Goal: Task Accomplishment & Management: Manage account settings

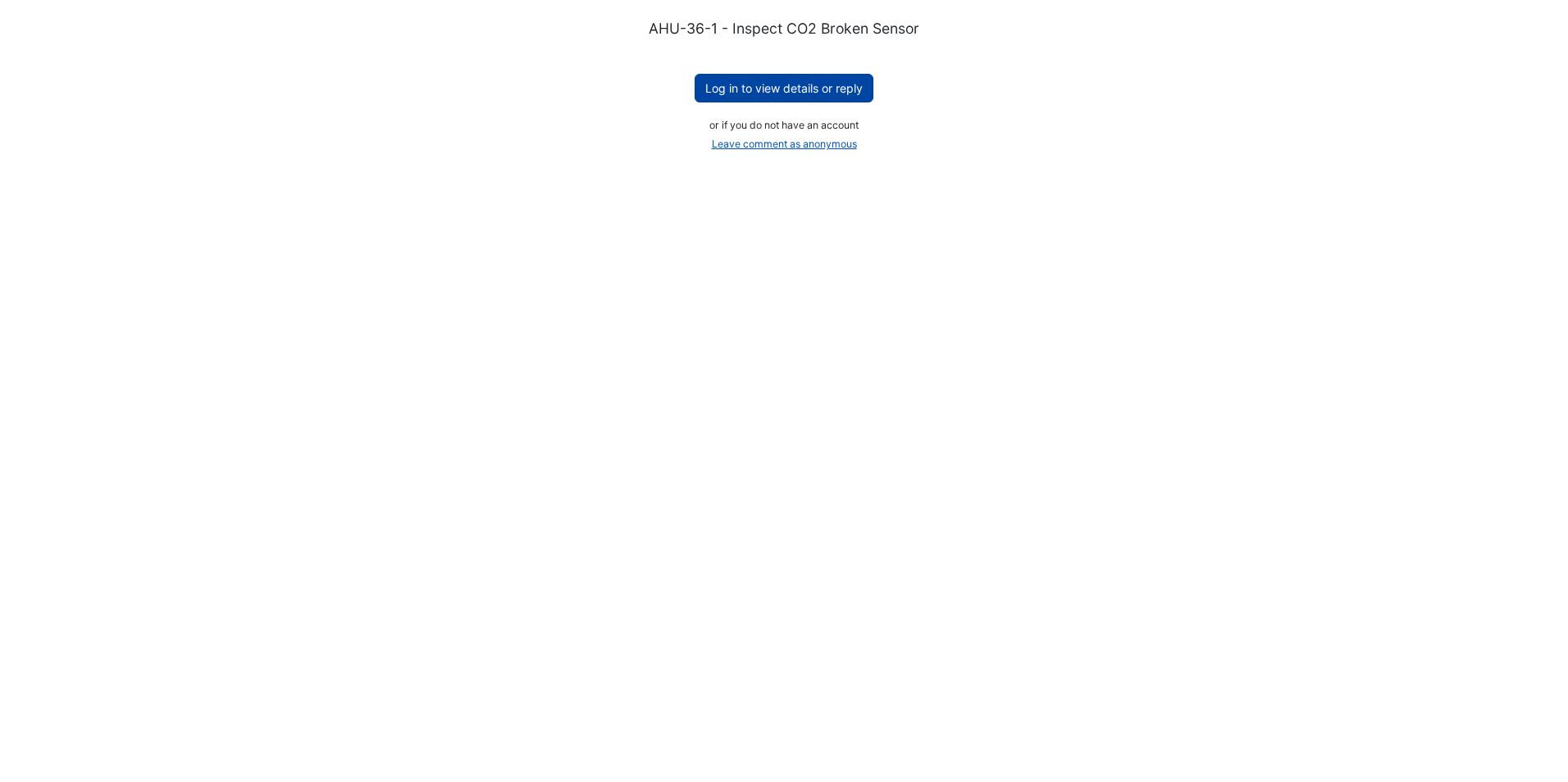
click at [770, 87] on button "Log in to view details or reply" at bounding box center [784, 88] width 179 height 29
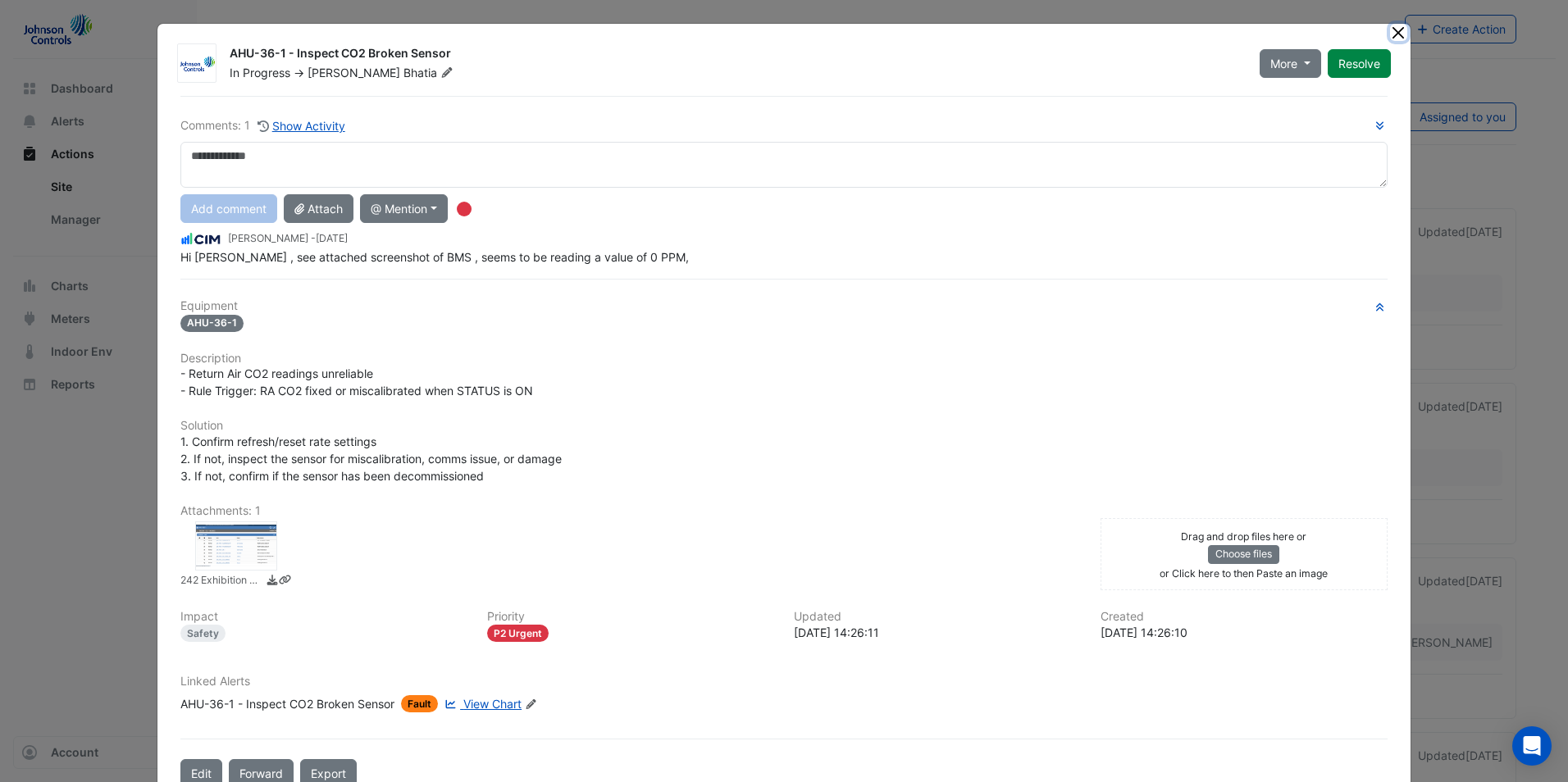
click at [1399, 30] on button "Close" at bounding box center [1398, 33] width 17 height 17
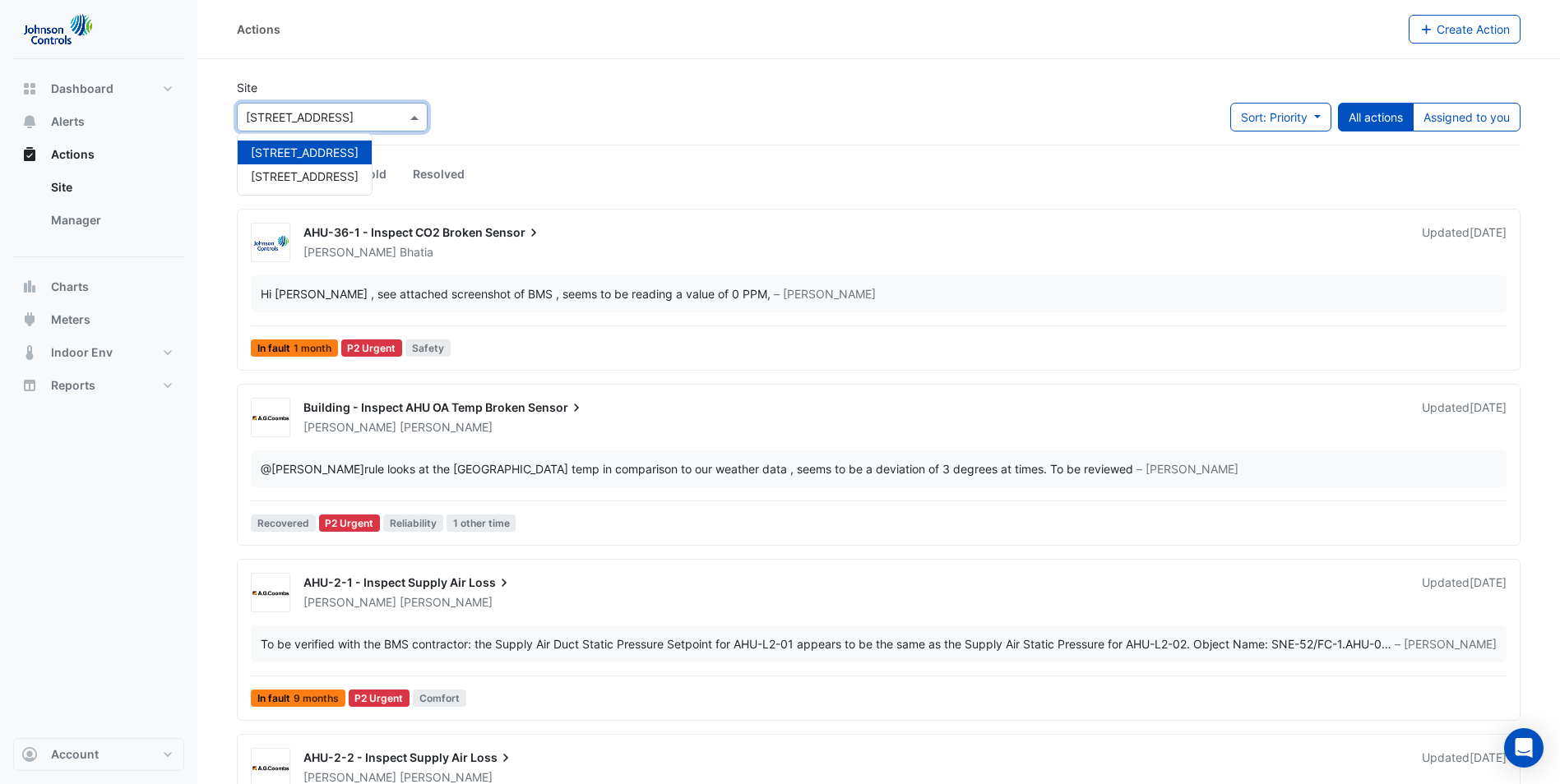
click at [421, 119] on span at bounding box center [417, 117] width 21 height 17
click at [680, 131] on div "Site Select a Site × 242 Exhibition Street Sort: Priority Priority Updated All …" at bounding box center [878, 112] width 1303 height 66
click at [94, 150] on button "Actions" at bounding box center [98, 155] width 171 height 33
click at [87, 90] on span "Dashboard" at bounding box center [82, 88] width 63 height 16
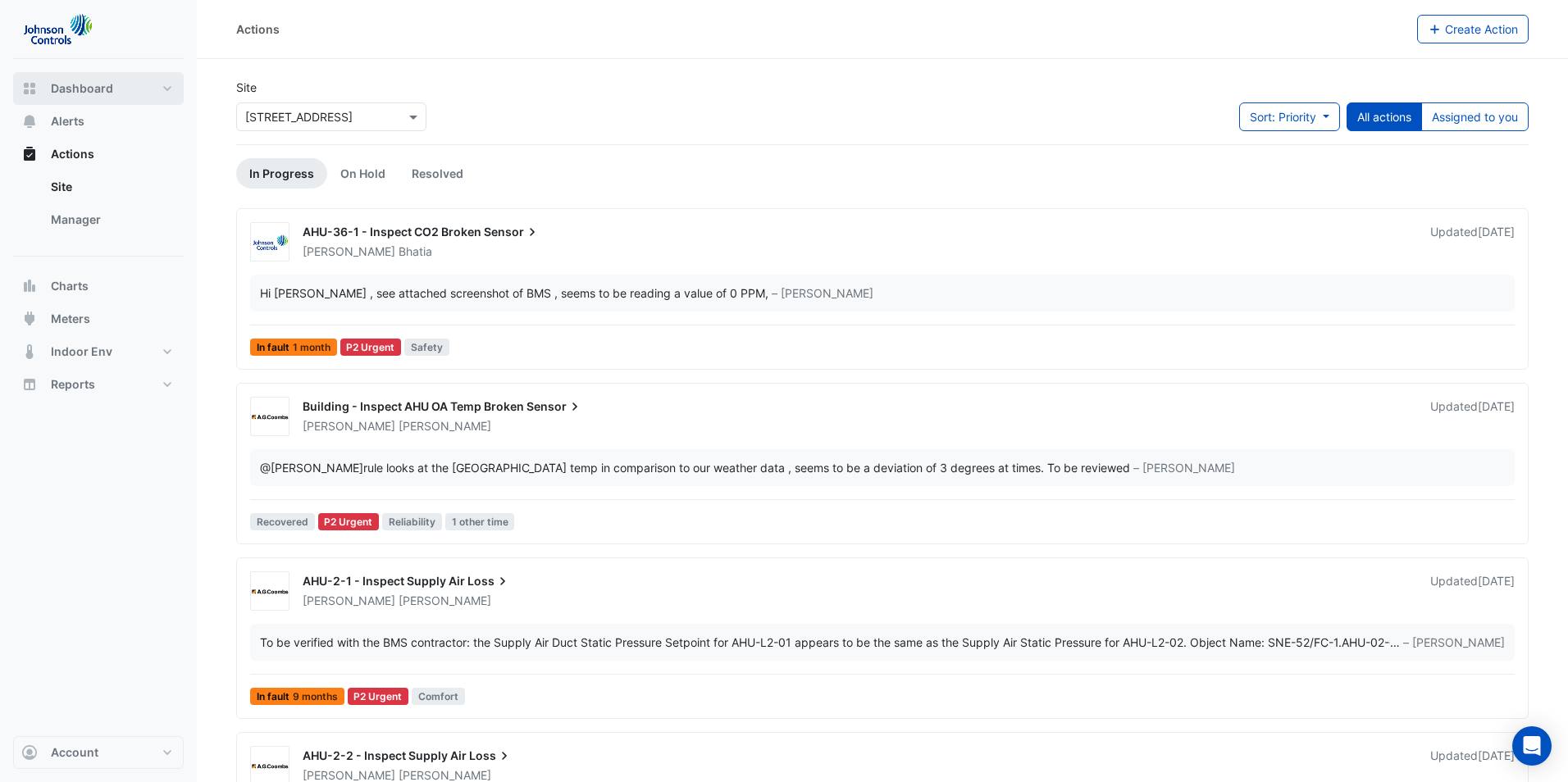
select select "**"
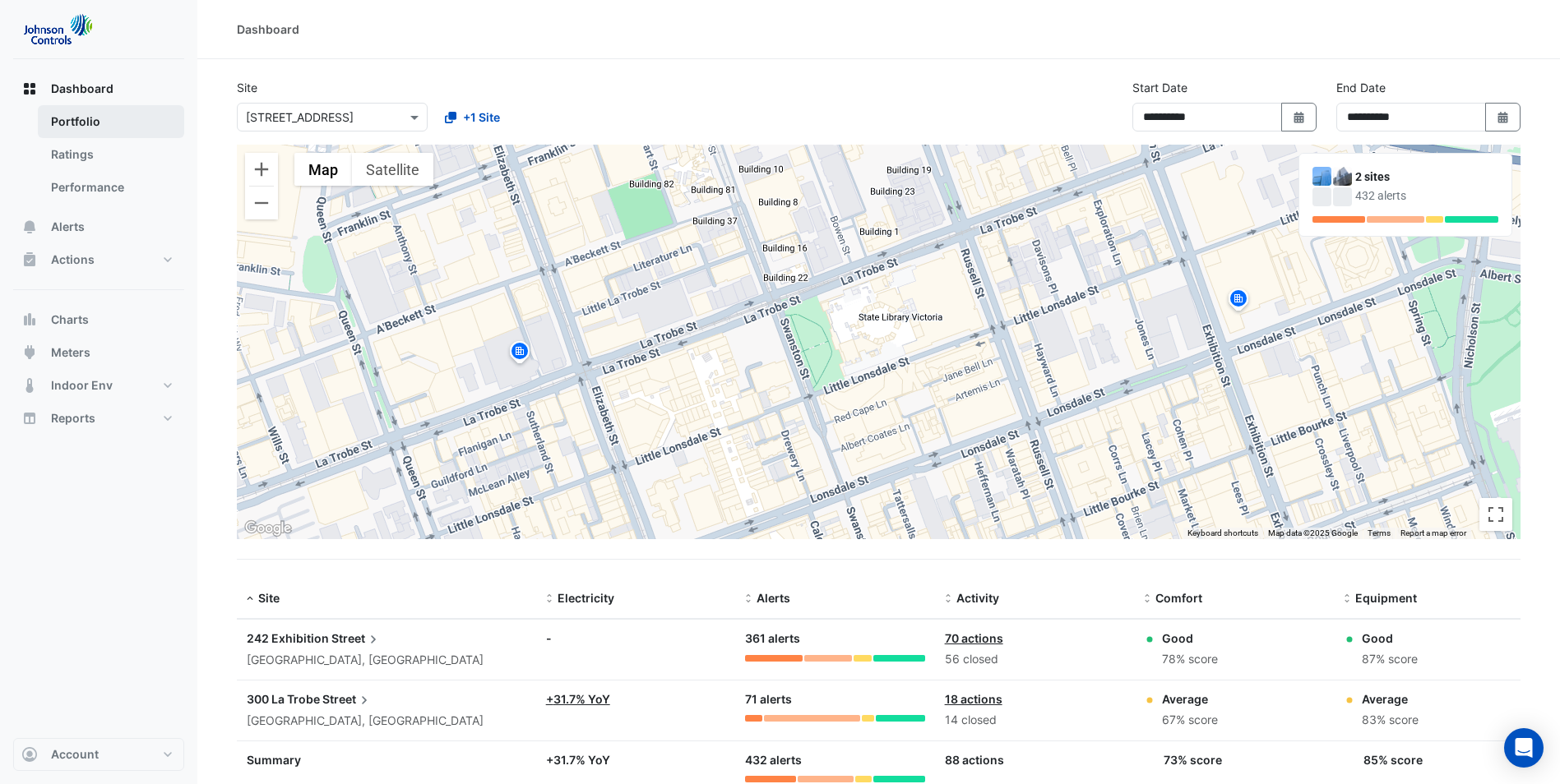
click at [68, 108] on link "Portfolio" at bounding box center [111, 122] width 146 height 33
click at [289, 636] on span "242 Exhibition" at bounding box center [288, 638] width 82 height 14
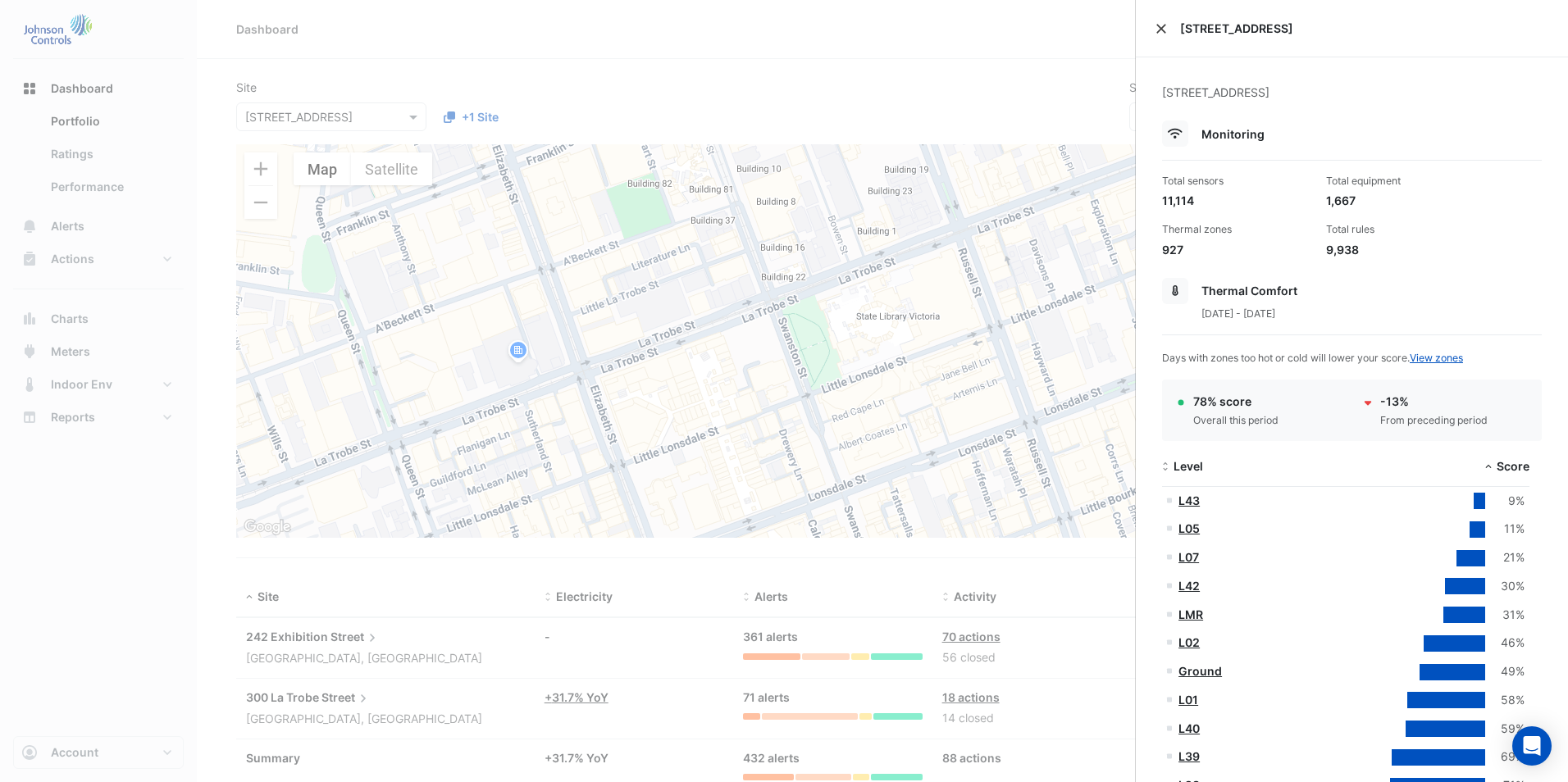
click at [1162, 29] on button "Close" at bounding box center [1161, 28] width 11 height 11
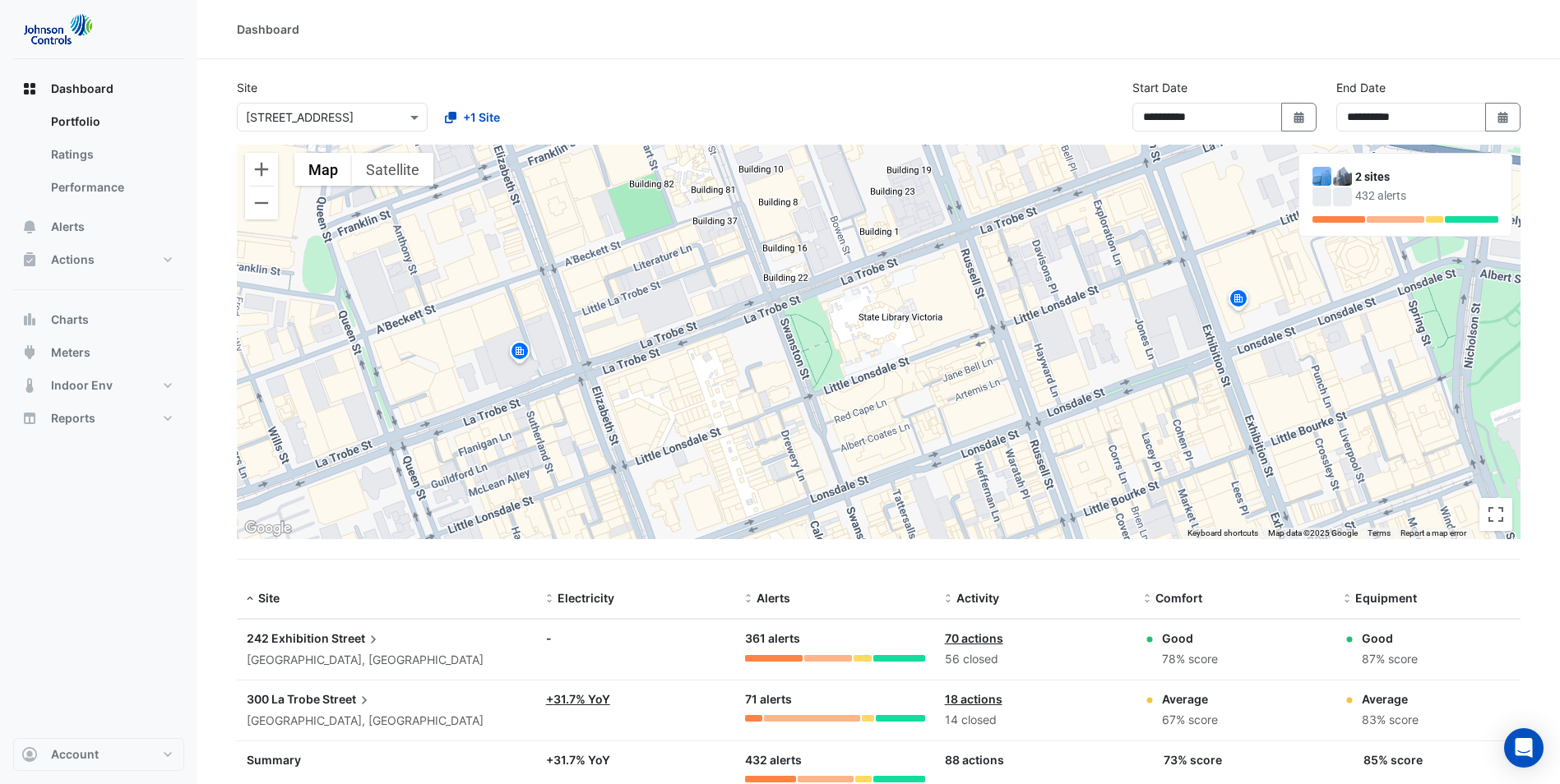
click at [382, 30] on div "Dashboard" at bounding box center [879, 29] width 1283 height 17
click at [410, 122] on span at bounding box center [417, 117] width 21 height 17
click at [64, 151] on link "Ratings" at bounding box center [111, 155] width 146 height 33
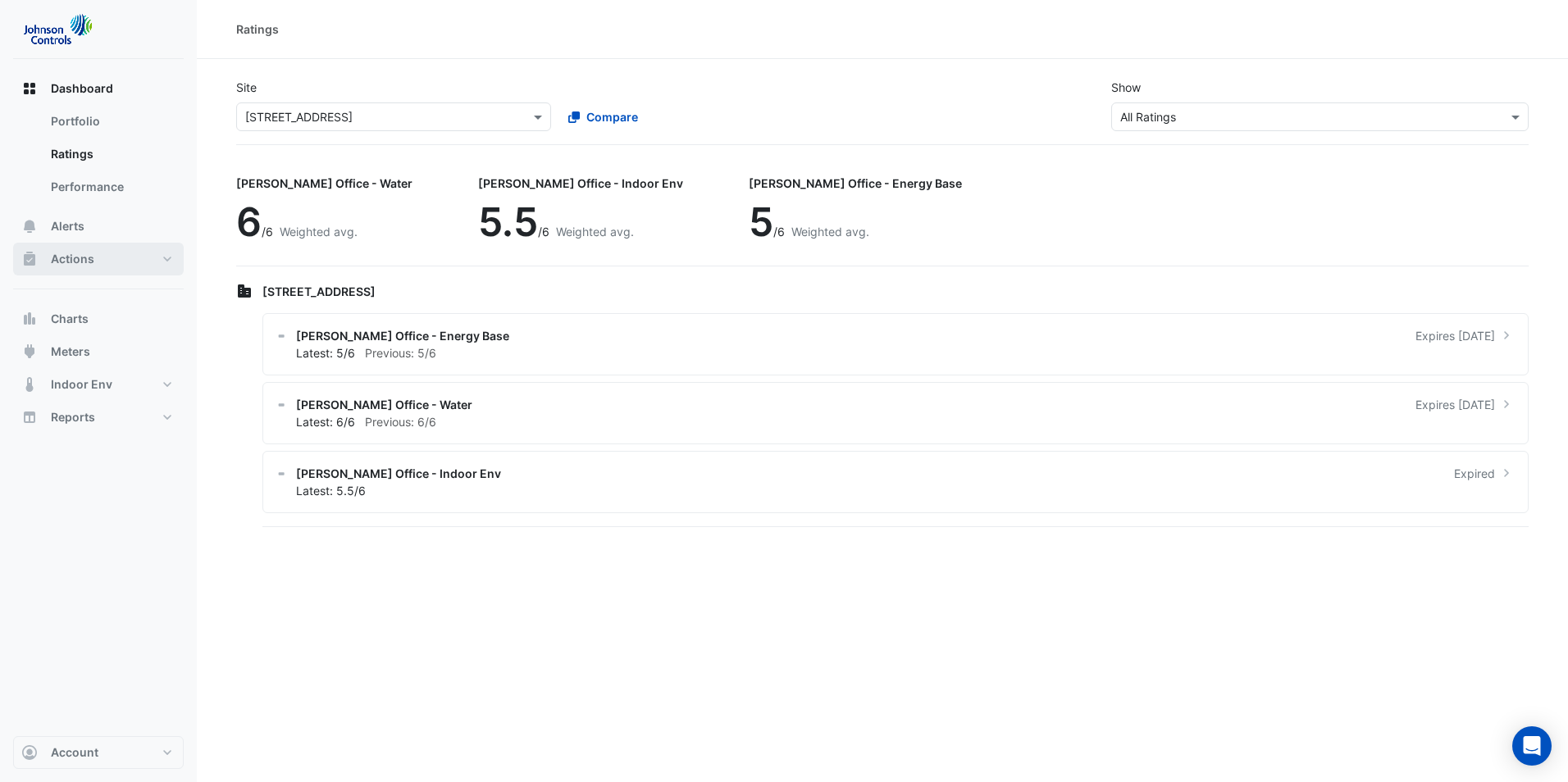
click at [75, 257] on span "Actions" at bounding box center [72, 259] width 44 height 16
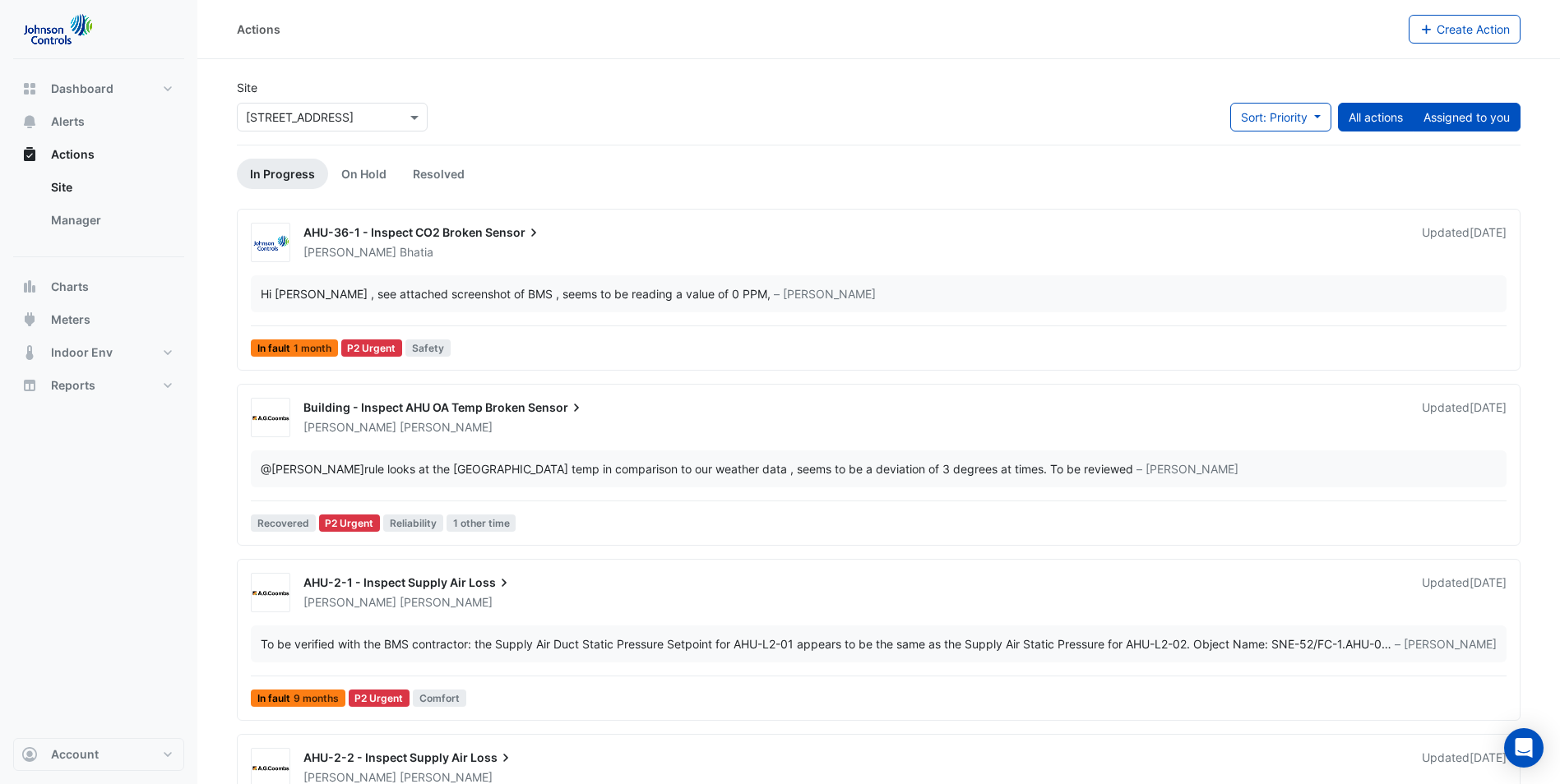
click at [1441, 118] on button "Assigned to you" at bounding box center [1466, 118] width 107 height 29
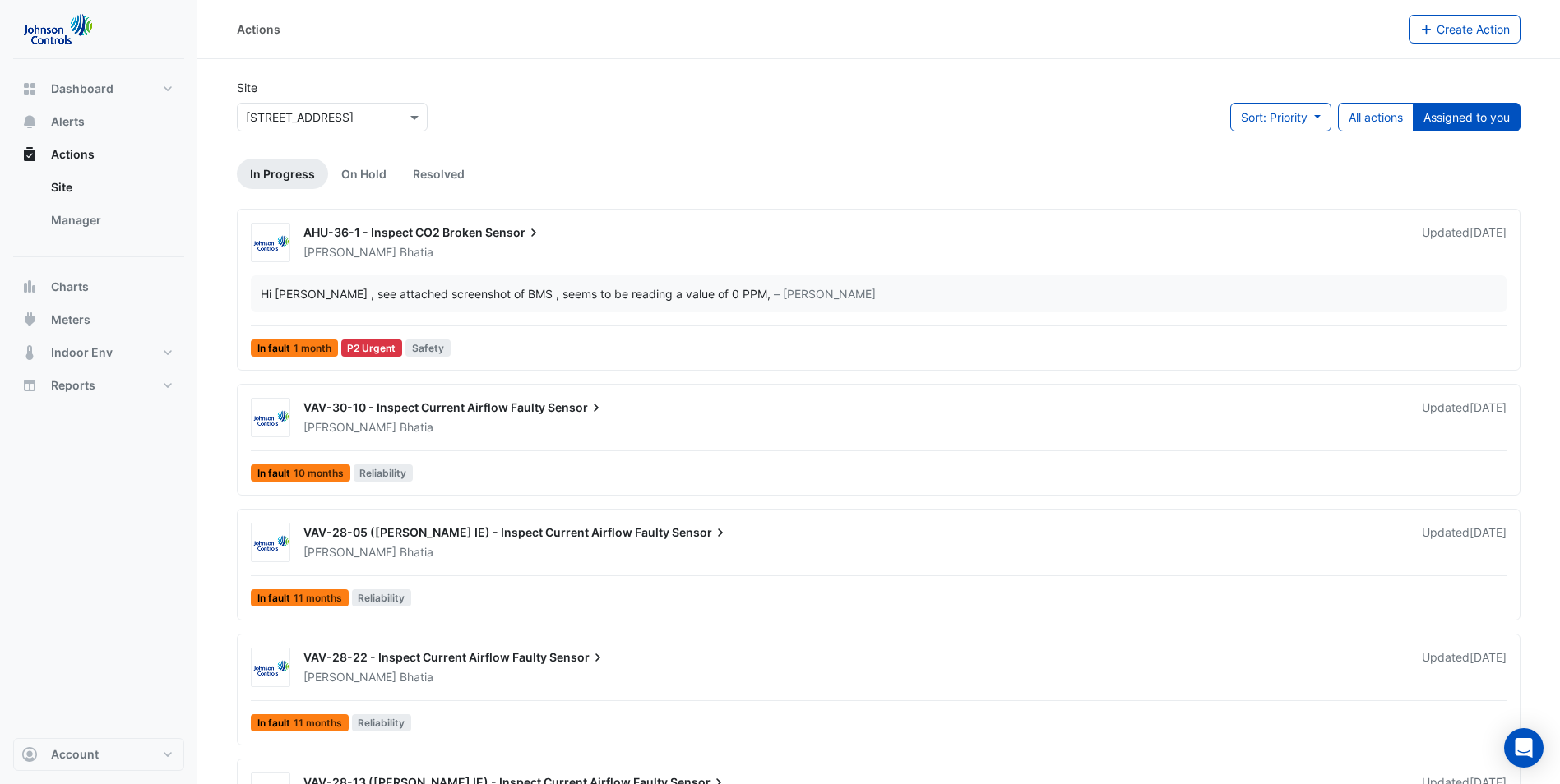
click at [687, 416] on div "VAV-30-10 - Inspect Current Airflow Faulty Sensor" at bounding box center [852, 409] width 1099 height 20
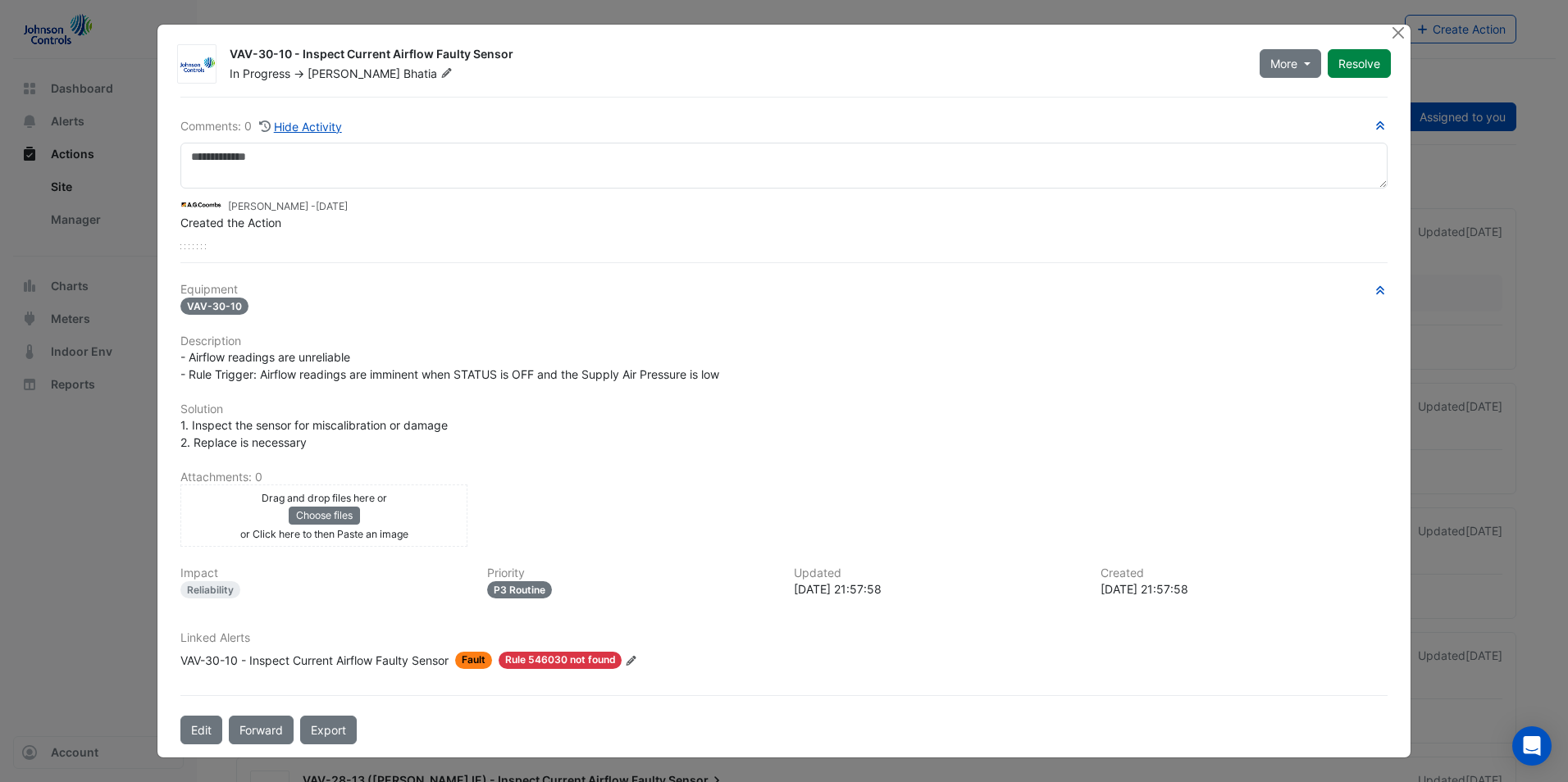
click at [226, 122] on div "Comments: 0 Hide Activity" at bounding box center [262, 127] width 163 height 19
click at [1393, 37] on button "Close" at bounding box center [1398, 33] width 17 height 17
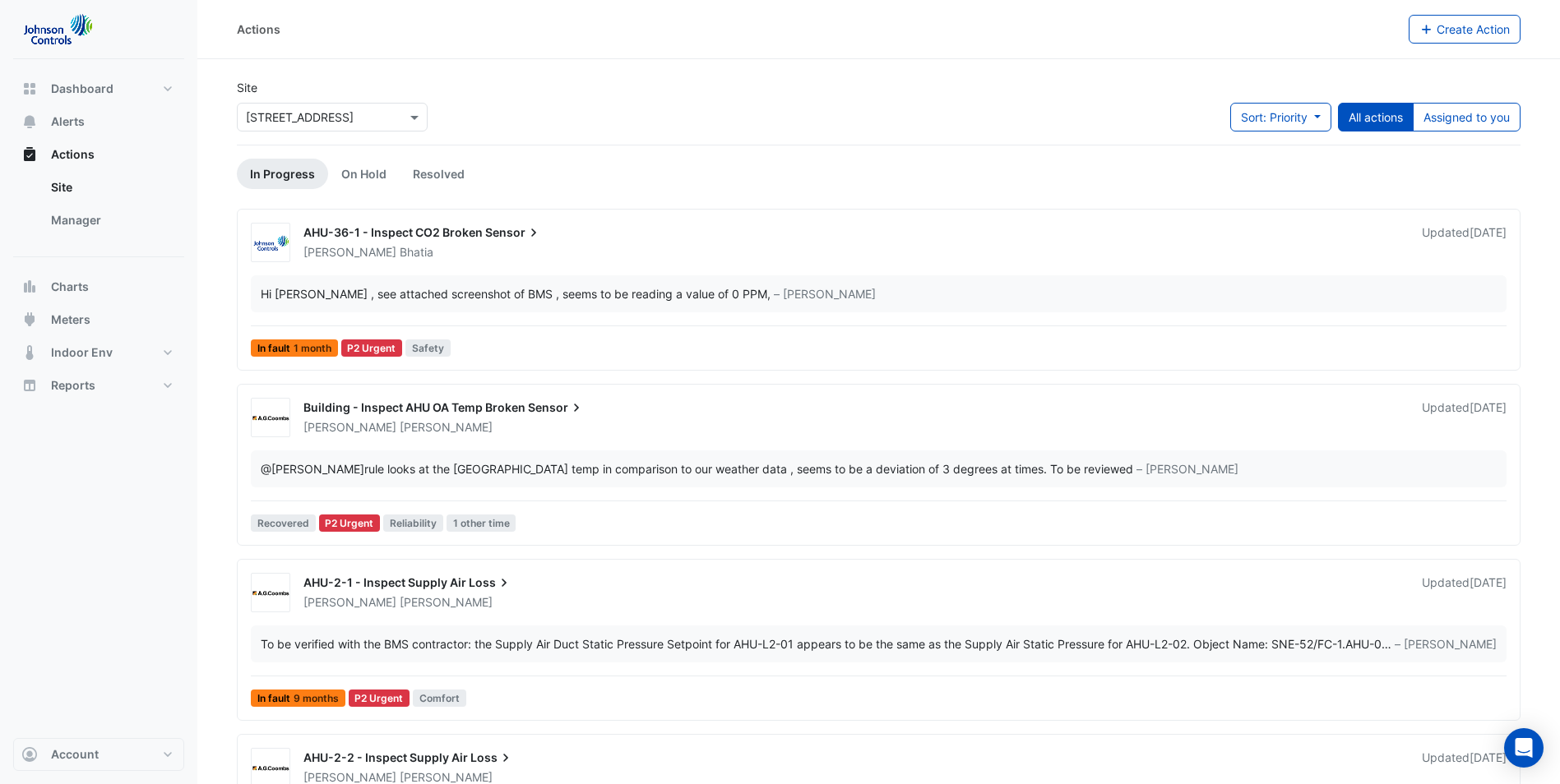
click at [687, 48] on div "Actions Create Action" at bounding box center [879, 29] width 1362 height 59
click at [1459, 116] on button "Assigned to you" at bounding box center [1466, 118] width 107 height 29
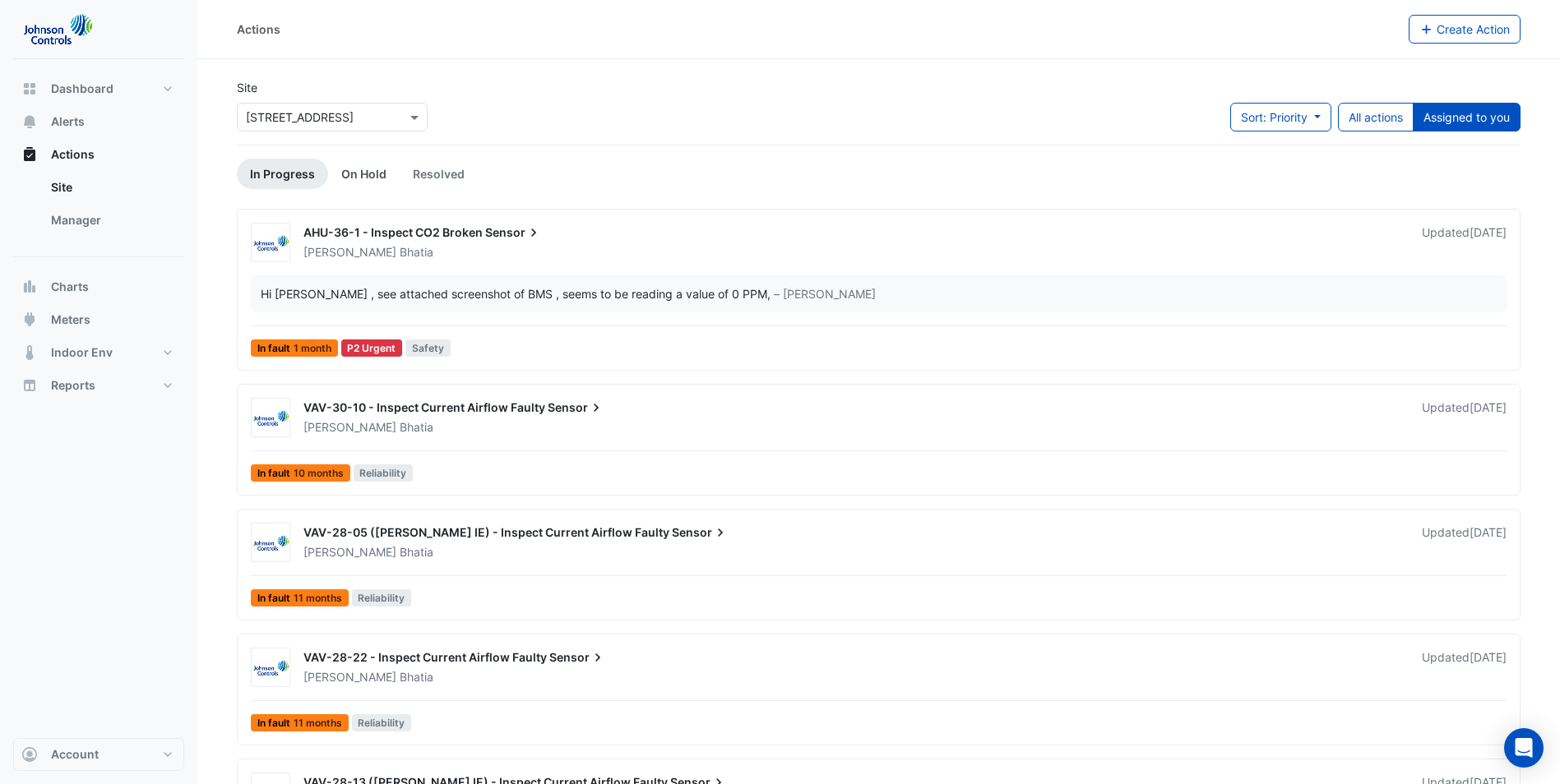
click at [368, 173] on link "On Hold" at bounding box center [363, 173] width 71 height 30
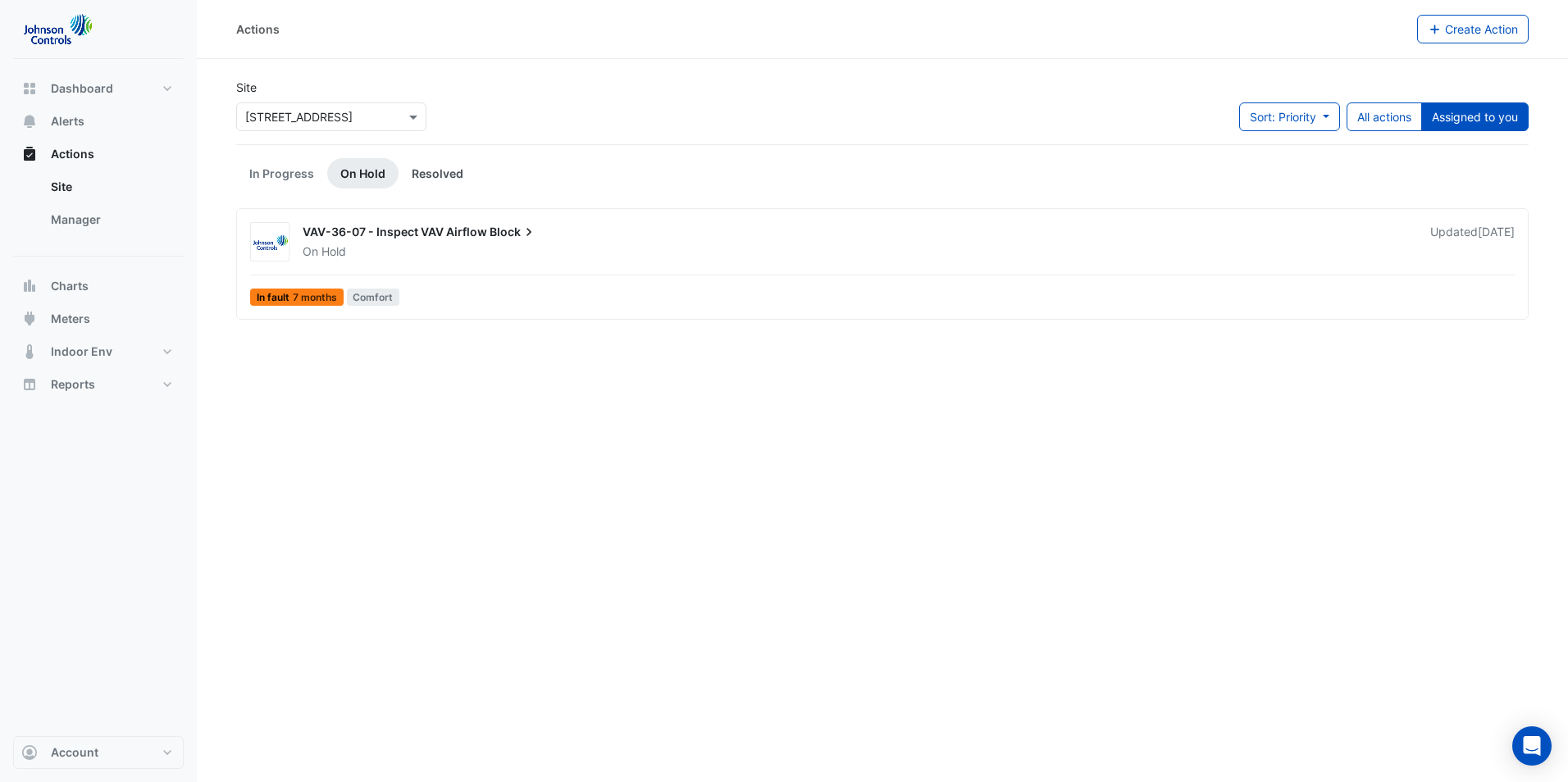
click at [437, 173] on link "Resolved" at bounding box center [437, 173] width 78 height 30
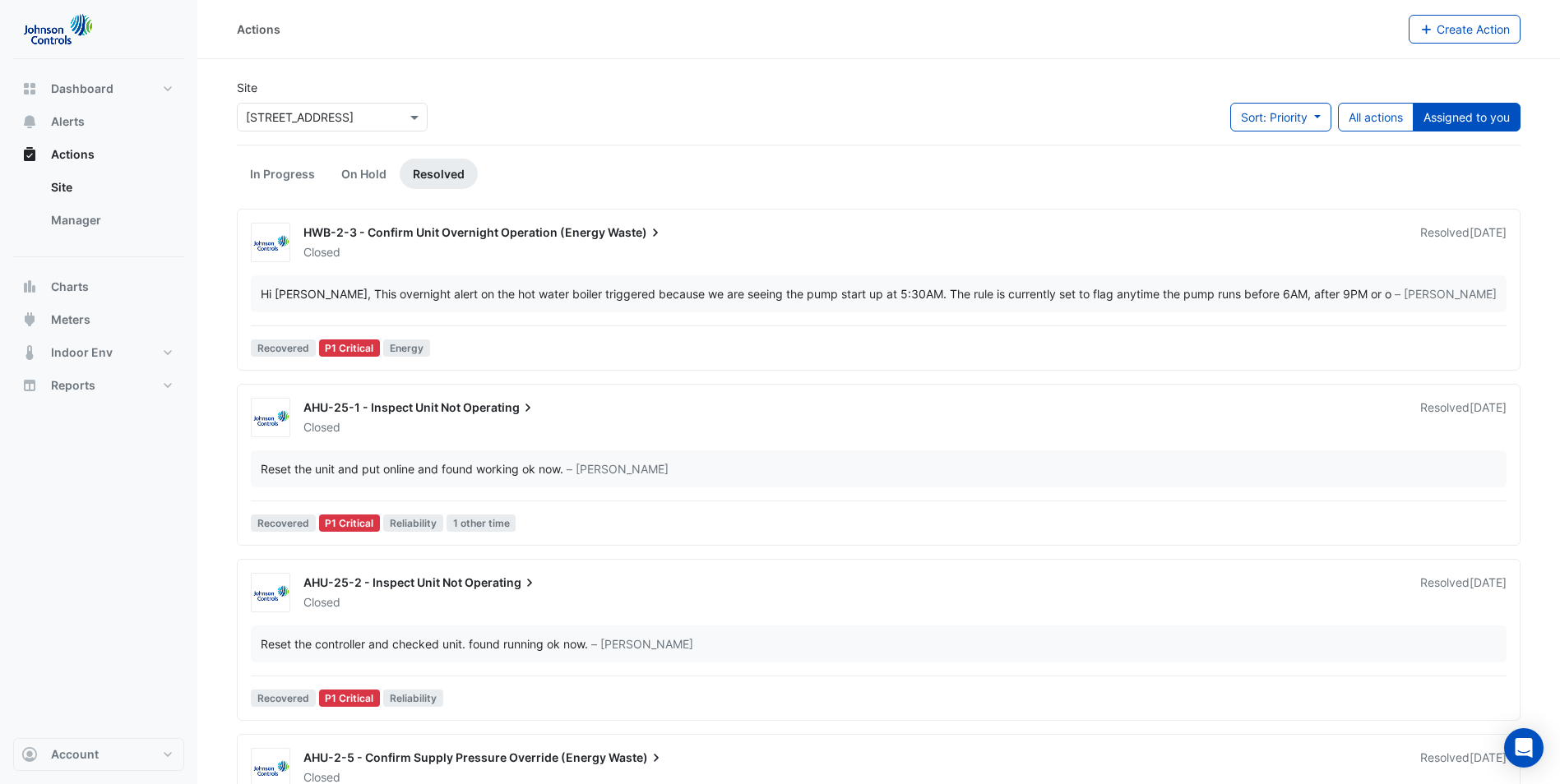
click at [438, 173] on link "Resolved" at bounding box center [438, 173] width 78 height 30
click at [292, 173] on link "In Progress" at bounding box center [283, 173] width 91 height 30
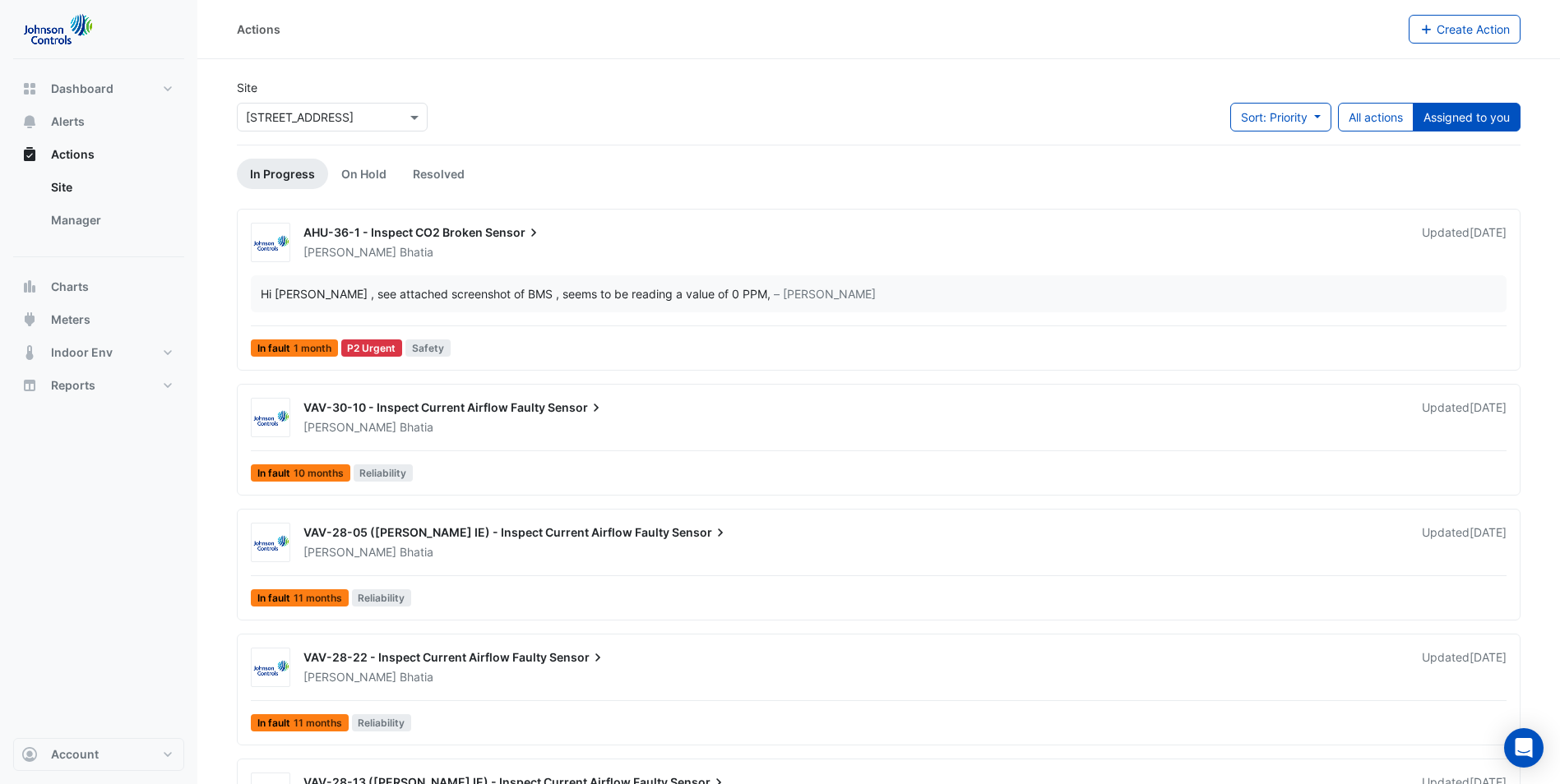
click at [380, 28] on div "Actions" at bounding box center [823, 29] width 1172 height 29
click at [68, 384] on span "Reports" at bounding box center [73, 385] width 45 height 16
select select "**"
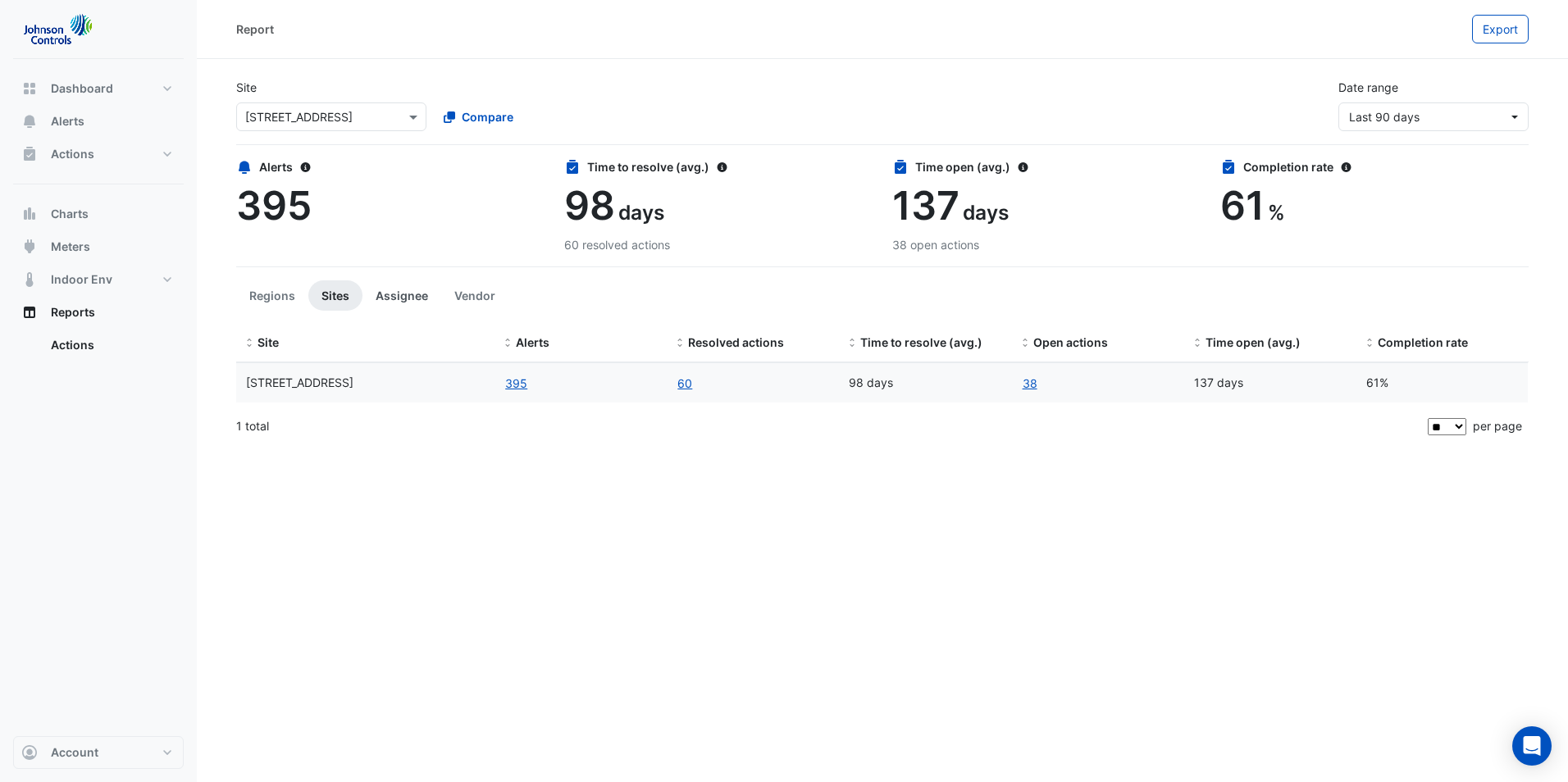
click at [412, 297] on button "Assignee" at bounding box center [402, 295] width 79 height 30
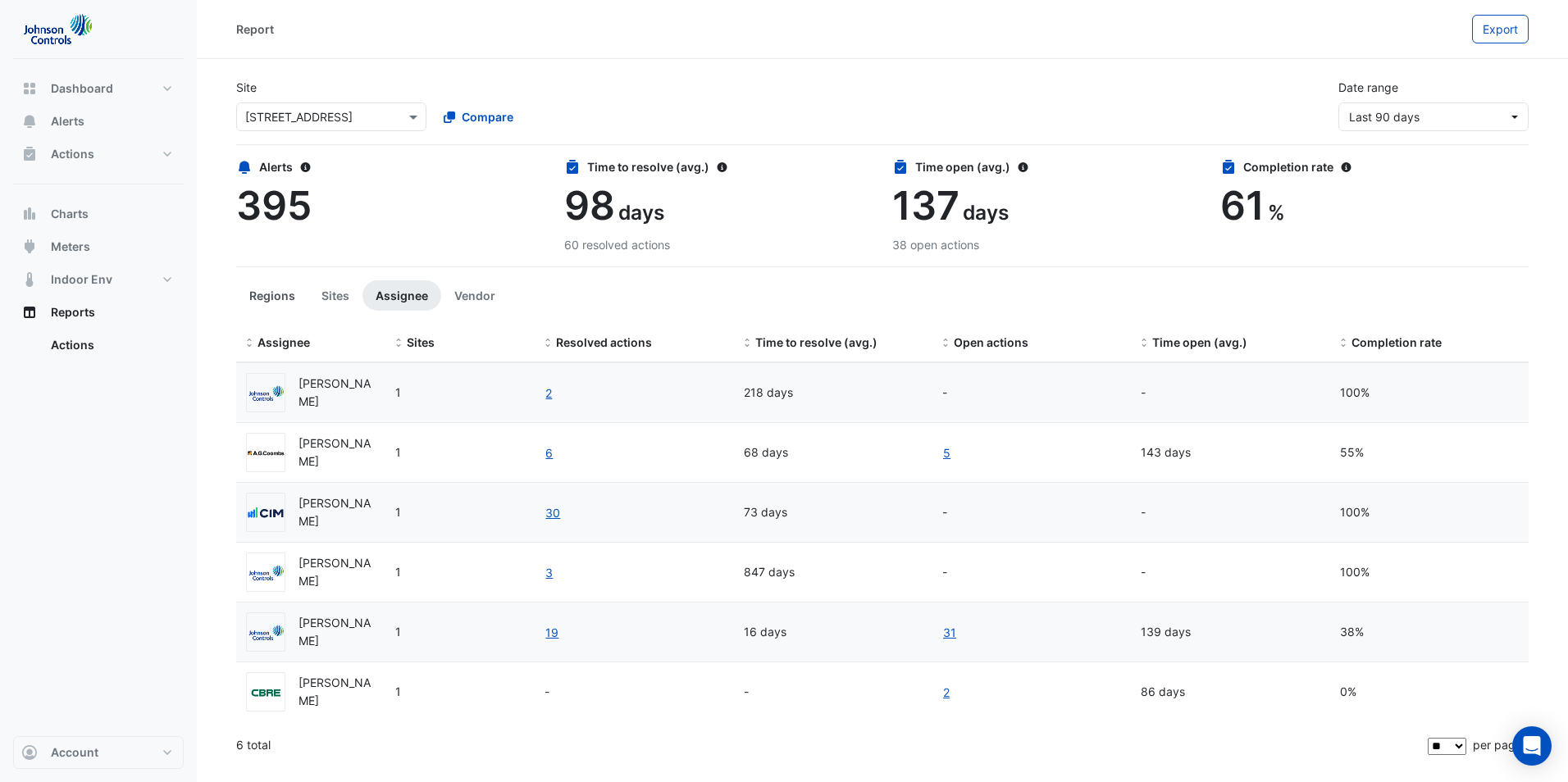
click at [260, 296] on button "Regions" at bounding box center [272, 295] width 72 height 30
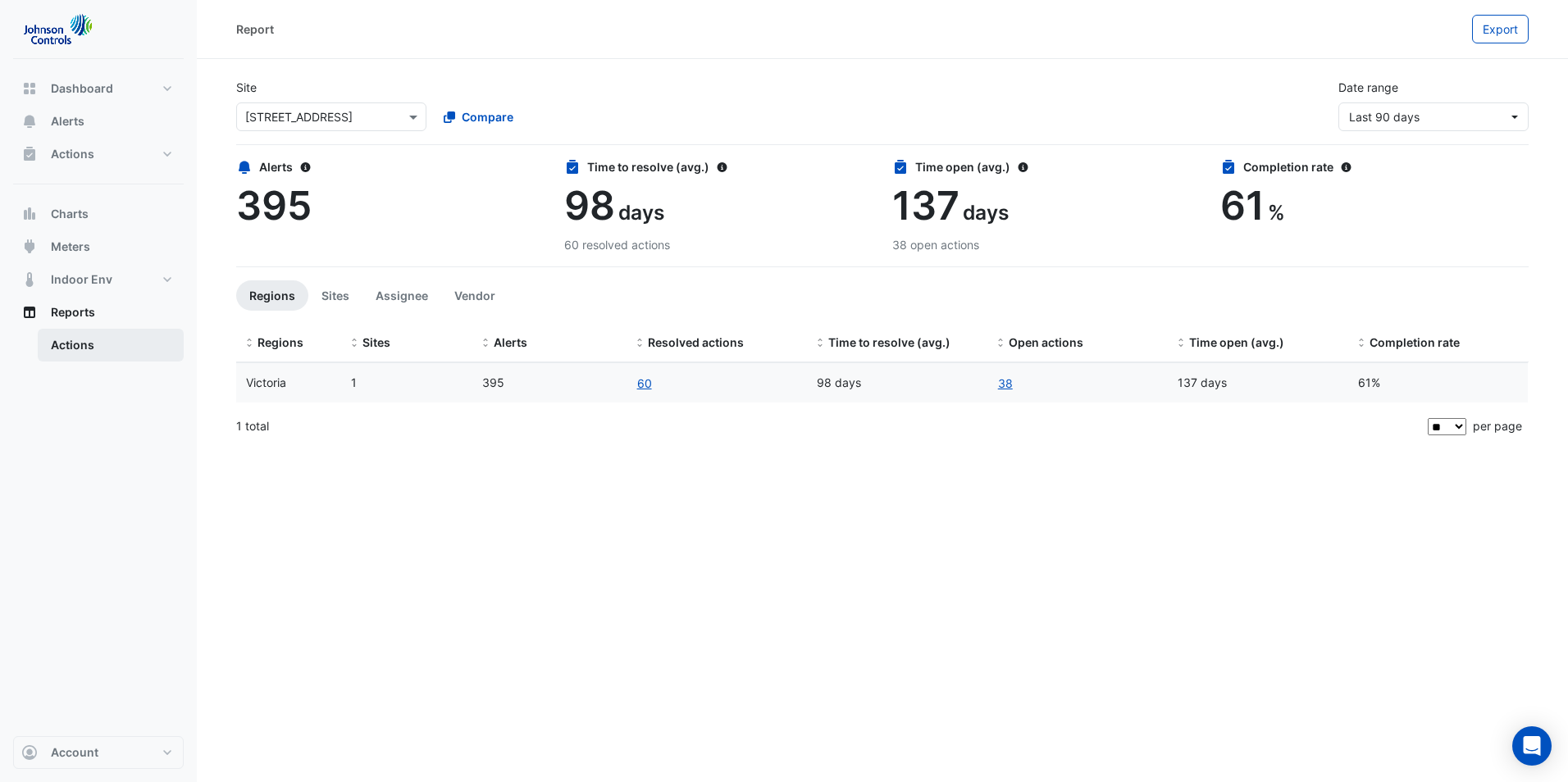
click at [71, 344] on link "Actions" at bounding box center [111, 345] width 146 height 33
click at [82, 91] on span "Dashboard" at bounding box center [81, 88] width 63 height 16
select select "**"
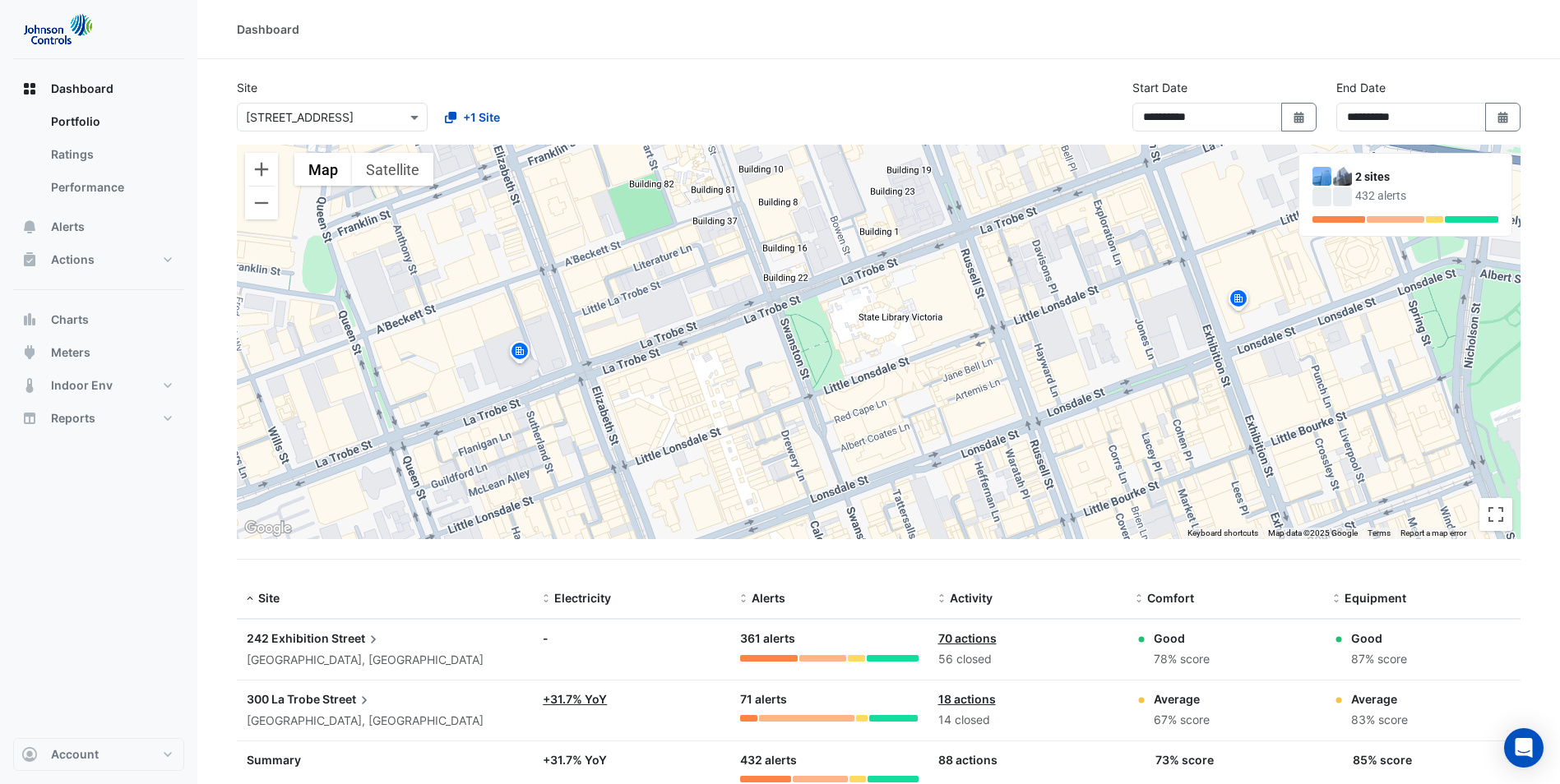
click at [280, 642] on span "242 Exhibition" at bounding box center [288, 638] width 82 height 14
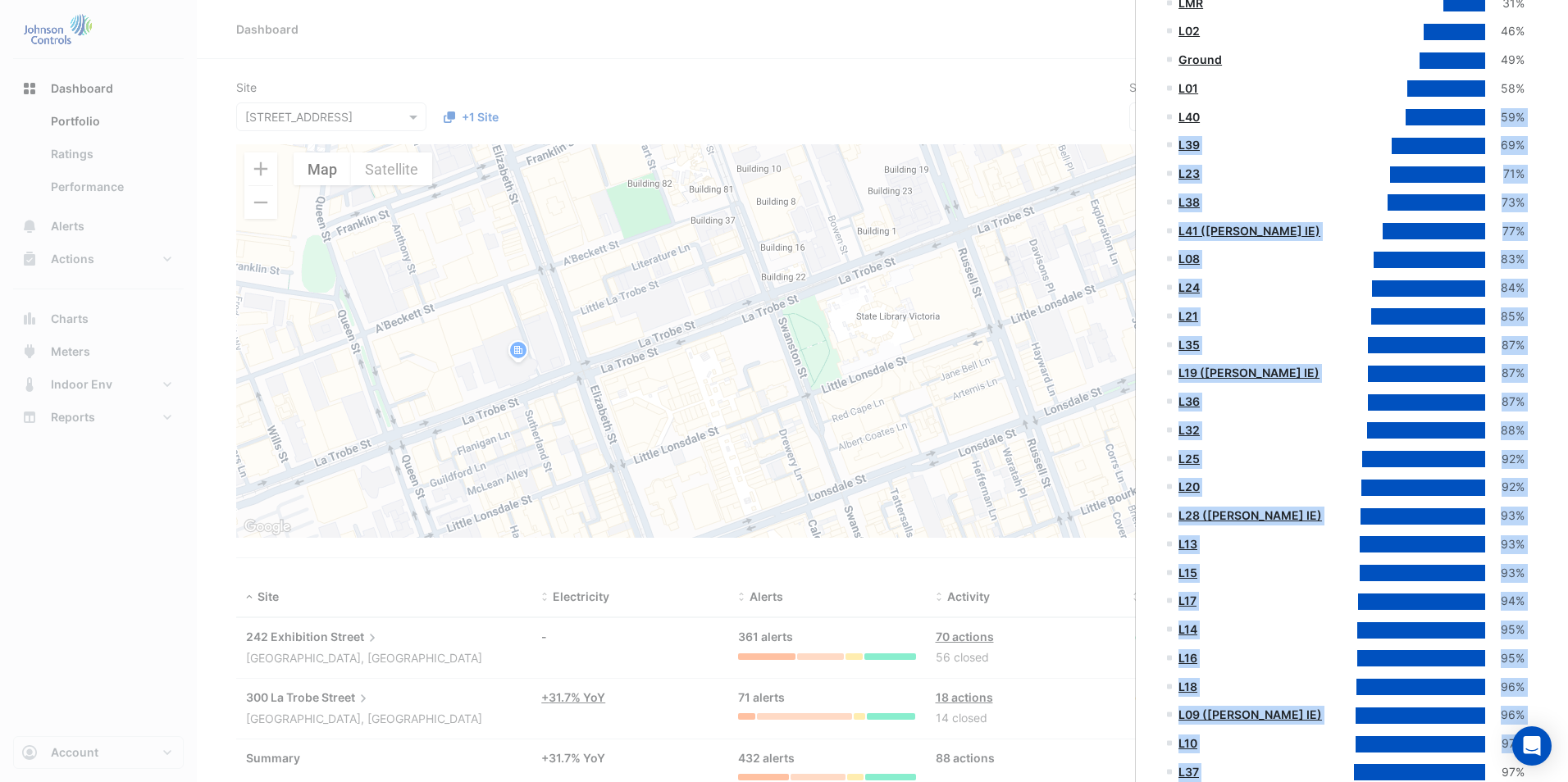
drag, startPoint x: 1427, startPoint y: 742, endPoint x: 1432, endPoint y: 779, distance: 37.3
click at [1432, 779] on datatable-scroller "L43 9% L05 11% L07 21% L42 30% LMR 31% L02 46% Ground" at bounding box center [1345, 346] width 368 height 940
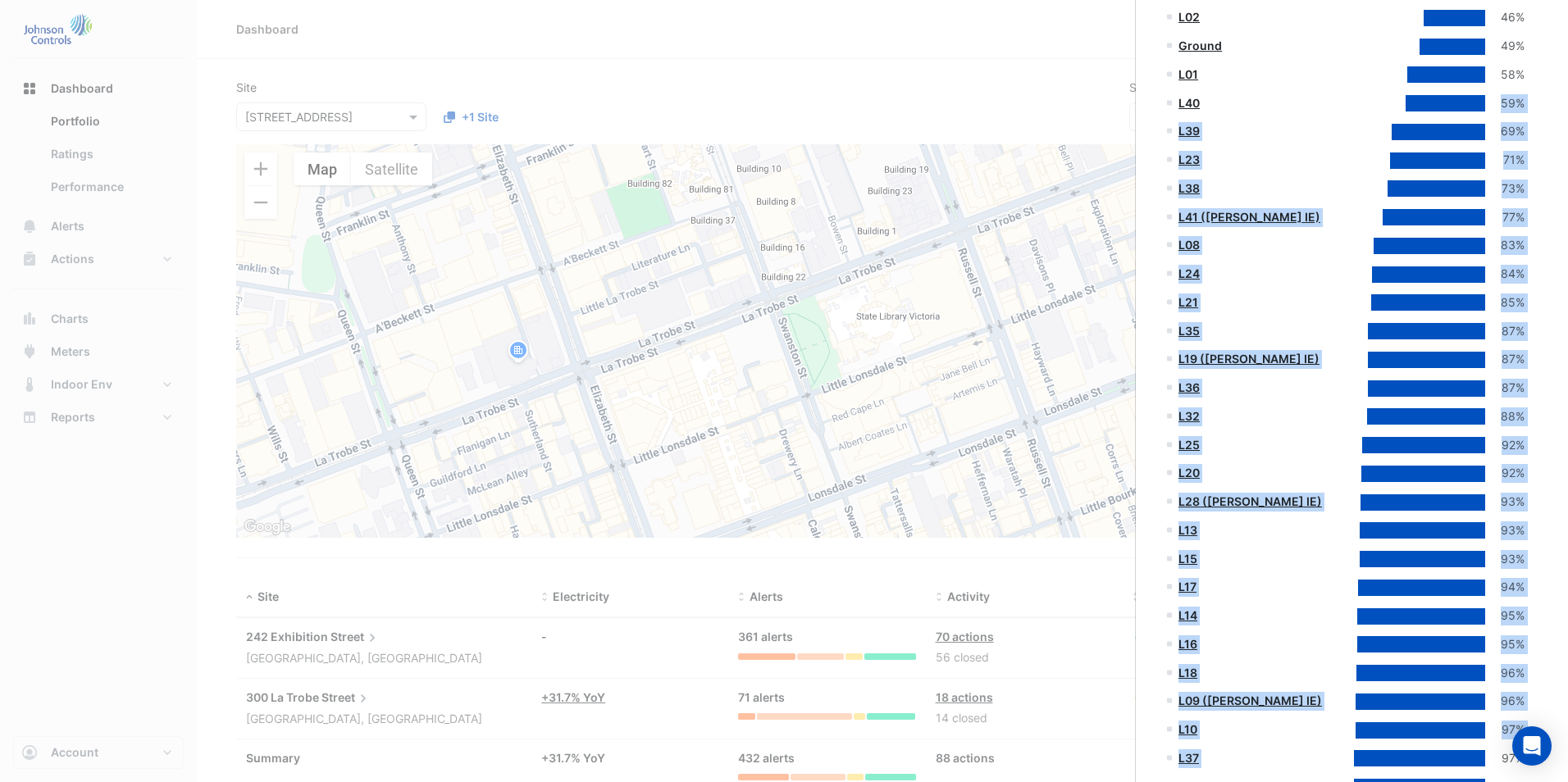
drag, startPoint x: 1432, startPoint y: 779, endPoint x: 1332, endPoint y: 612, distance: 194.7
click at [1332, 612] on div "L14" at bounding box center [1254, 616] width 174 height 19
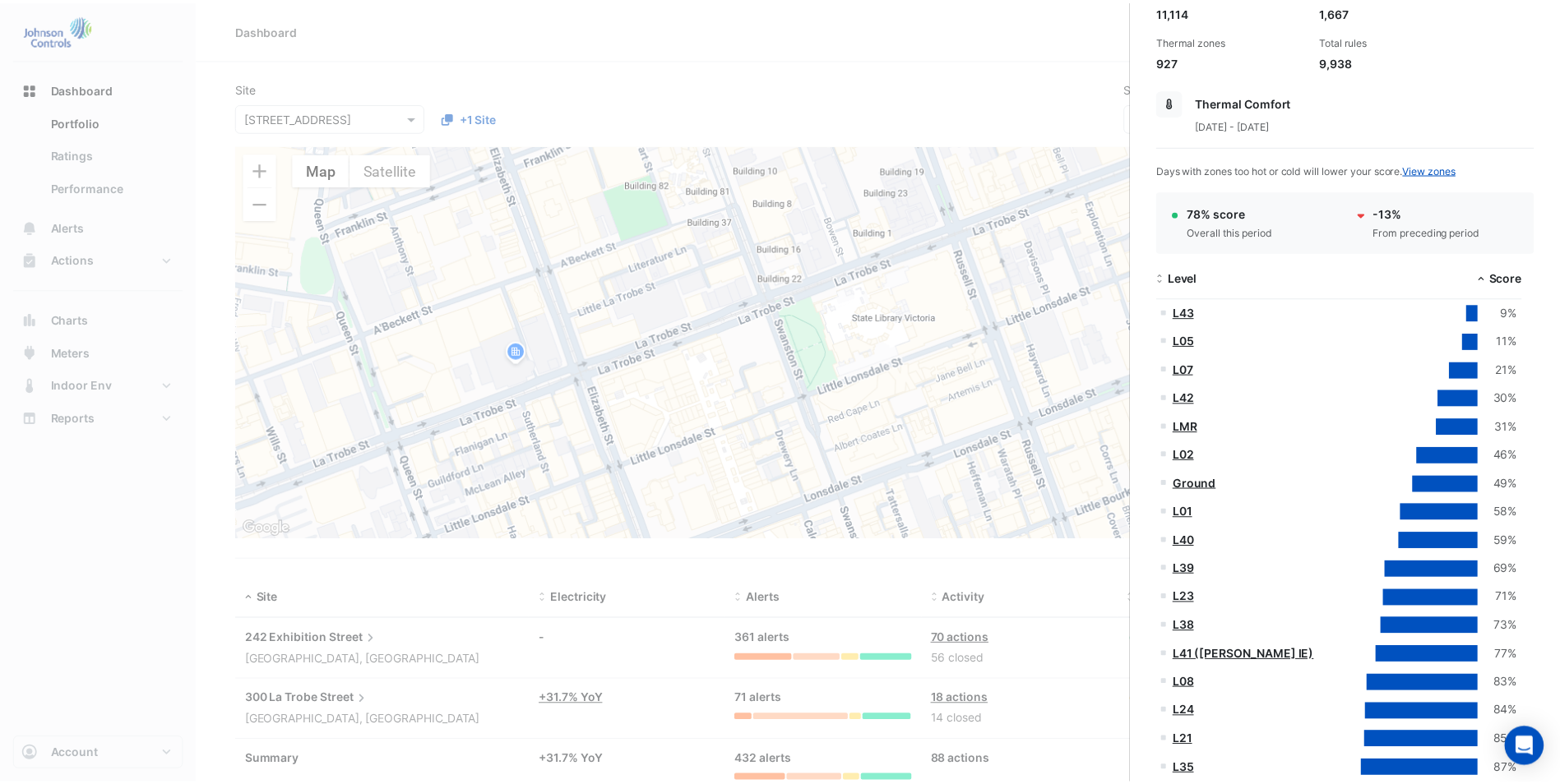
scroll to position [0, 0]
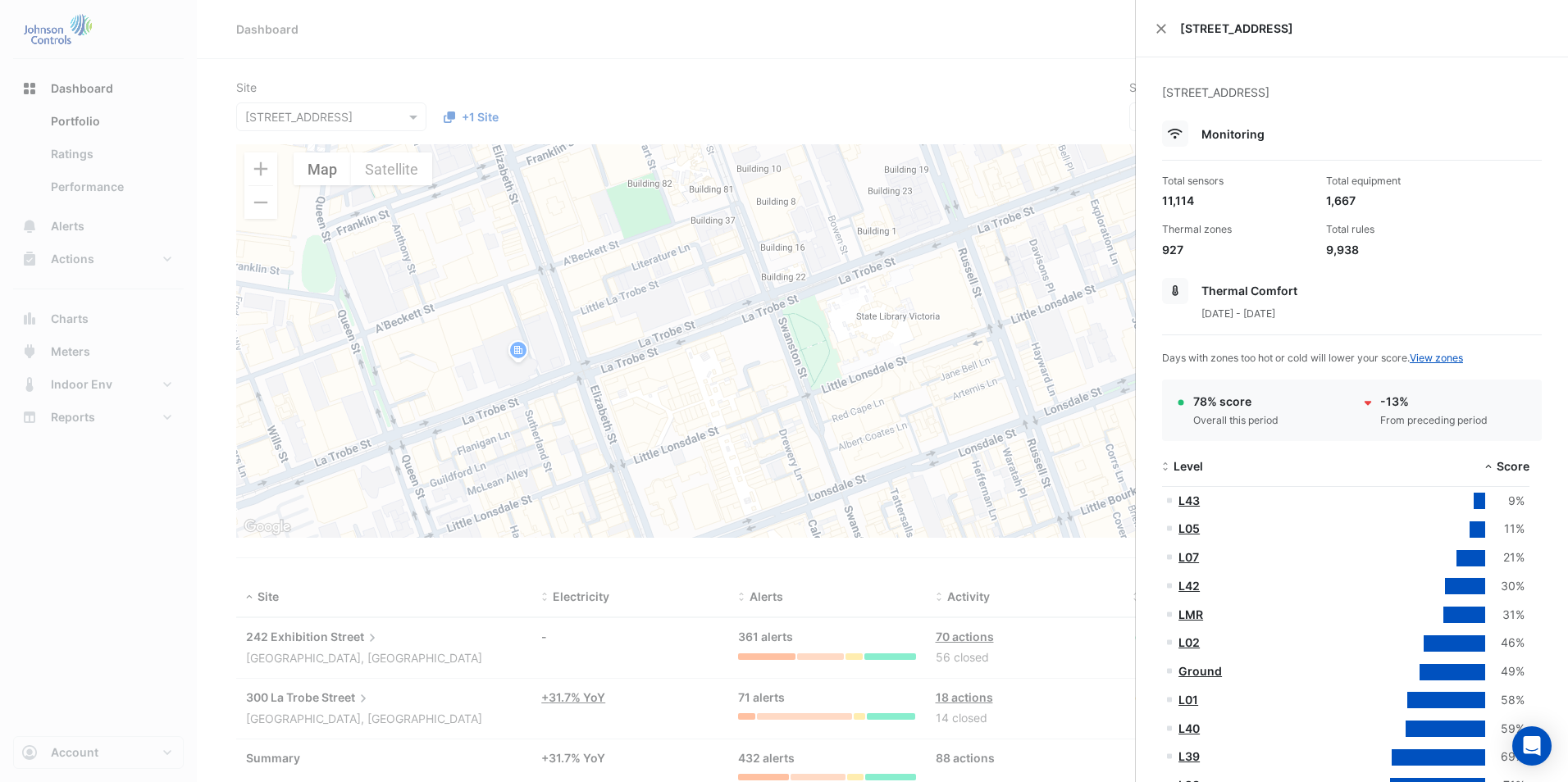
click at [953, 75] on ngb-offcanvas-backdrop at bounding box center [784, 391] width 1568 height 782
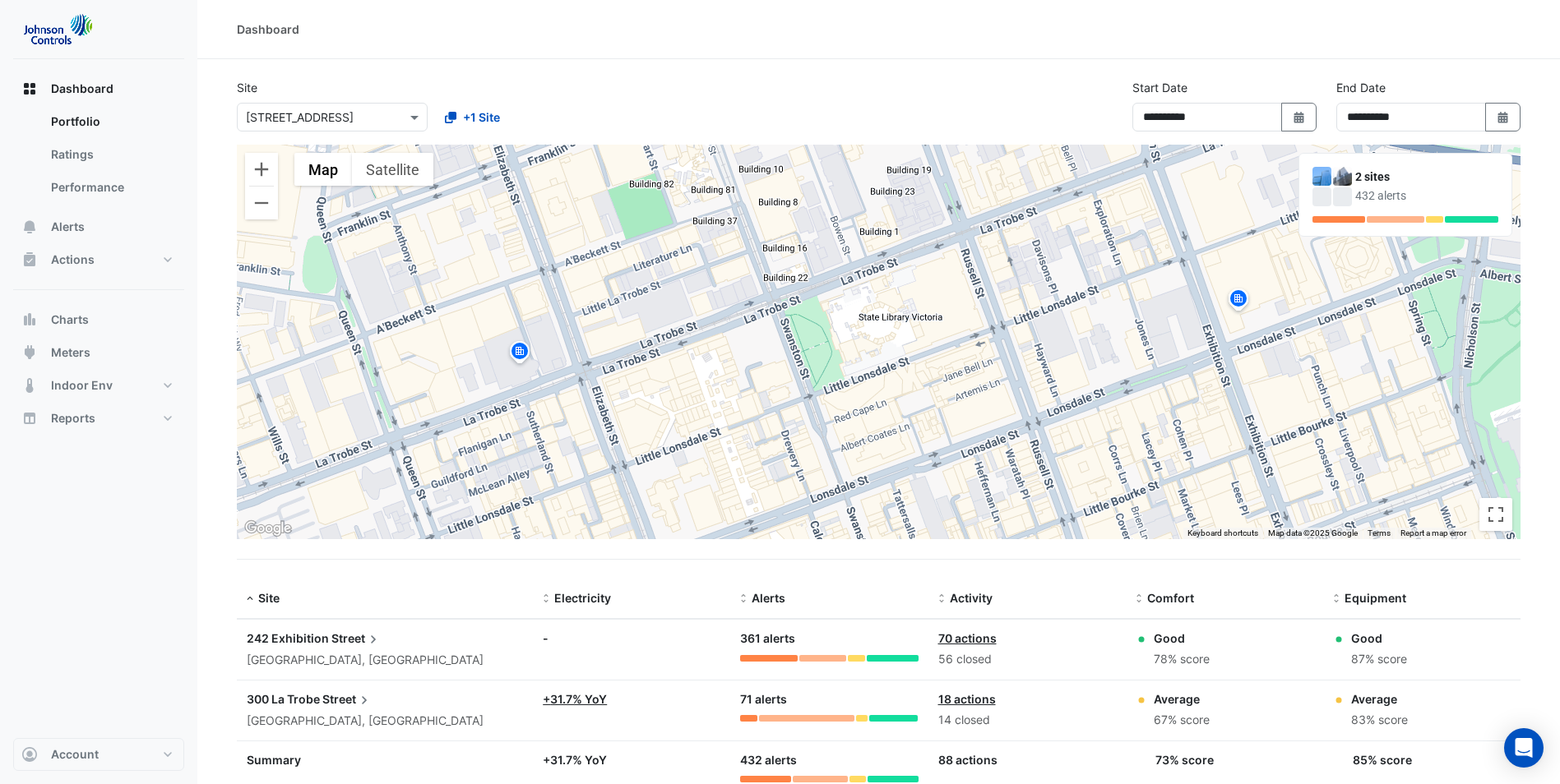
click at [314, 83] on div "Site Select a Site × 242 Exhibition Street +1 Site" at bounding box center [430, 105] width 408 height 52
click at [351, 21] on div "Dashboard" at bounding box center [879, 29] width 1362 height 59
click at [60, 234] on span "Alerts" at bounding box center [67, 227] width 34 height 16
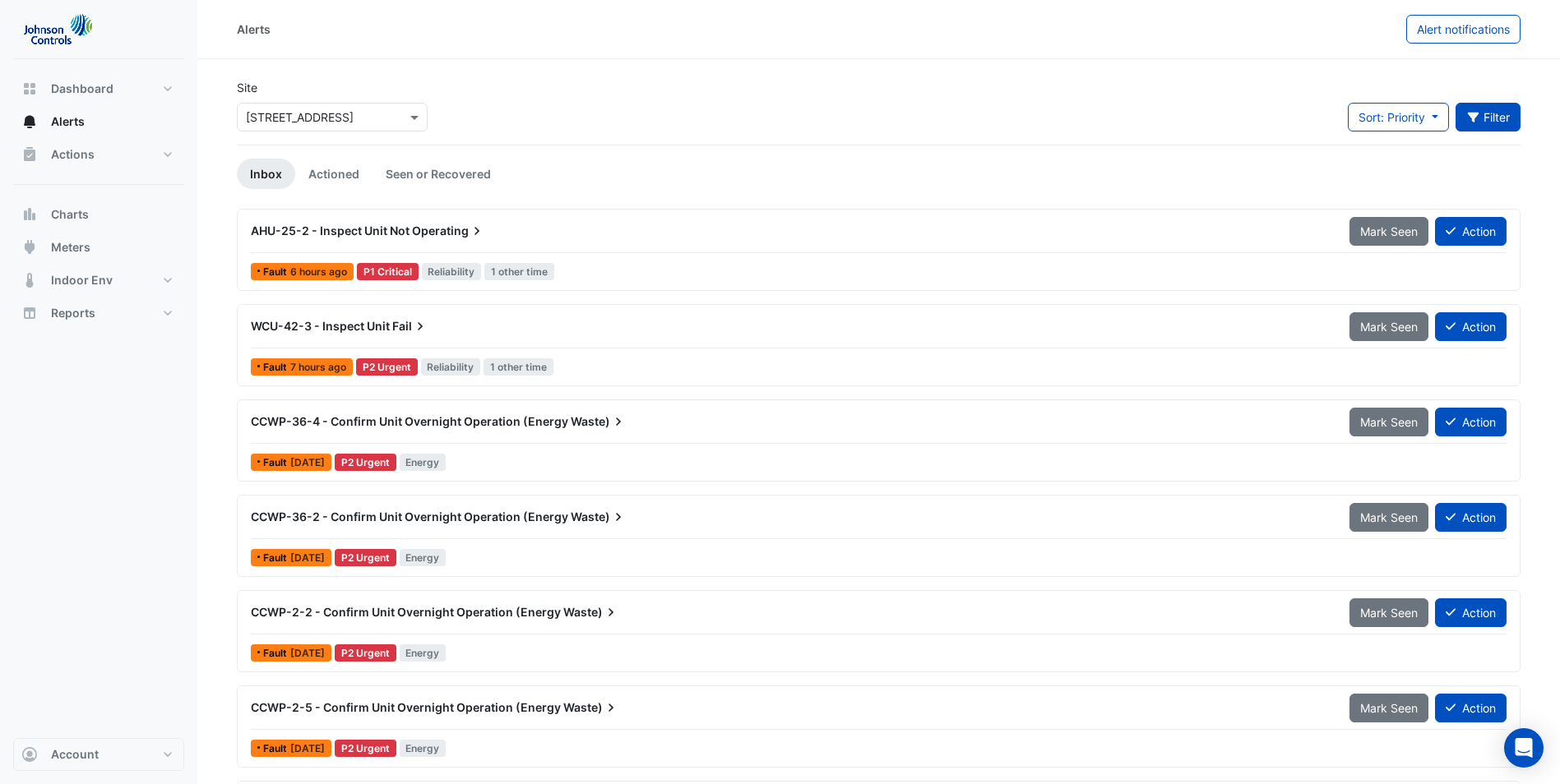
click at [1484, 115] on button "Filter" at bounding box center [1488, 118] width 66 height 29
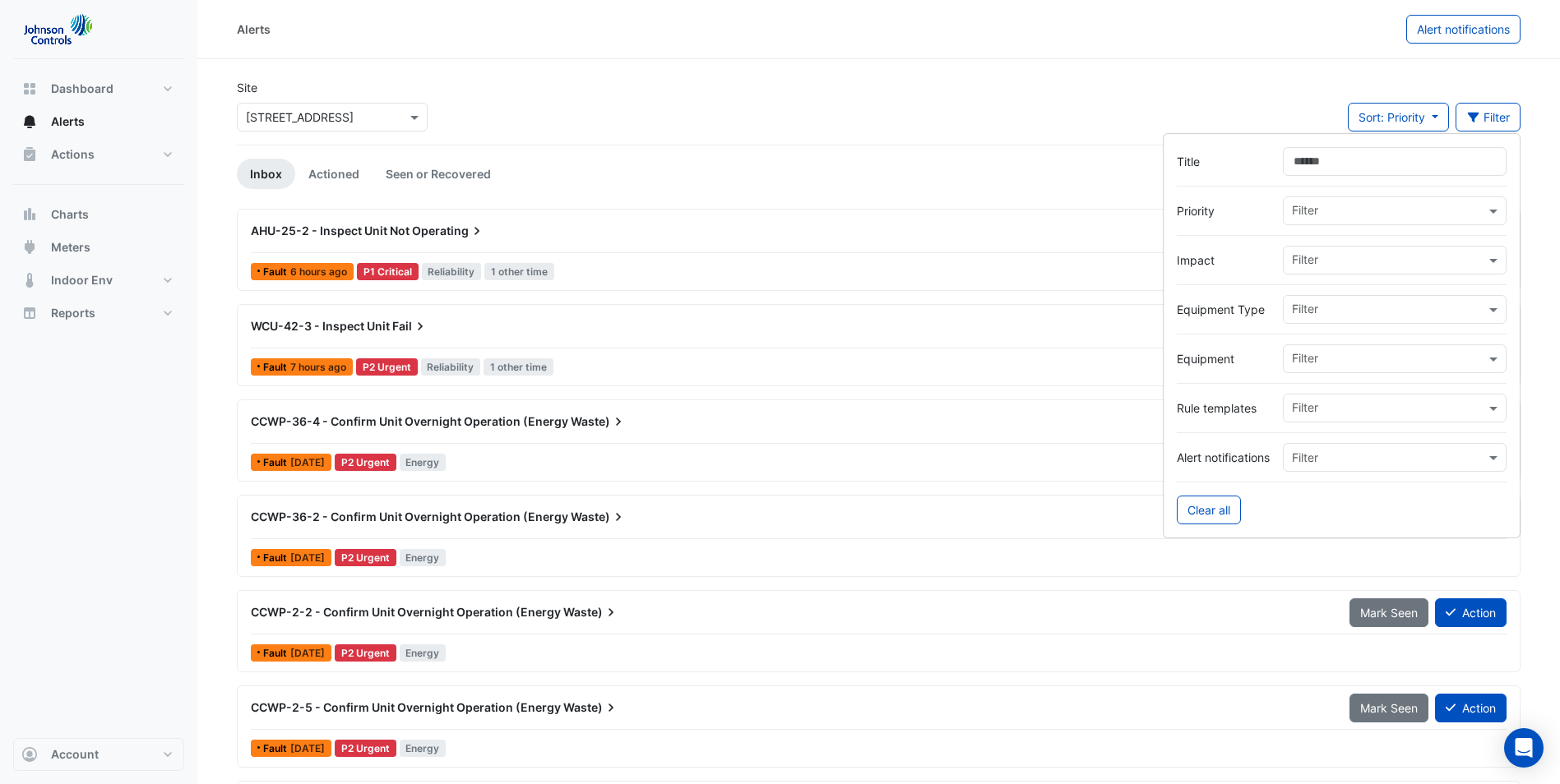
click at [1348, 458] on input "text" at bounding box center [1378, 459] width 173 height 17
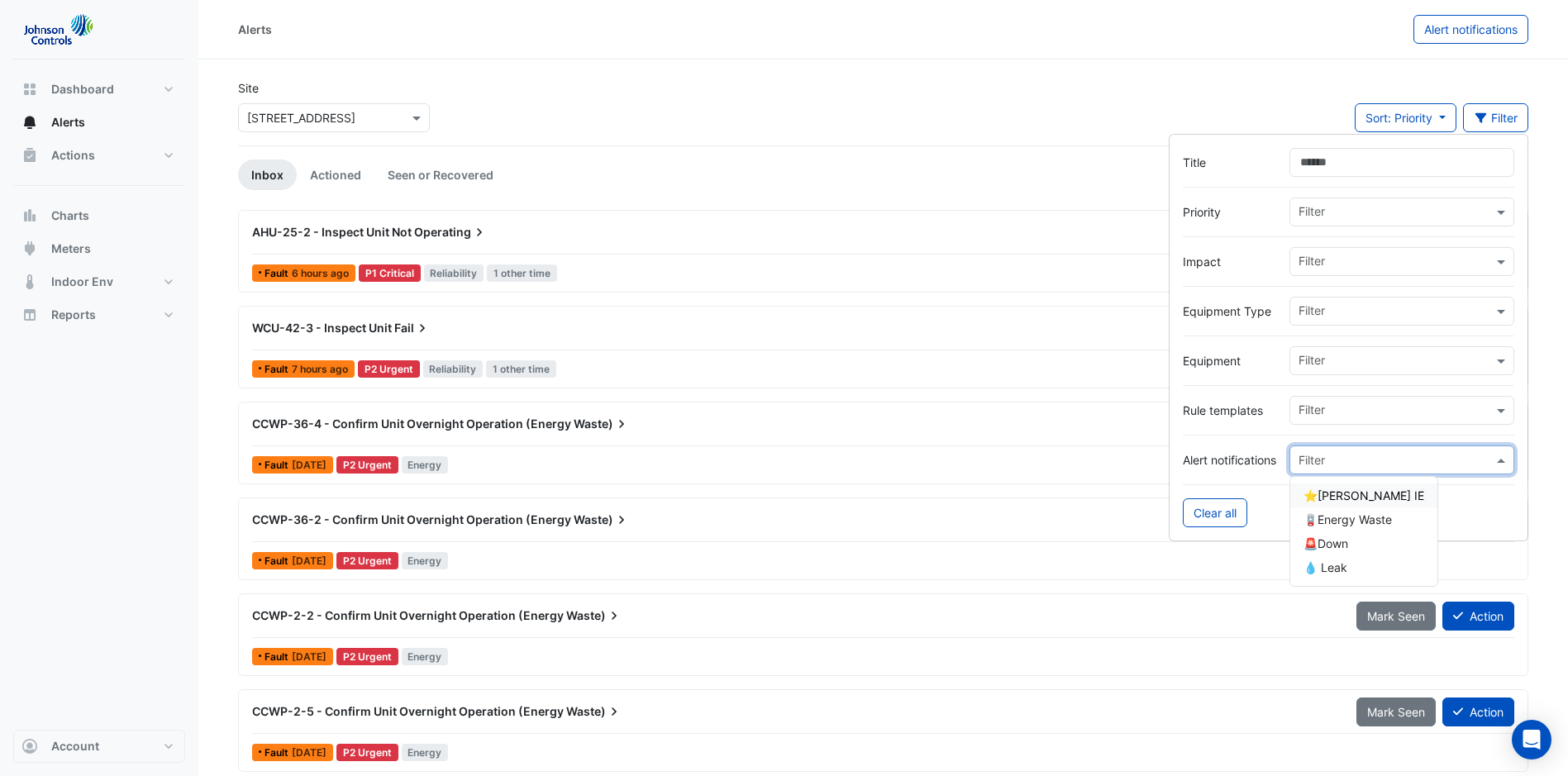
click at [1336, 407] on input "text" at bounding box center [1395, 412] width 194 height 17
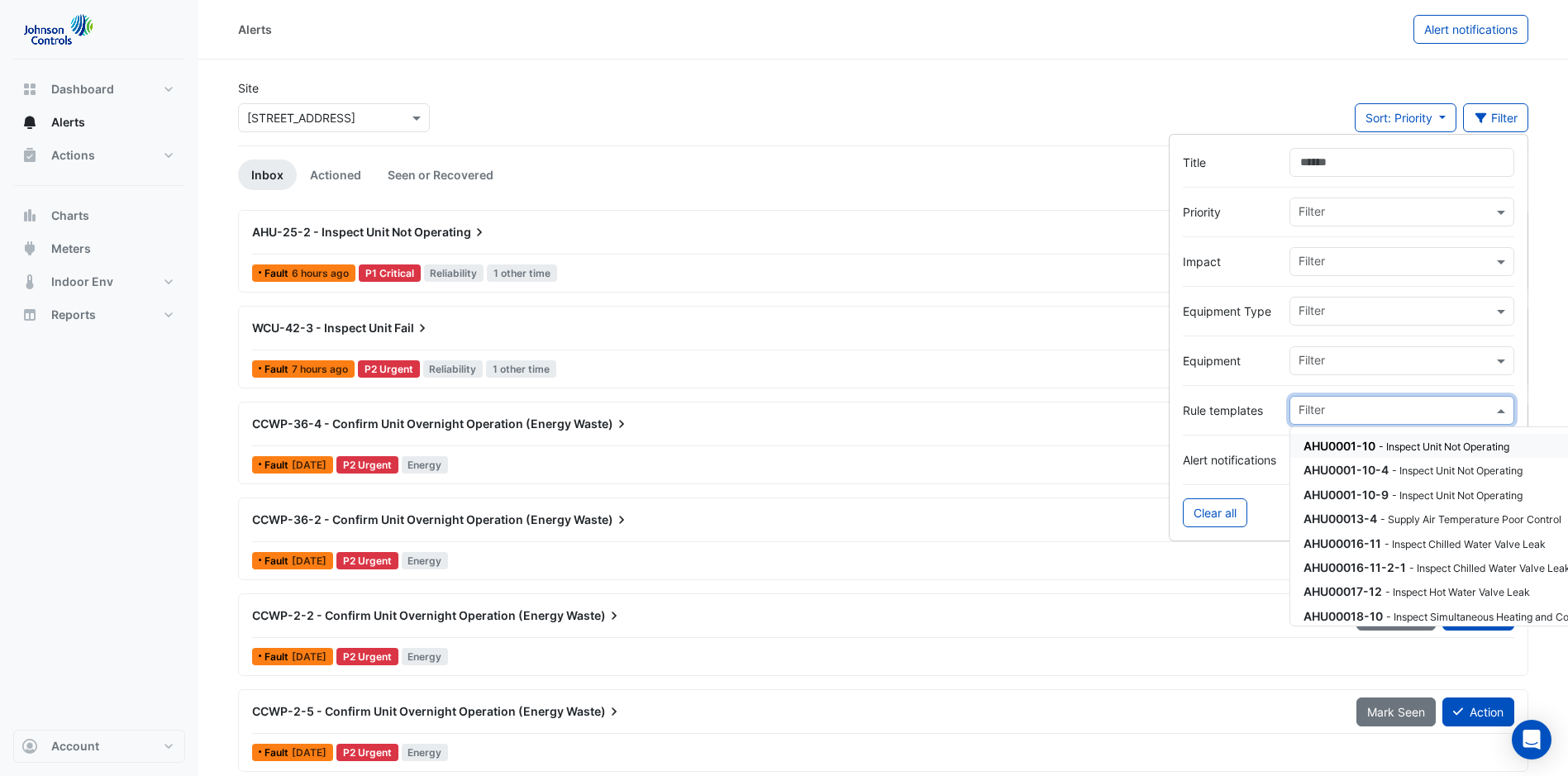
click at [1336, 407] on input "text" at bounding box center [1395, 412] width 194 height 17
paste input "**********"
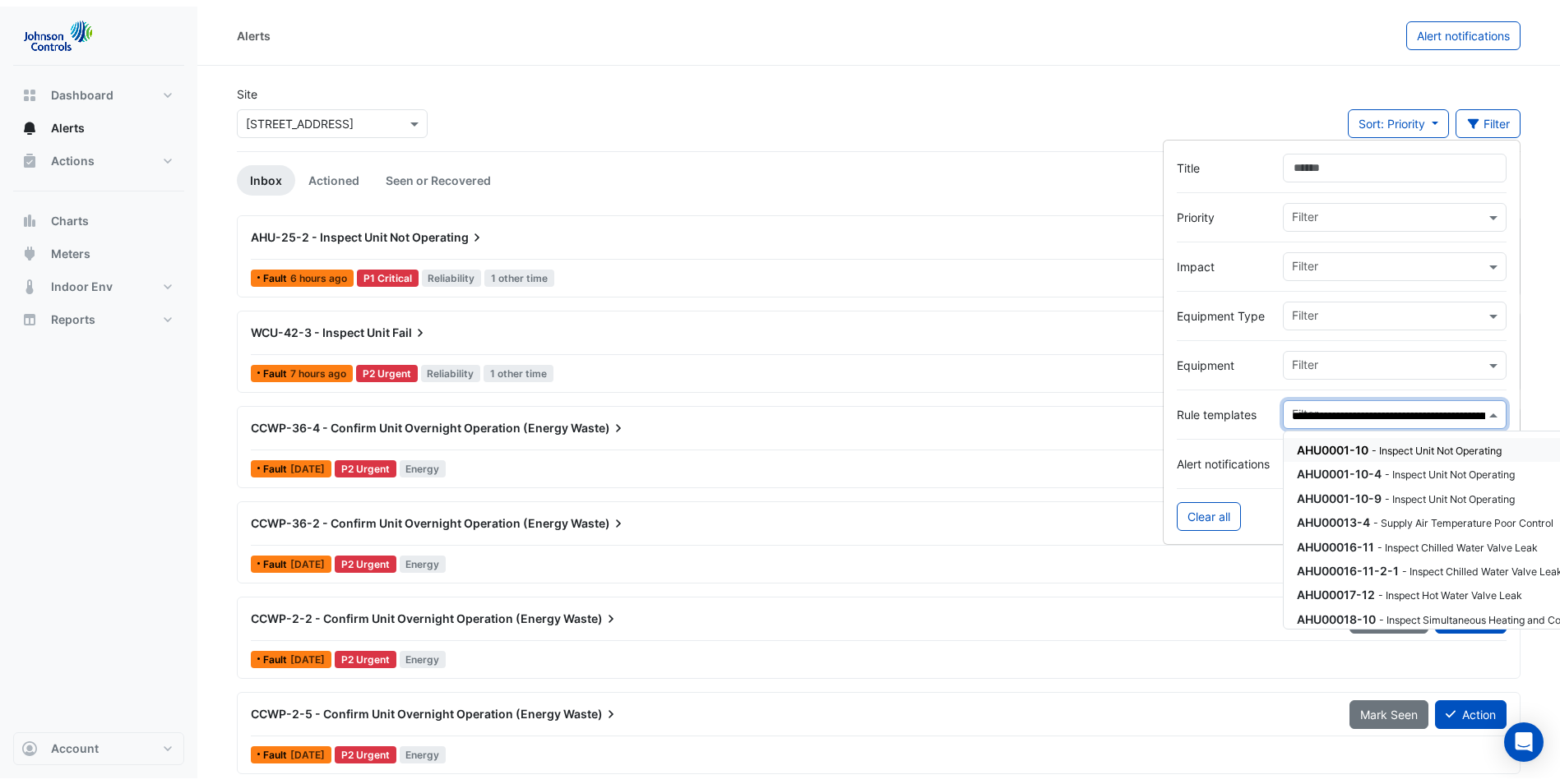
scroll to position [0, 81]
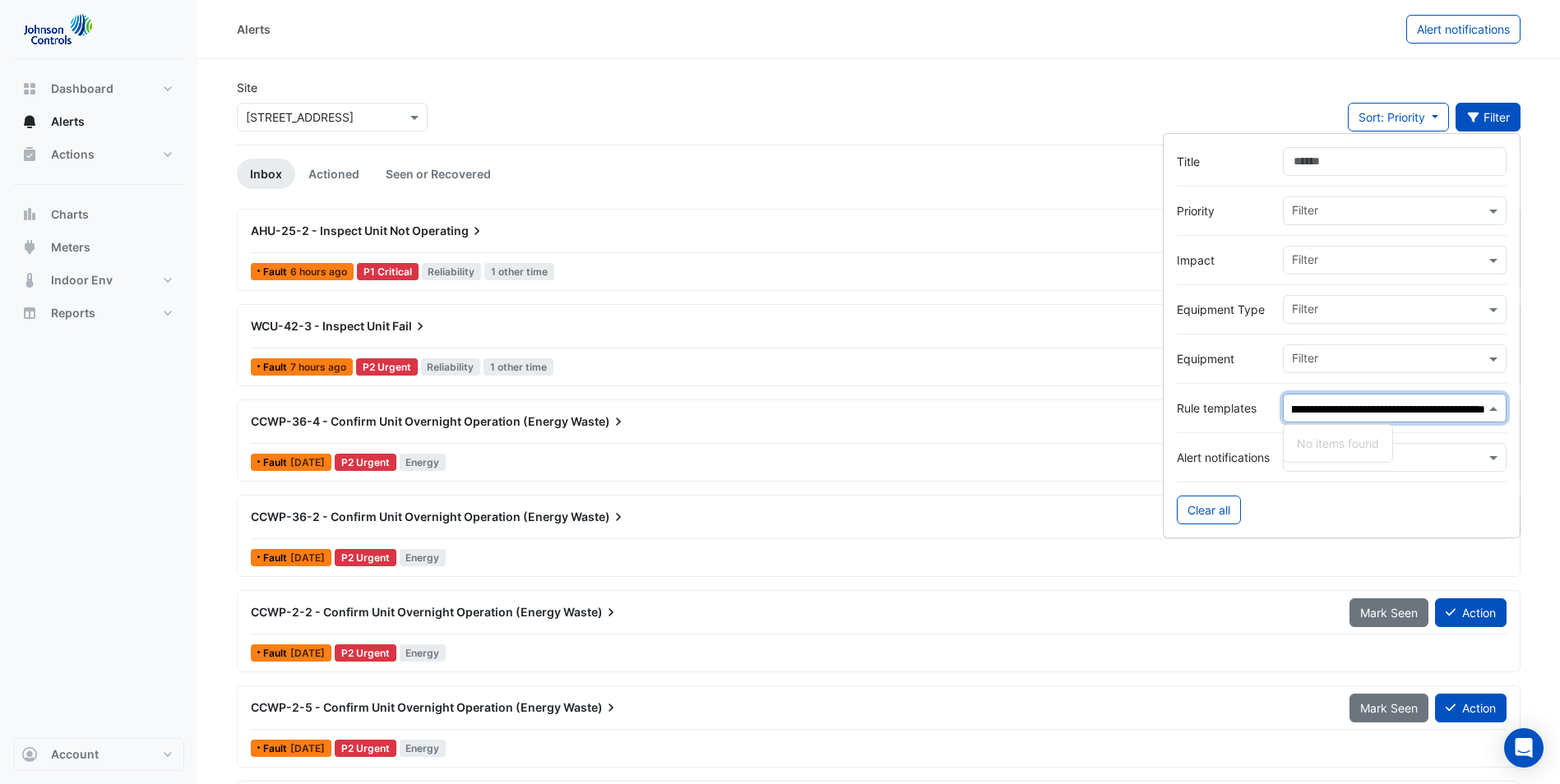
type input "**********"
click at [1490, 125] on button "Filter" at bounding box center [1488, 118] width 66 height 29
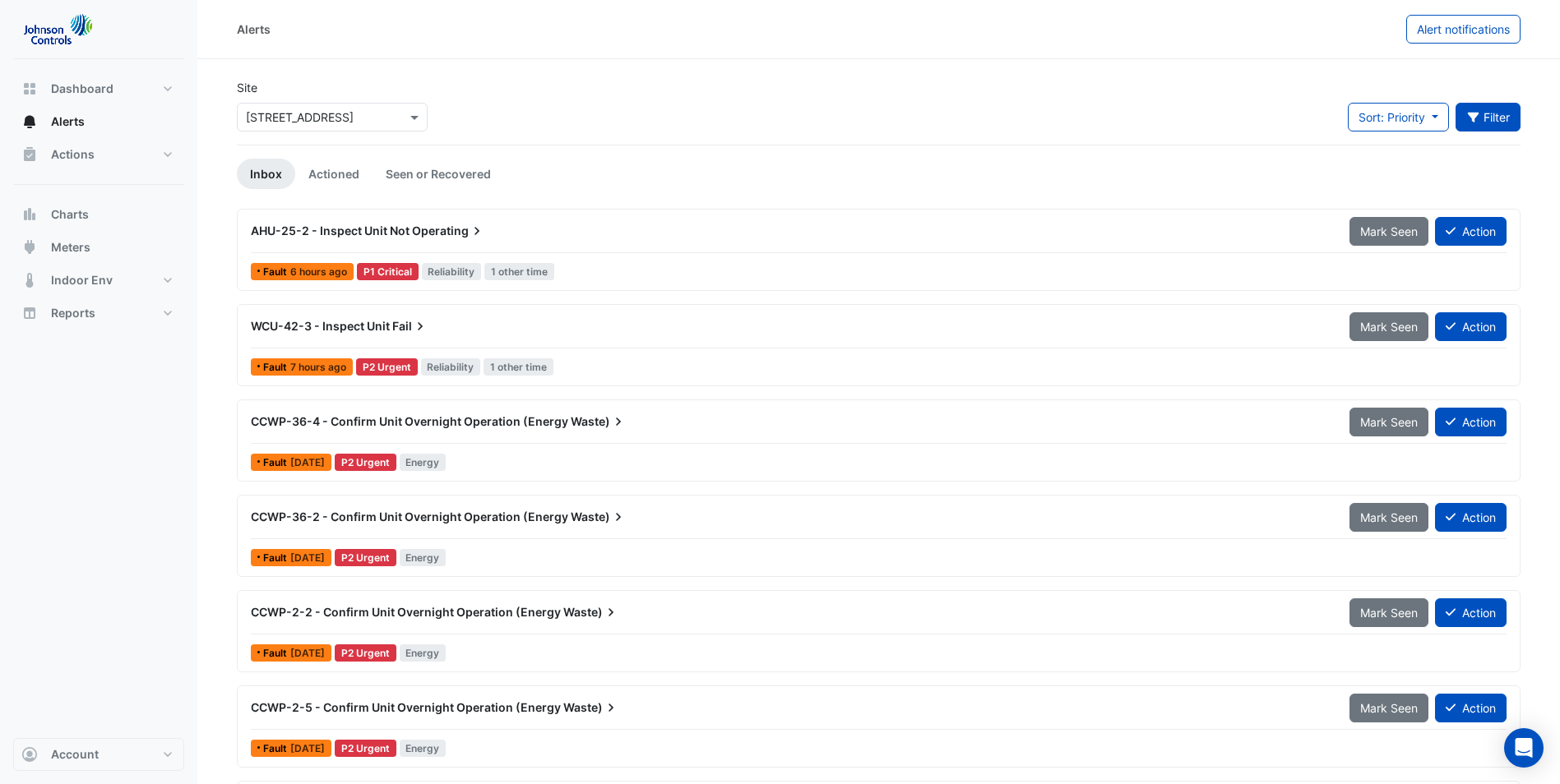
click at [1490, 125] on button "Filter" at bounding box center [1488, 118] width 66 height 29
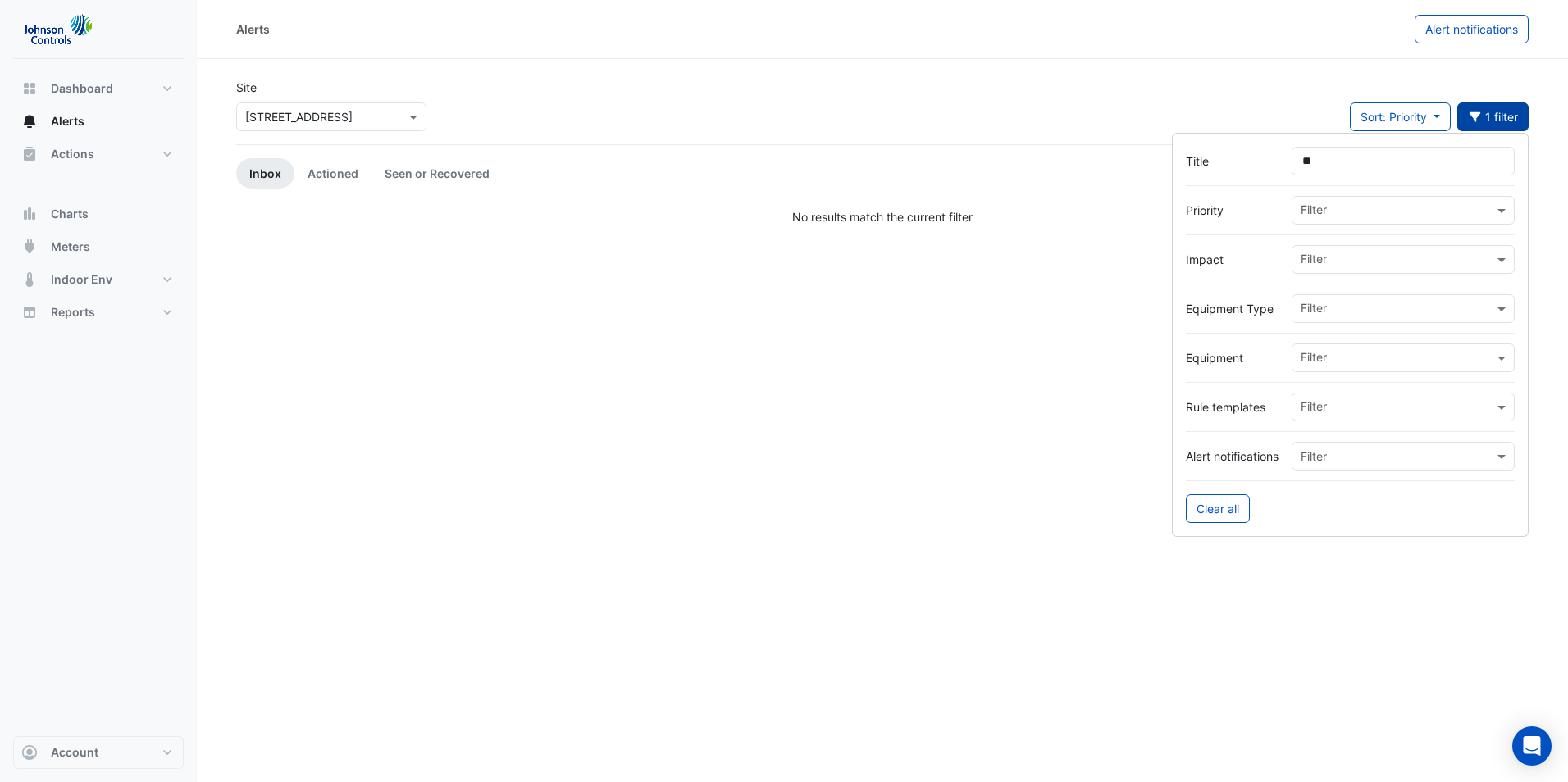
type input "*"
type input "********"
click at [1484, 116] on button "Title: level 30 1 filter" at bounding box center [1493, 117] width 72 height 29
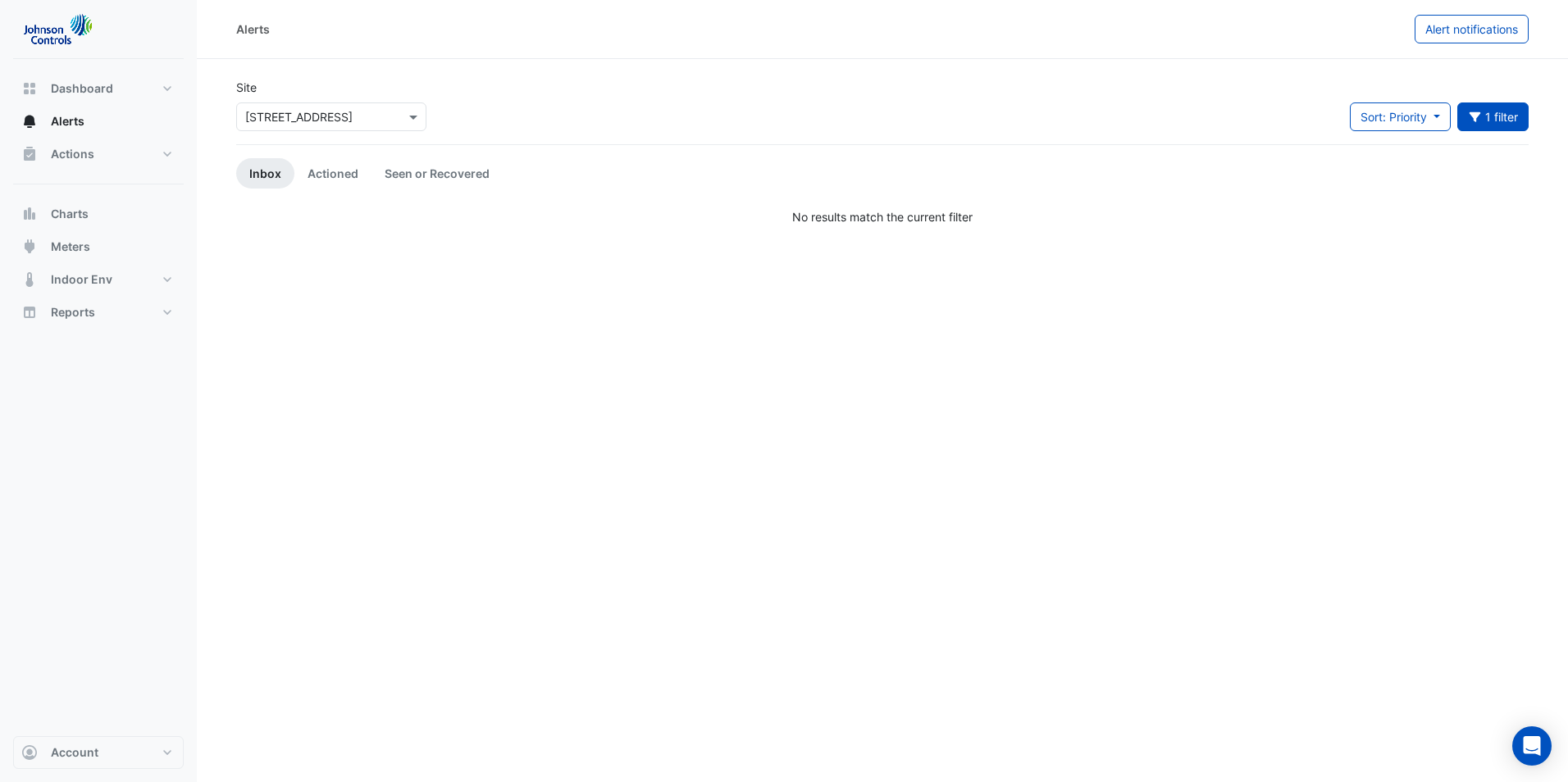
click at [255, 173] on link "Inbox" at bounding box center [266, 173] width 58 height 30
click at [333, 173] on link "Actioned" at bounding box center [333, 173] width 77 height 30
click at [279, 174] on link "Inbox" at bounding box center [266, 173] width 58 height 30
click at [1492, 120] on button "1 filter" at bounding box center [1493, 117] width 72 height 29
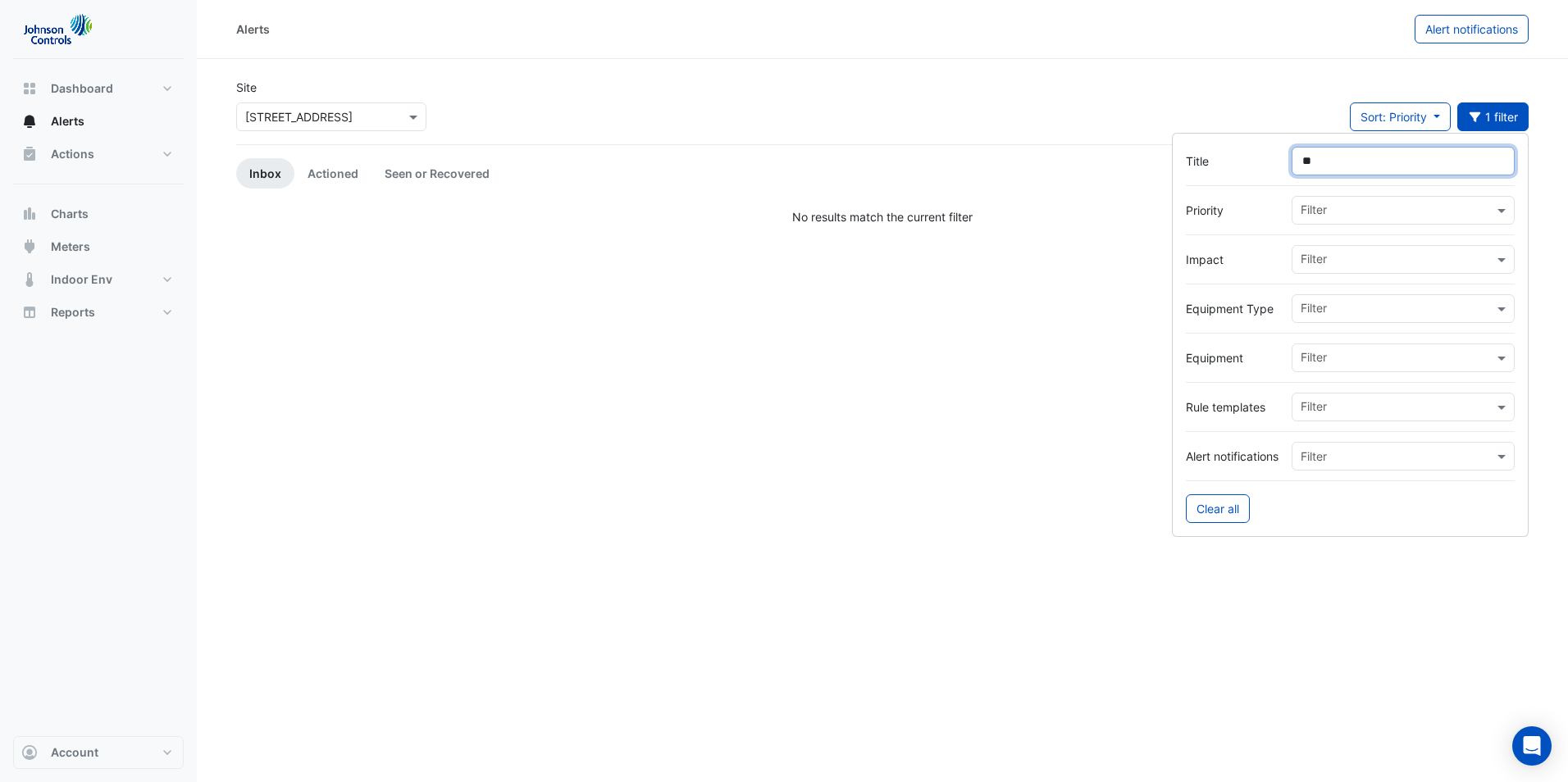
type input "*"
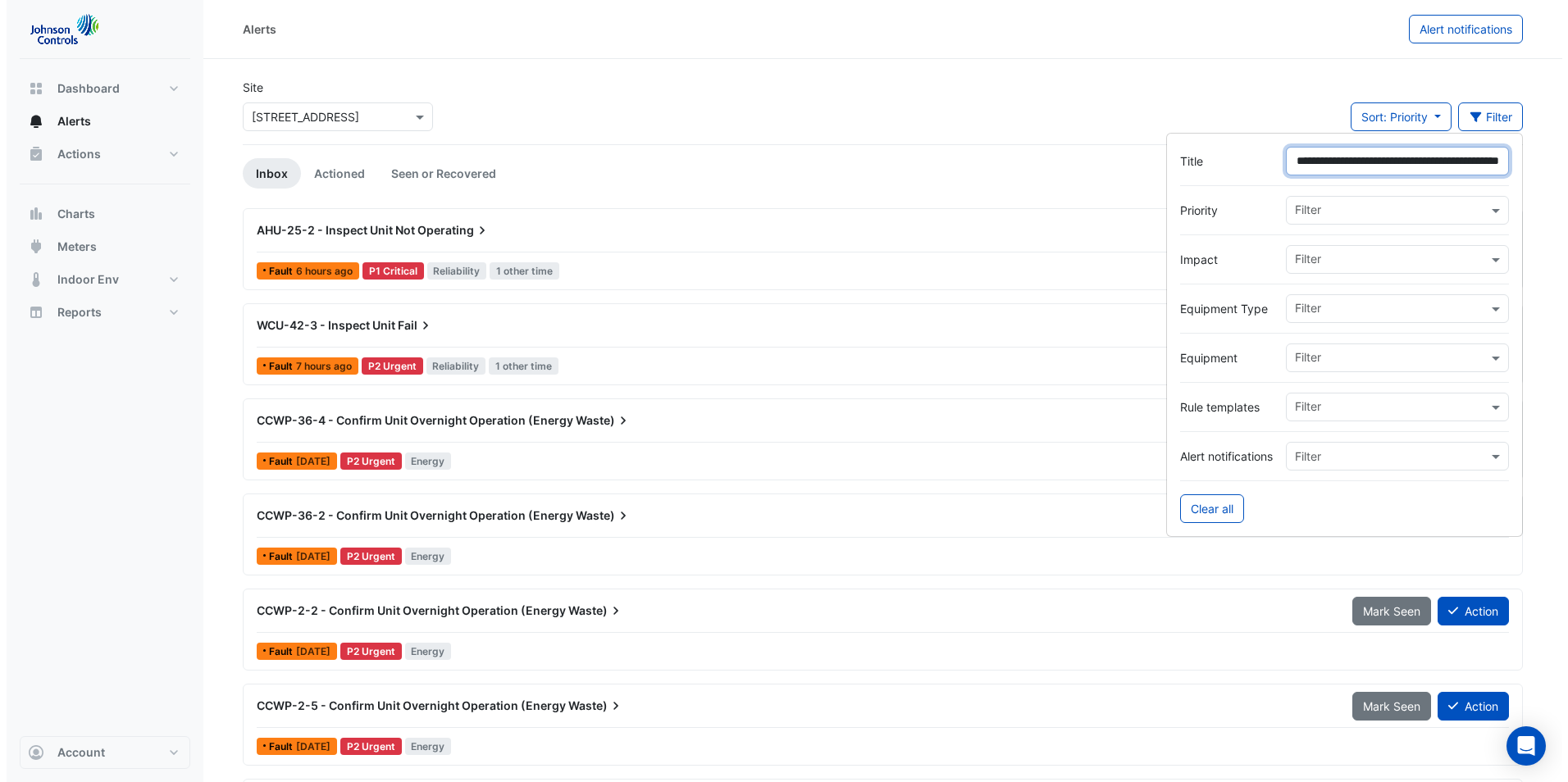
scroll to position [0, 71]
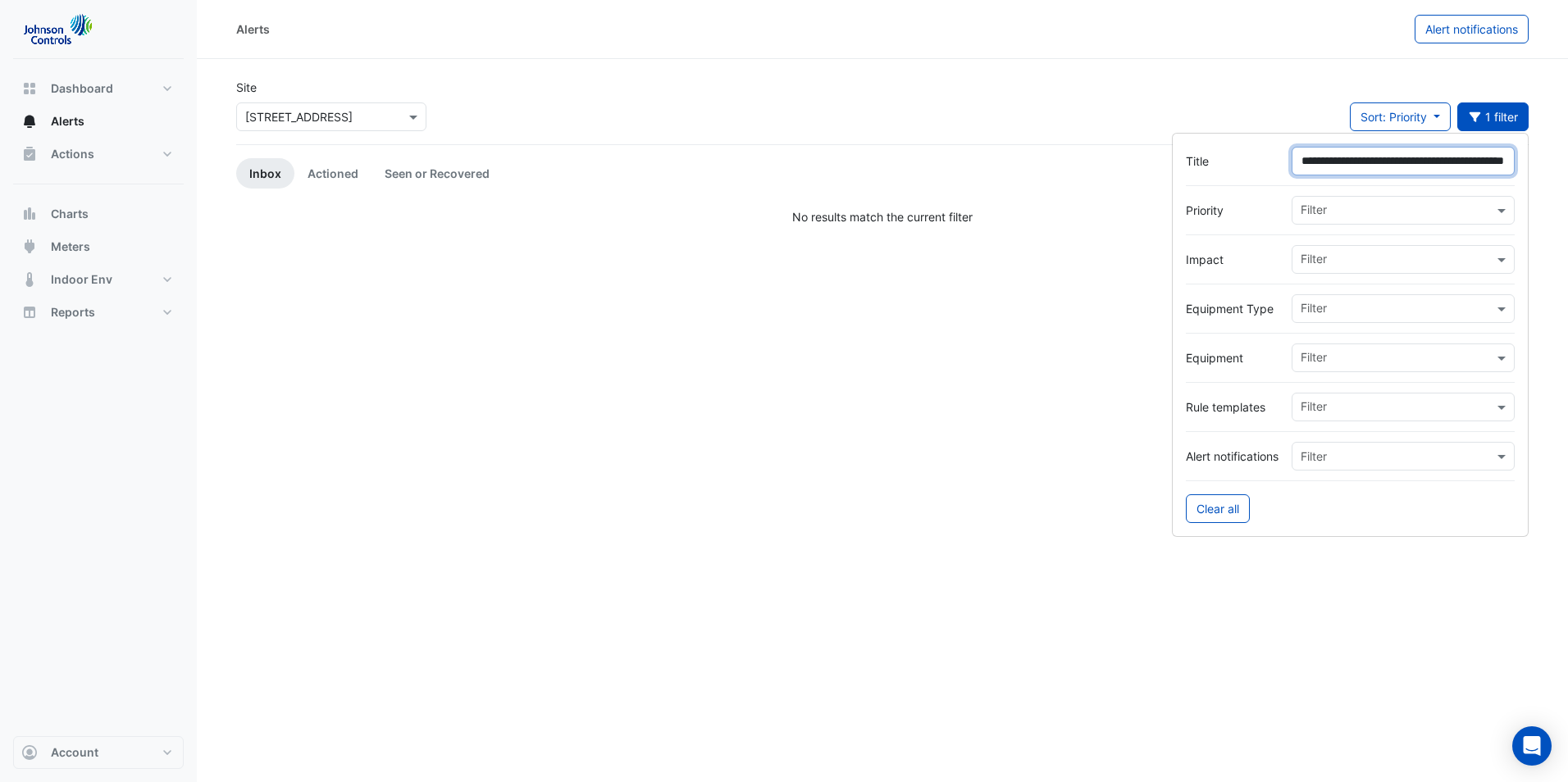
type input "**********"
click at [1376, 205] on input "text" at bounding box center [1397, 212] width 193 height 17
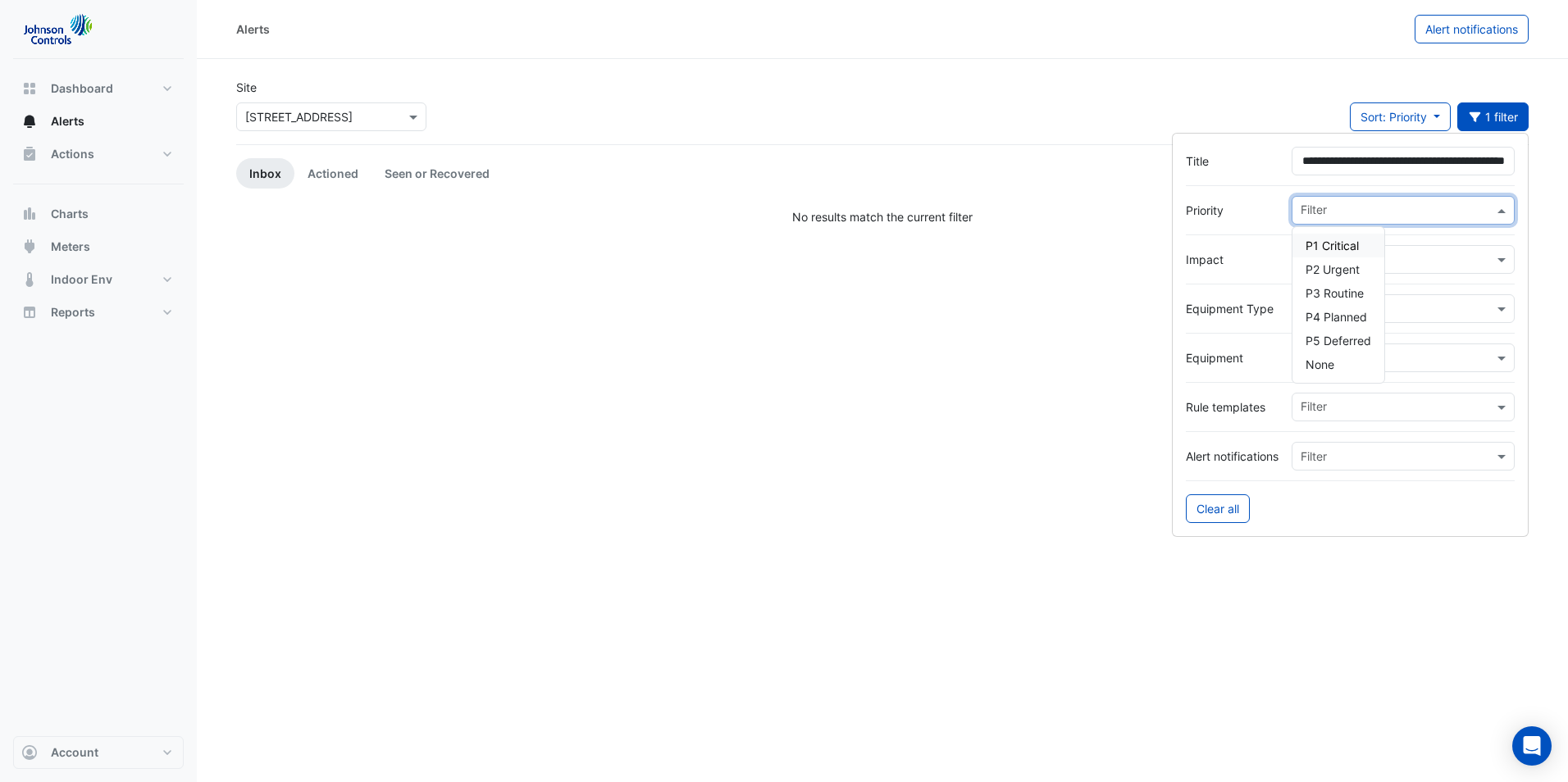
click at [1335, 248] on span "P1 Critical" at bounding box center [1332, 246] width 53 height 14
click at [1057, 325] on div "Alerts Alert notifications Site Select a Site × 242 Exhibition Street Sort: Pri…" at bounding box center [883, 391] width 1371 height 782
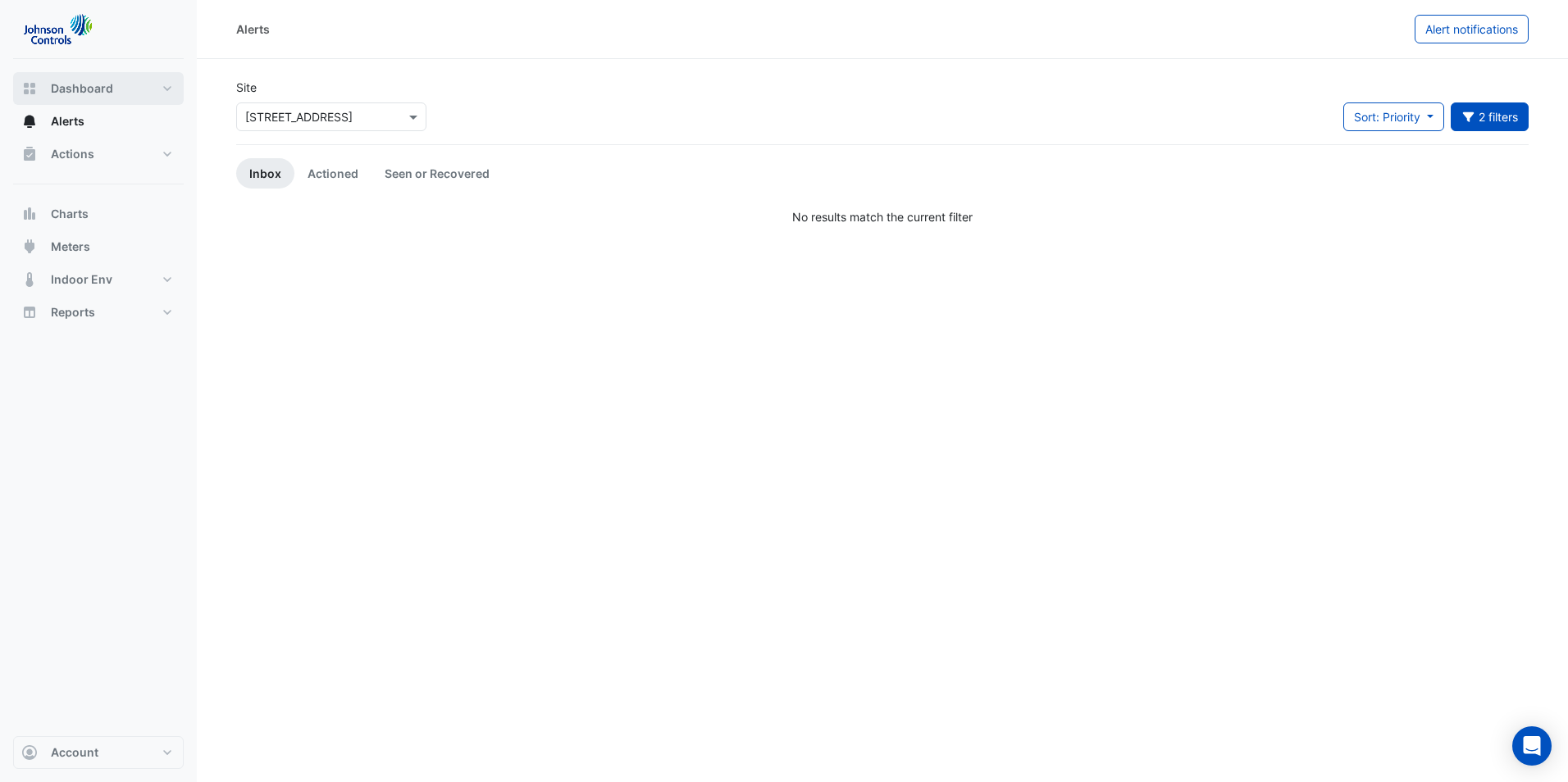
click at [97, 87] on span "Dashboard" at bounding box center [81, 88] width 63 height 16
select select "**"
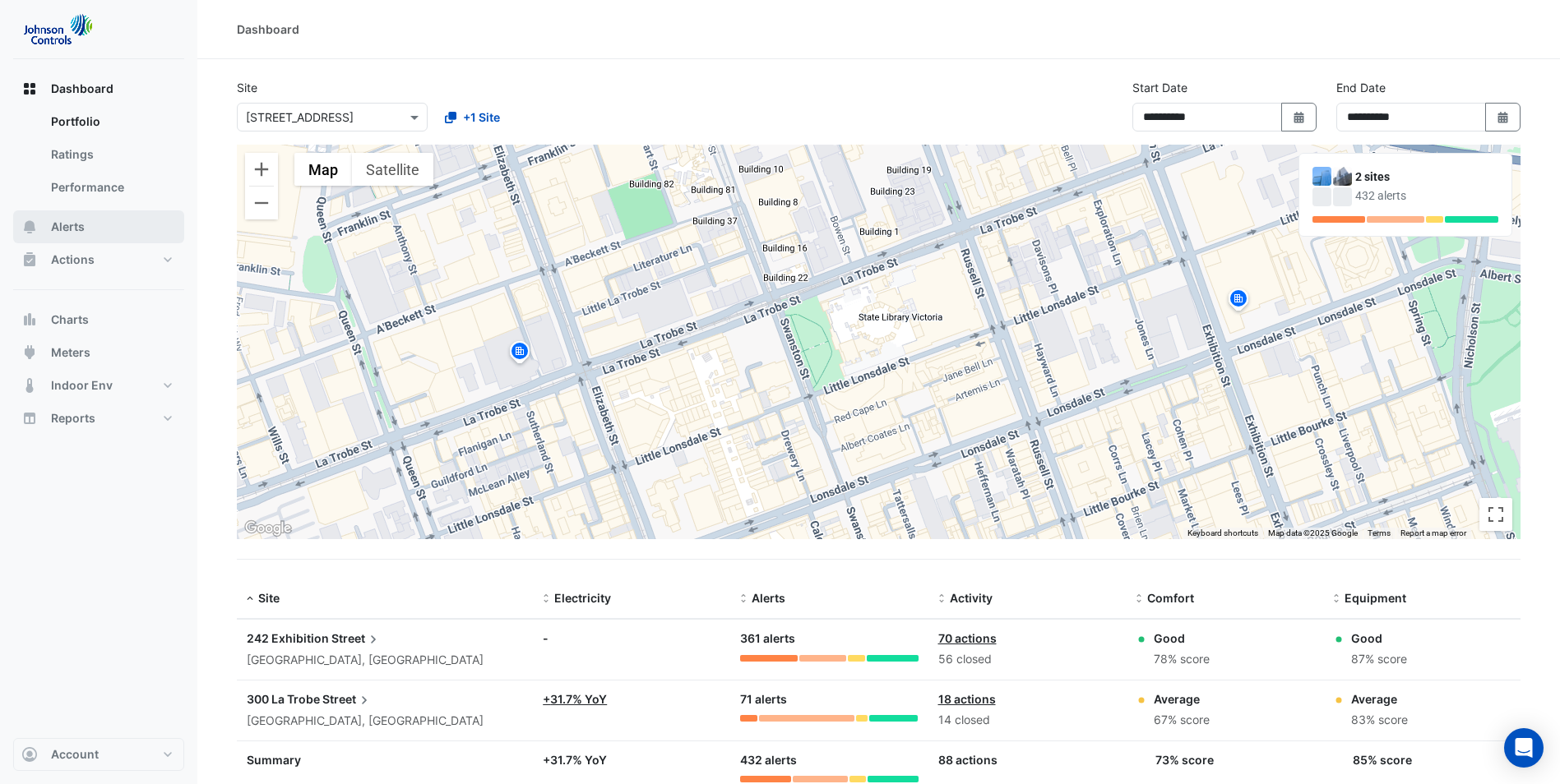
click at [75, 228] on span "Alerts" at bounding box center [67, 227] width 34 height 16
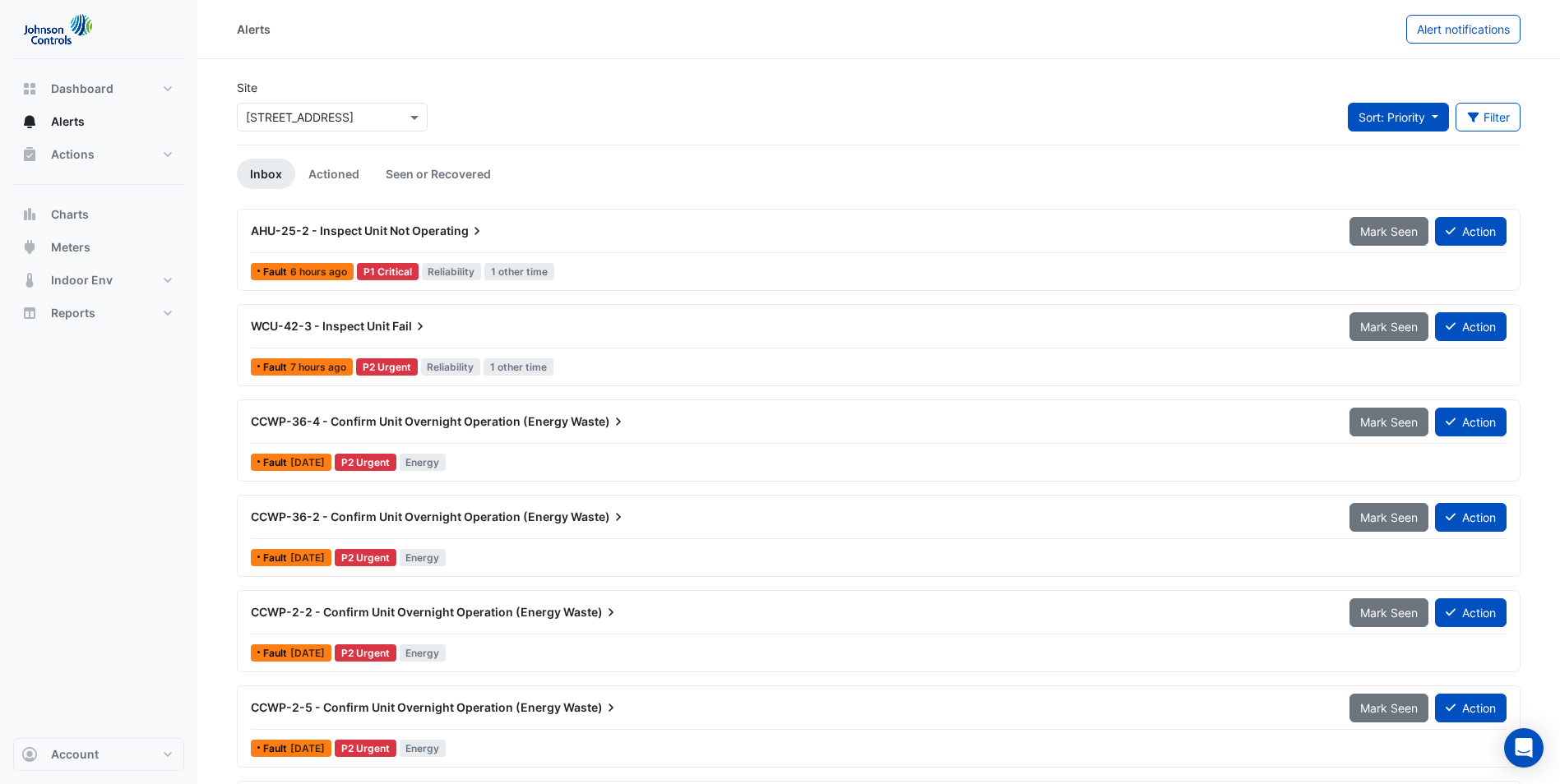
click at [1423, 120] on span "Sort: Priority" at bounding box center [1392, 117] width 67 height 14
click at [1386, 157] on li "Priority" at bounding box center [1411, 153] width 130 height 24
click at [1489, 116] on button "Filter" at bounding box center [1488, 118] width 66 height 29
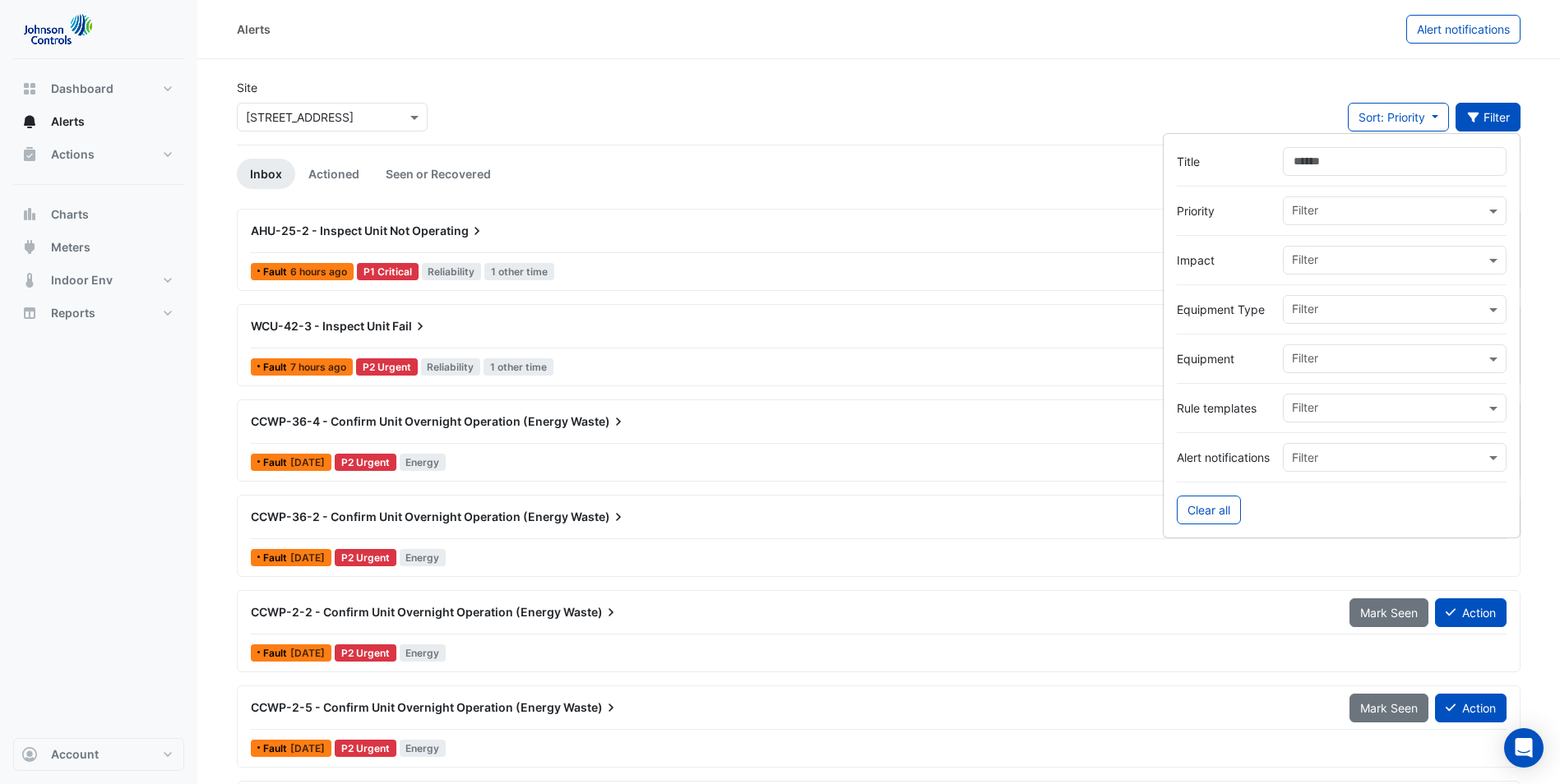
click at [1489, 116] on button "Filter" at bounding box center [1488, 118] width 66 height 29
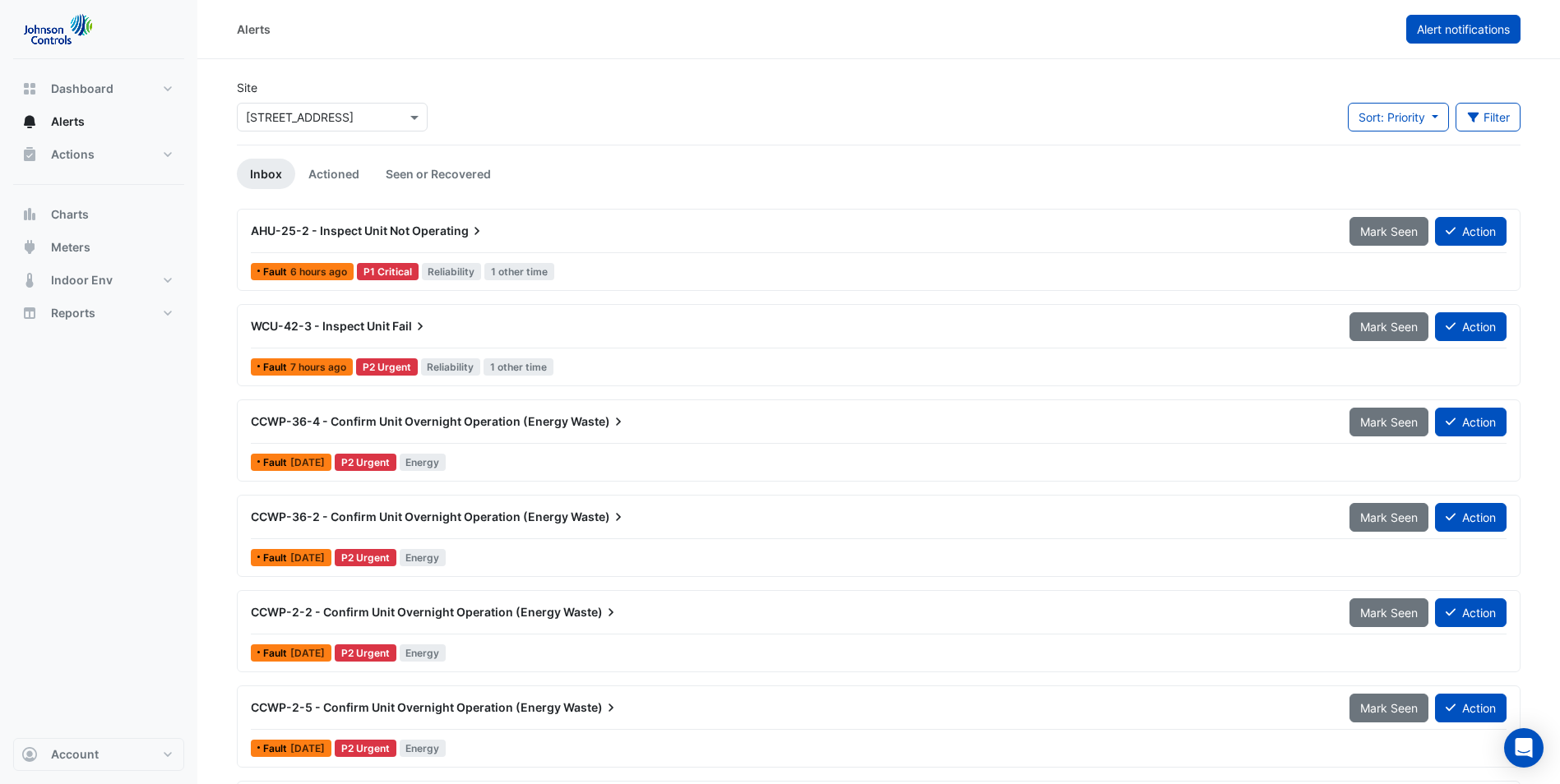
click at [1479, 33] on span "Alert notifications" at bounding box center [1463, 29] width 93 height 14
select select "*****"
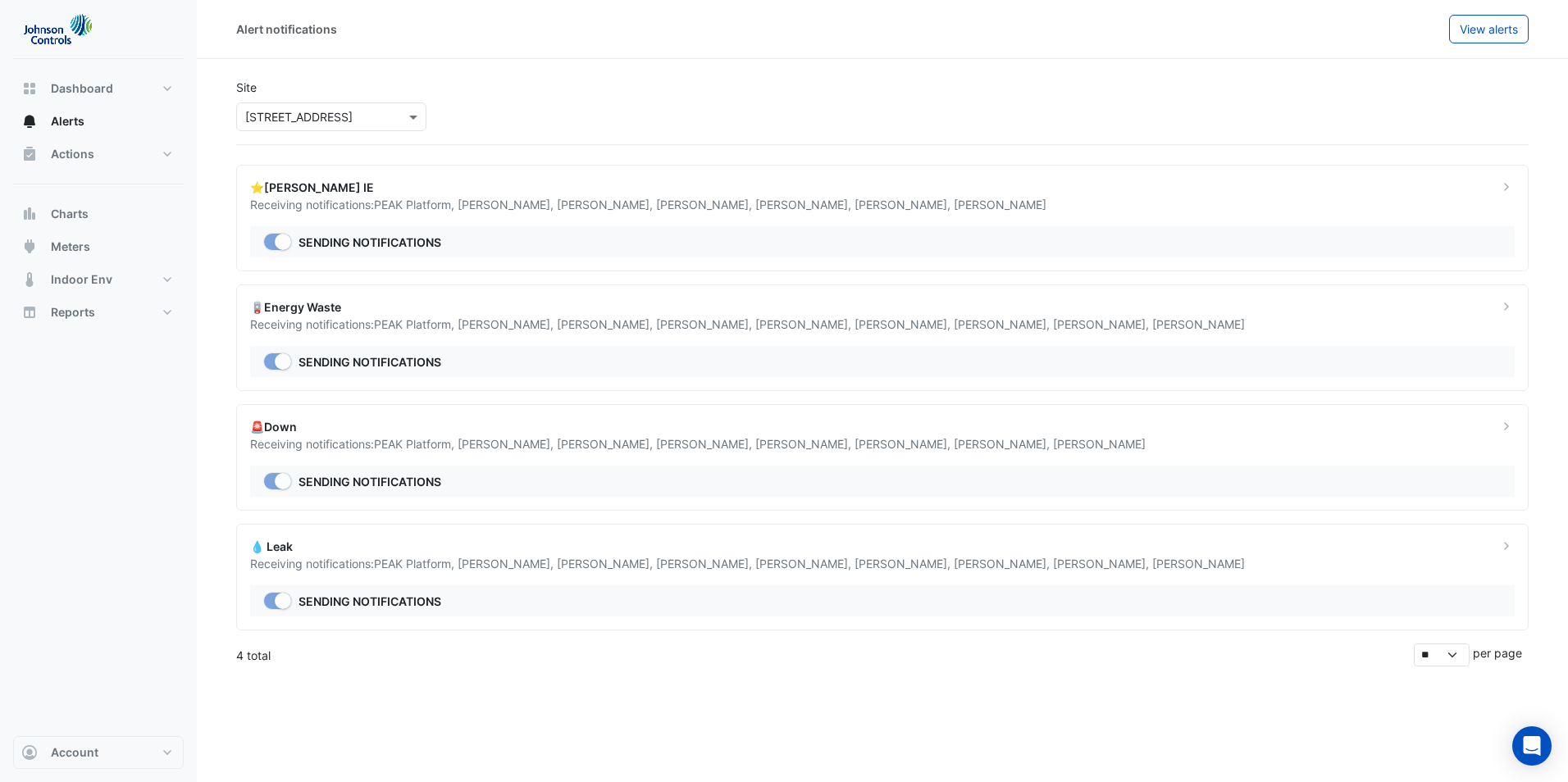
click at [1475, 33] on span "View alerts" at bounding box center [1489, 29] width 58 height 14
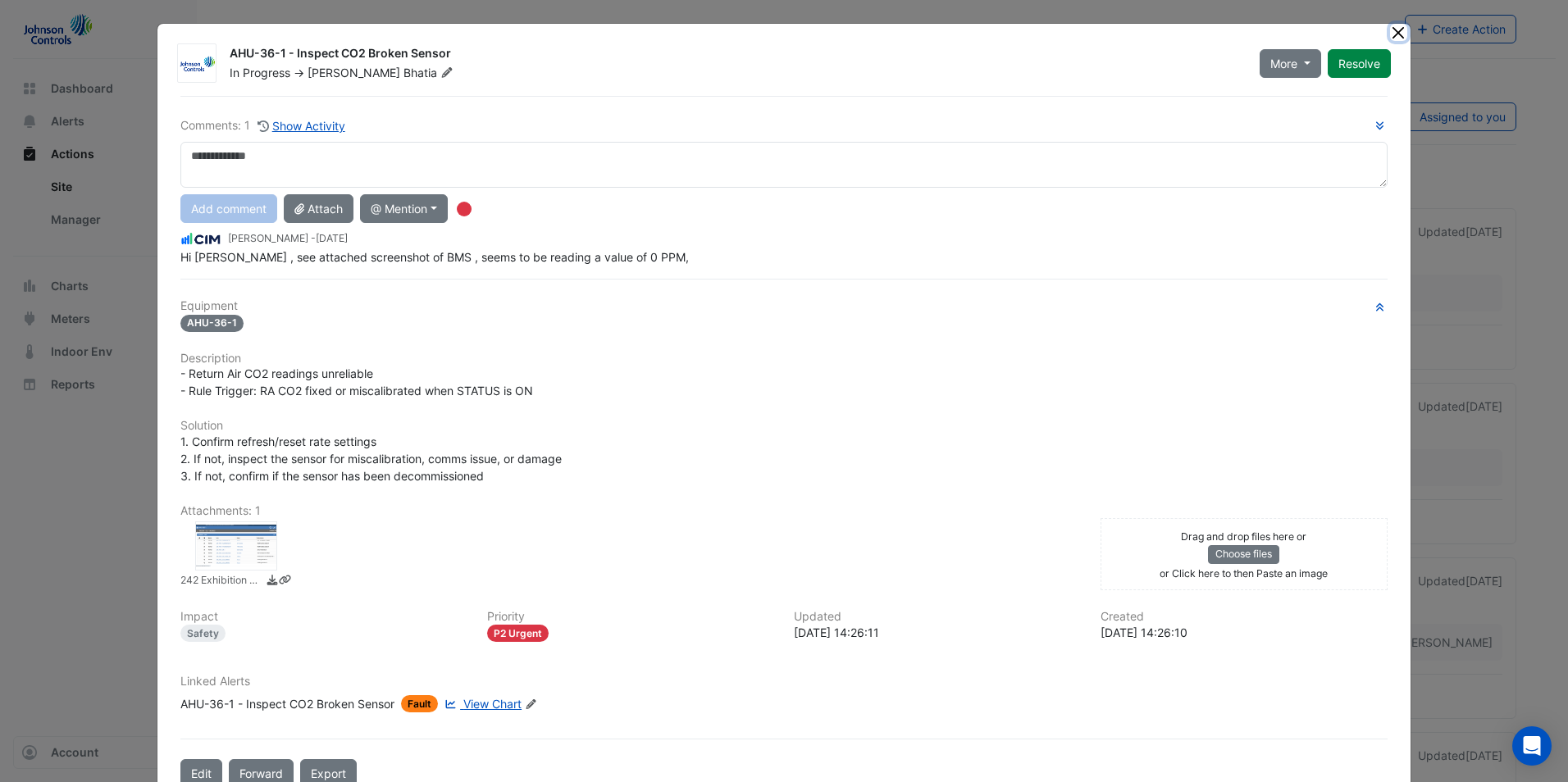
click at [1397, 31] on button "Close" at bounding box center [1398, 33] width 17 height 17
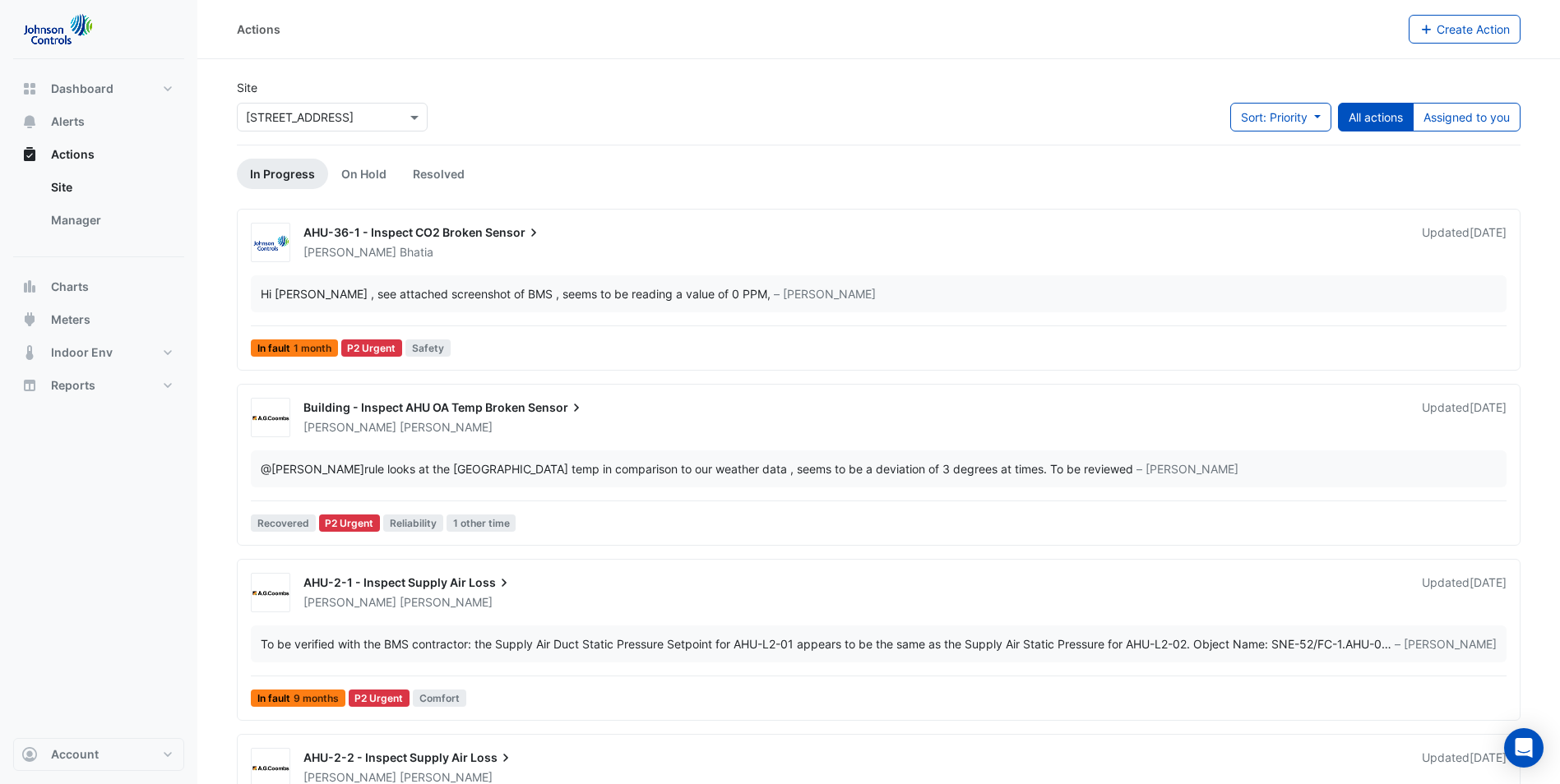
click at [599, 22] on div "Actions" at bounding box center [823, 29] width 1172 height 29
click at [163, 758] on button "Account" at bounding box center [98, 755] width 171 height 33
click at [1469, 119] on button "Assigned to you" at bounding box center [1466, 118] width 107 height 29
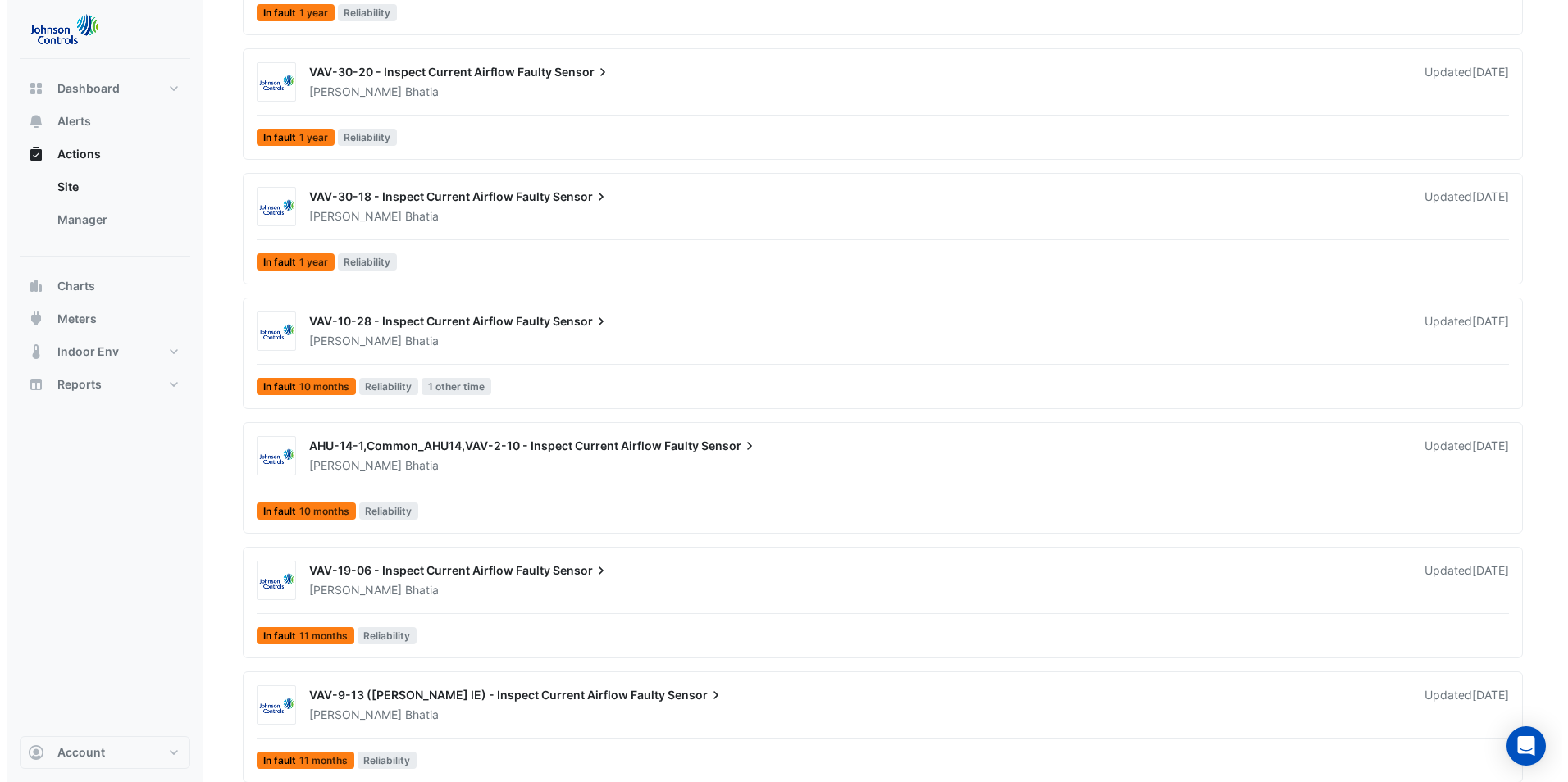
scroll to position [1370, 0]
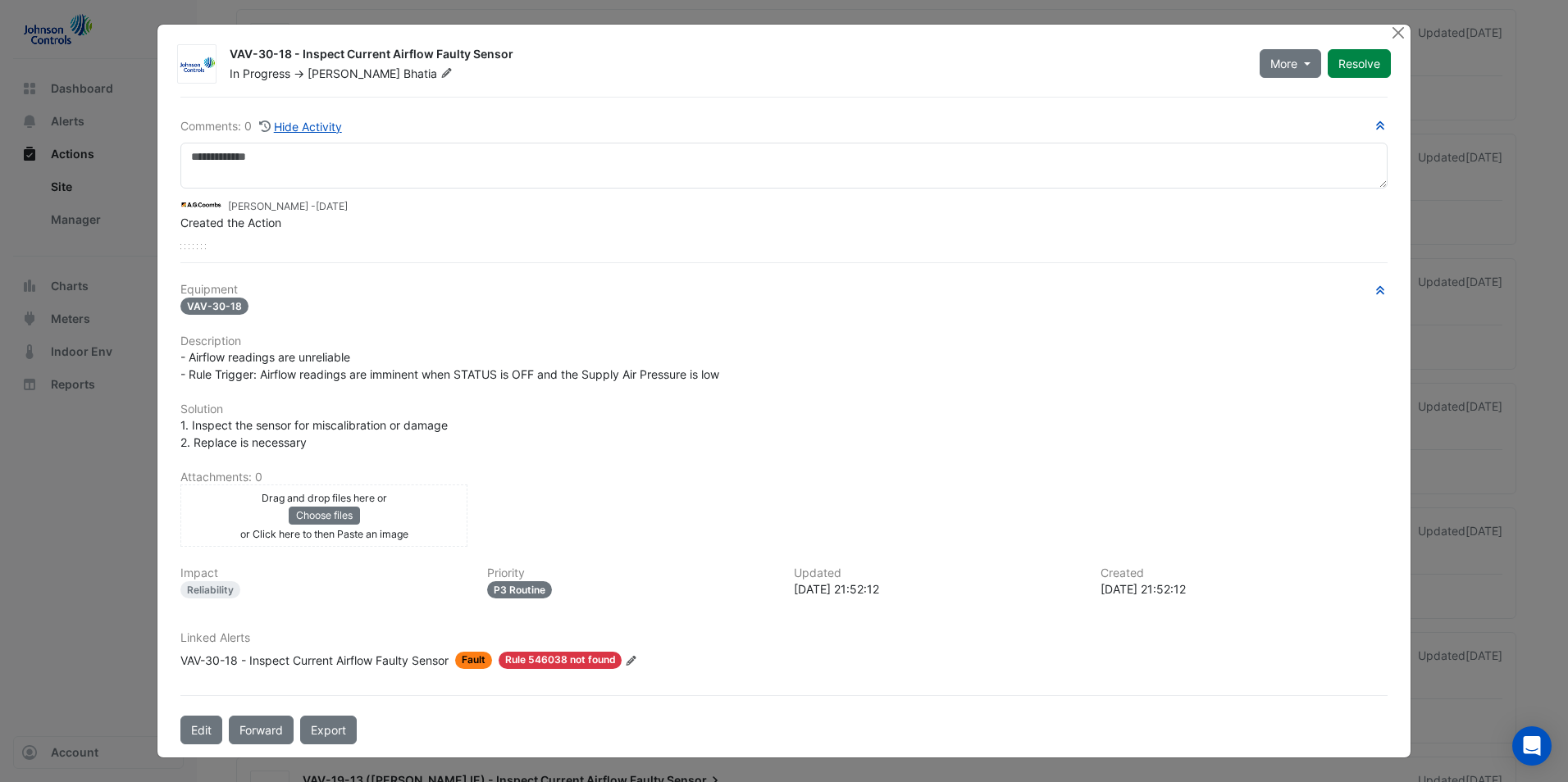
click at [977, 655] on div "Linked Alerts VAV-30-18 - Inspect Current Airflow Faulty Sensor Fault Rule 5460…" at bounding box center [784, 650] width 1227 height 38
drag, startPoint x: 422, startPoint y: 376, endPoint x: 369, endPoint y: 375, distance: 53.0
click at [369, 375] on span "- Airflow readings are unreliable - Rule Trigger: Airflow readings are imminent…" at bounding box center [450, 366] width 539 height 31
drag, startPoint x: 369, startPoint y: 375, endPoint x: 805, endPoint y: 385, distance: 436.1
click at [812, 385] on div "Equipment VAV-30-18 Description - Airflow readings are unreliable - Rule Trigge…" at bounding box center [784, 482] width 1207 height 399
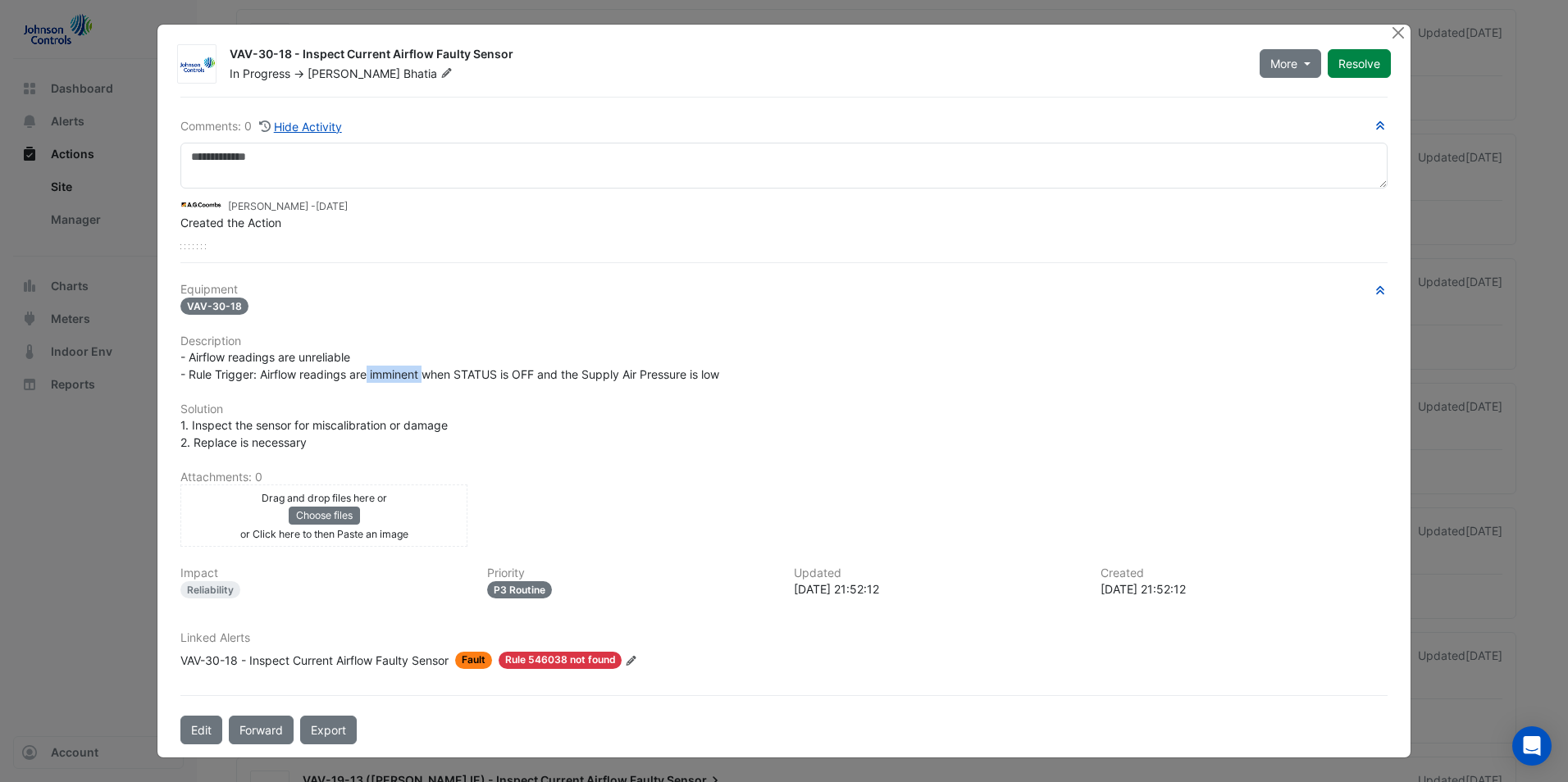
drag, startPoint x: 424, startPoint y: 373, endPoint x: 371, endPoint y: 375, distance: 53.0
click at [371, 375] on span "- Airflow readings are unreliable - Rule Trigger: Airflow readings are imminent…" at bounding box center [450, 366] width 539 height 31
copy span "imminent"
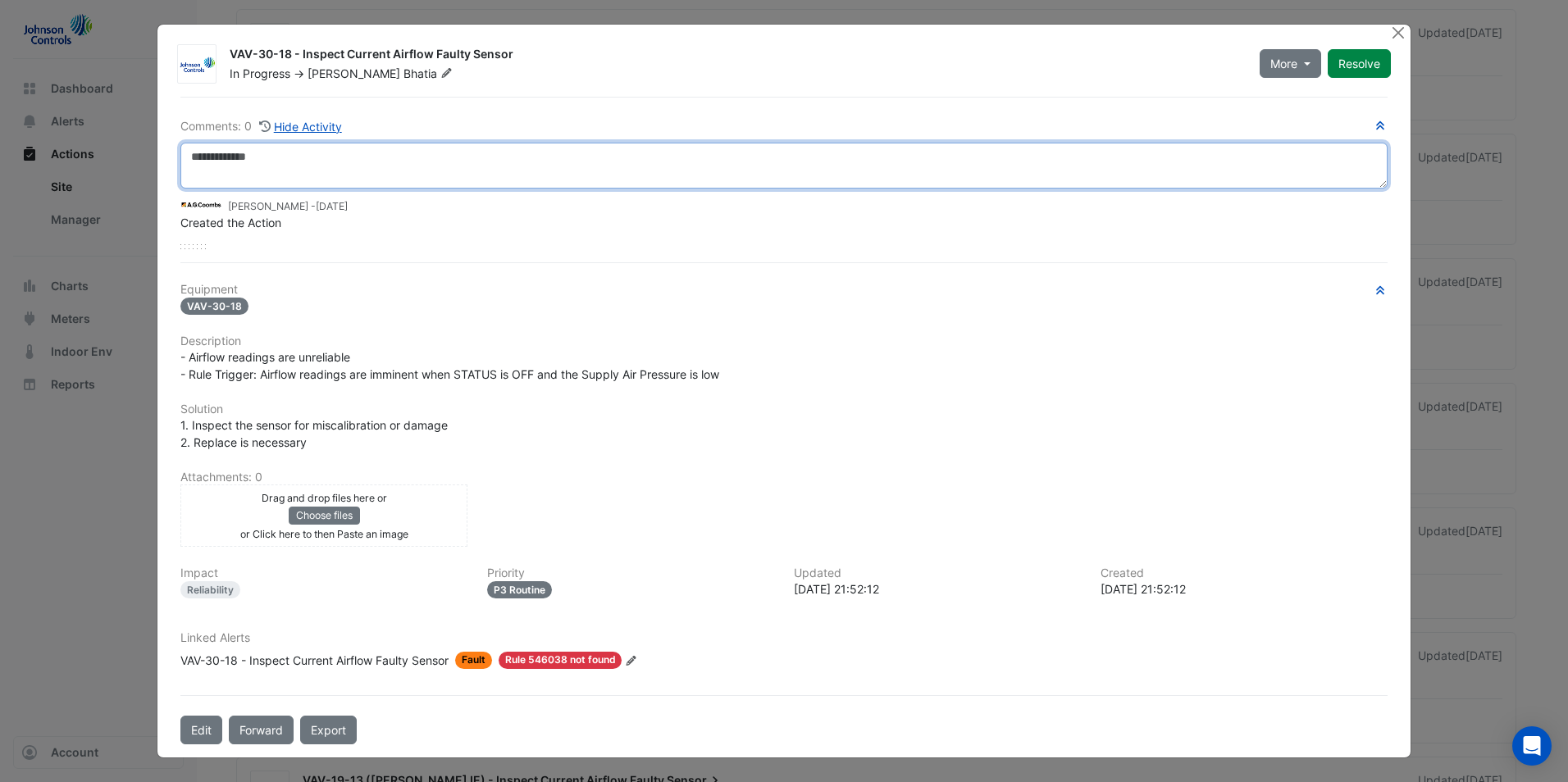
click at [350, 173] on textarea at bounding box center [784, 166] width 1207 height 46
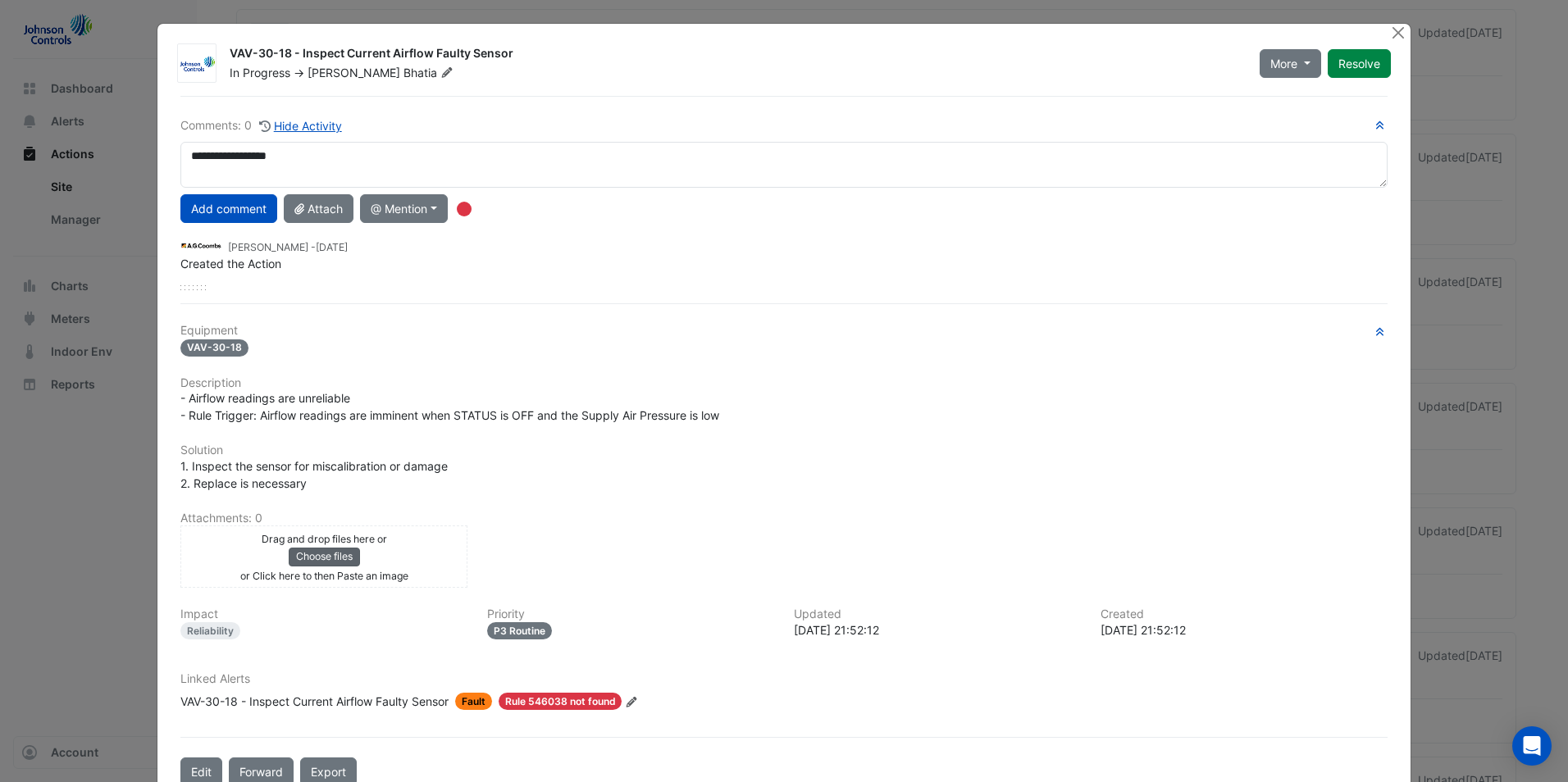
click at [312, 558] on button "Choose files" at bounding box center [324, 556] width 71 height 18
drag, startPoint x: 333, startPoint y: 552, endPoint x: 990, endPoint y: 469, distance: 662.2
click at [990, 469] on div "1. Inspect the sensor for miscalibration or damage 2. Replace is necessary" at bounding box center [784, 475] width 1207 height 34
click at [322, 552] on button "Choose files" at bounding box center [324, 556] width 71 height 18
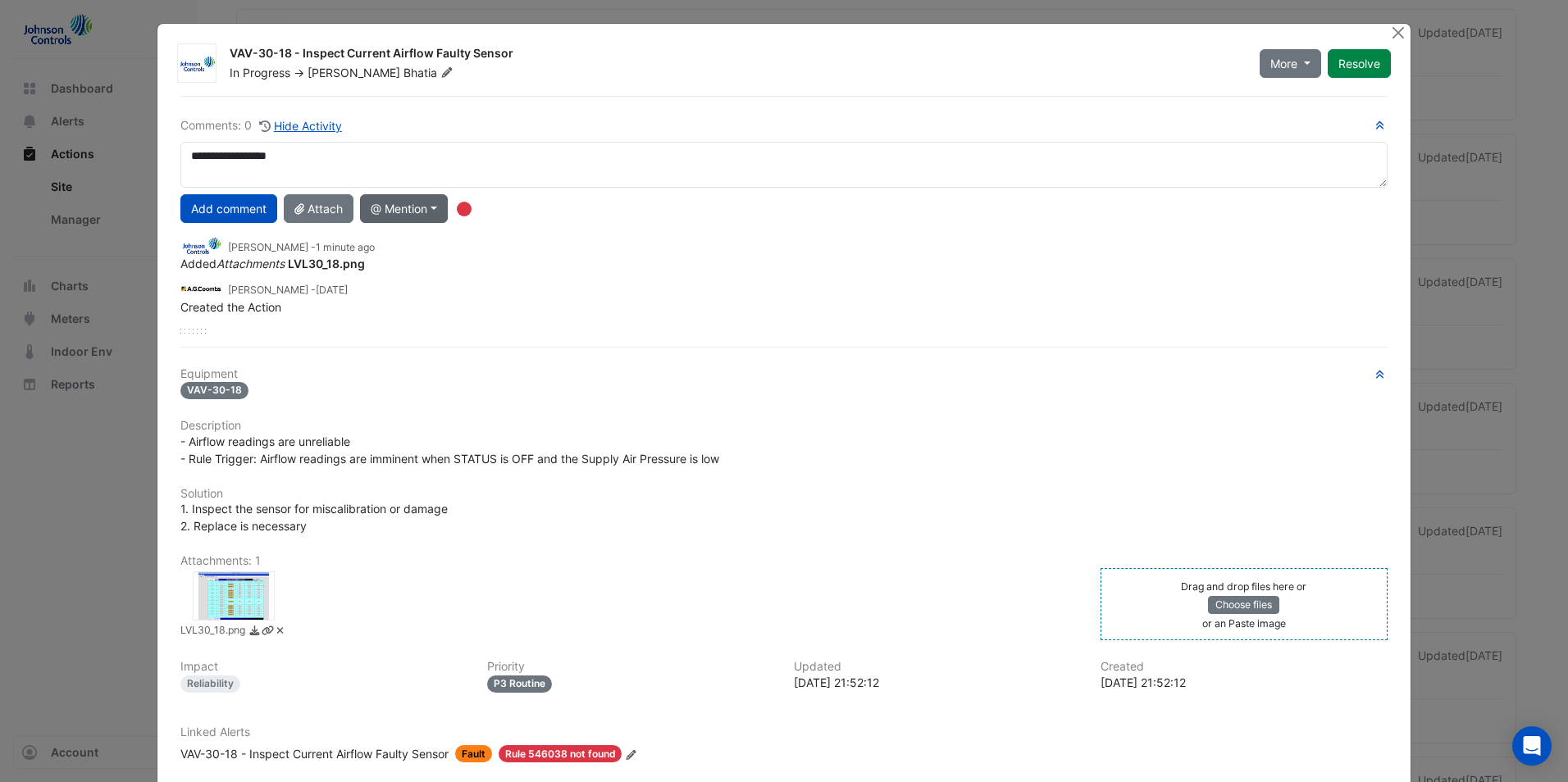
click at [432, 209] on button "@ Mention" at bounding box center [404, 209] width 87 height 29
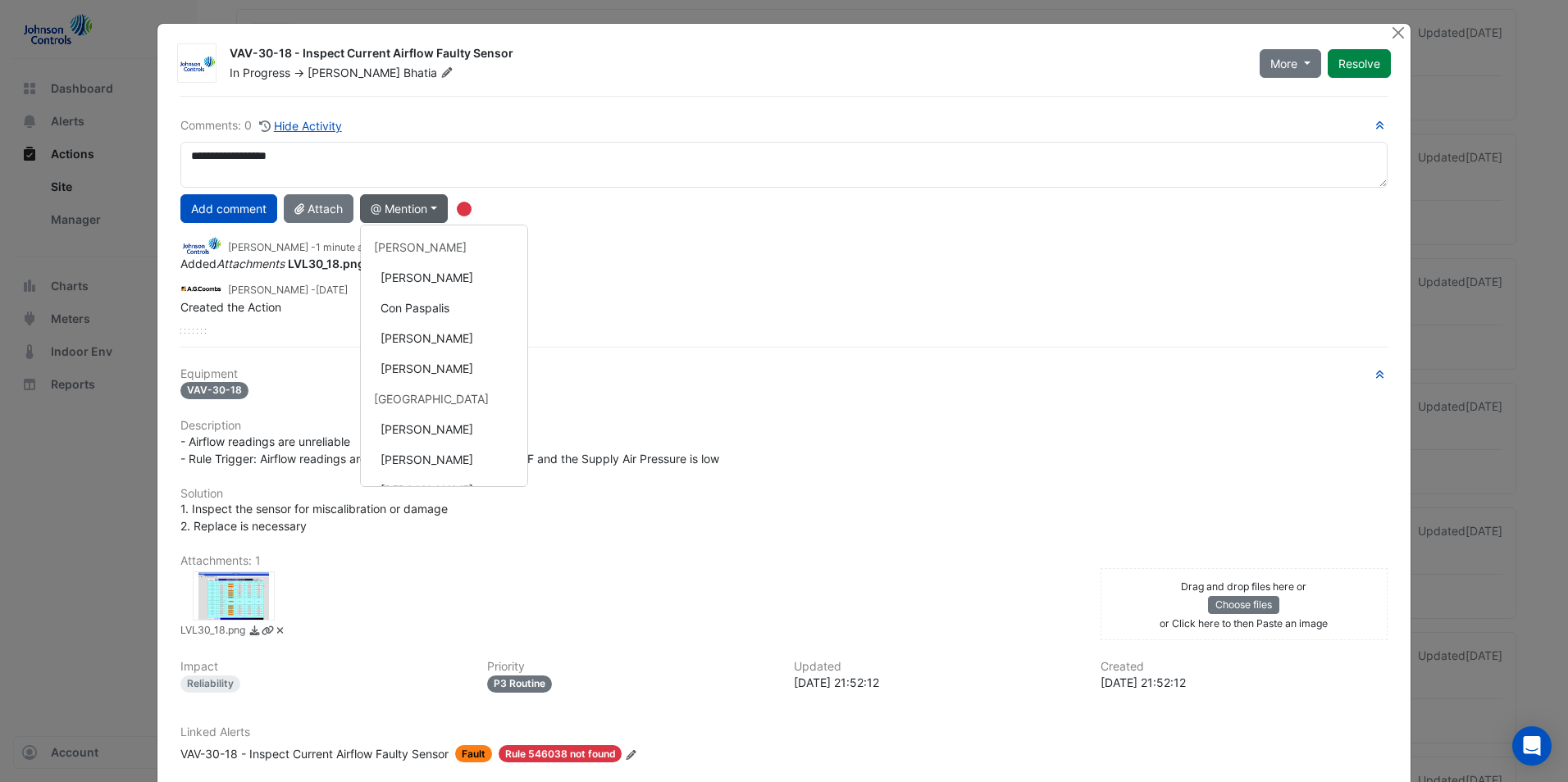
click at [692, 283] on div "Brendan Sadler - 4 months and 21 days ago" at bounding box center [784, 288] width 1207 height 19
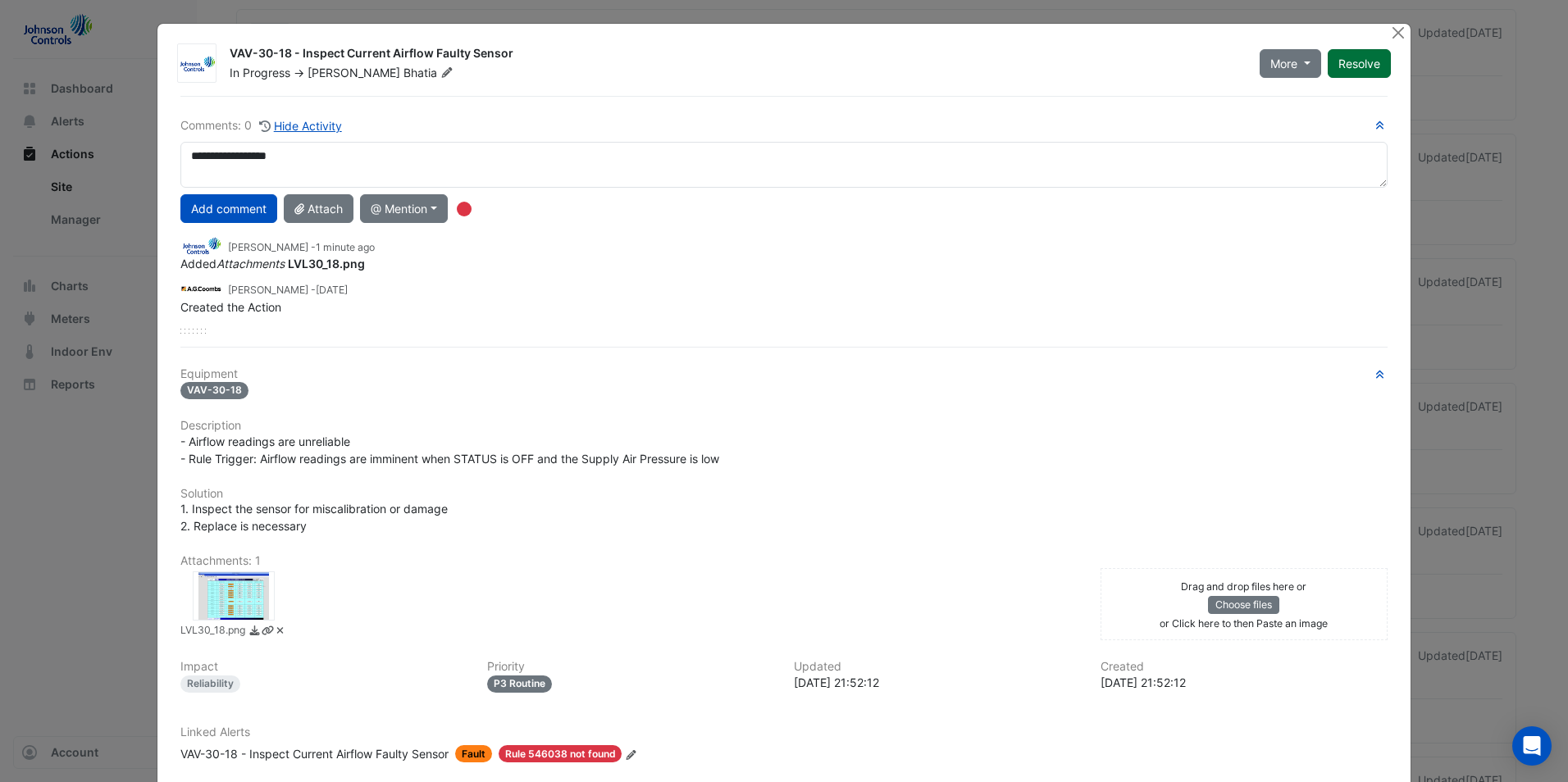
click at [1347, 65] on button "Resolve" at bounding box center [1360, 63] width 63 height 29
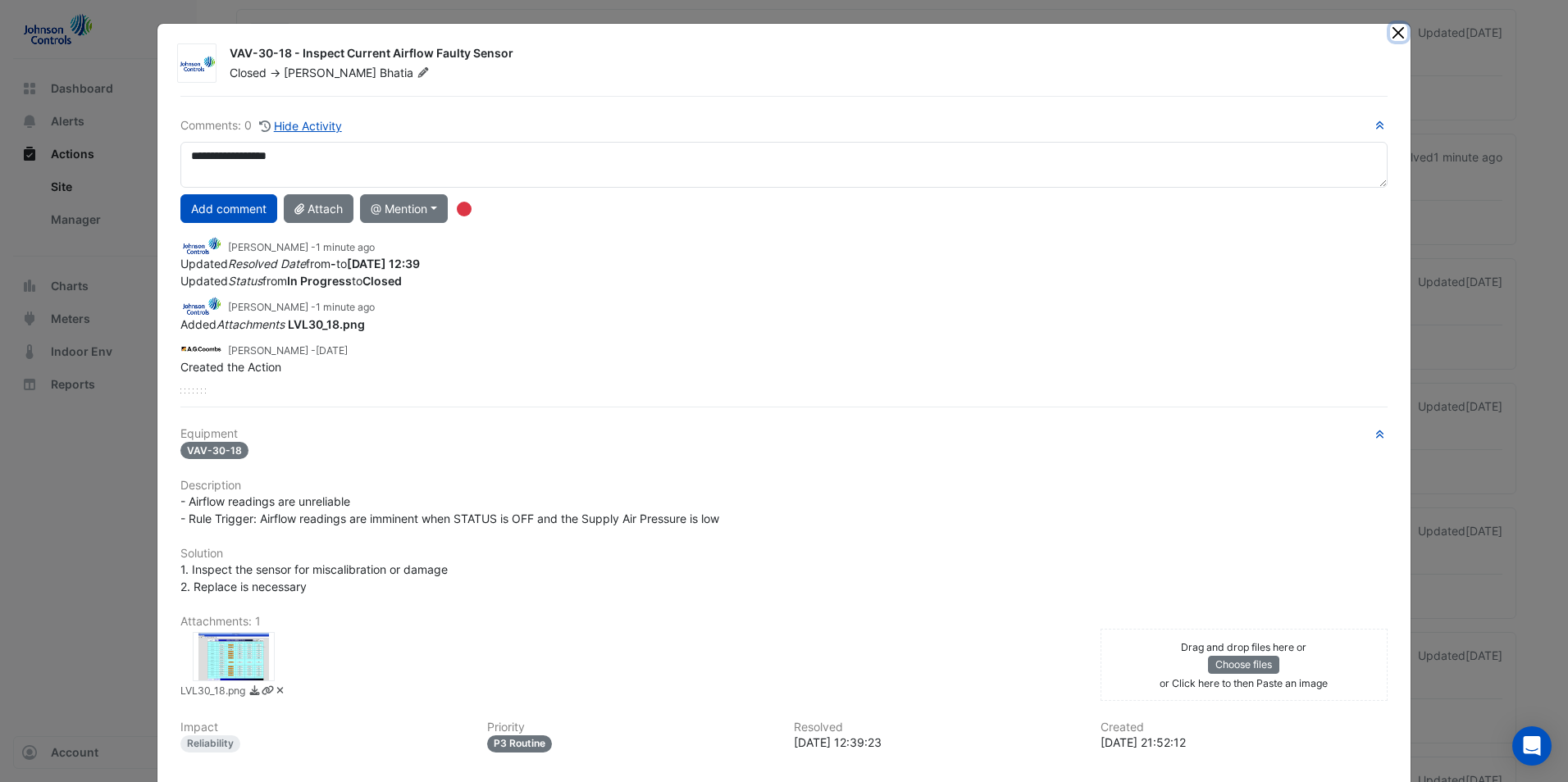
click at [1397, 26] on button "Close" at bounding box center [1398, 33] width 17 height 17
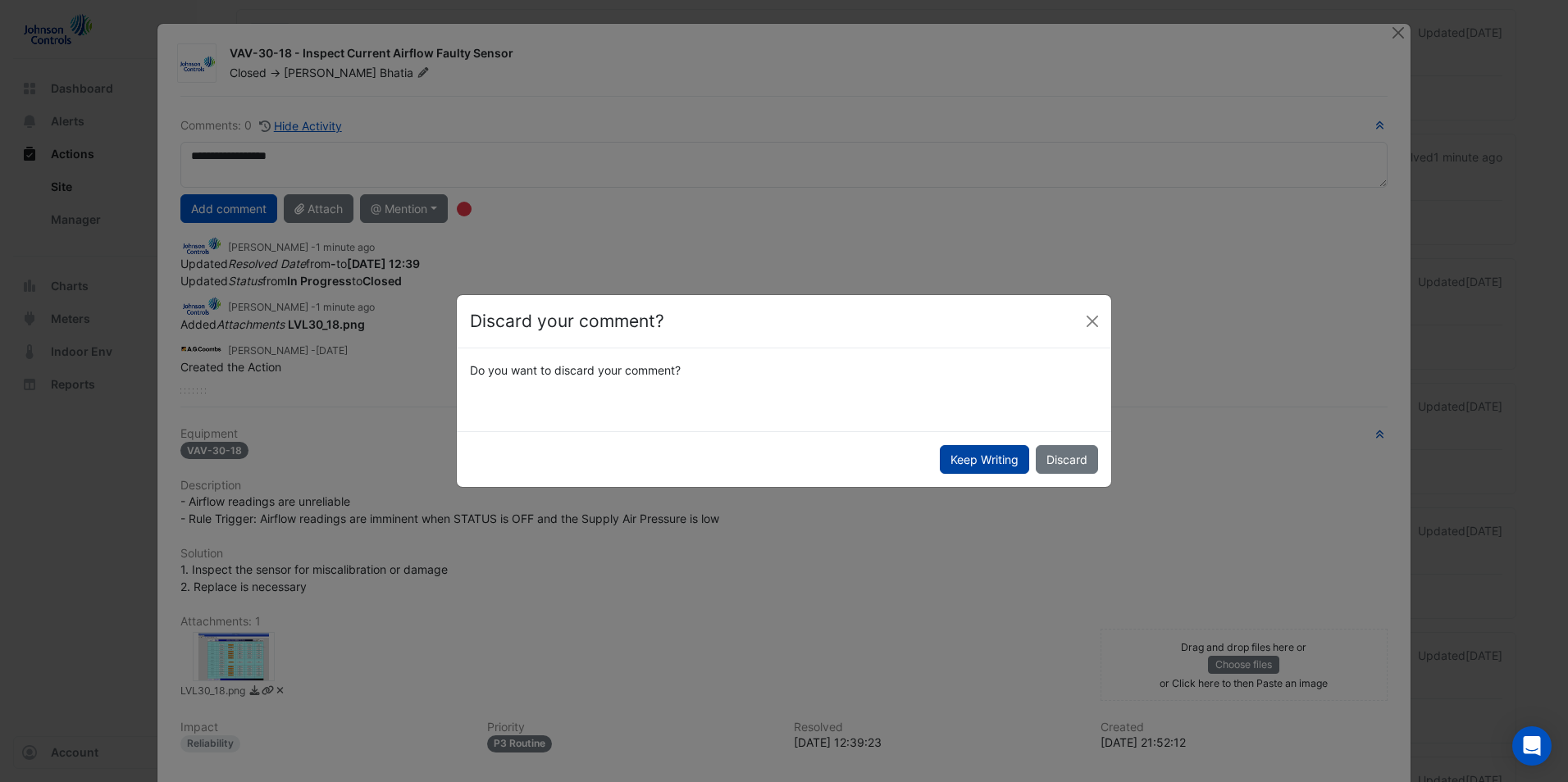
click at [1011, 455] on button "Keep Writing" at bounding box center [984, 460] width 89 height 29
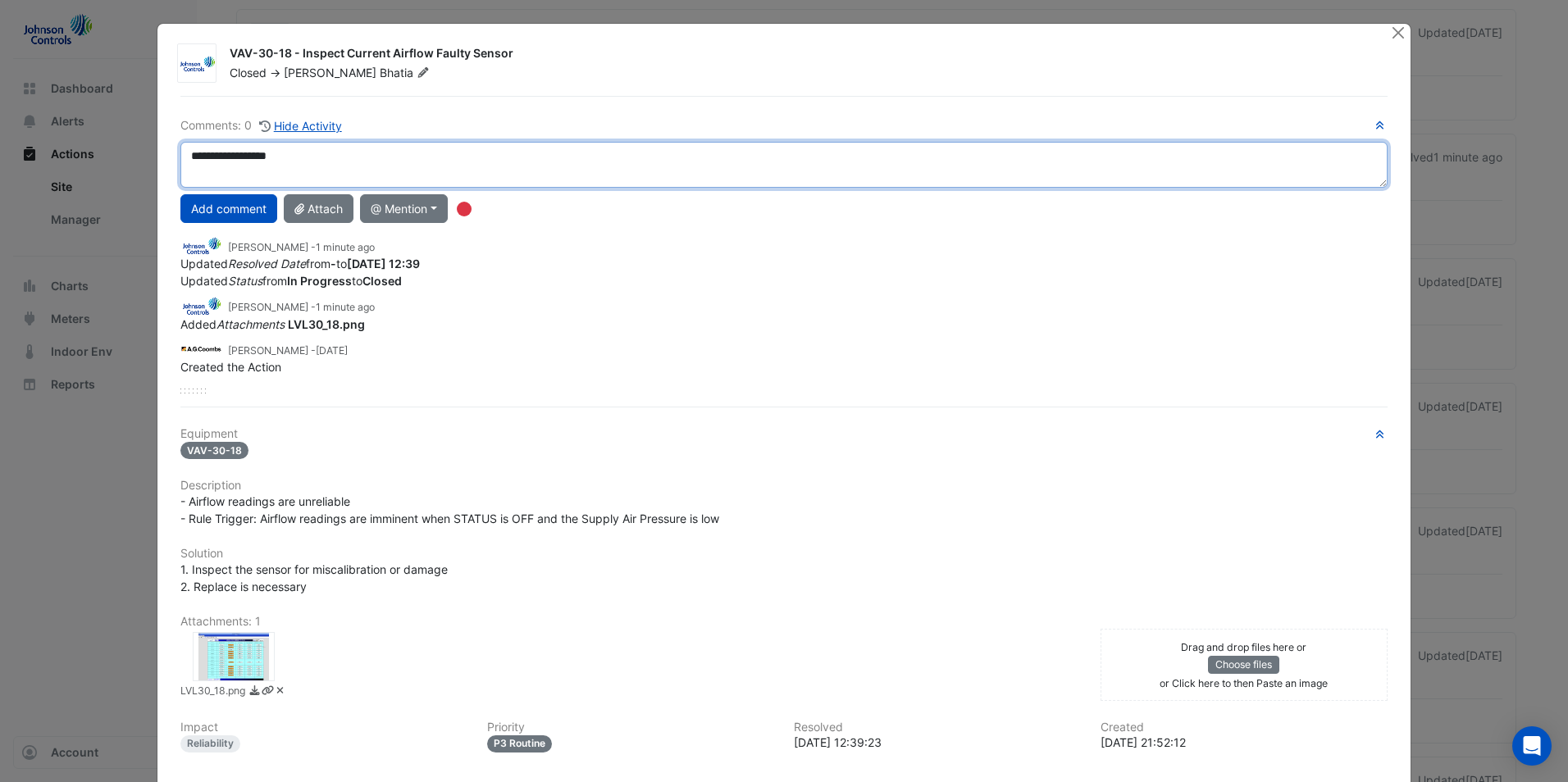
click at [466, 176] on textarea "**********" at bounding box center [784, 165] width 1207 height 46
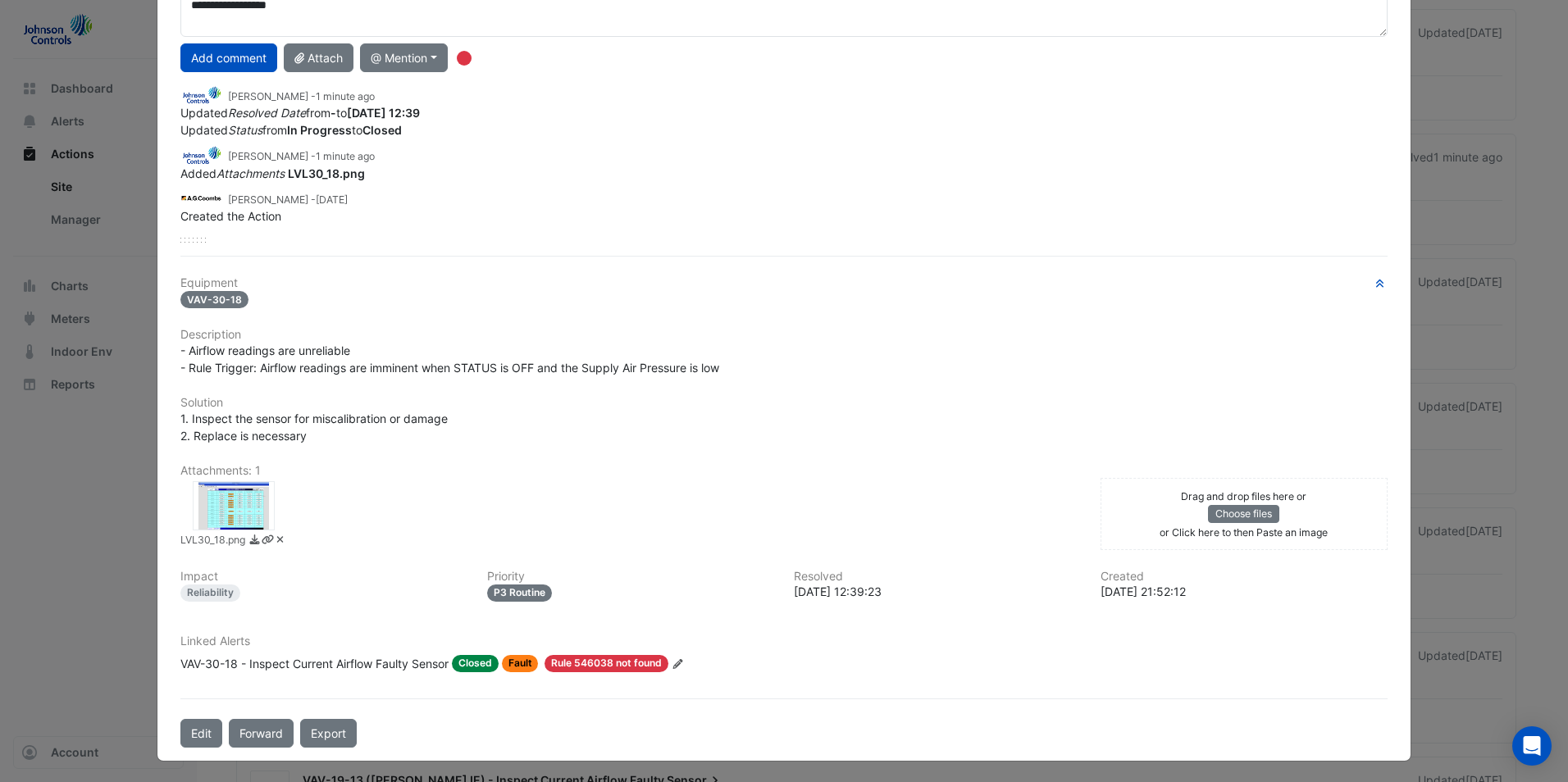
scroll to position [153, 0]
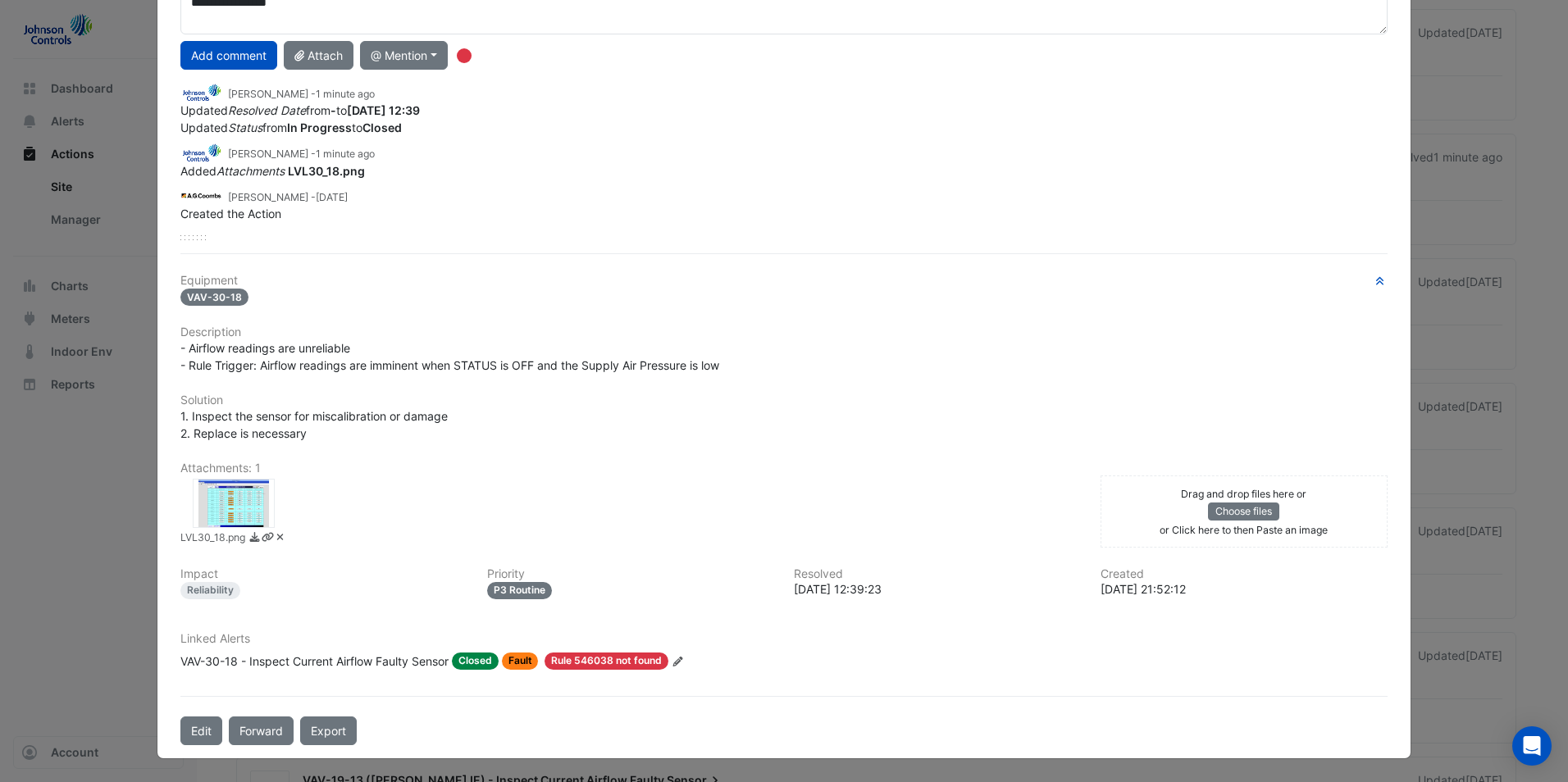
click at [478, 662] on span "Closed" at bounding box center [475, 661] width 47 height 17
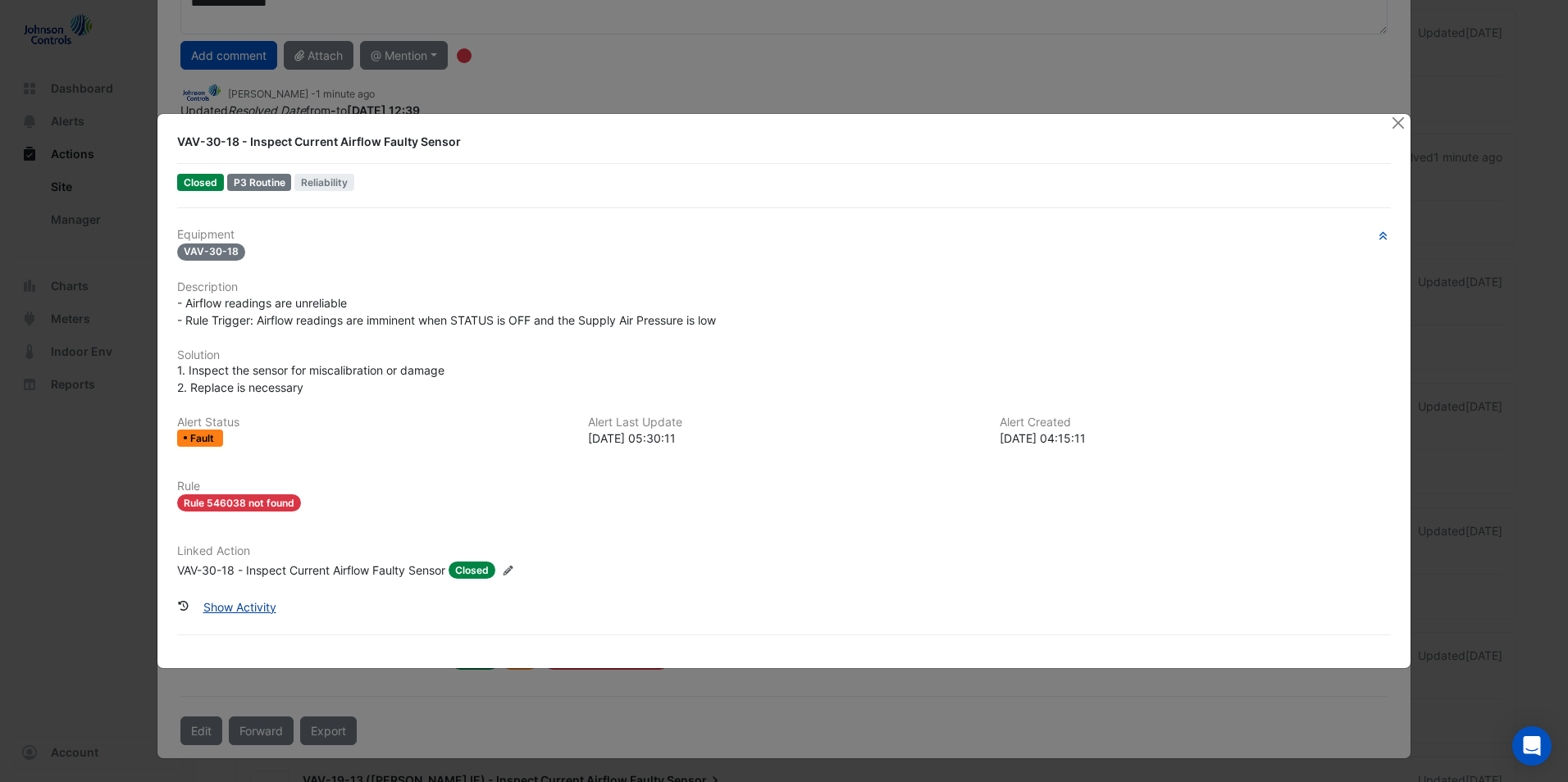
click at [224, 610] on button "Show Activity" at bounding box center [240, 607] width 94 height 29
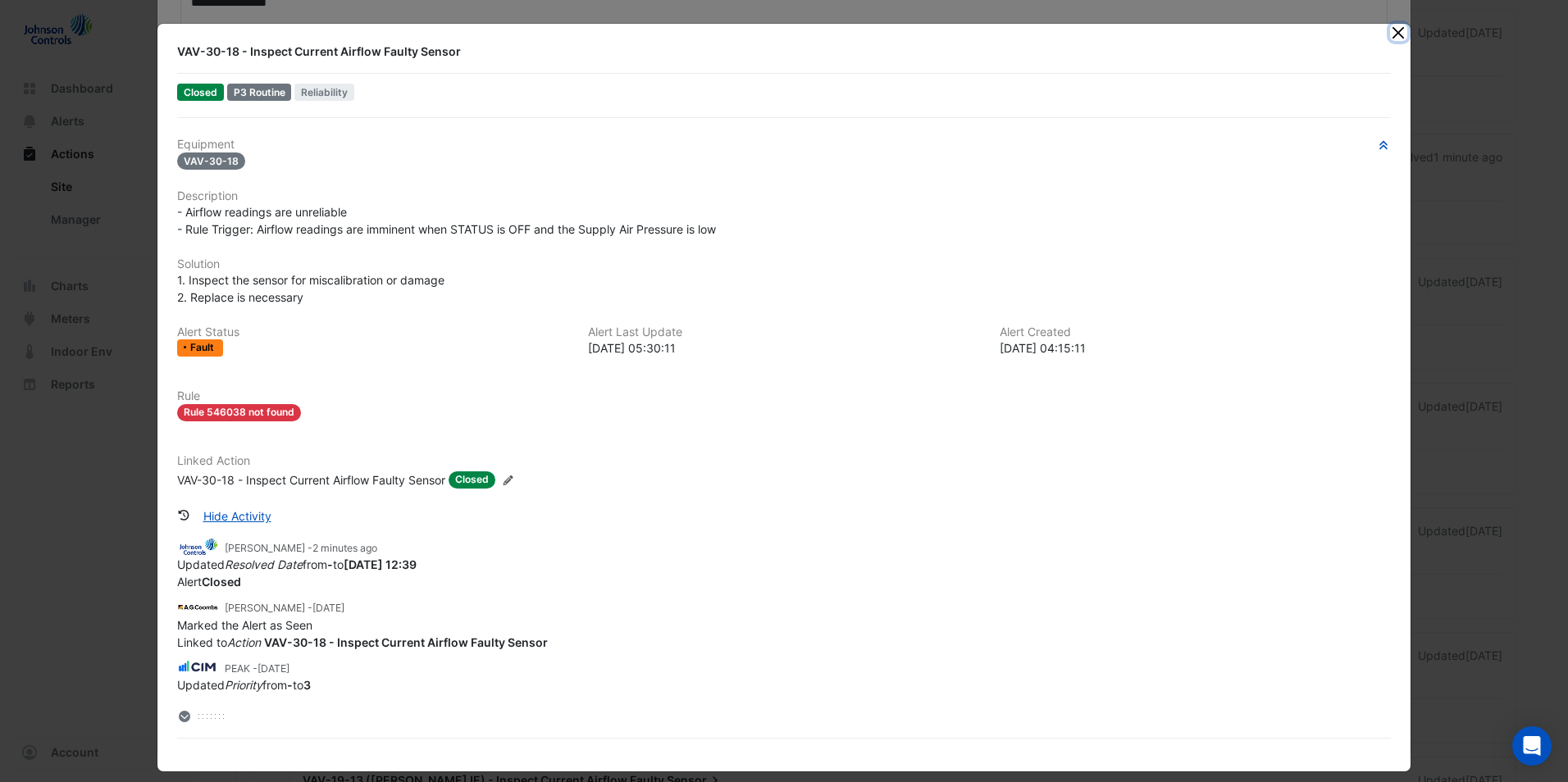
click at [1393, 32] on button "Close" at bounding box center [1398, 33] width 17 height 17
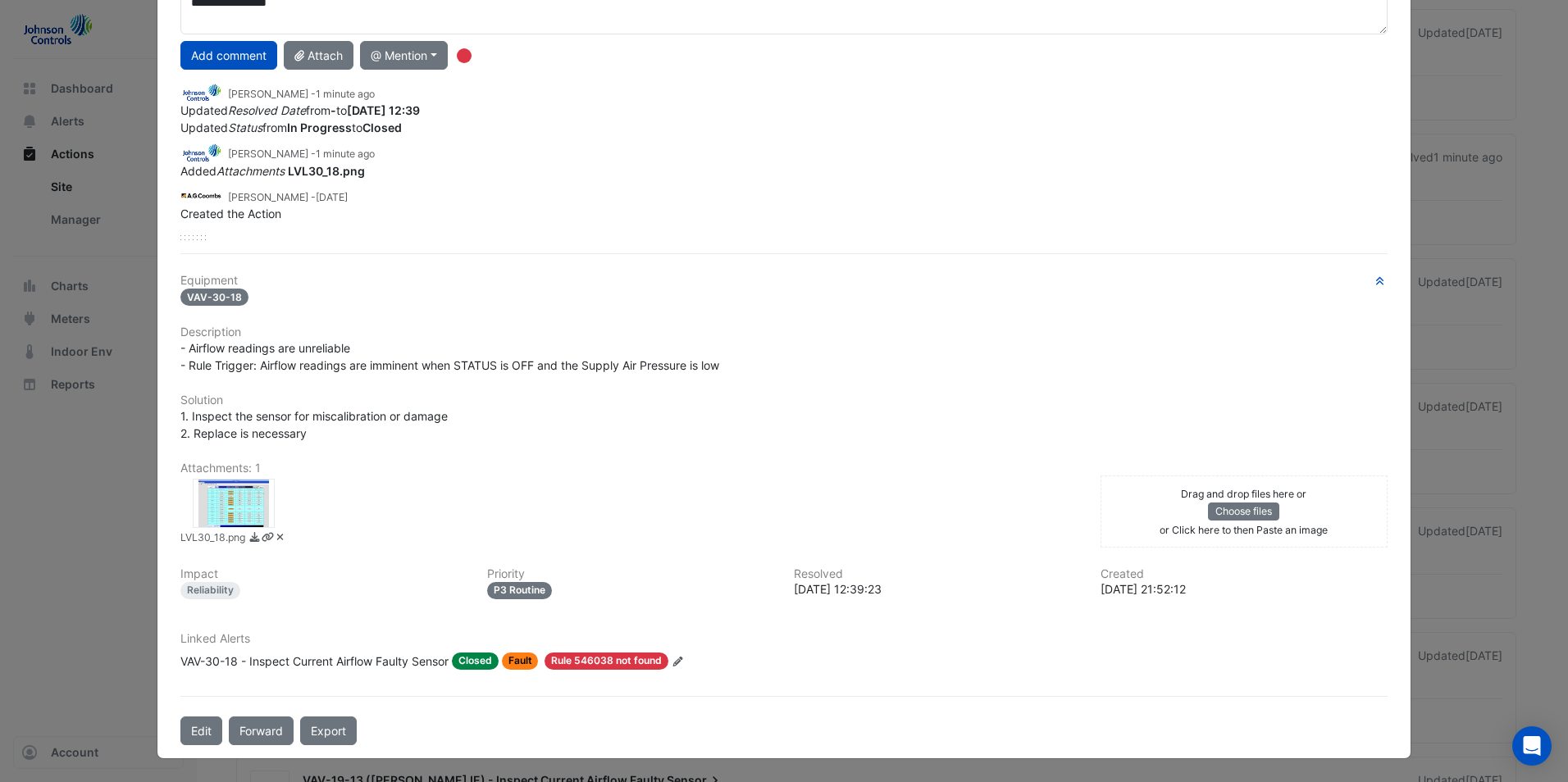
scroll to position [0, 0]
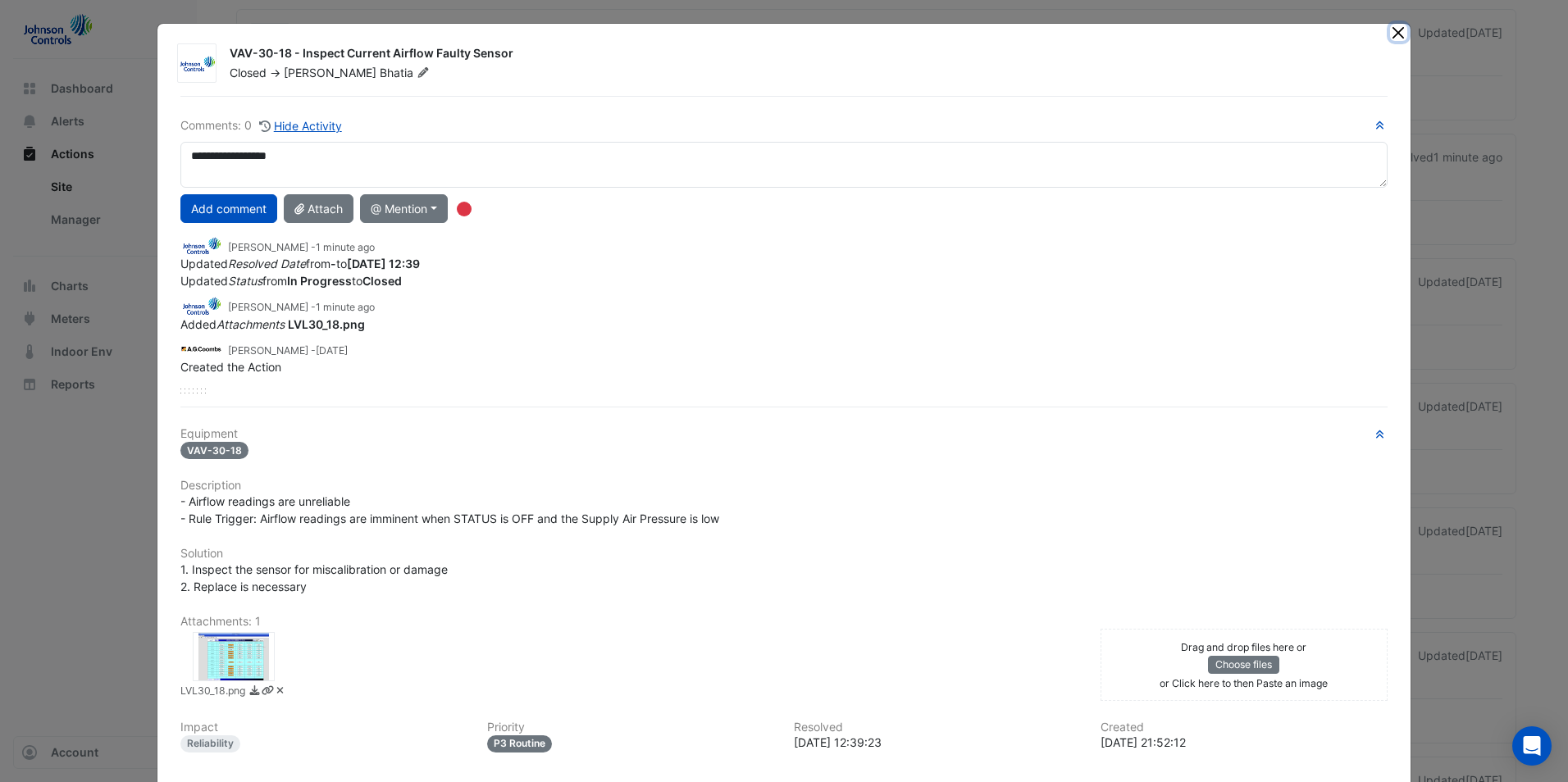
click at [1391, 32] on button "Close" at bounding box center [1398, 33] width 17 height 17
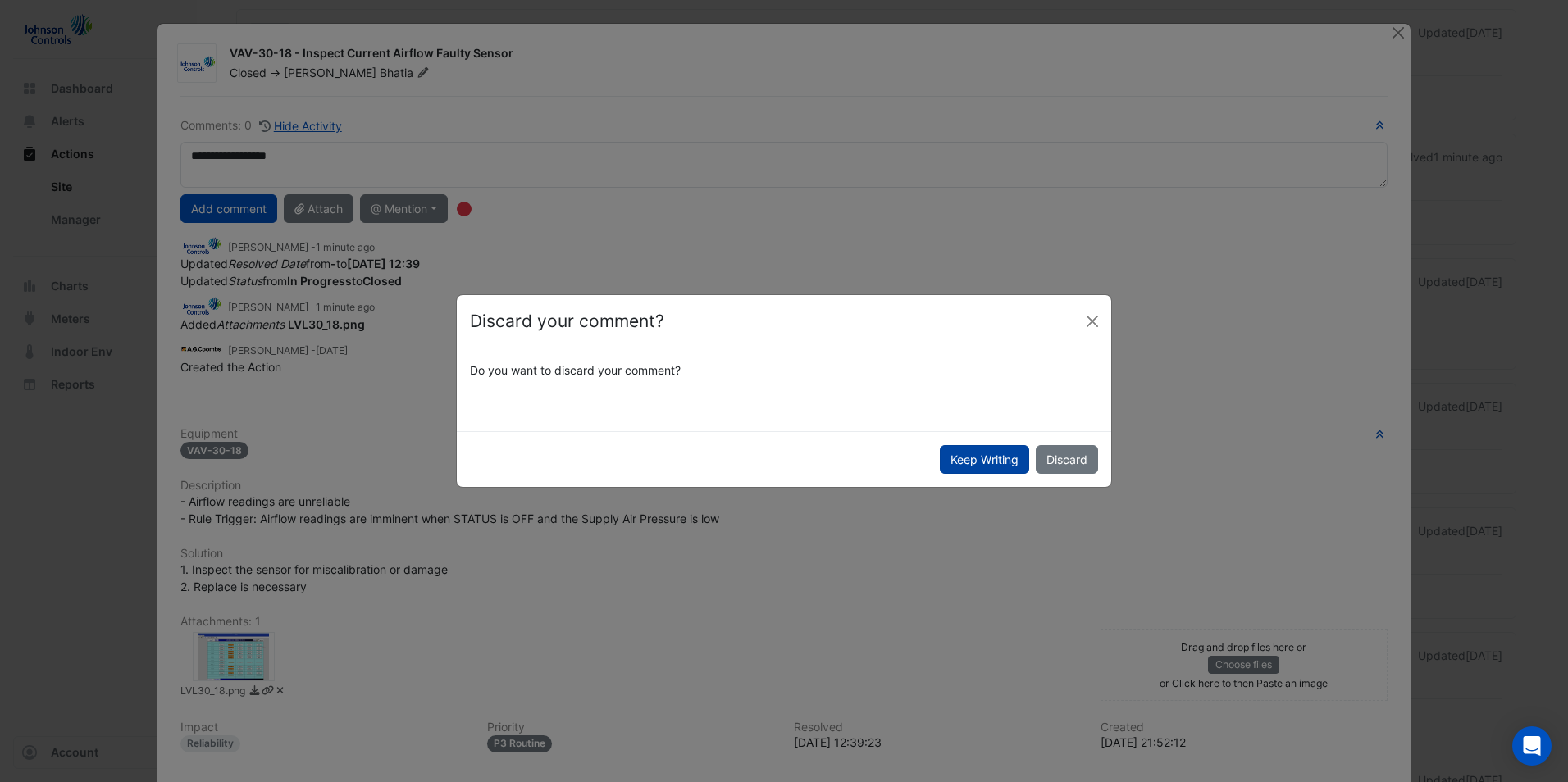
click at [1004, 464] on button "Keep Writing" at bounding box center [984, 460] width 89 height 29
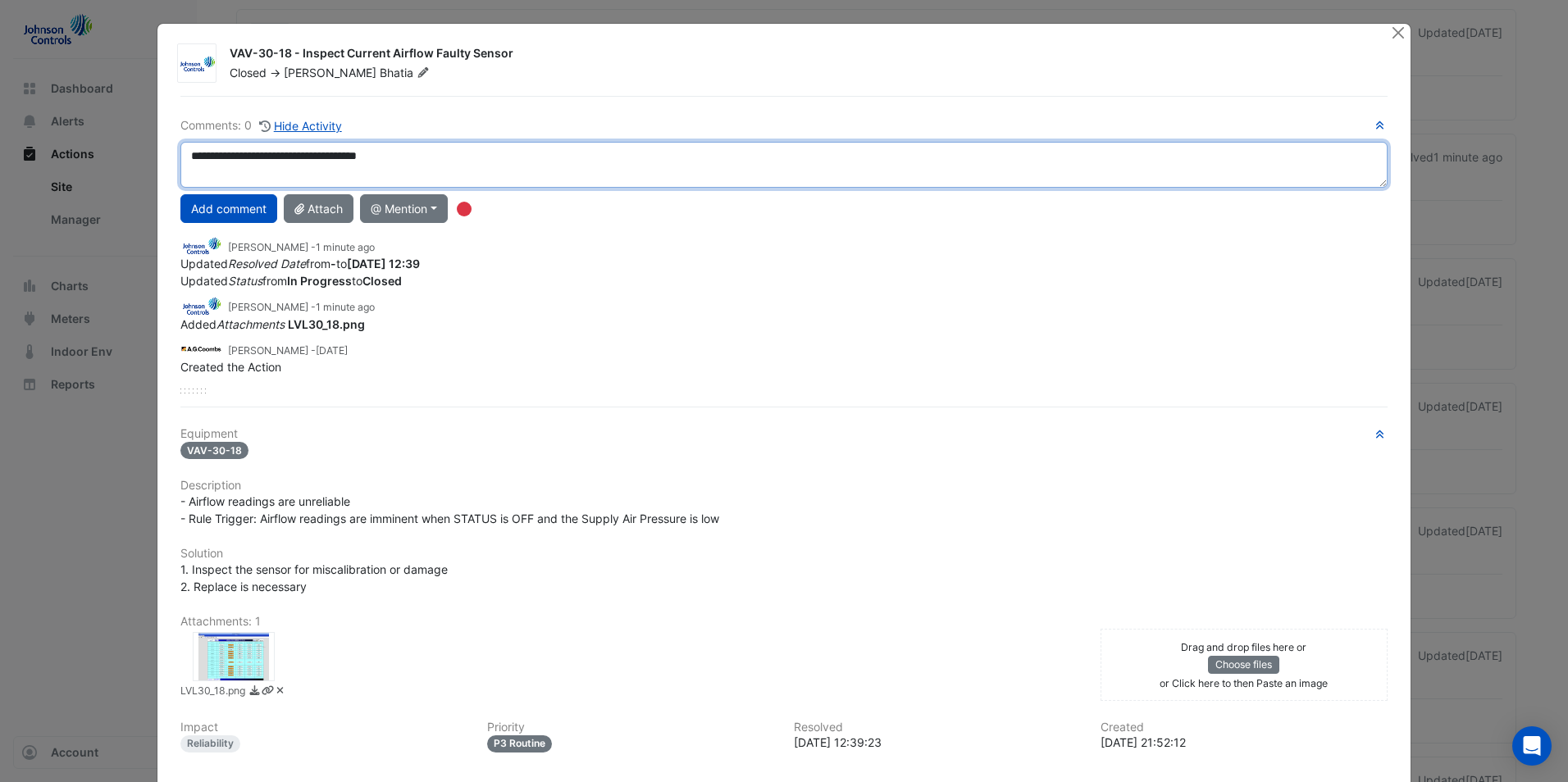
click at [342, 157] on textarea "**********" at bounding box center [784, 165] width 1207 height 46
click at [445, 163] on textarea "**********" at bounding box center [784, 165] width 1207 height 46
type textarea "**********"
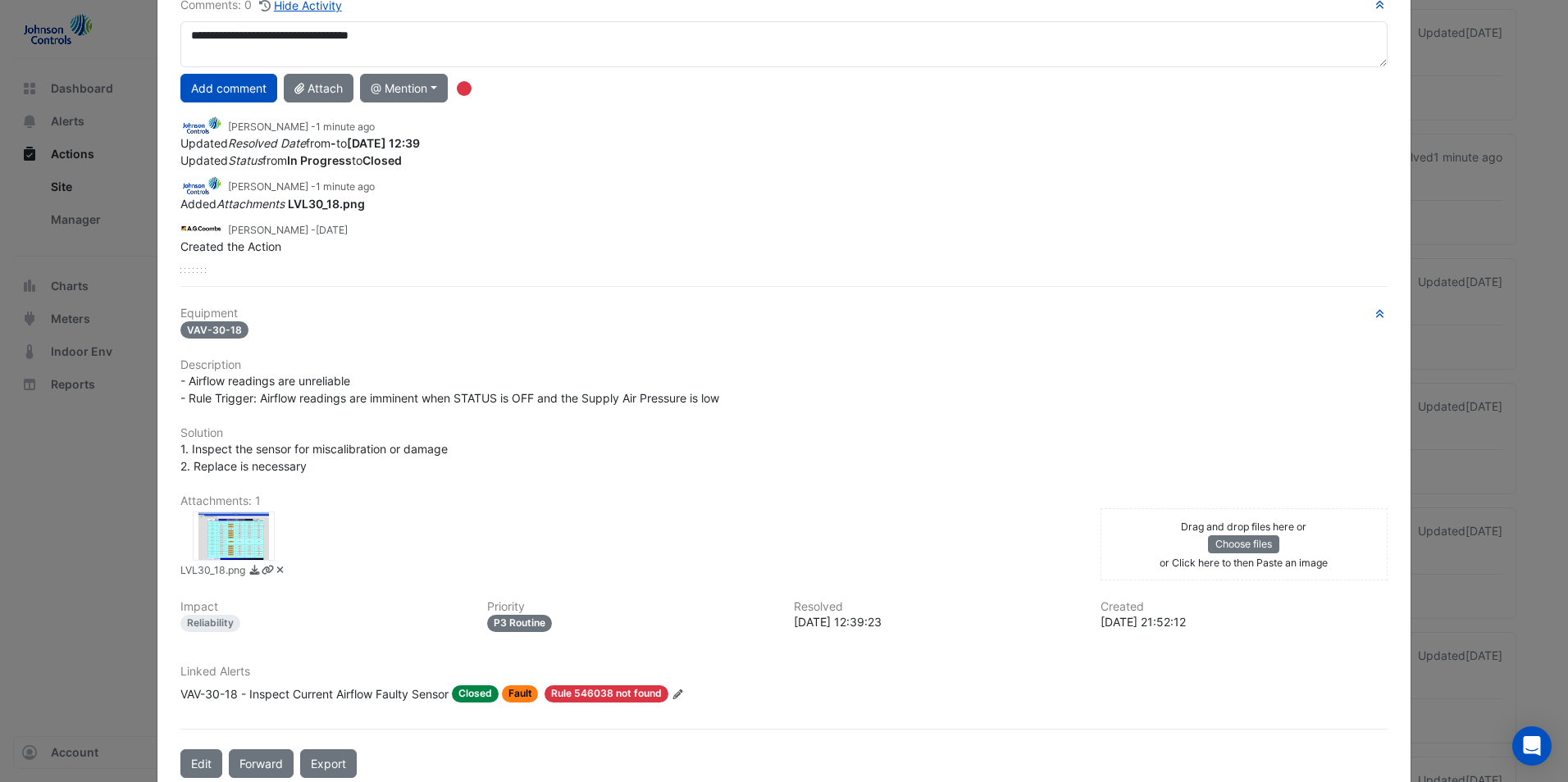
scroll to position [153, 0]
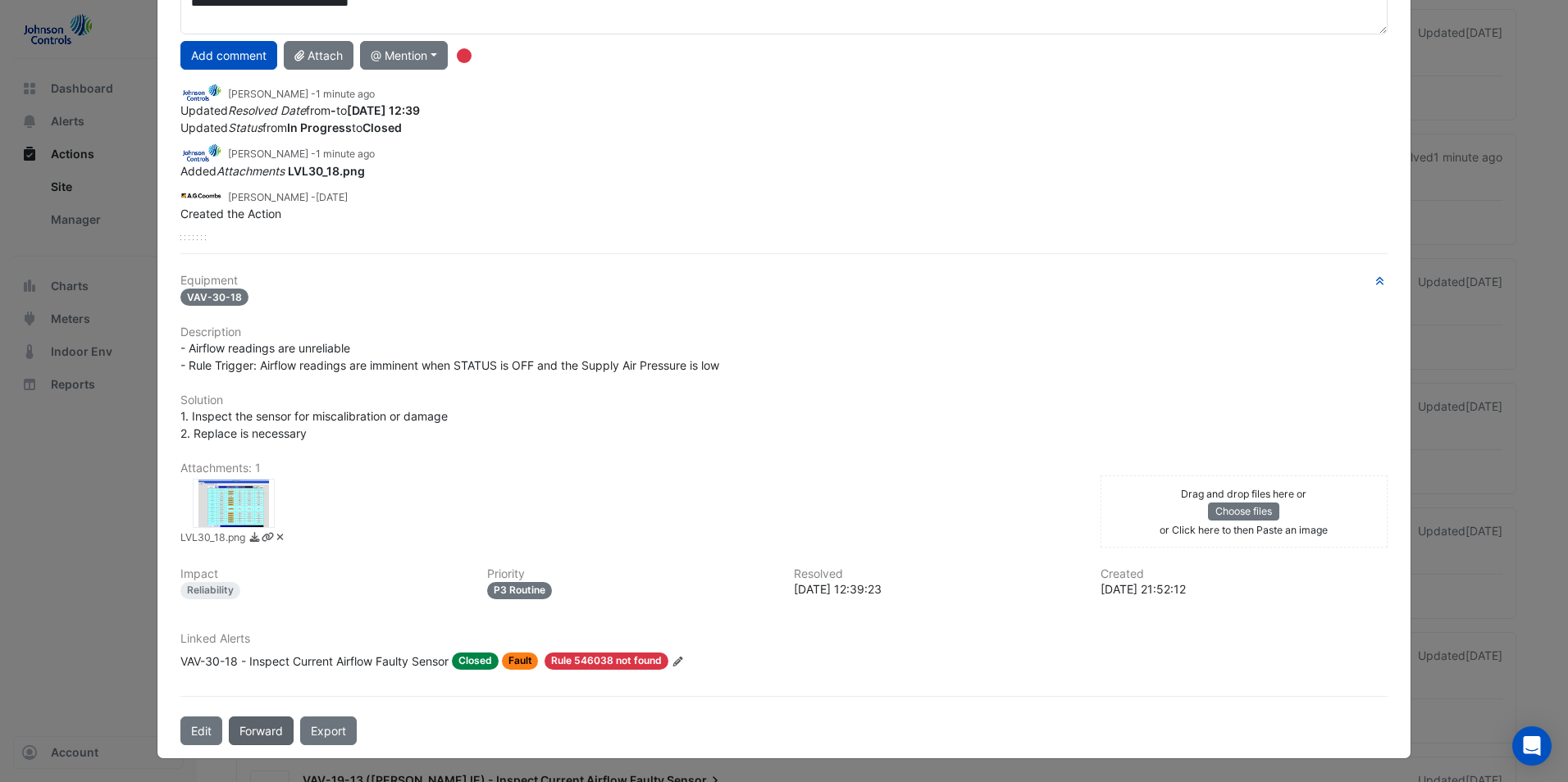
click at [270, 734] on button "Forward" at bounding box center [261, 731] width 65 height 29
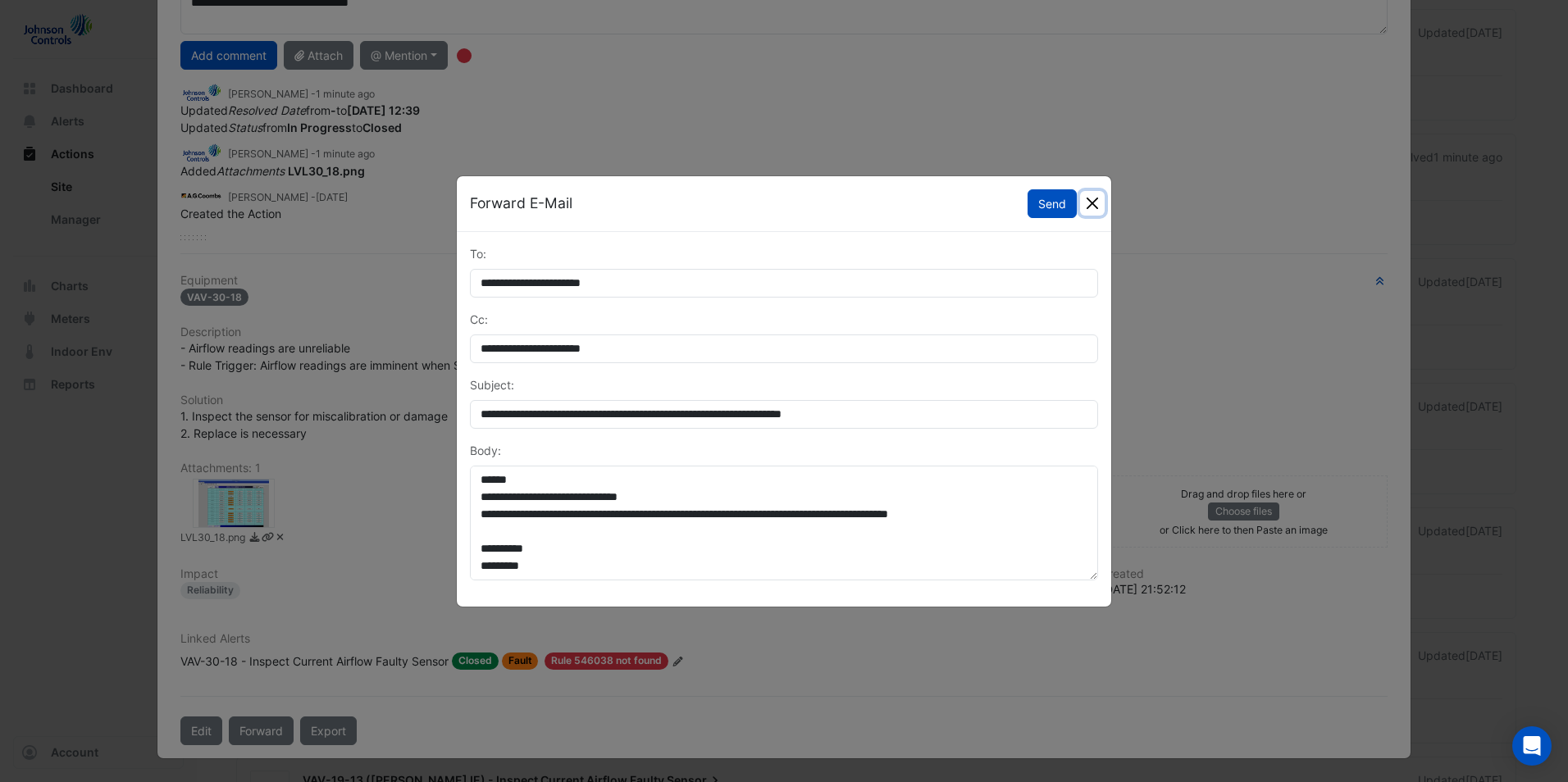
click at [1097, 201] on button "Close" at bounding box center [1092, 203] width 25 height 25
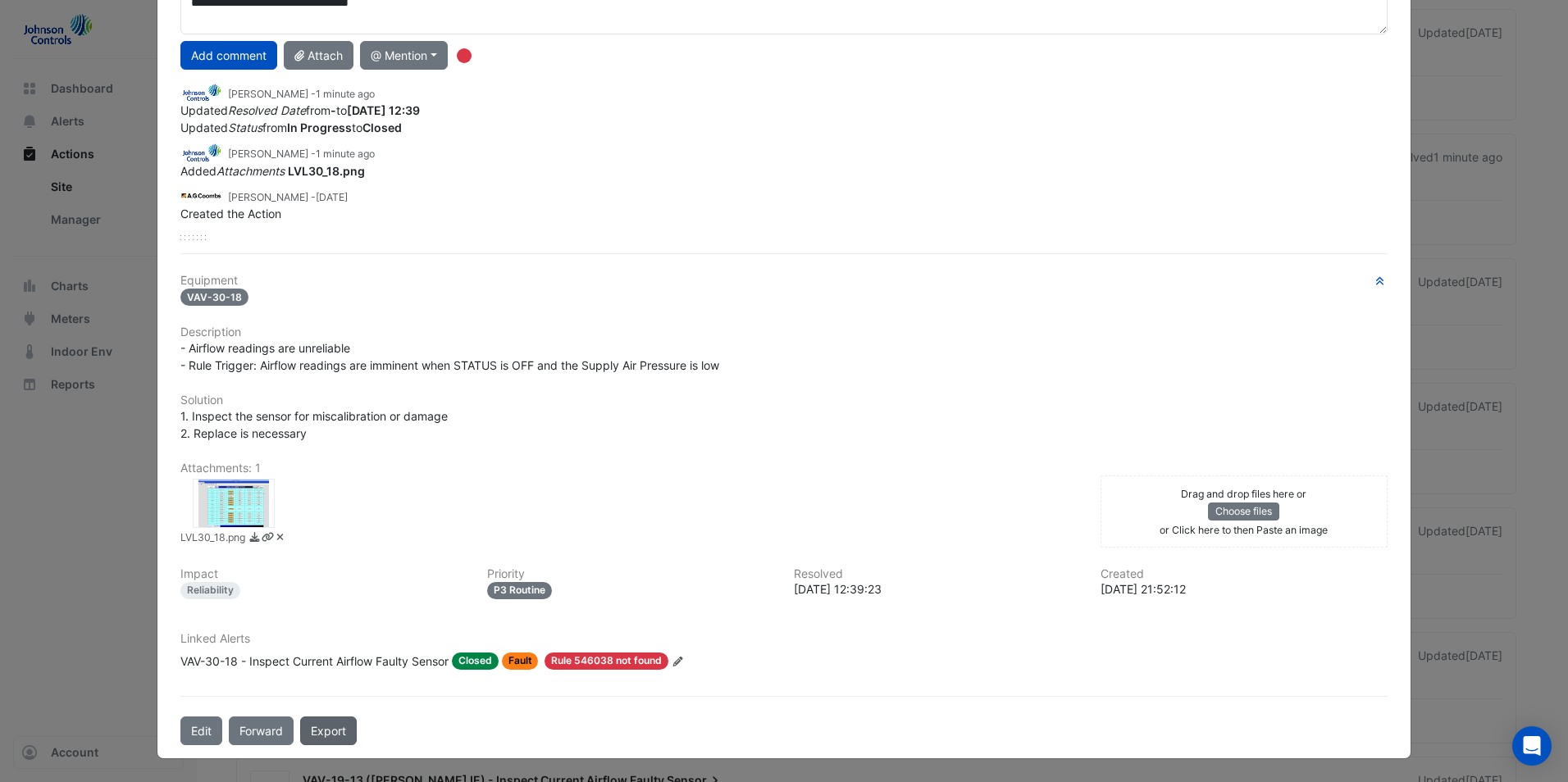
click at [329, 734] on link "Export" at bounding box center [328, 731] width 57 height 29
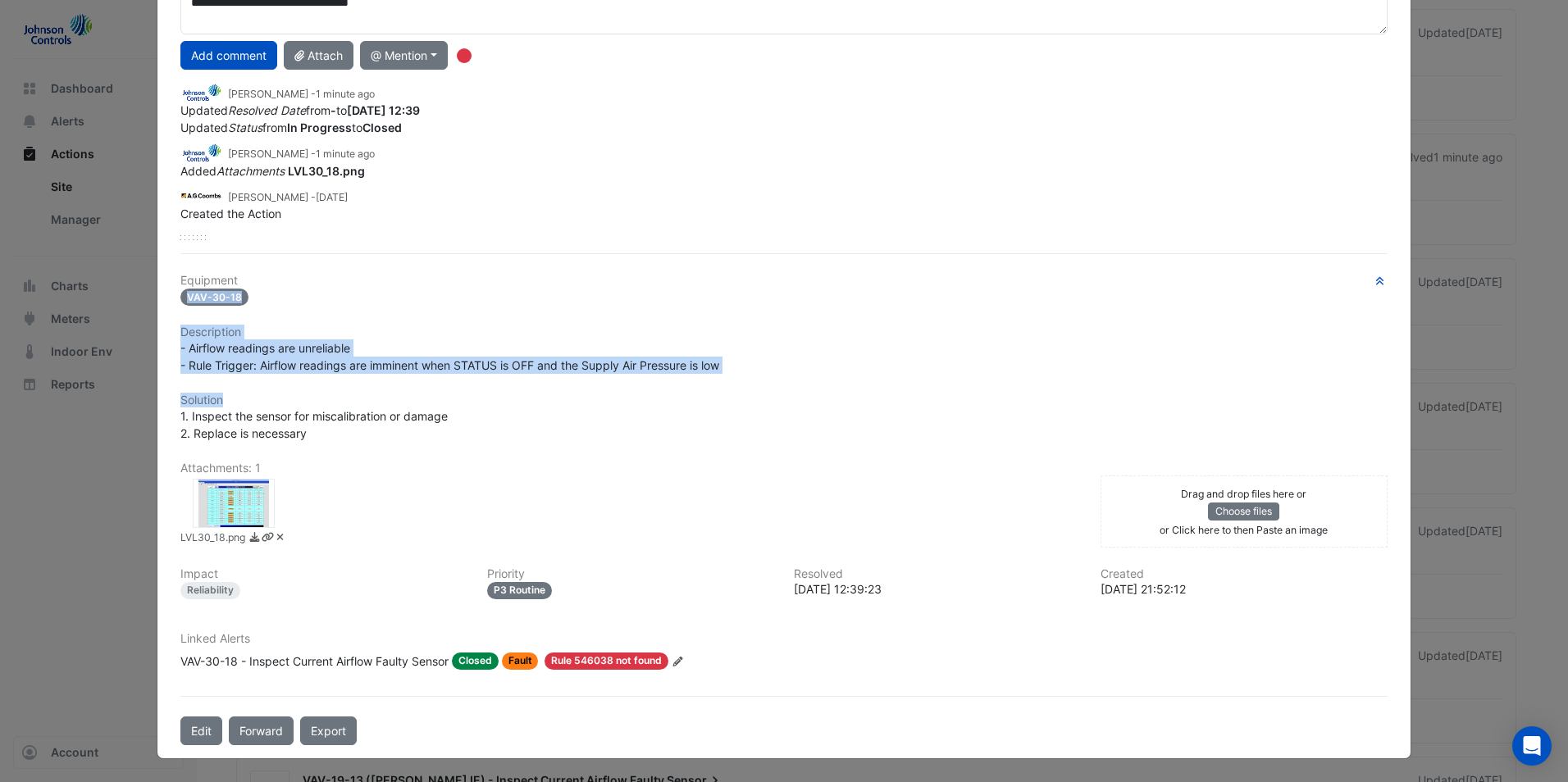
drag, startPoint x: 1554, startPoint y: 398, endPoint x: 1559, endPoint y: 279, distance: 119.1
click at [1559, 279] on ngb-modal-window "VAV-30-18 - Inspect Current Airflow Faulty Sensor Closed -> Kulvinder Bhatia Co…" at bounding box center [784, 391] width 1568 height 782
click at [1004, 367] on div "- Airflow readings are unreliable - Rule Trigger: Airflow readings are imminent…" at bounding box center [784, 356] width 1207 height 34
click at [1003, 367] on div "- Airflow readings are unreliable - Rule Trigger: Airflow readings are imminent…" at bounding box center [784, 356] width 1207 height 34
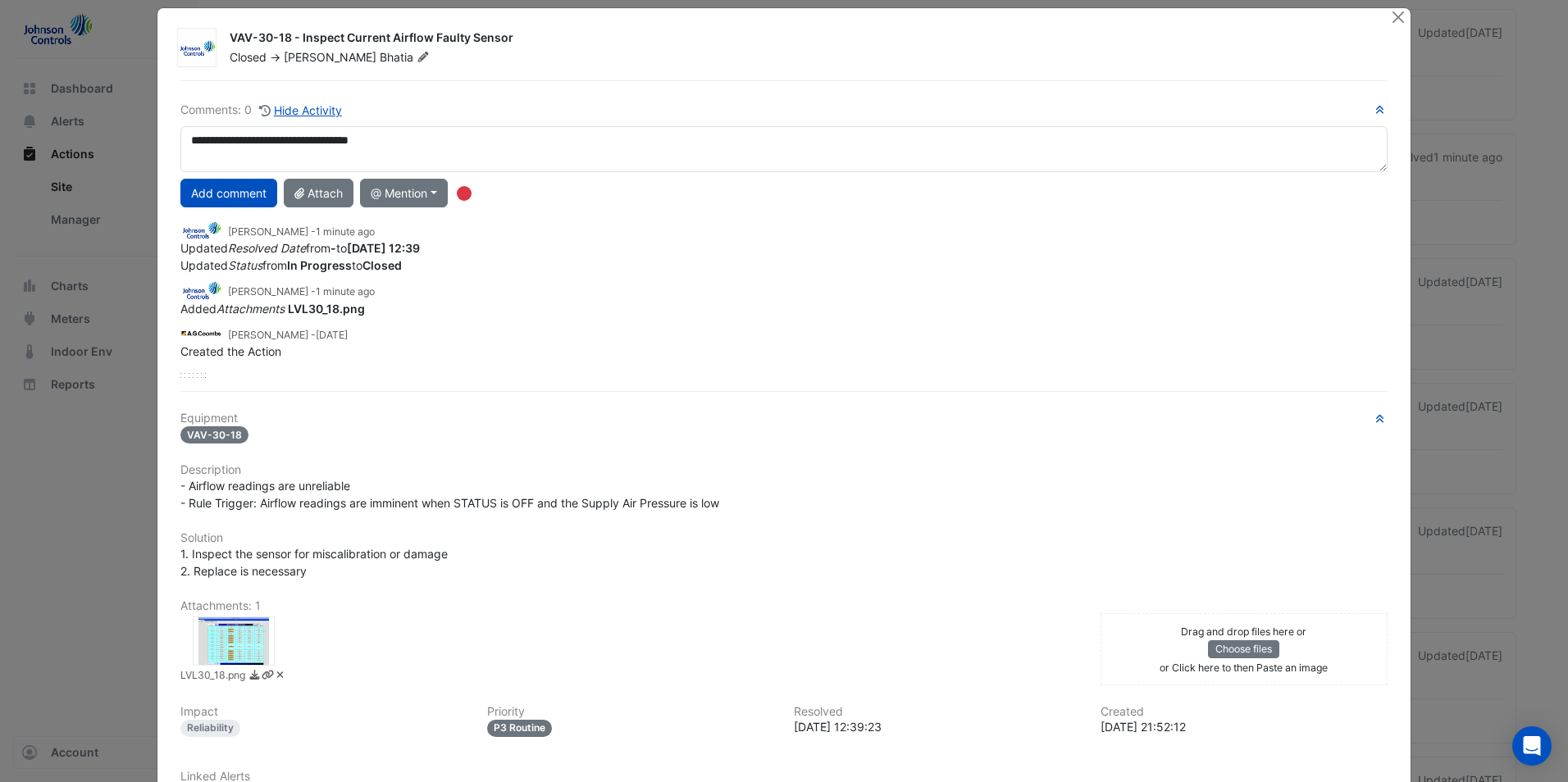
scroll to position [10, 0]
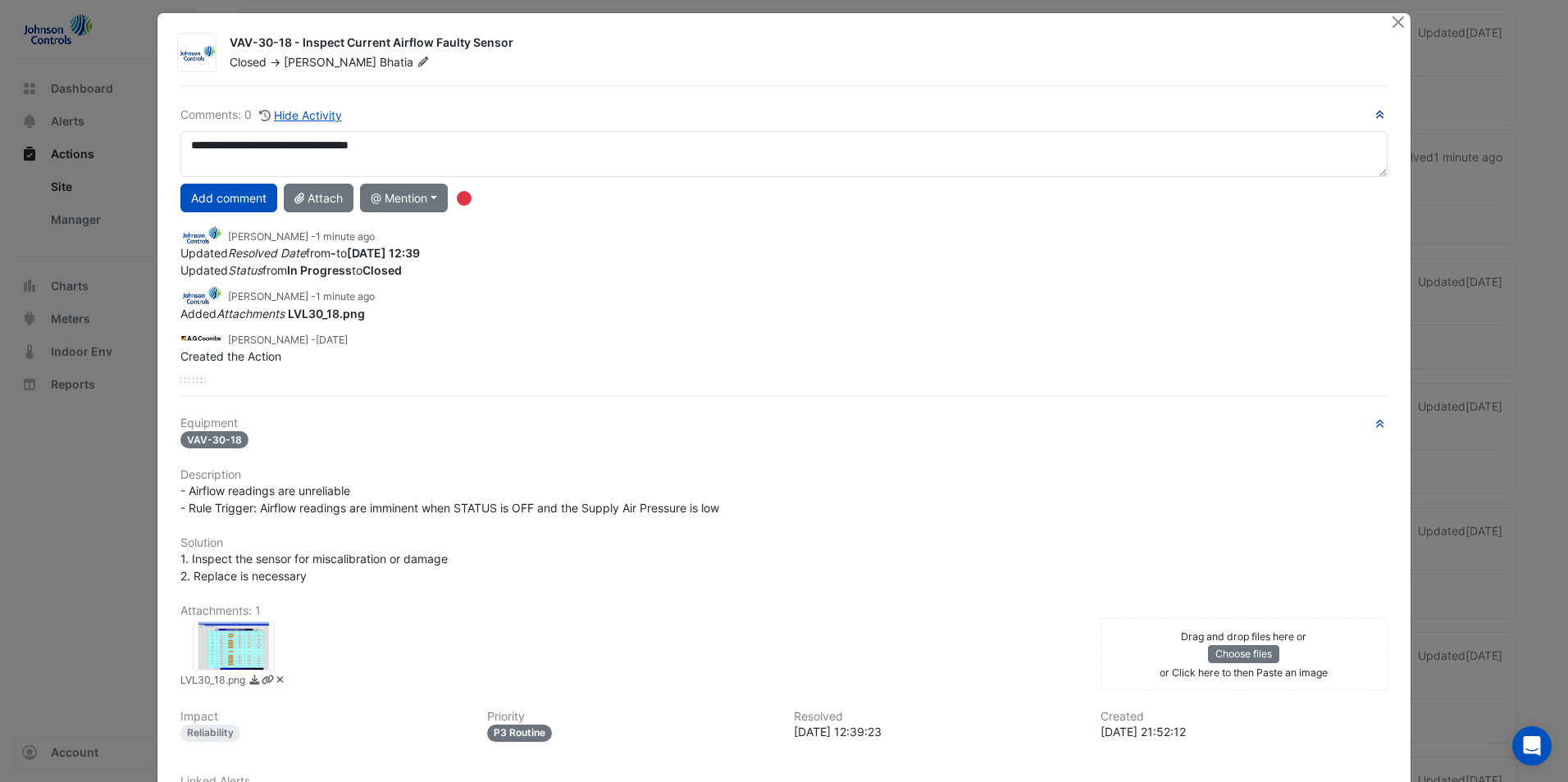
click at [1379, 110] on icon "button" at bounding box center [1379, 114] width 12 height 9
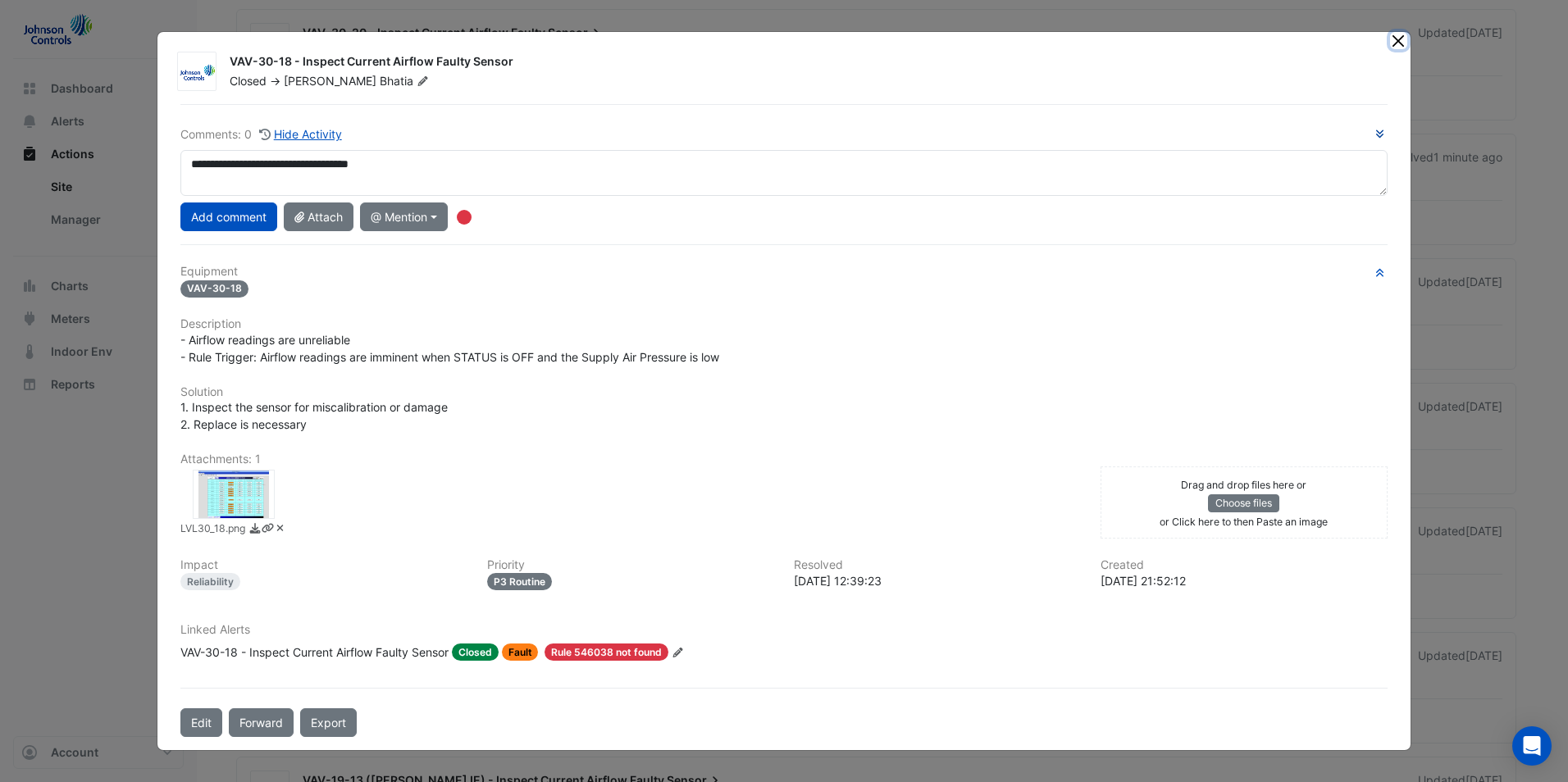
click at [1398, 43] on button "Close" at bounding box center [1398, 40] width 17 height 17
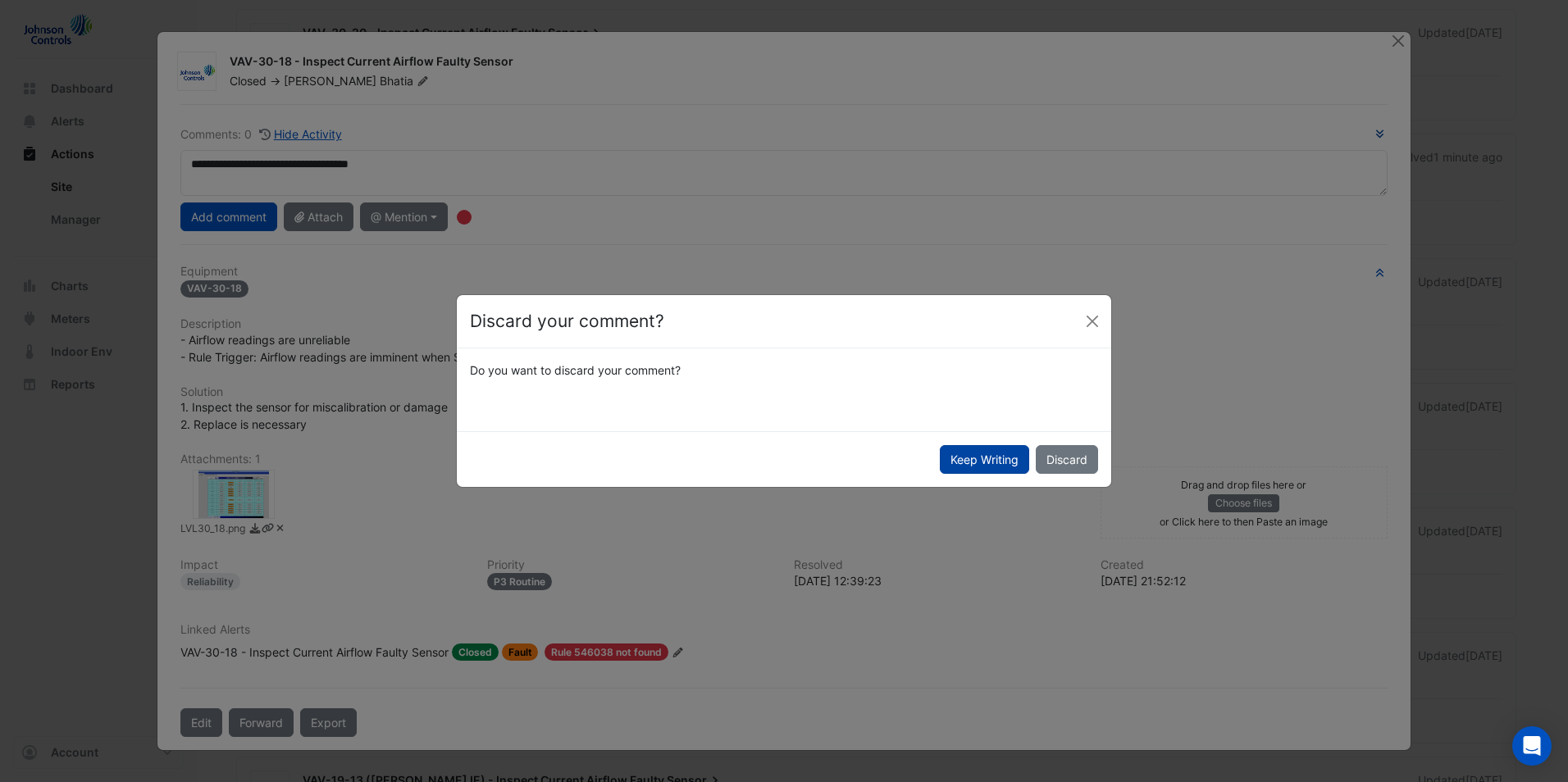
click at [993, 465] on button "Keep Writing" at bounding box center [984, 460] width 89 height 29
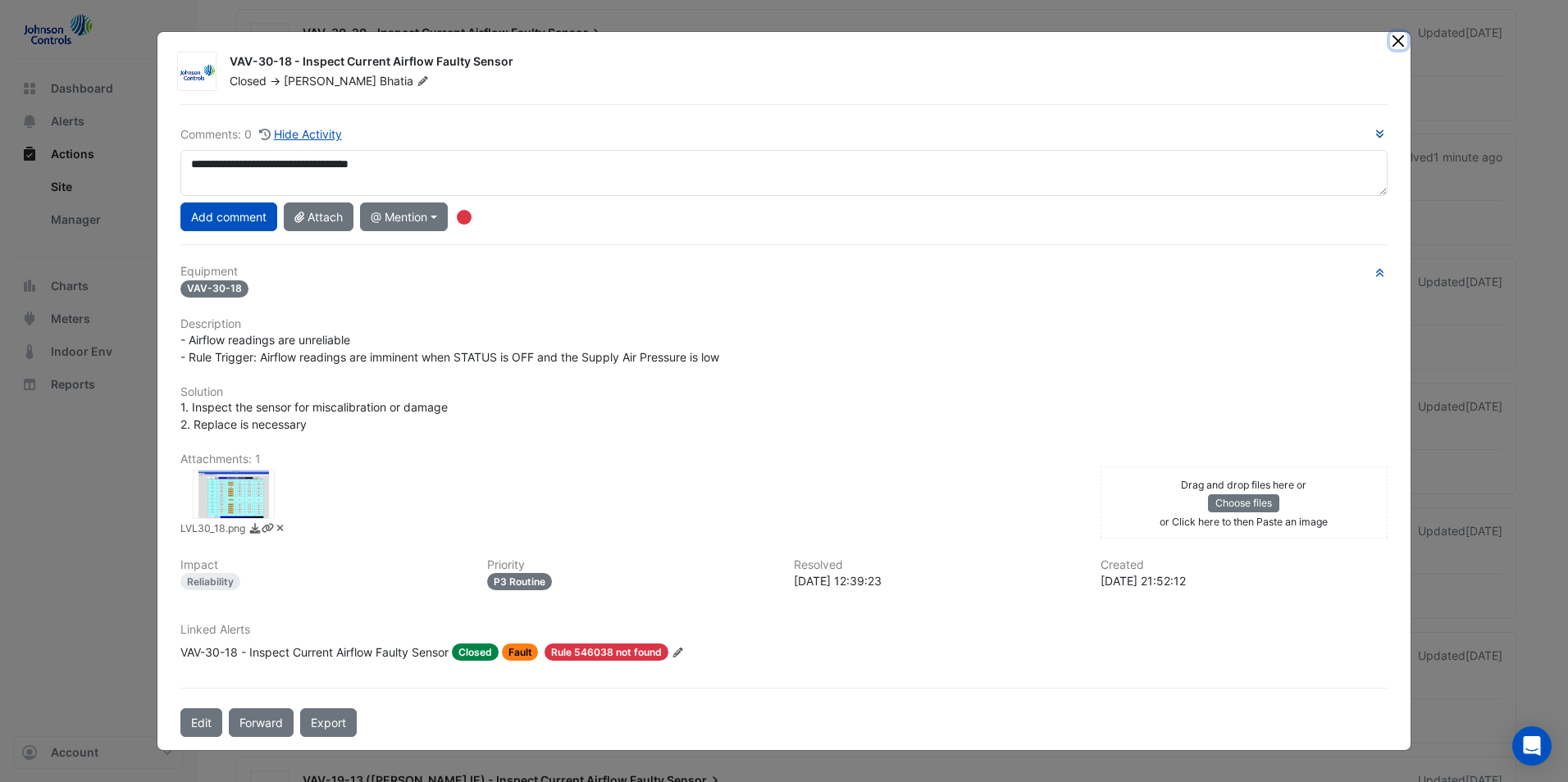
click at [1403, 33] on button "Close" at bounding box center [1398, 40] width 17 height 17
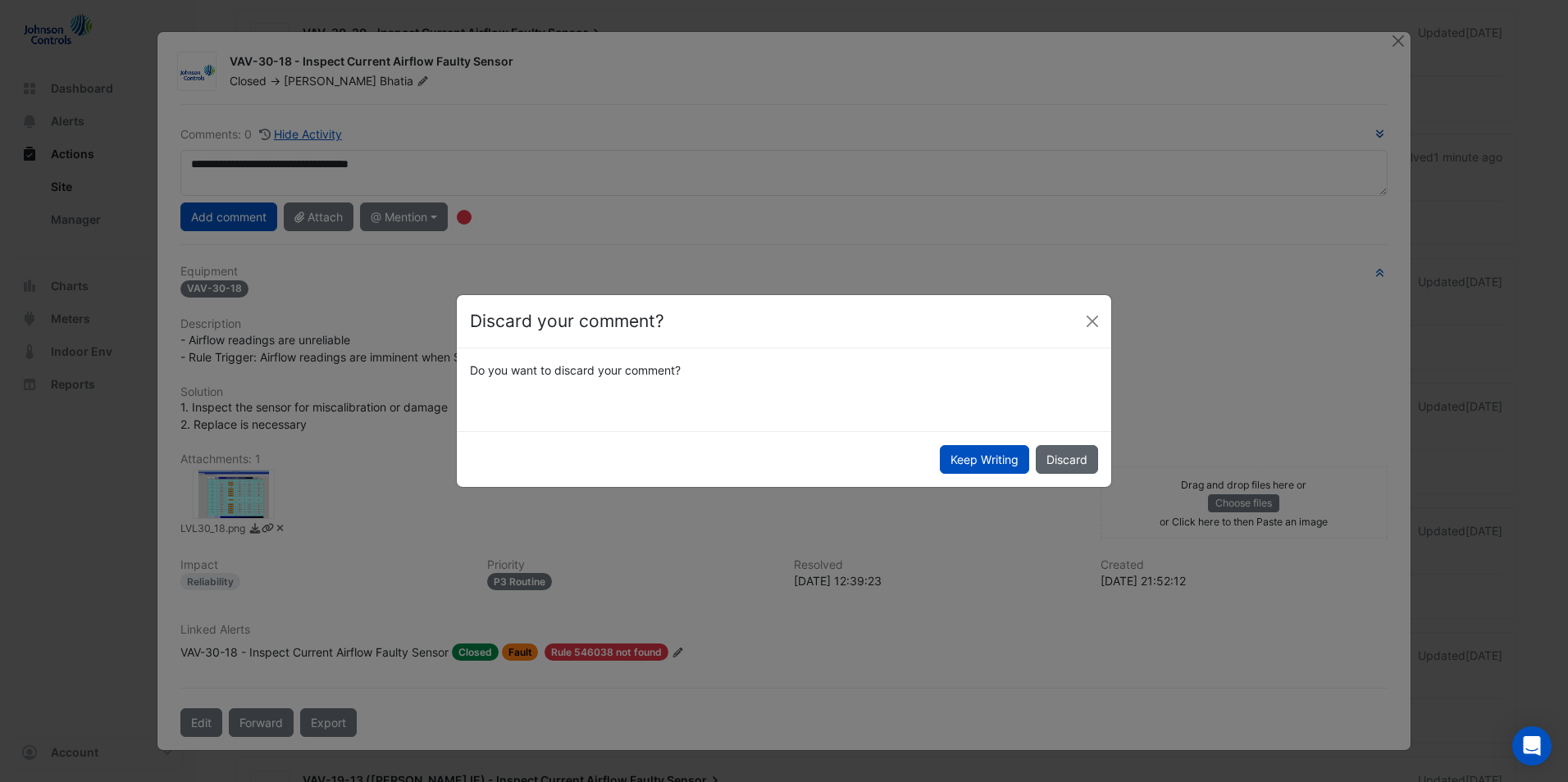
click at [1059, 465] on button "Discard" at bounding box center [1067, 460] width 63 height 29
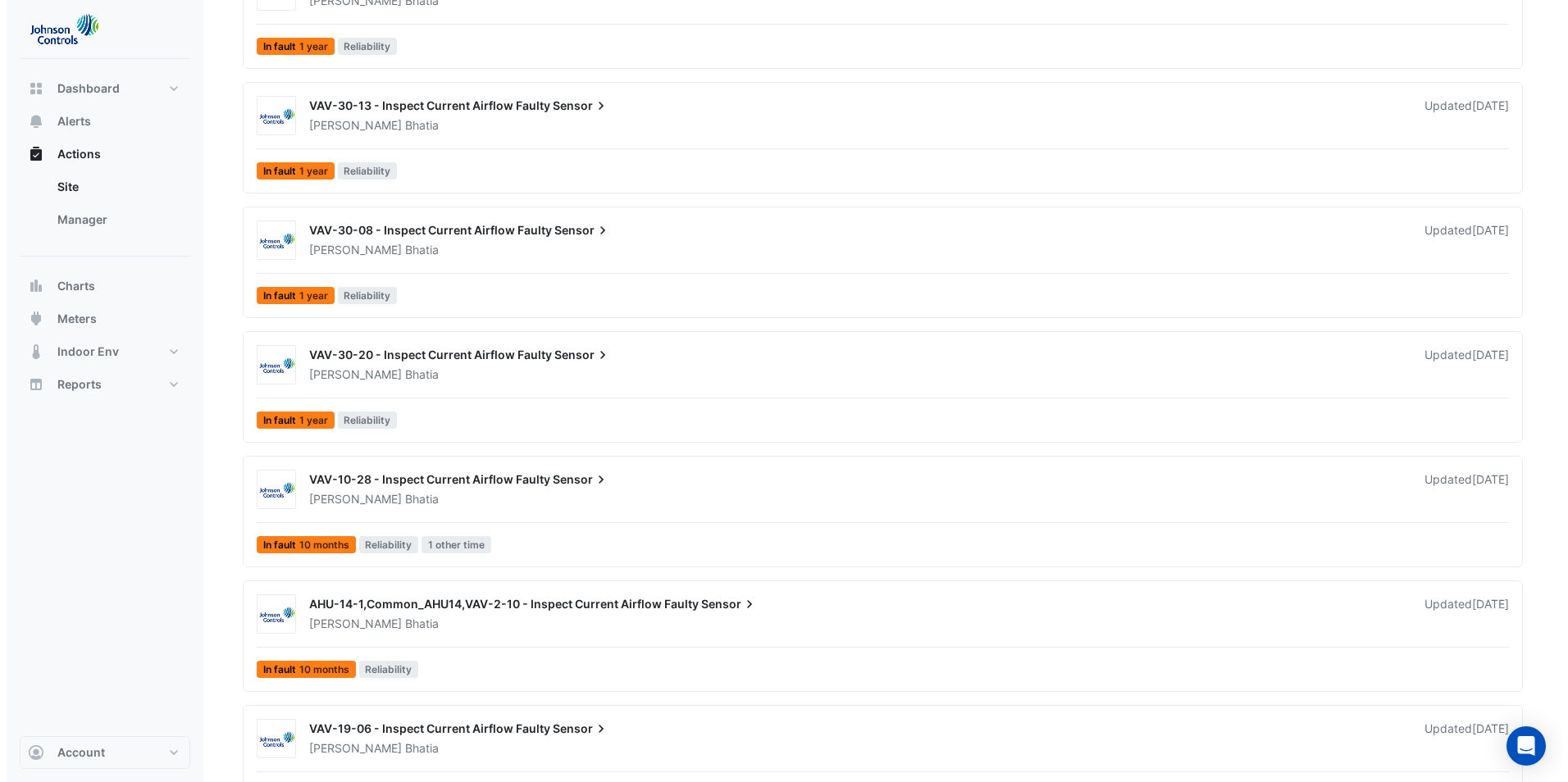
scroll to position [2109, 0]
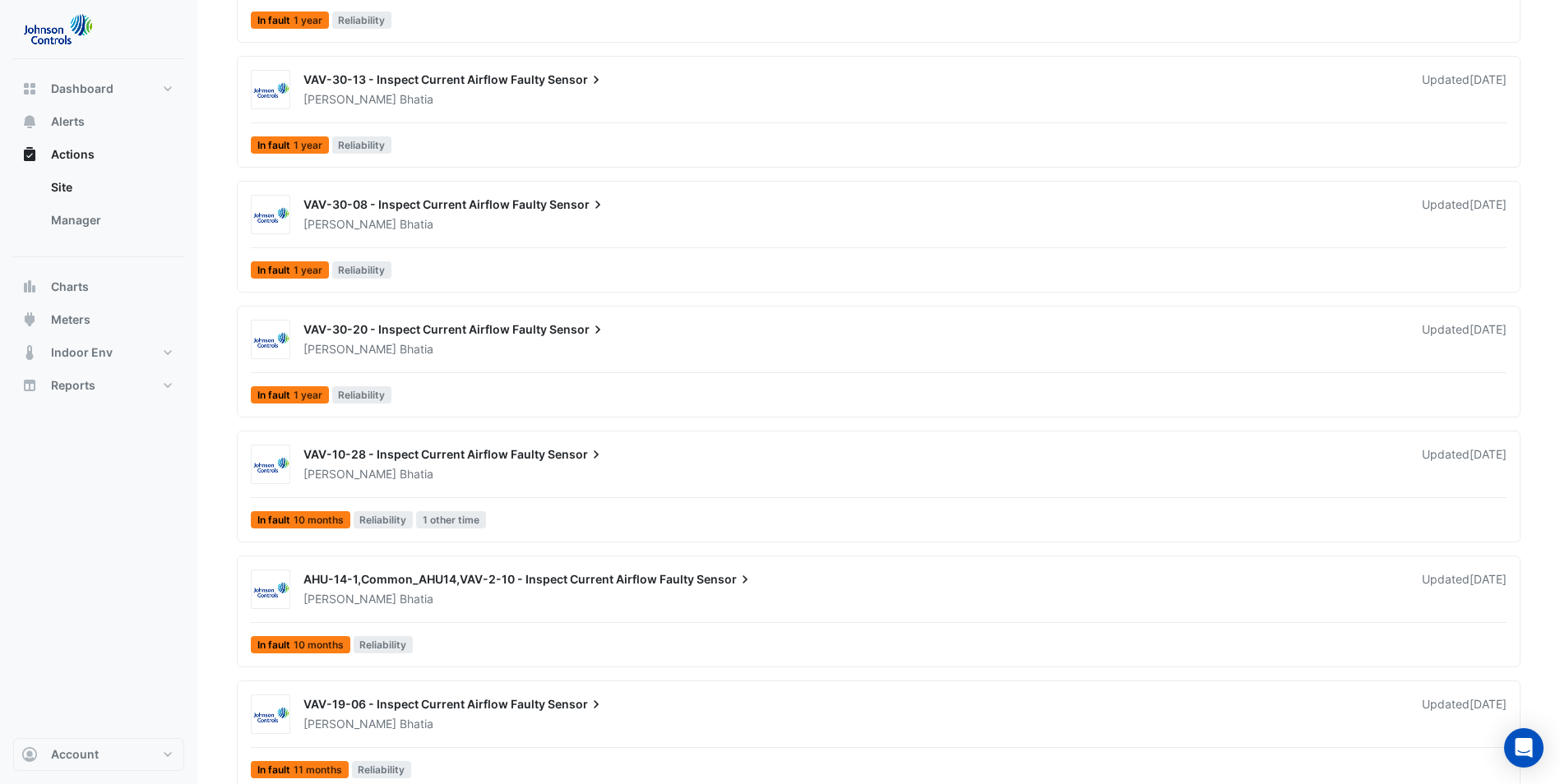
click at [716, 317] on div "VAV-30-20 - Inspect Current Airflow Faulty Sensor Kulvinder Bhatia Updated 4 mo…" at bounding box center [905, 337] width 1222 height 43
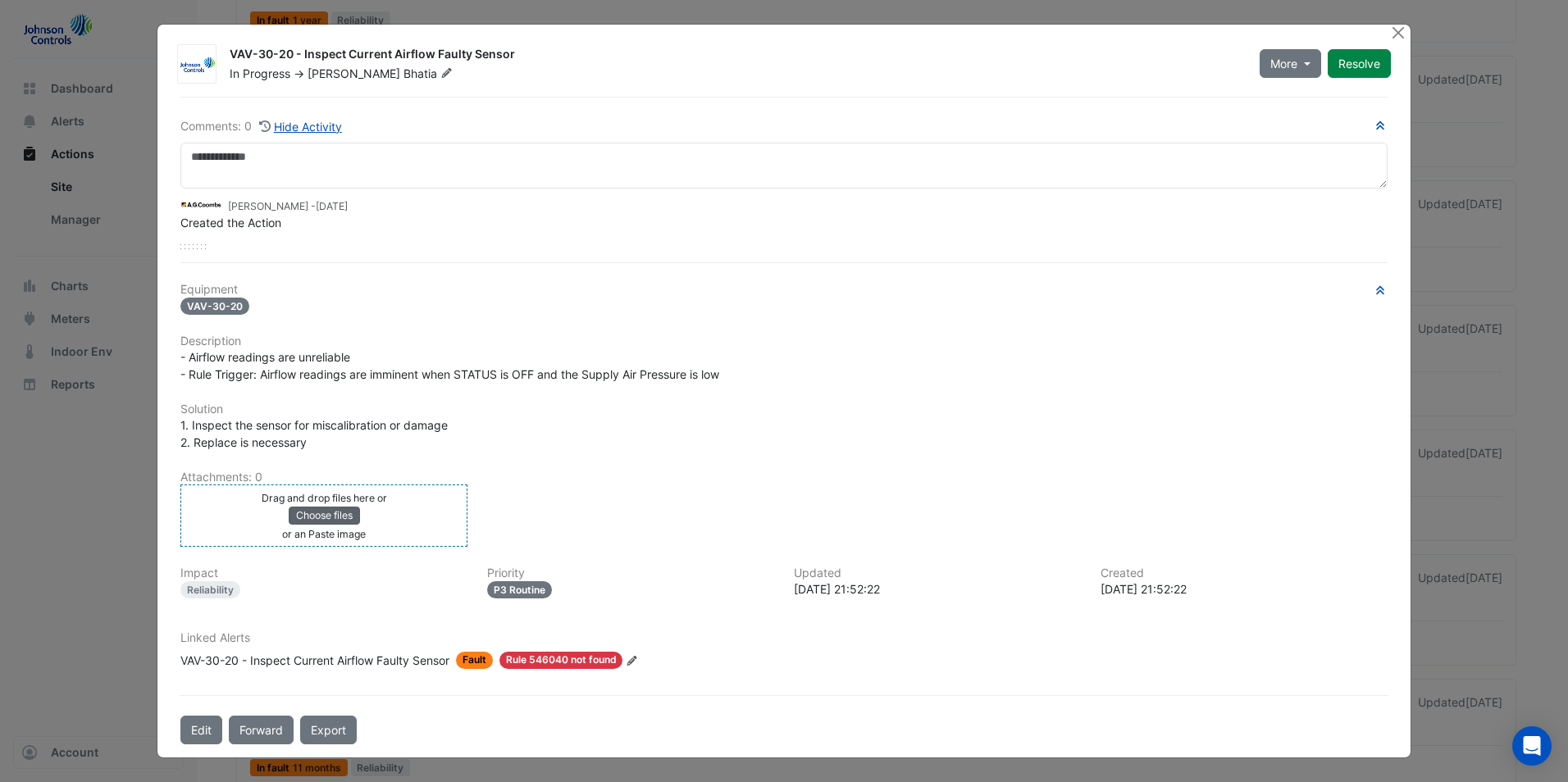
click at [353, 520] on button "Choose files" at bounding box center [324, 516] width 71 height 18
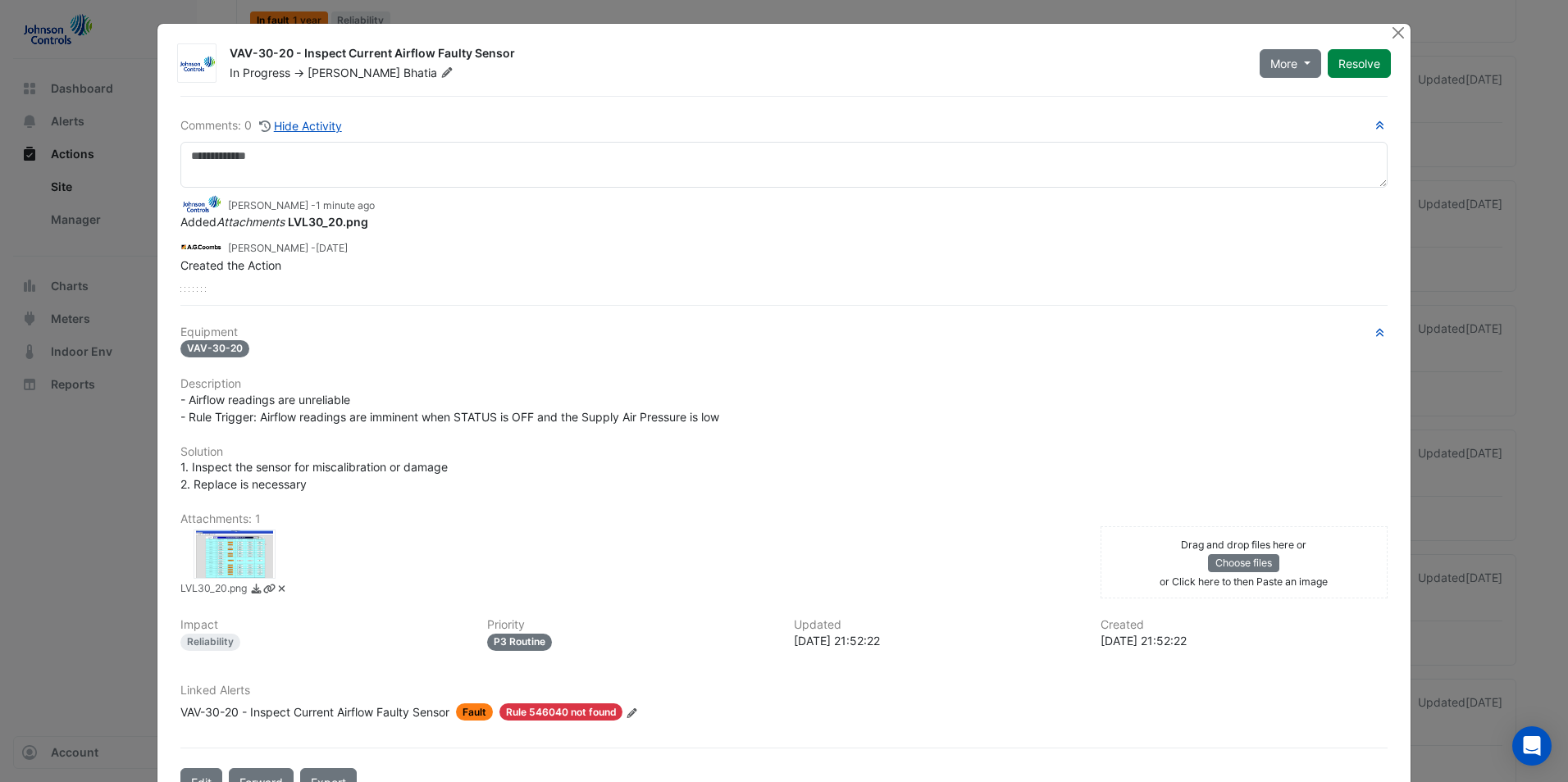
click at [765, 566] on div "LVL30_20.png" at bounding box center [631, 564] width 920 height 69
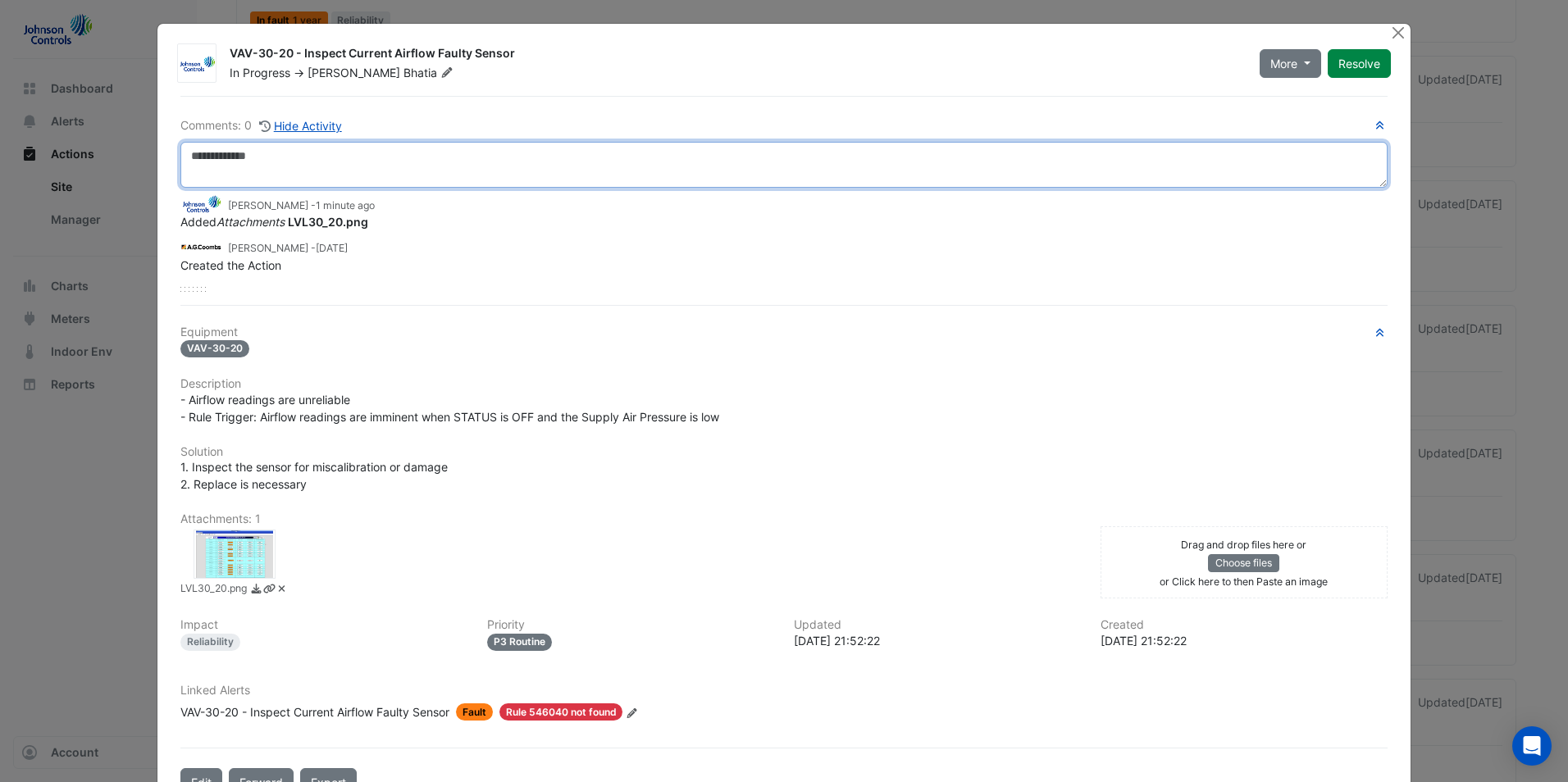
click at [448, 163] on textarea at bounding box center [784, 165] width 1207 height 46
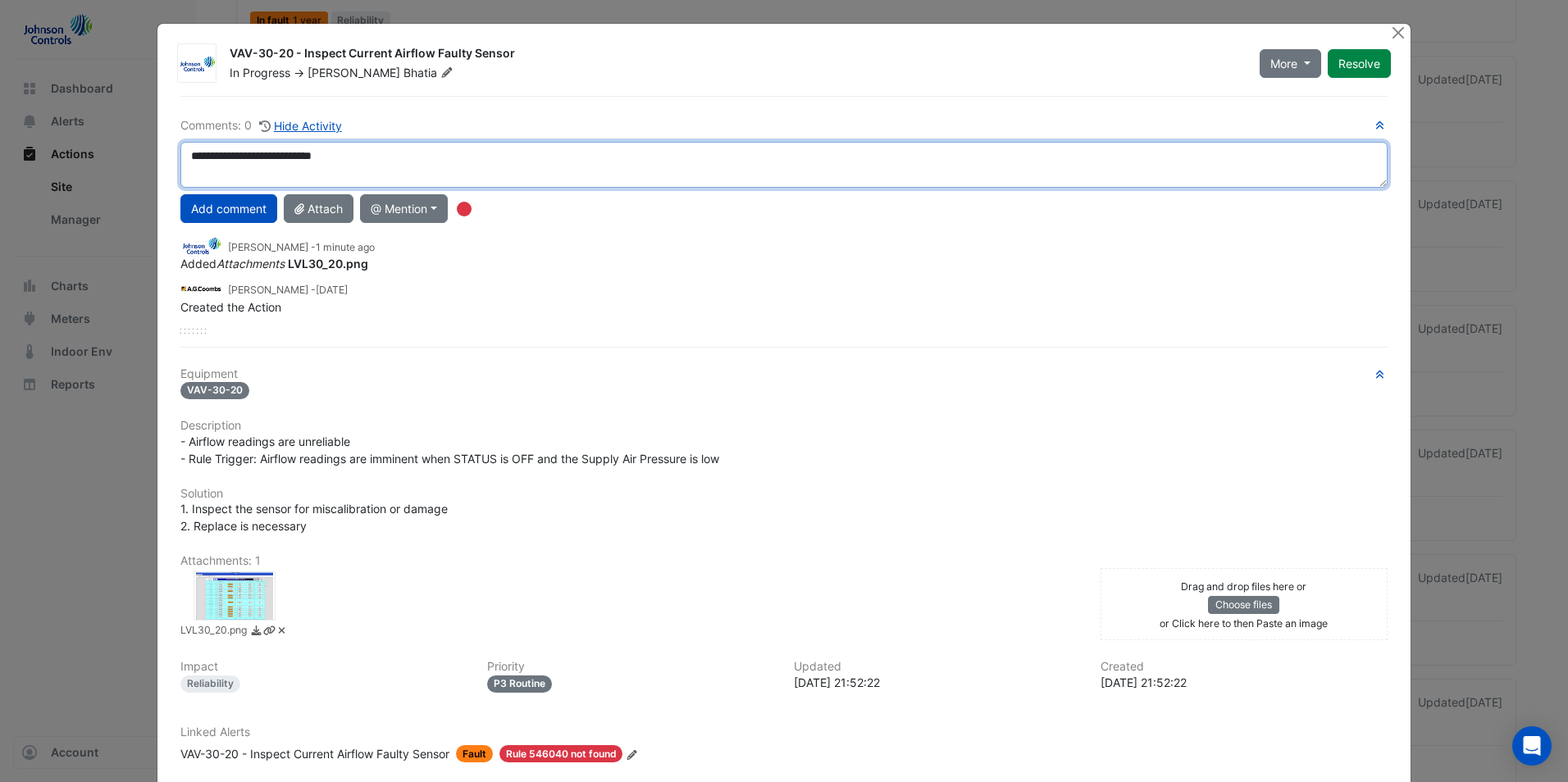
type textarea "**********"
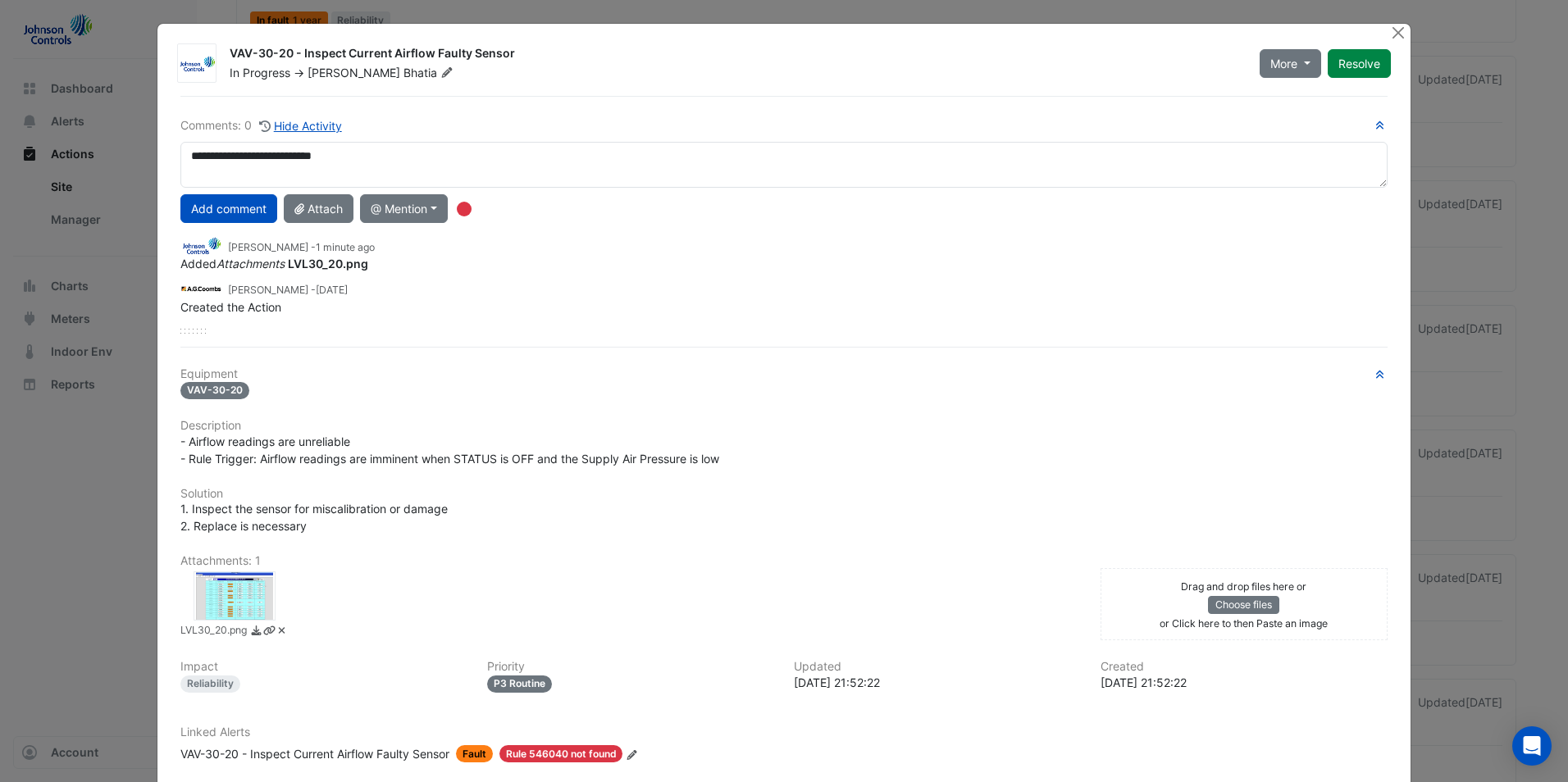
click at [642, 301] on div "Created the Action" at bounding box center [784, 307] width 1207 height 17
click at [1302, 63] on button "More" at bounding box center [1290, 63] width 62 height 29
click at [1302, 63] on button "More" at bounding box center [1290, 63] width 62 height 29
click at [1353, 60] on button "Resolve" at bounding box center [1360, 63] width 63 height 29
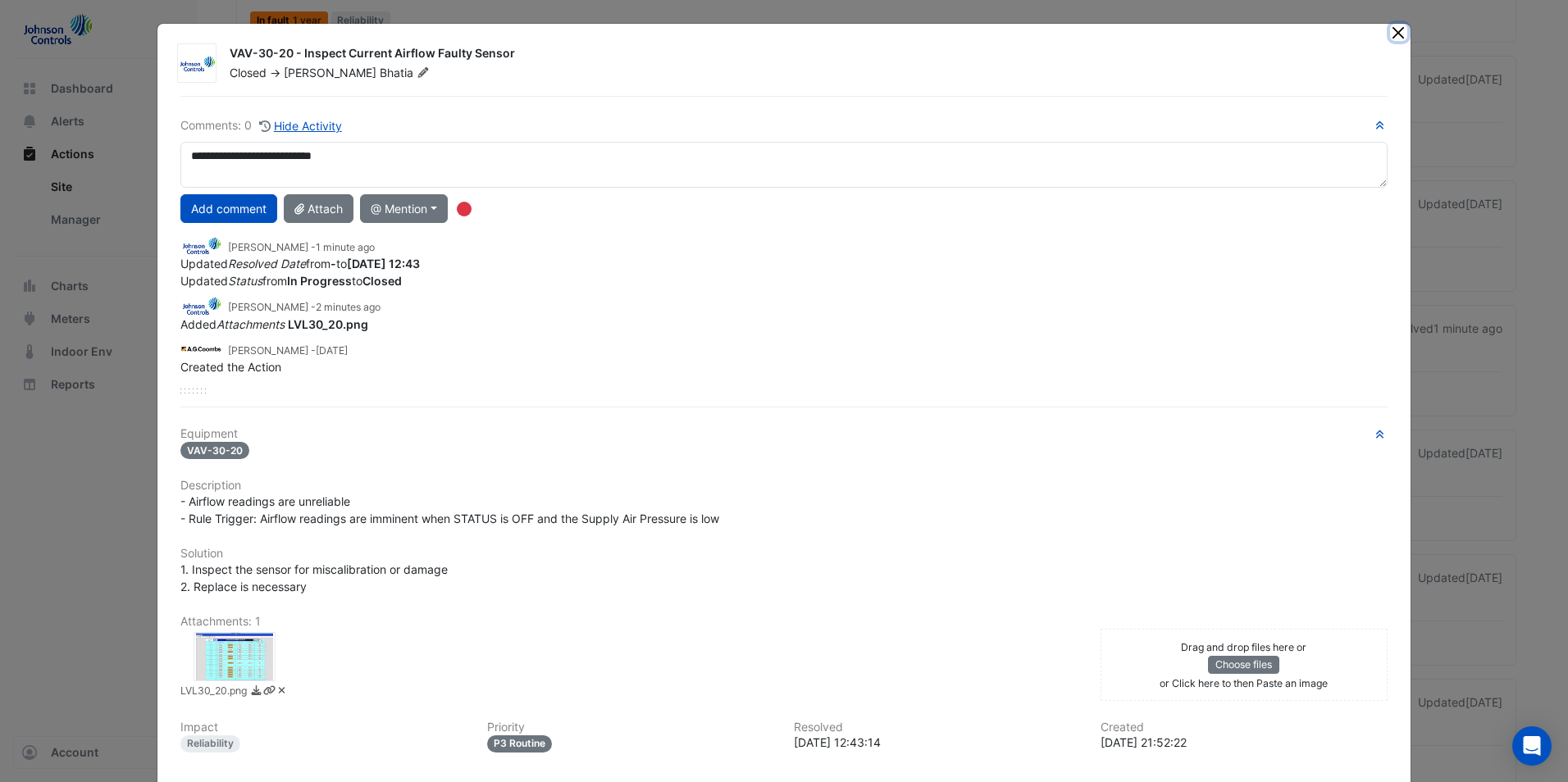
click at [1390, 34] on button "Close" at bounding box center [1398, 33] width 17 height 17
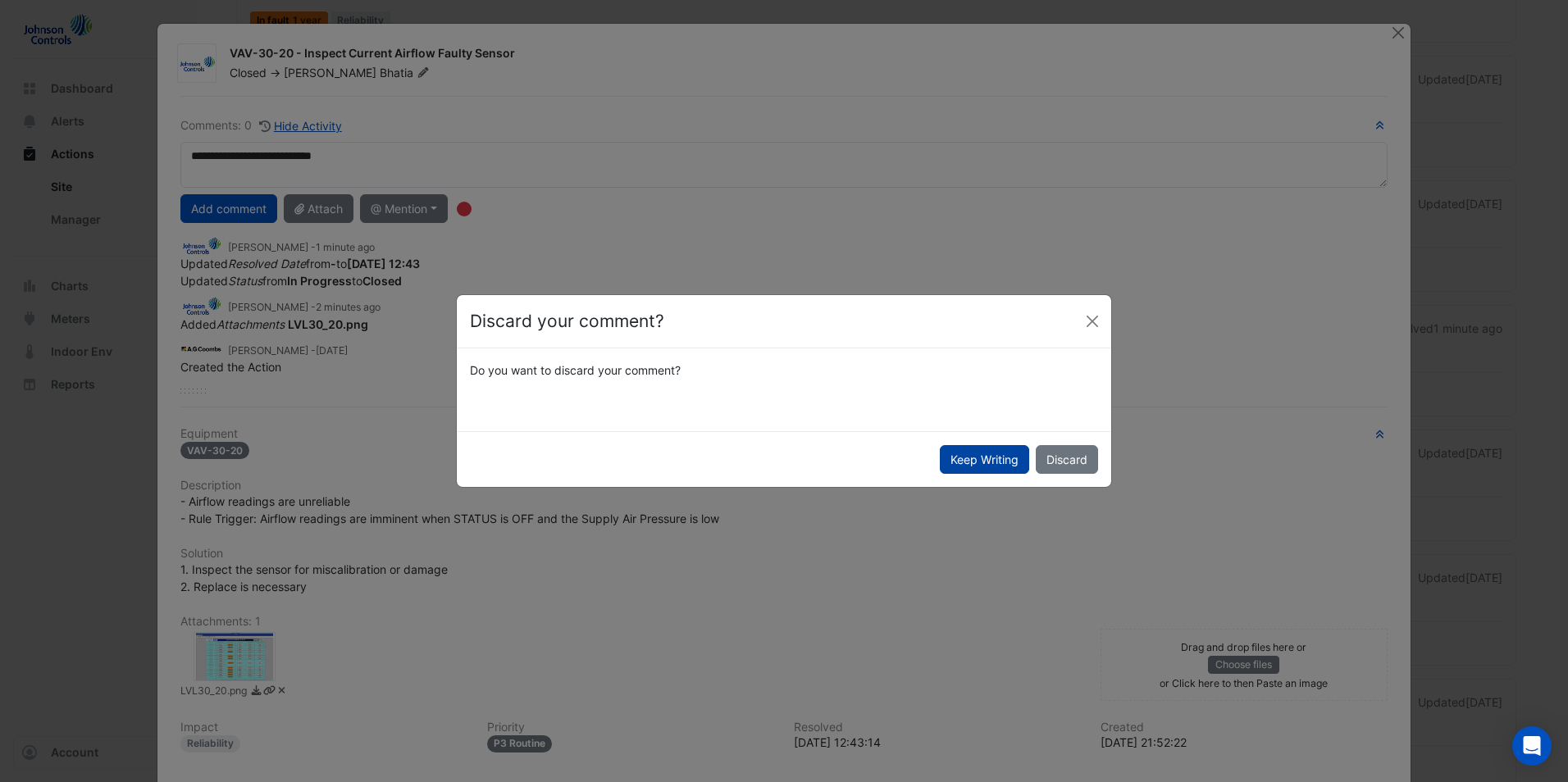
click at [1004, 469] on button "Keep Writing" at bounding box center [984, 460] width 89 height 29
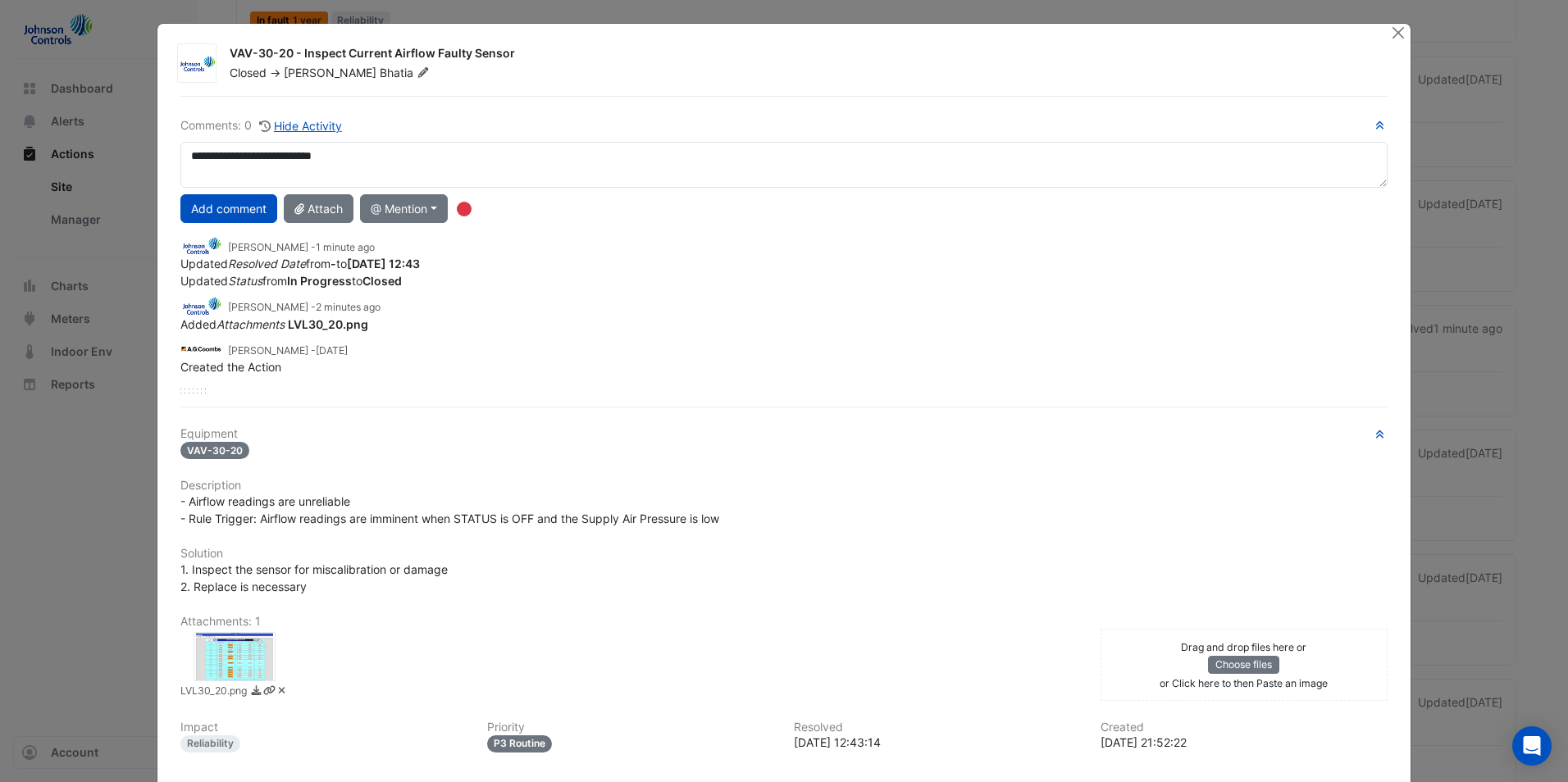
click at [1388, 43] on div "VAV-30-20 - Inspect Current Airflow Faulty Sensor Closed -> Kulvinder Bhatia" at bounding box center [811, 60] width 1181 height 43
click at [1392, 35] on button "Close" at bounding box center [1398, 33] width 17 height 17
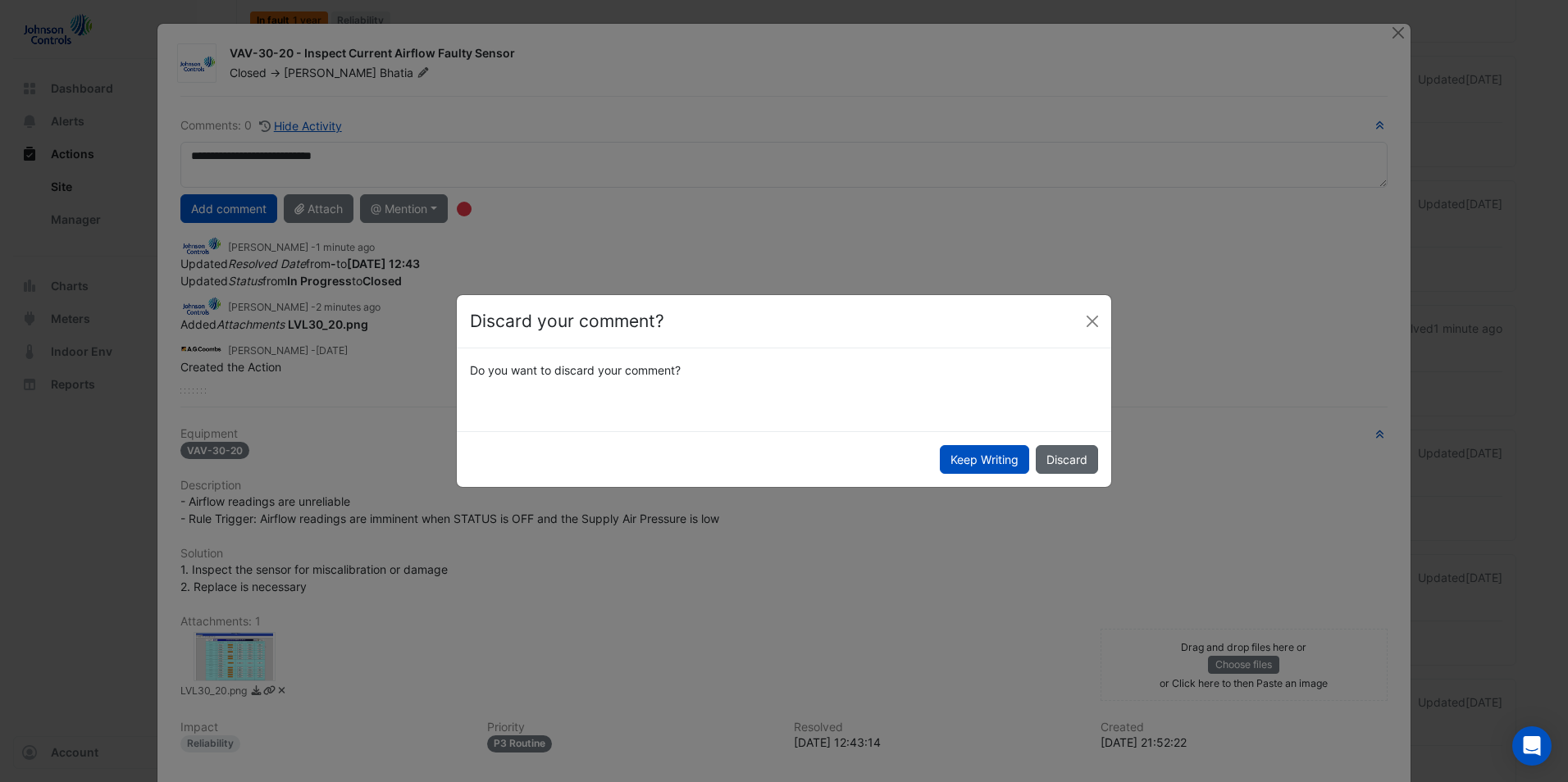
click at [1076, 457] on button "Discard" at bounding box center [1067, 460] width 63 height 29
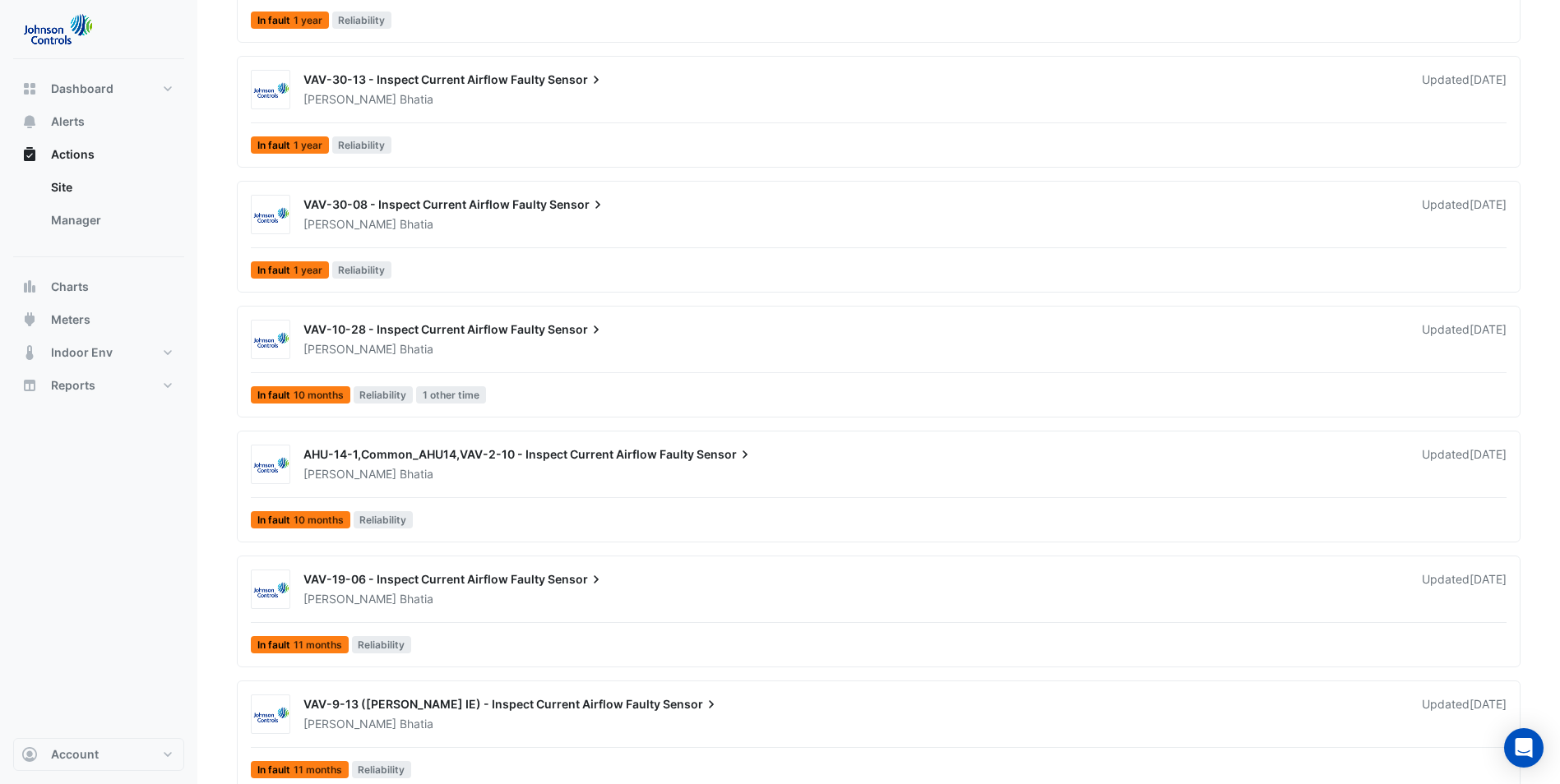
click at [1169, 185] on div "VAV-30-08 - Inspect Current Airflow Faulty Sensor Kulvinder Bhatia Updated 4 mo…" at bounding box center [879, 237] width 1283 height 112
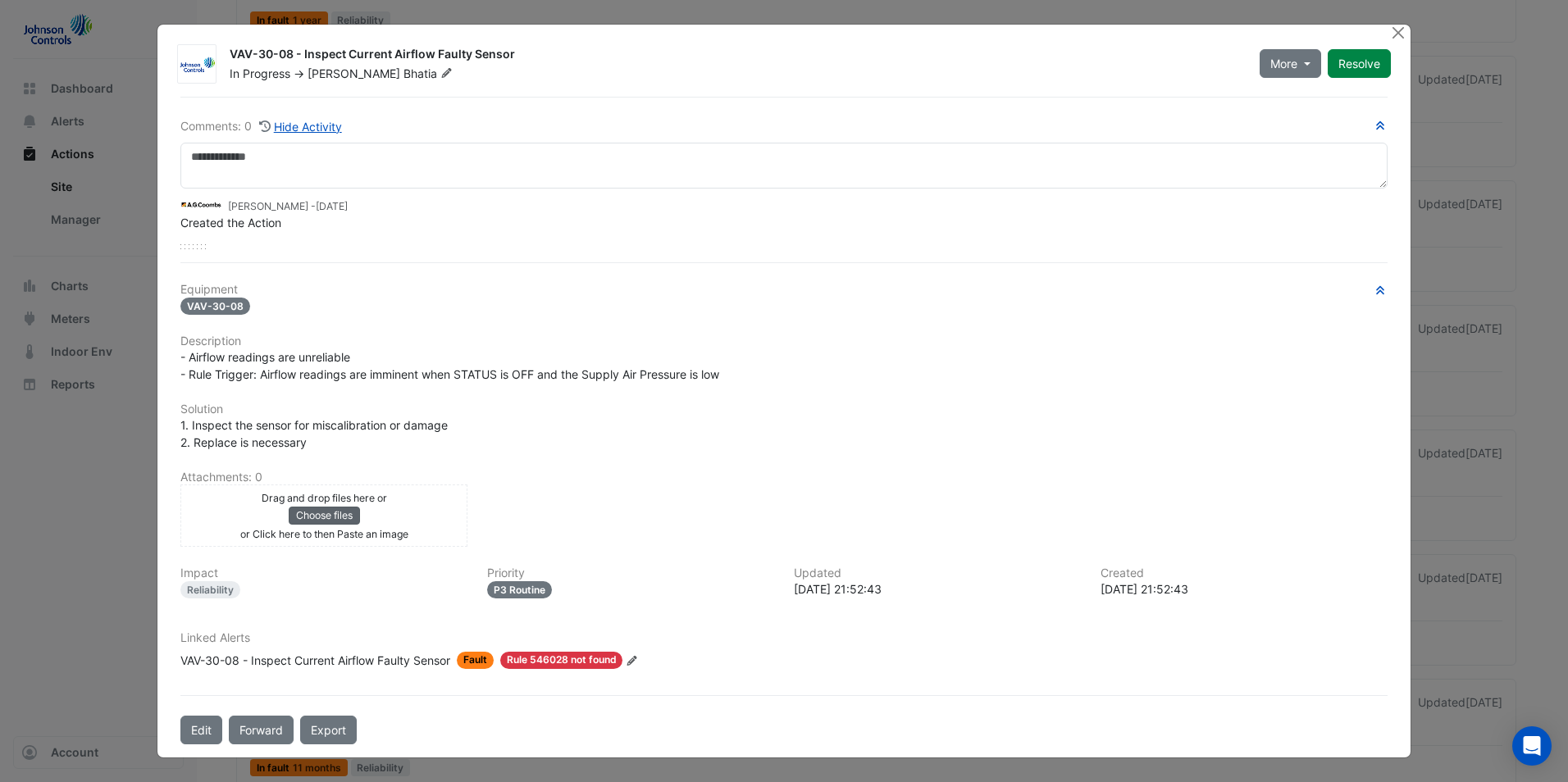
click at [340, 519] on button "Choose files" at bounding box center [324, 516] width 71 height 18
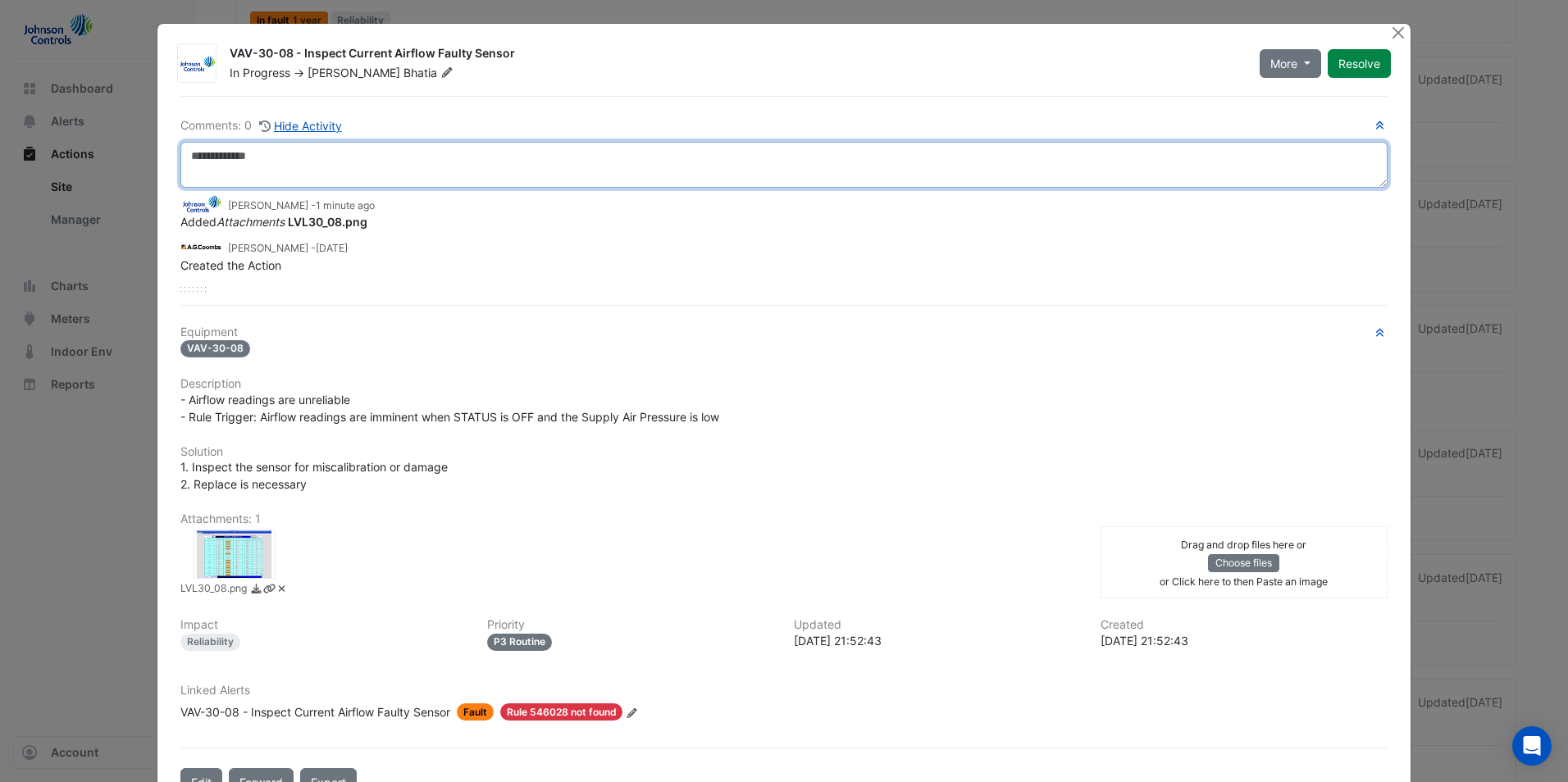
click at [409, 171] on textarea at bounding box center [784, 165] width 1207 height 46
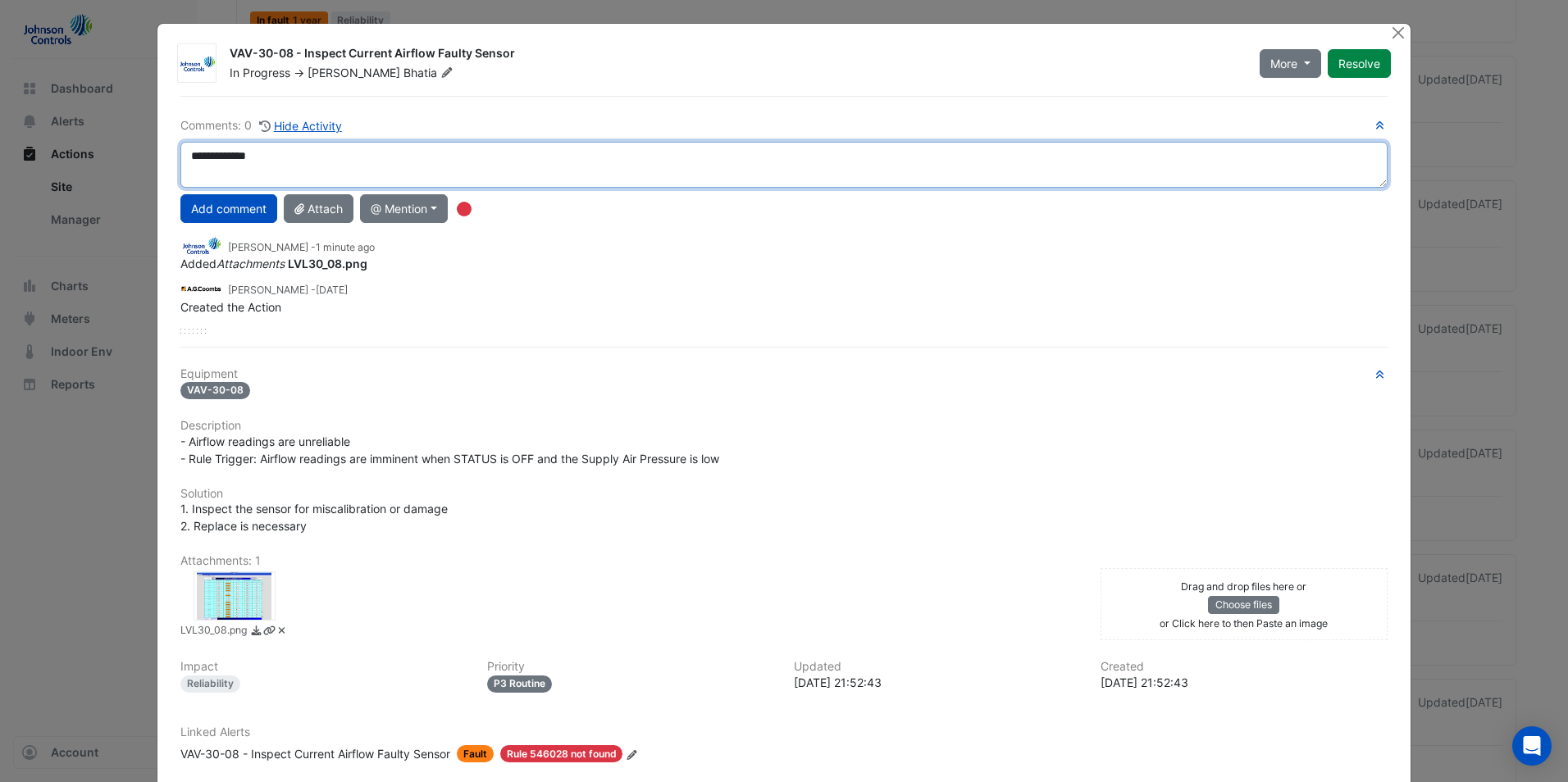
type textarea "**********"
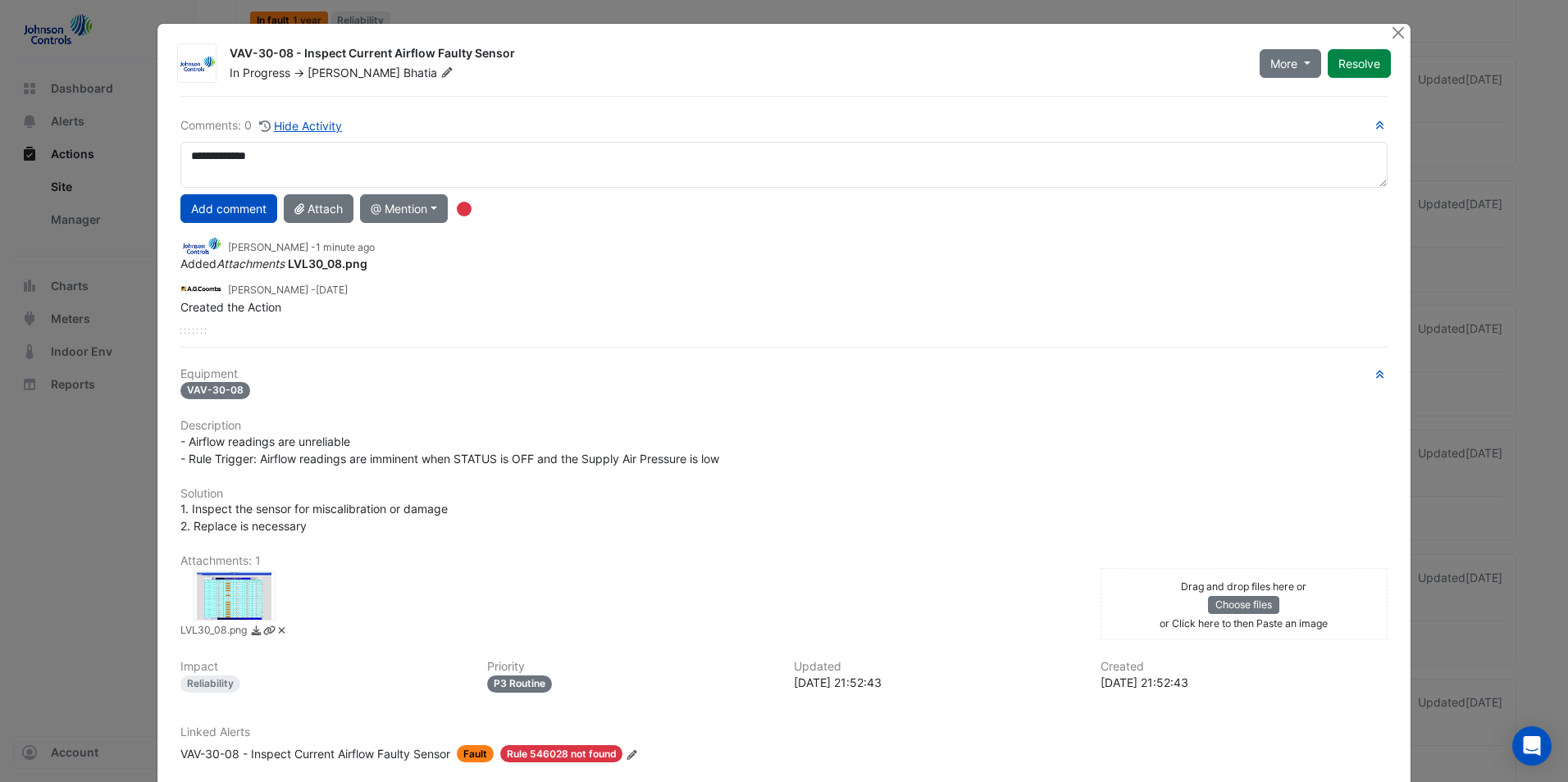
click at [1434, 241] on ngb-modal-window "VAV-30-08 - Inspect Current Airflow Faulty Sensor In Progress -> Kulvinder Bhat…" at bounding box center [784, 391] width 1568 height 782
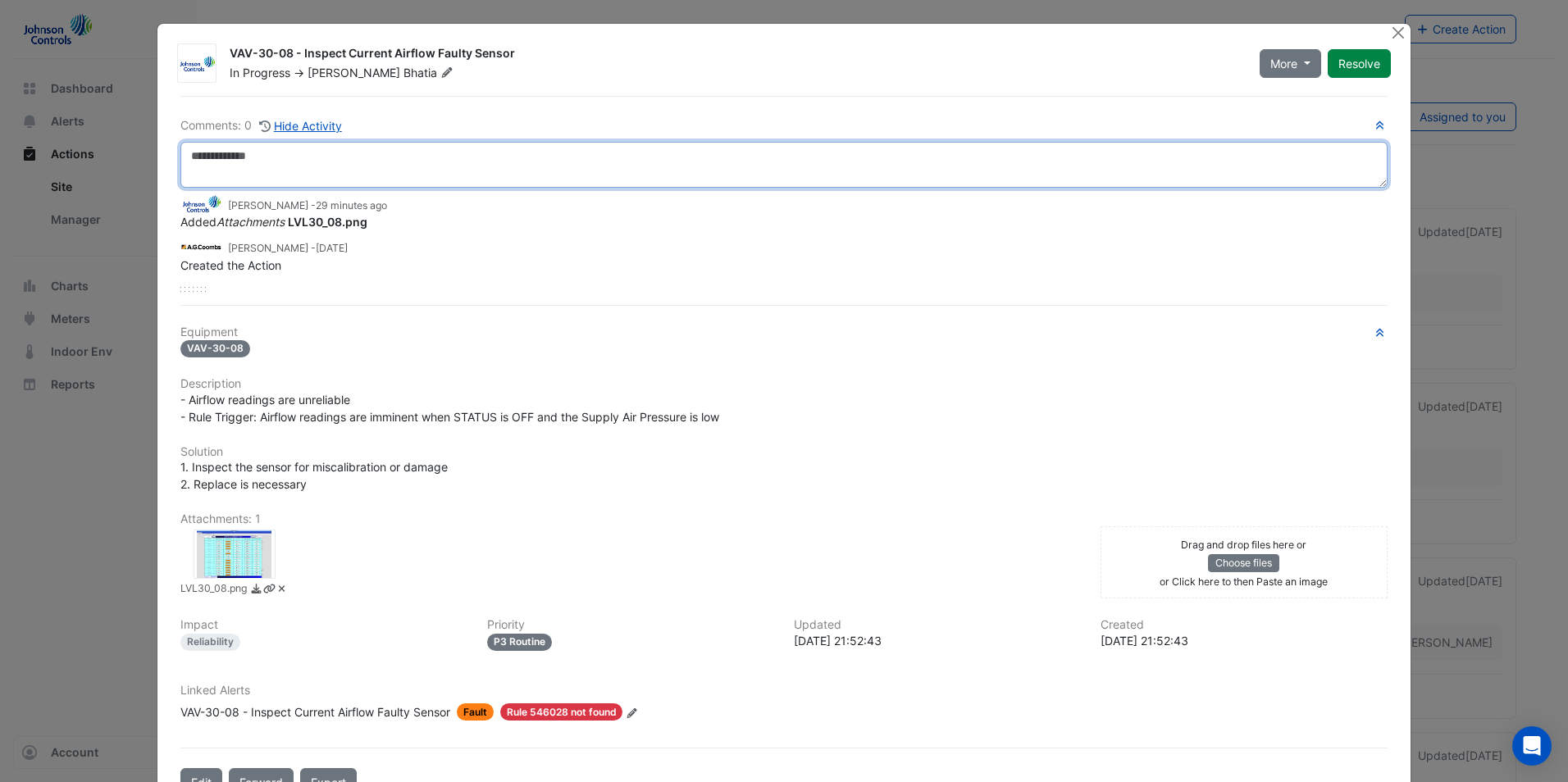
click at [349, 155] on textarea at bounding box center [784, 165] width 1207 height 46
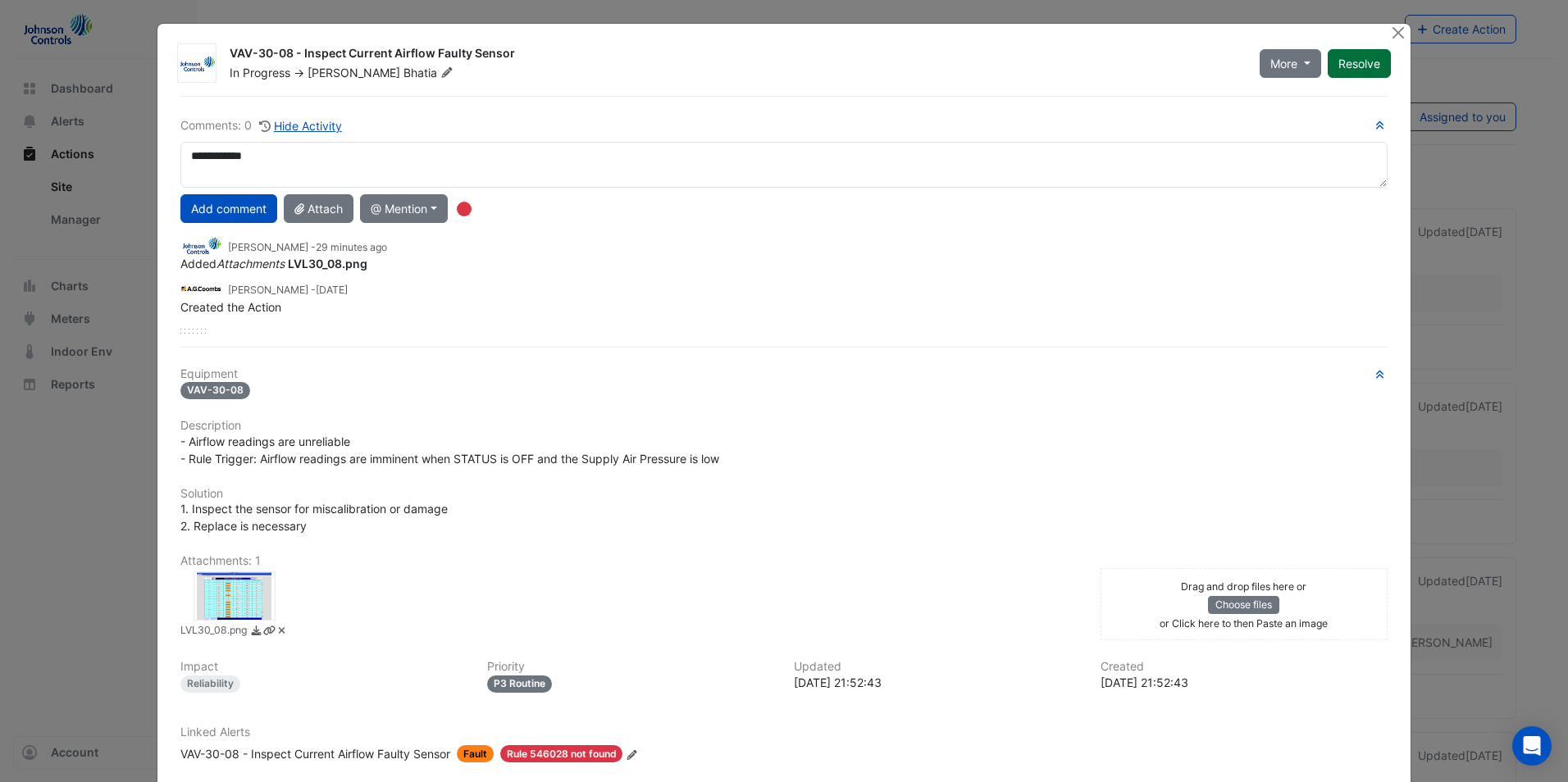
click at [1368, 69] on button "Resolve" at bounding box center [1360, 63] width 63 height 29
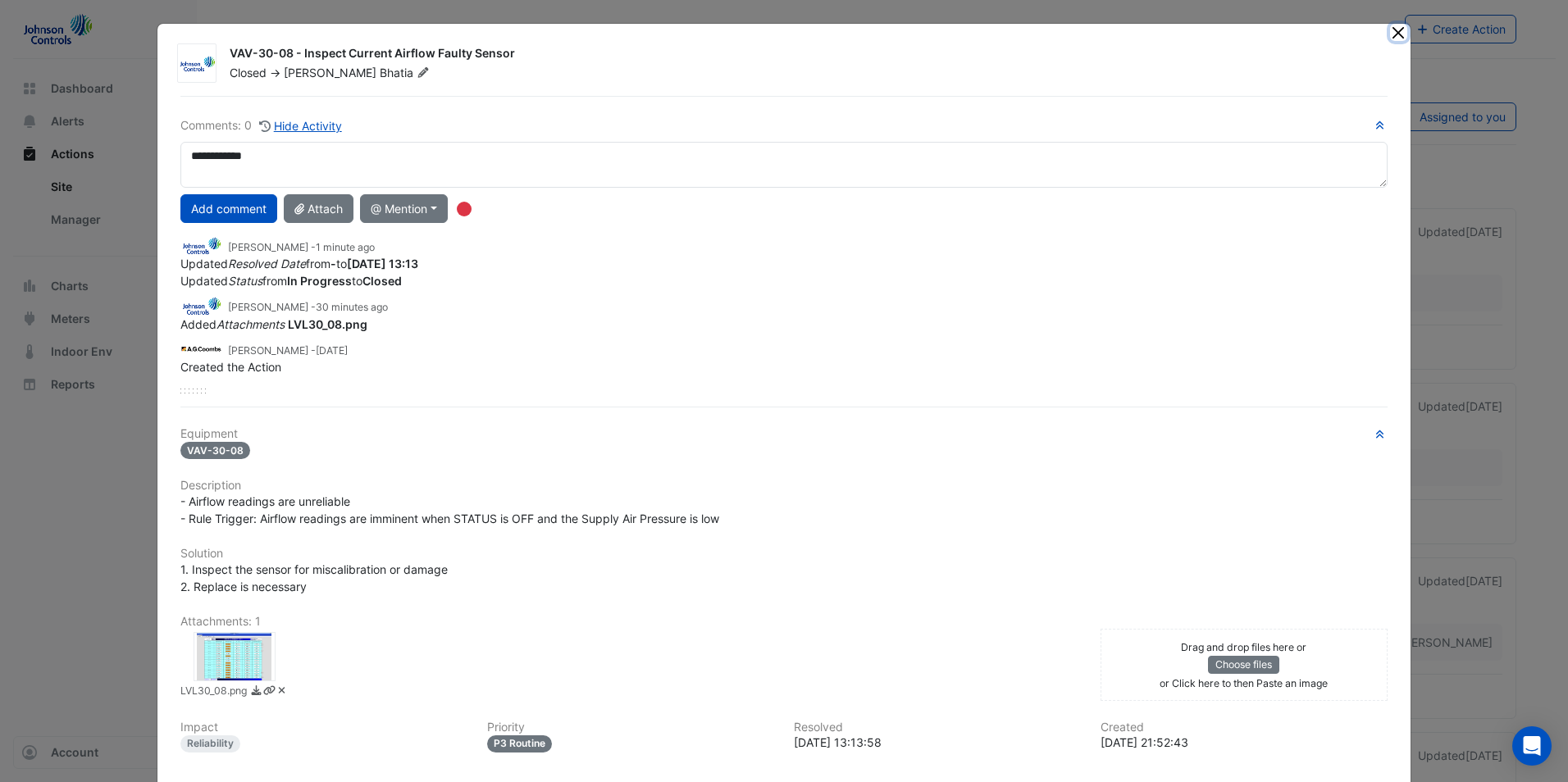
click at [1393, 30] on button "Close" at bounding box center [1398, 33] width 17 height 17
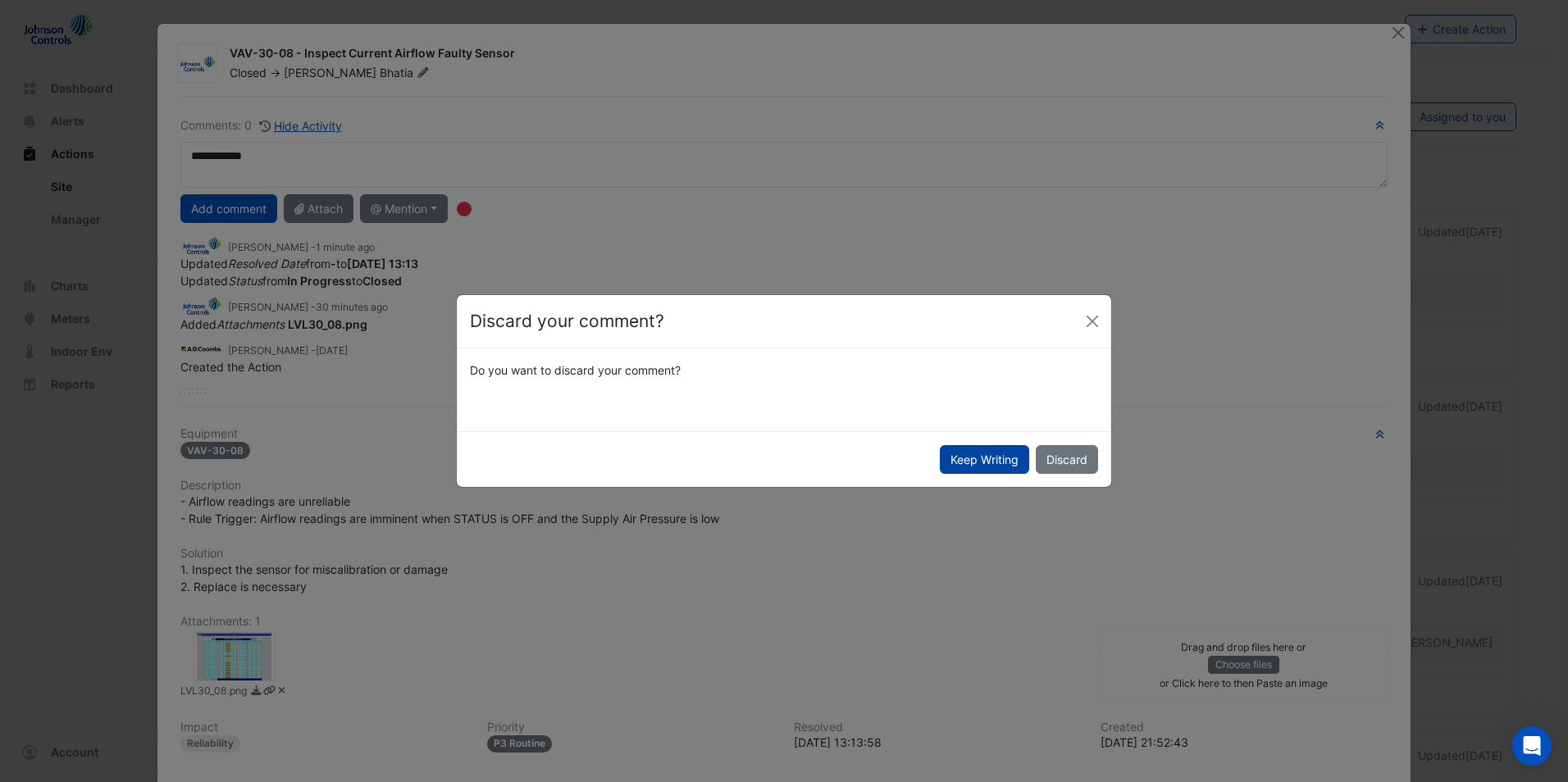
click at [972, 448] on button "Keep Writing" at bounding box center [984, 460] width 89 height 29
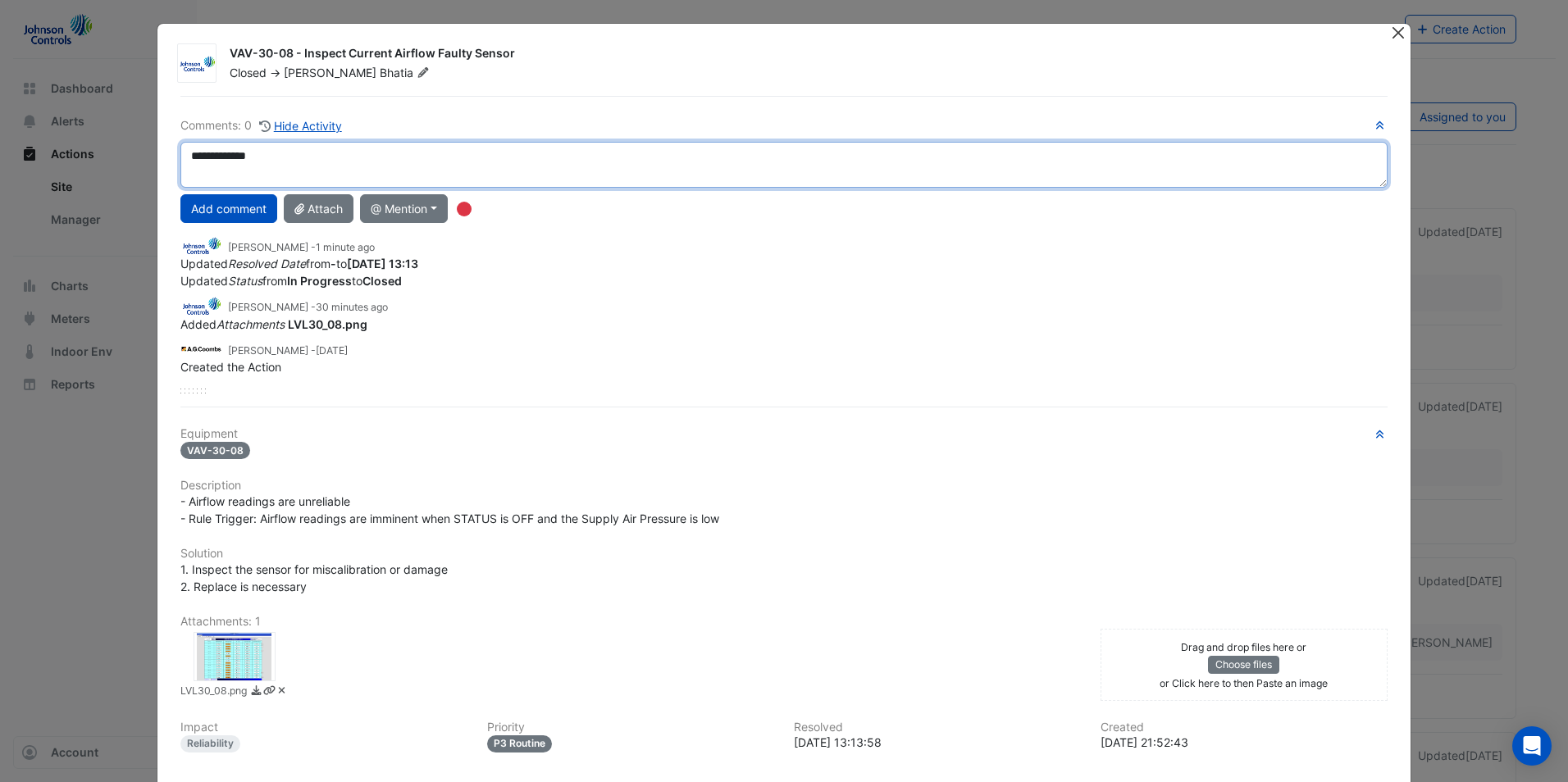
type textarea "**********"
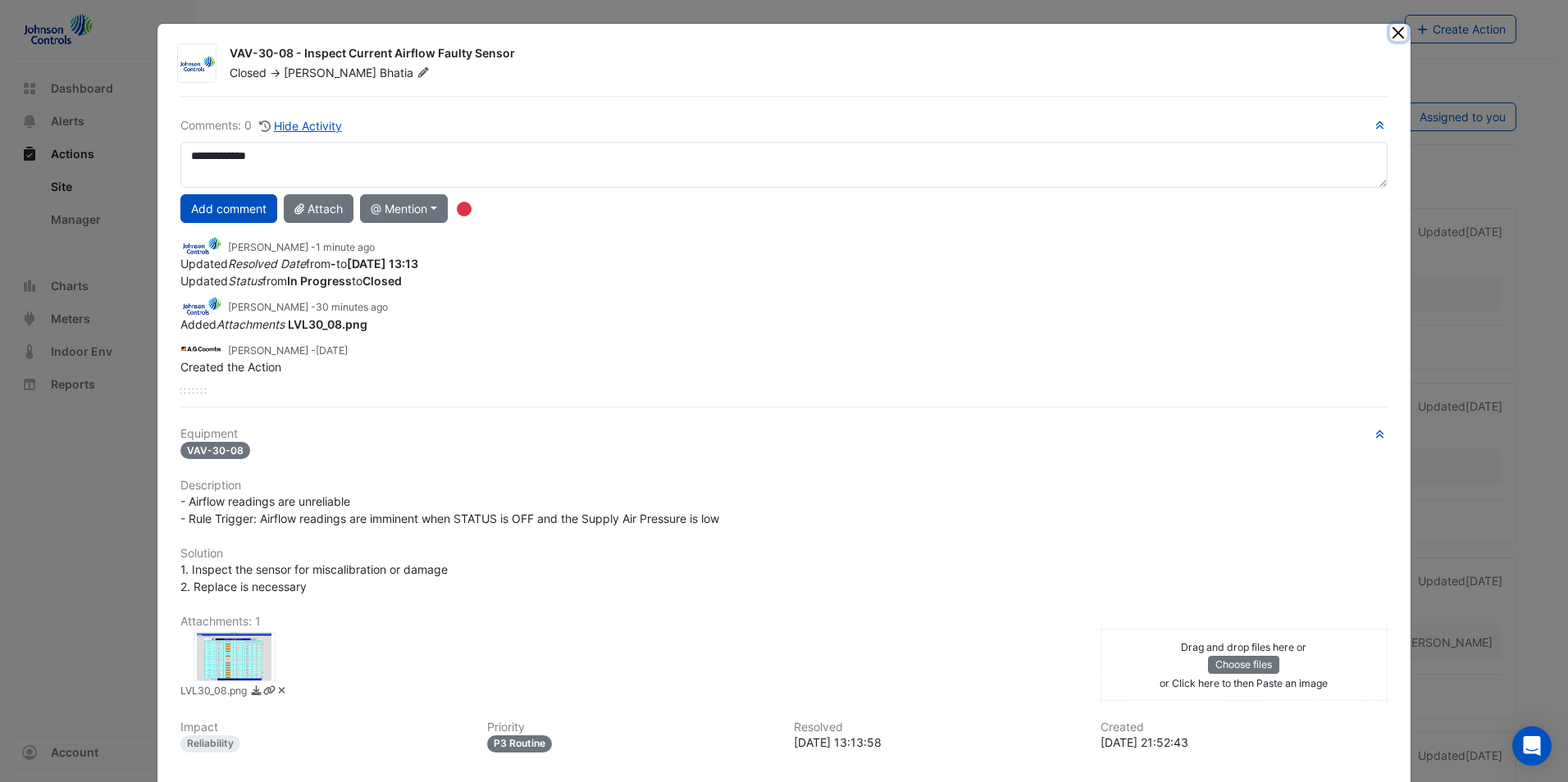
click at [1394, 36] on button "Close" at bounding box center [1398, 33] width 17 height 17
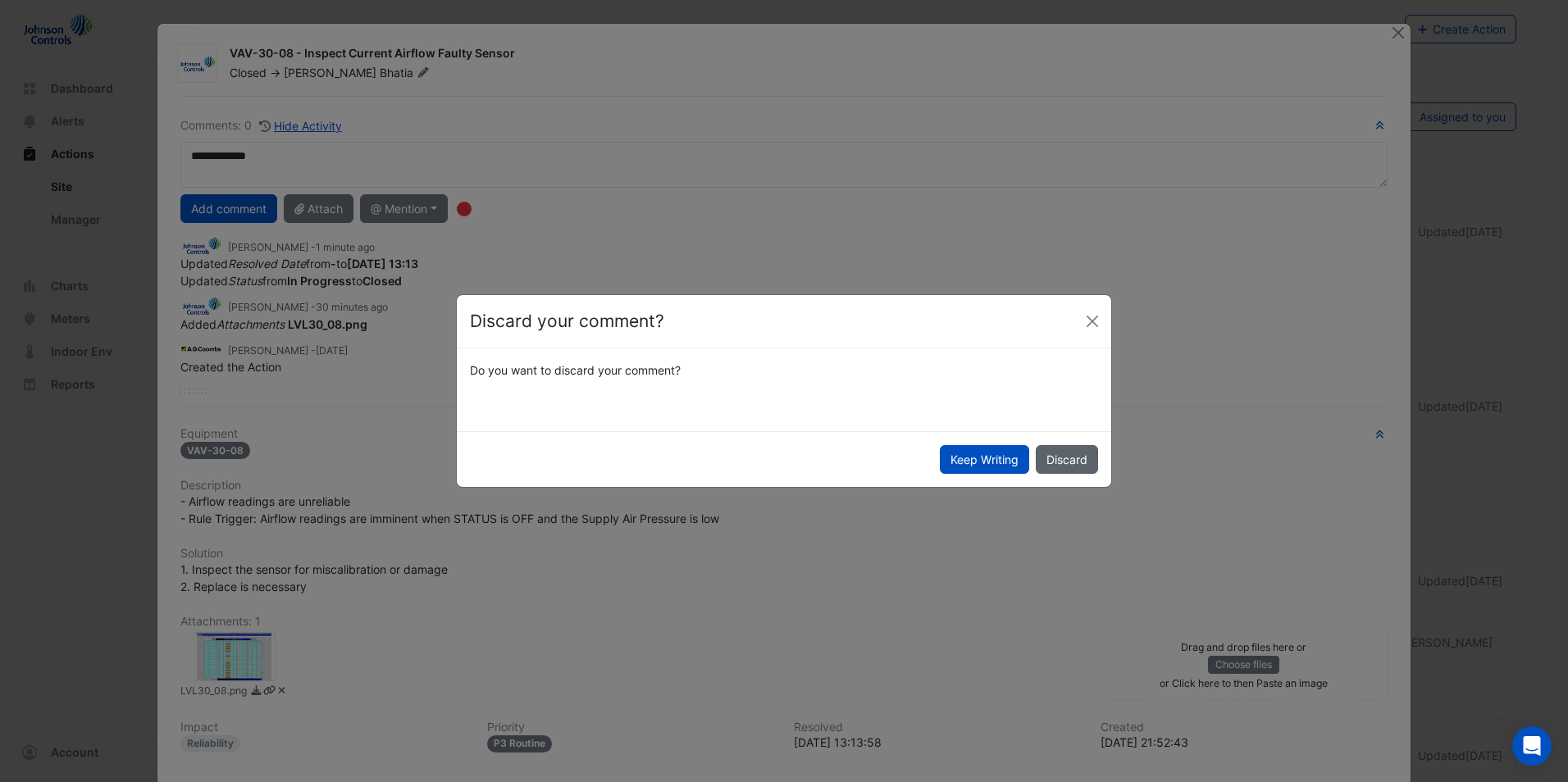
click at [1074, 461] on button "Discard" at bounding box center [1067, 460] width 63 height 29
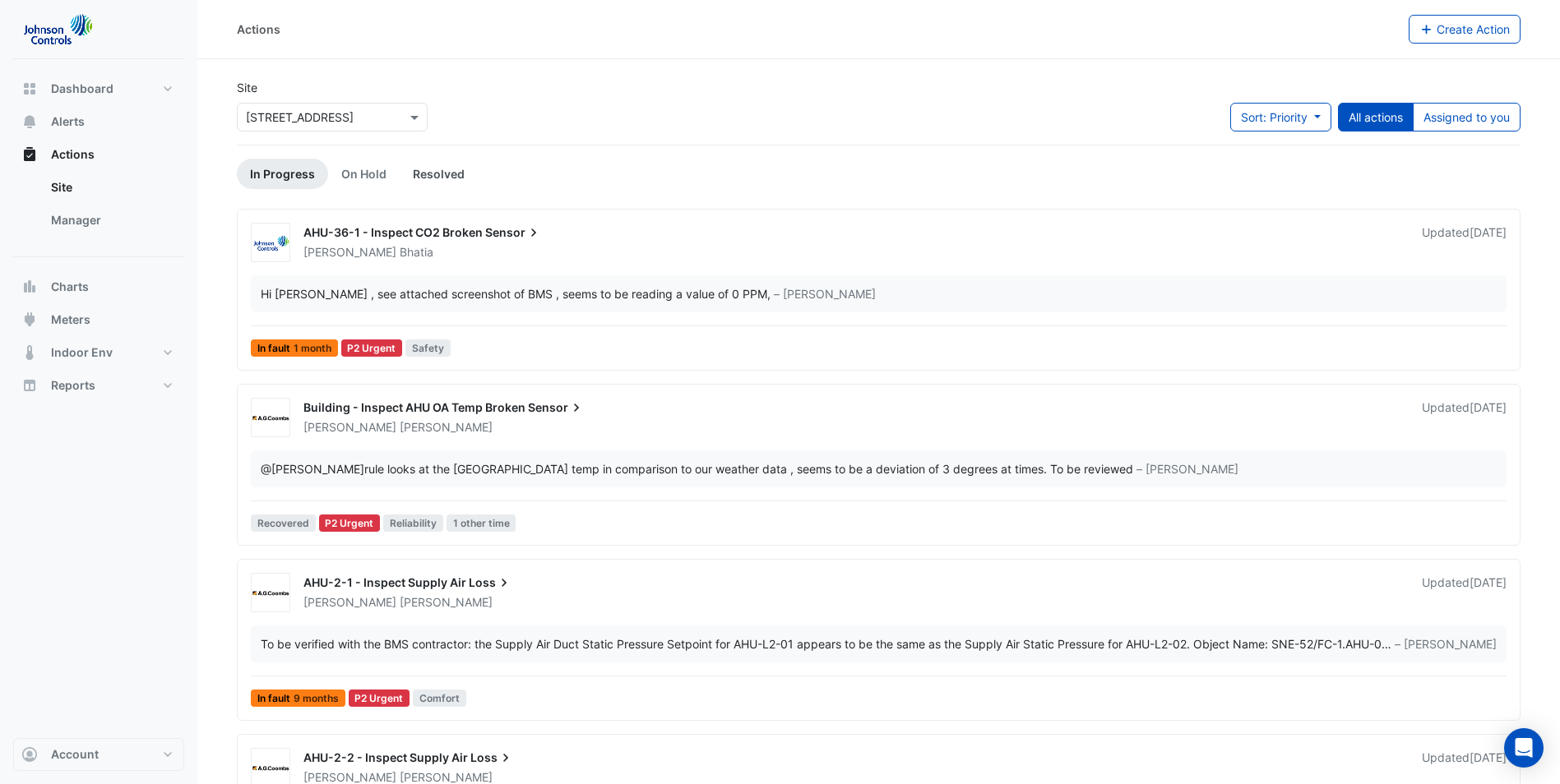
click at [418, 176] on link "Resolved" at bounding box center [438, 173] width 78 height 30
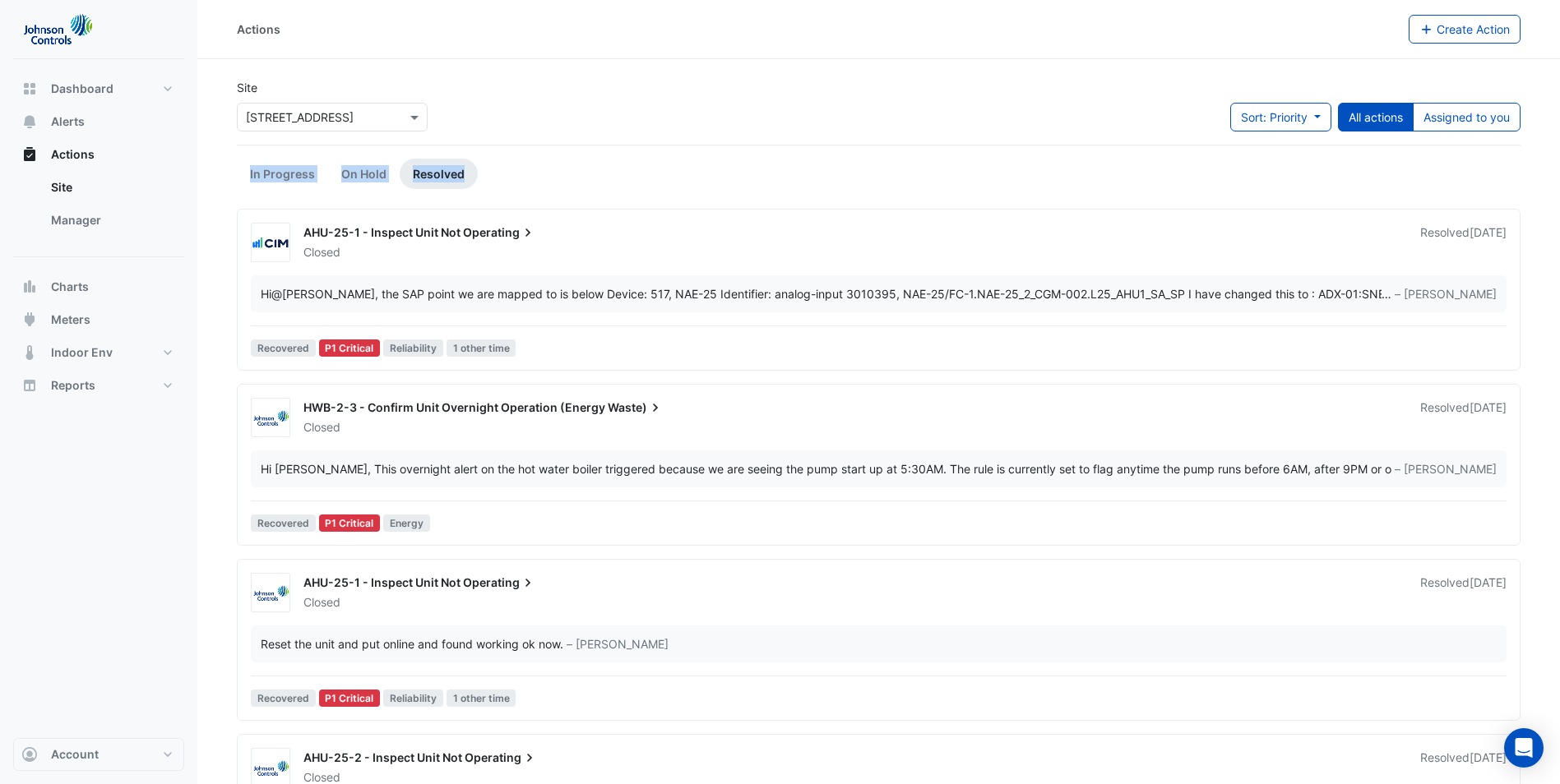
drag, startPoint x: 1558, startPoint y: 128, endPoint x: 1557, endPoint y: 166, distance: 38.0
drag, startPoint x: 1557, startPoint y: 166, endPoint x: 1510, endPoint y: 264, distance: 108.7
click at [1510, 264] on div "AHU-25-1 - Inspect Unit Not Operating Closed Resolved [DATE] Hi @[PERSON_NAME] …" at bounding box center [878, 293] width 1269 height 141
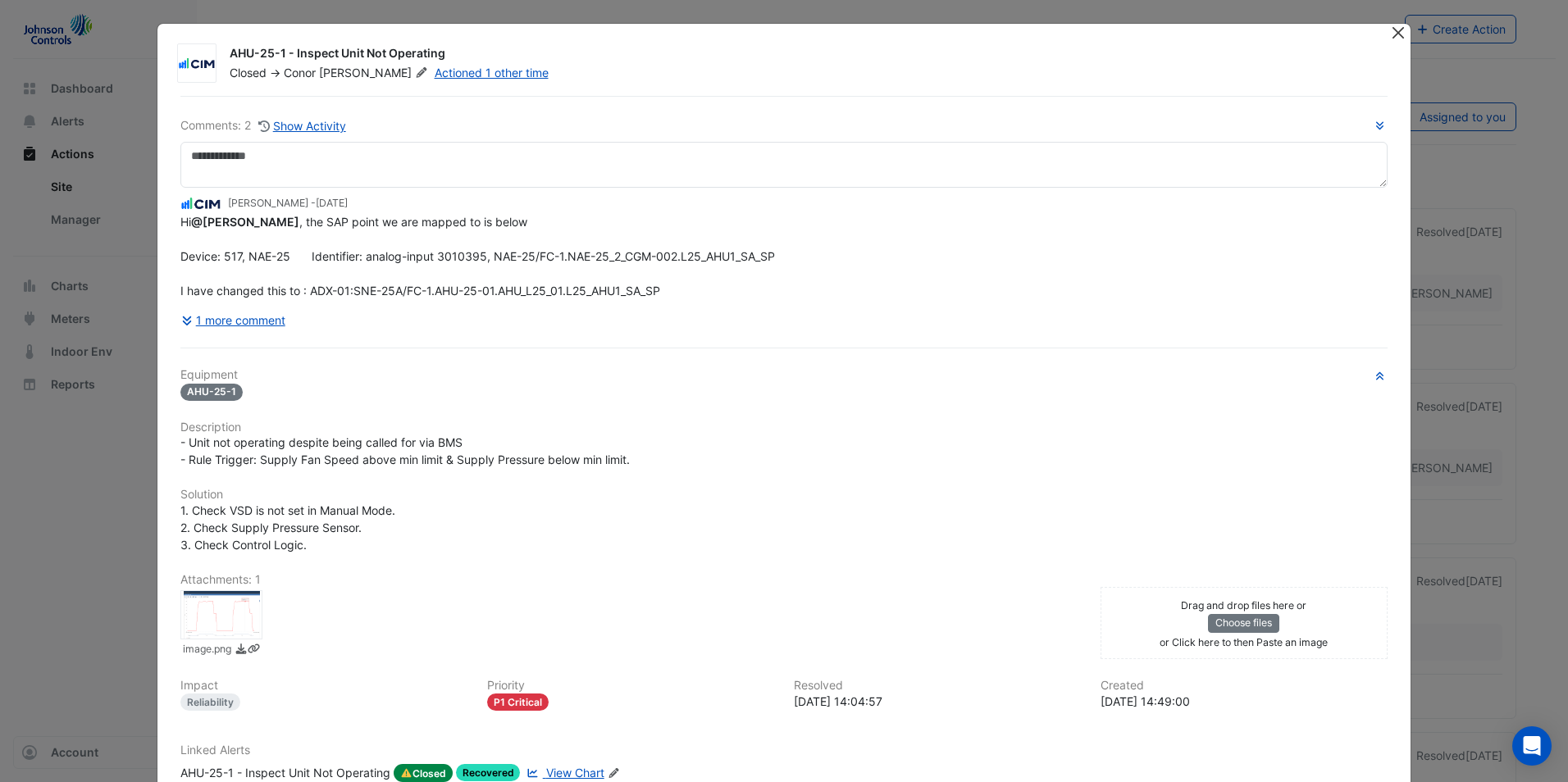
click at [1393, 40] on button "Close" at bounding box center [1398, 33] width 17 height 17
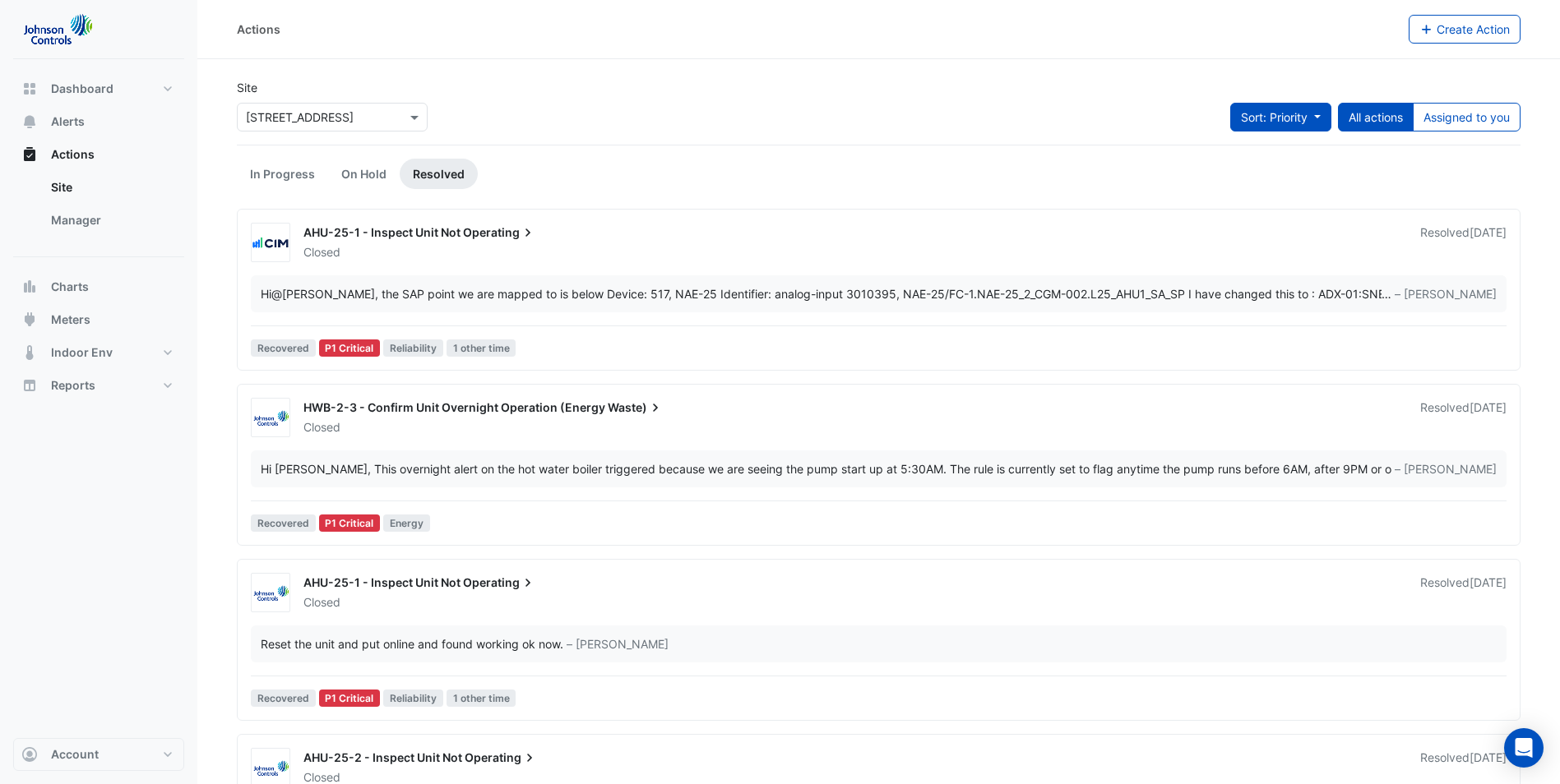
click at [1314, 119] on button "Sort: Priority" at bounding box center [1281, 118] width 101 height 29
click at [1254, 172] on li "Updated" at bounding box center [1263, 176] width 130 height 24
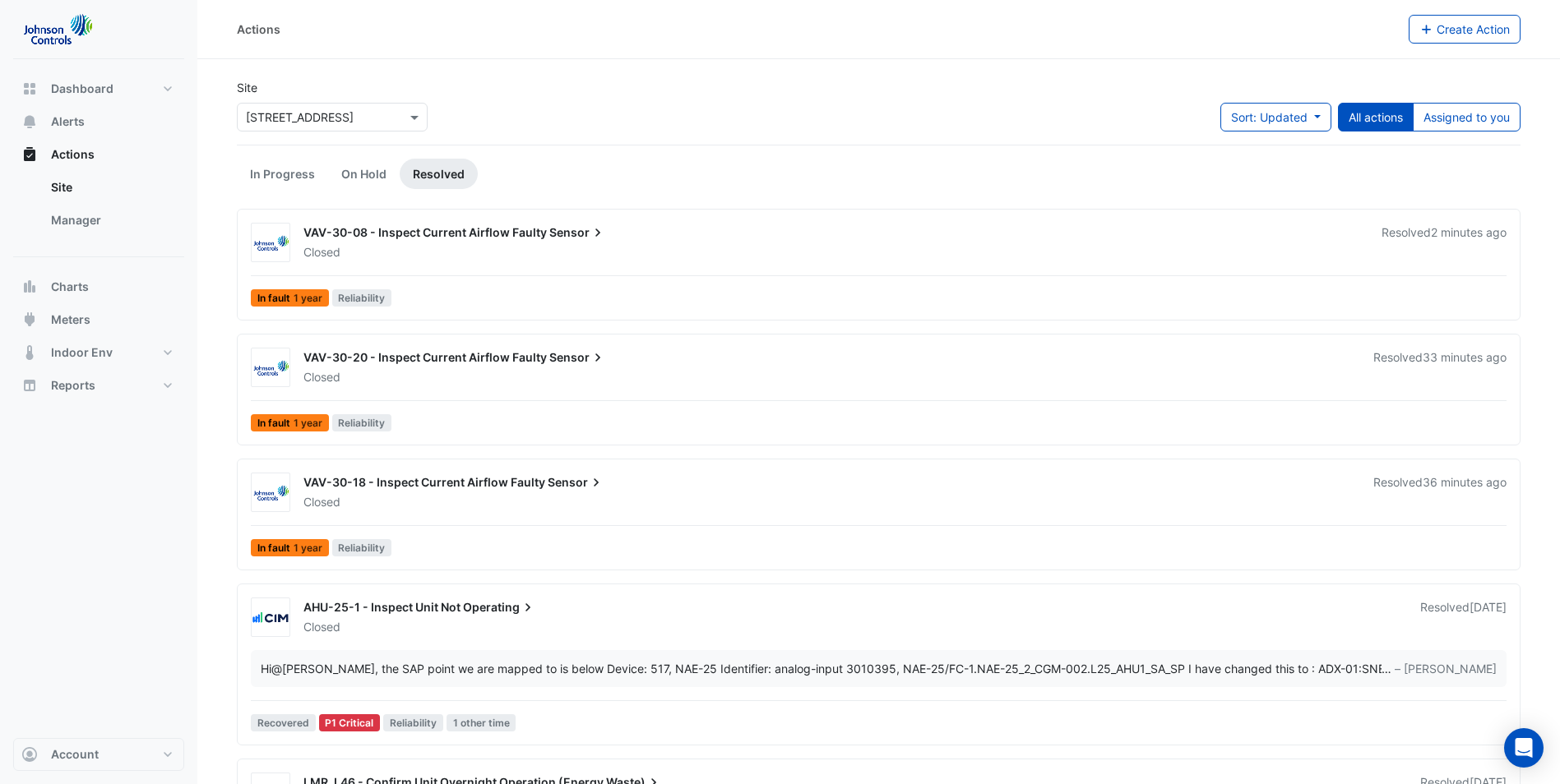
click at [817, 240] on div "VAV-30-08 - Inspect Current Airflow Faulty Sensor" at bounding box center [832, 234] width 1058 height 20
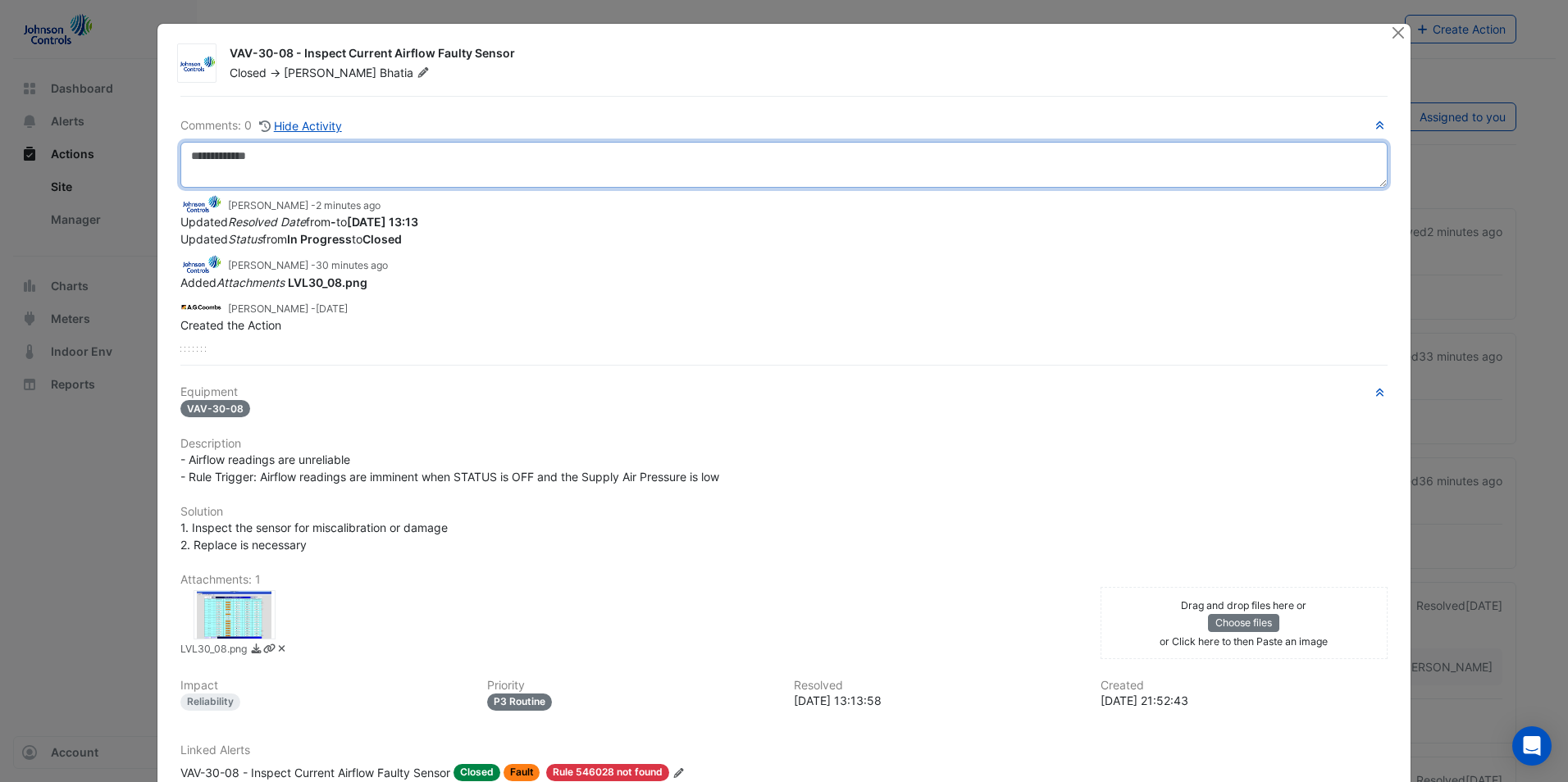
click at [265, 150] on textarea at bounding box center [784, 165] width 1207 height 46
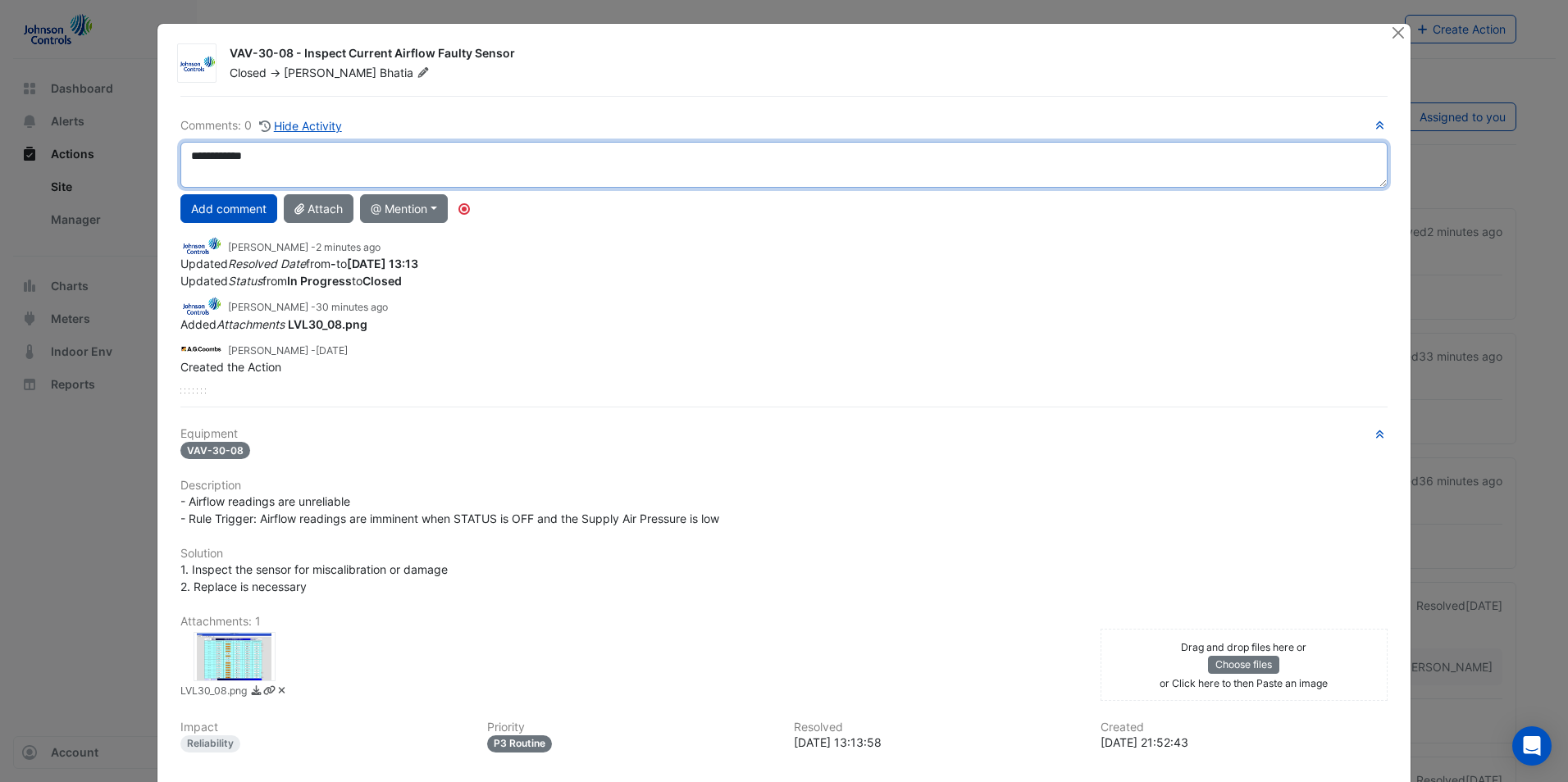
type textarea "**********"
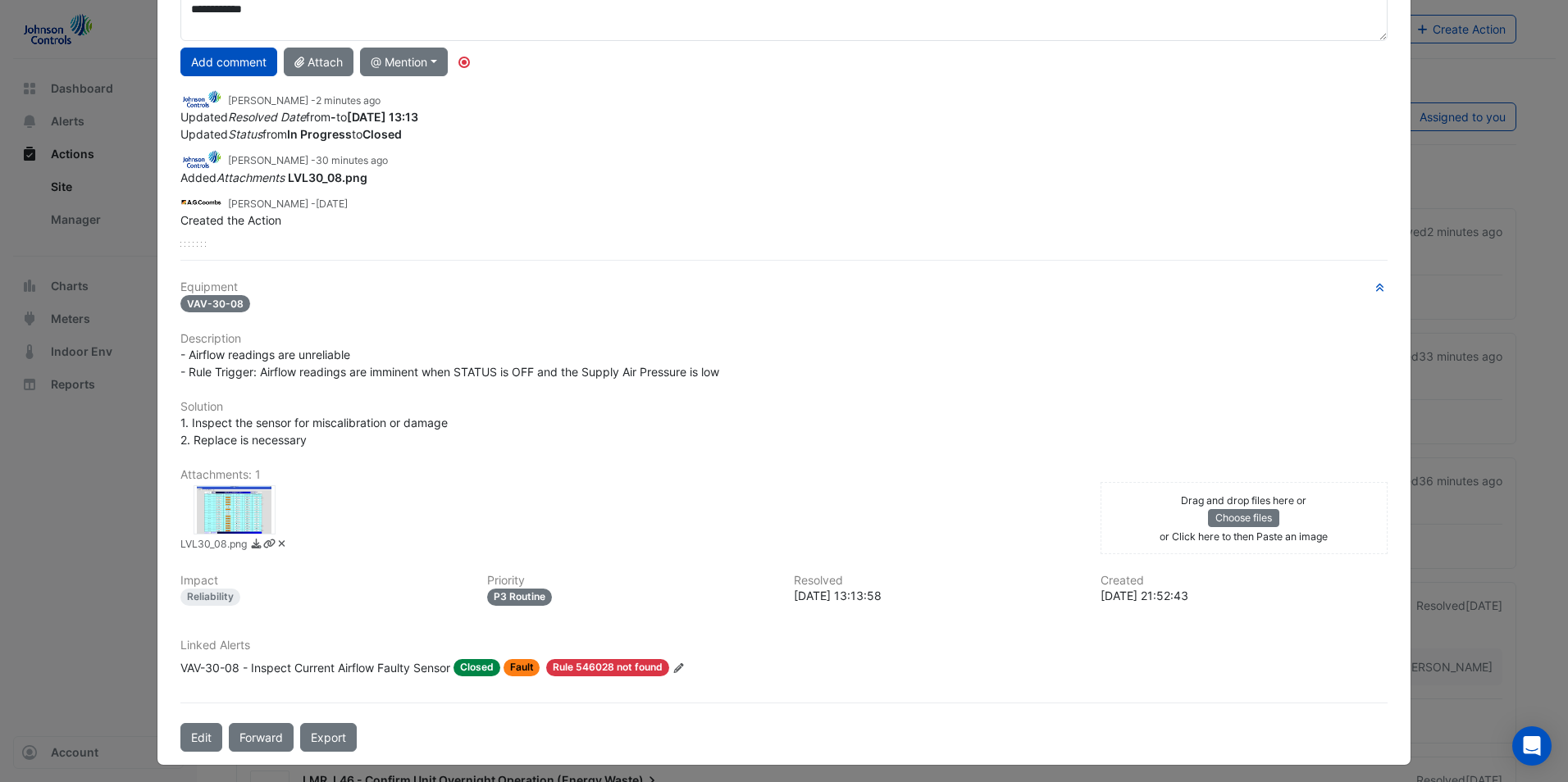
scroll to position [153, 0]
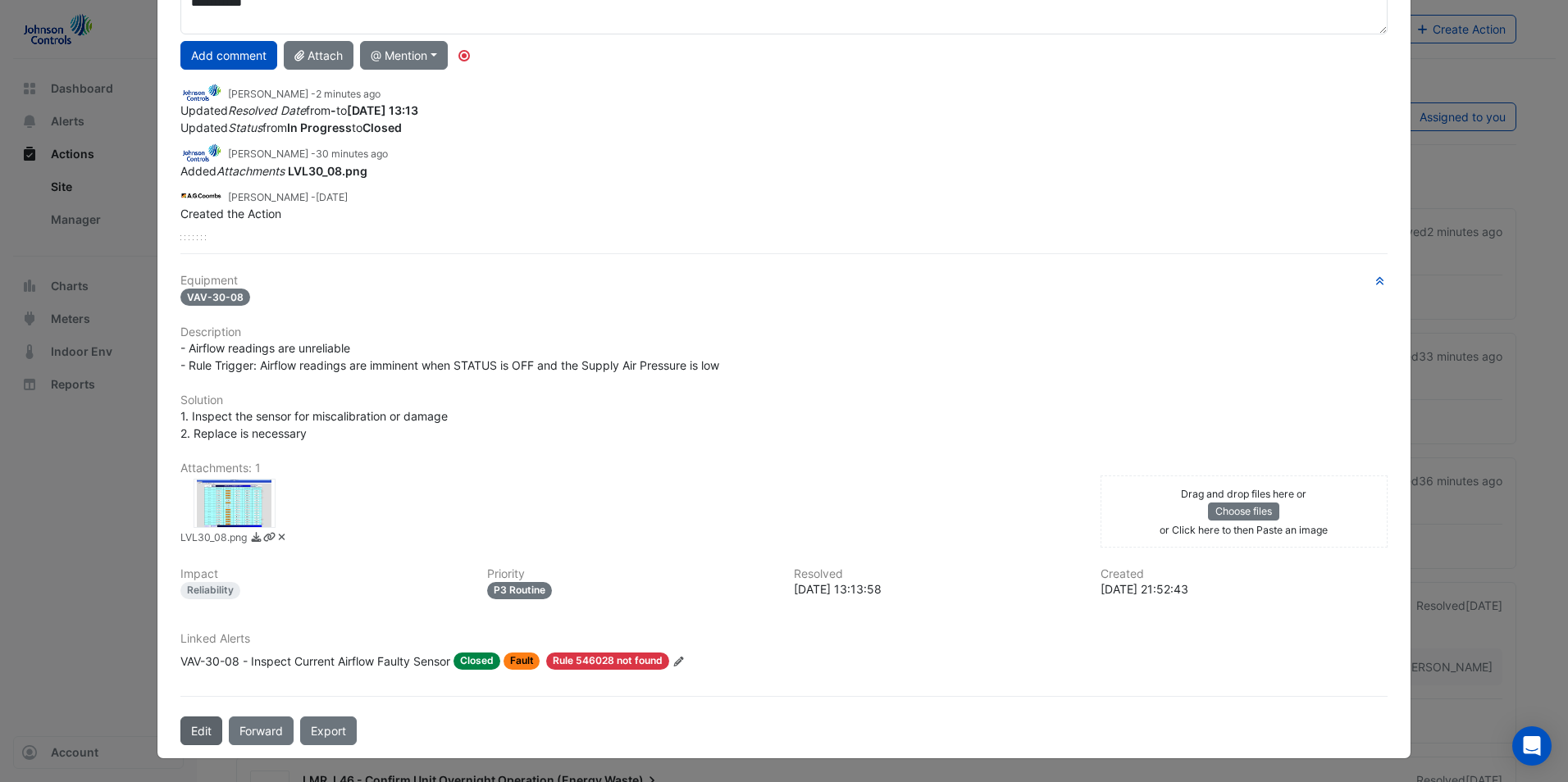
click at [196, 725] on button "Edit" at bounding box center [201, 731] width 42 height 29
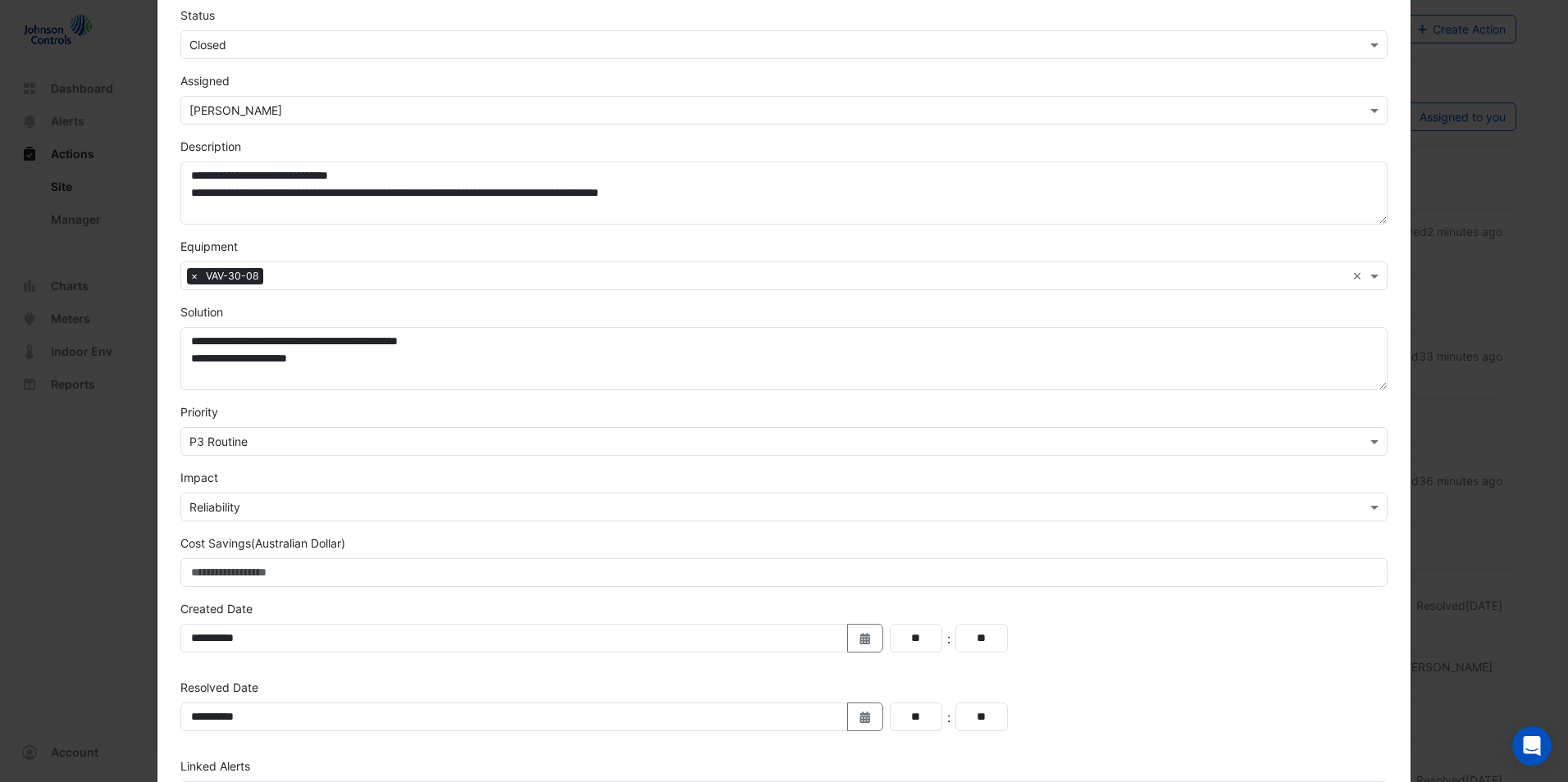
scroll to position [265, 0]
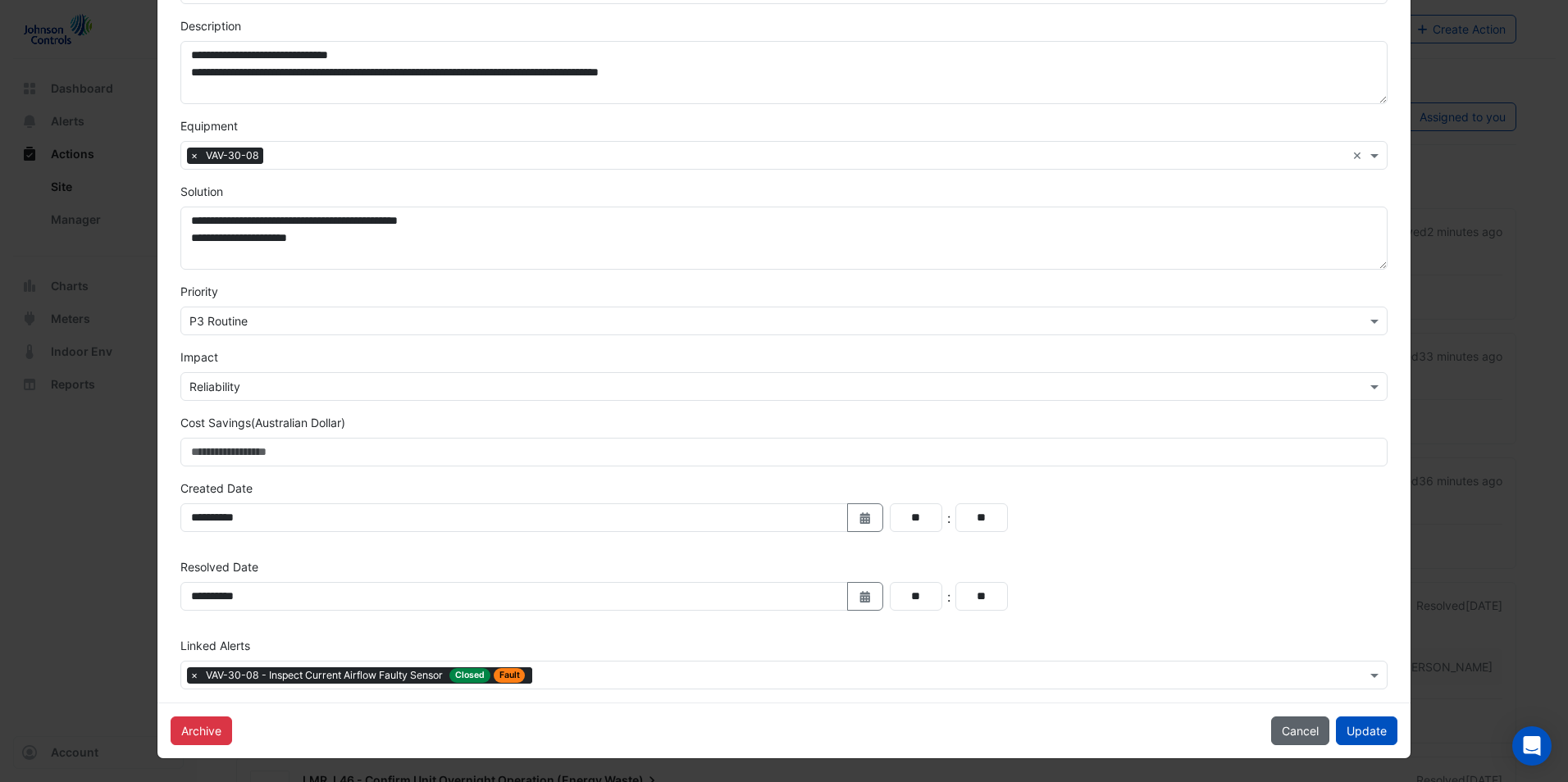
click at [1299, 732] on button "Cancel" at bounding box center [1301, 731] width 58 height 29
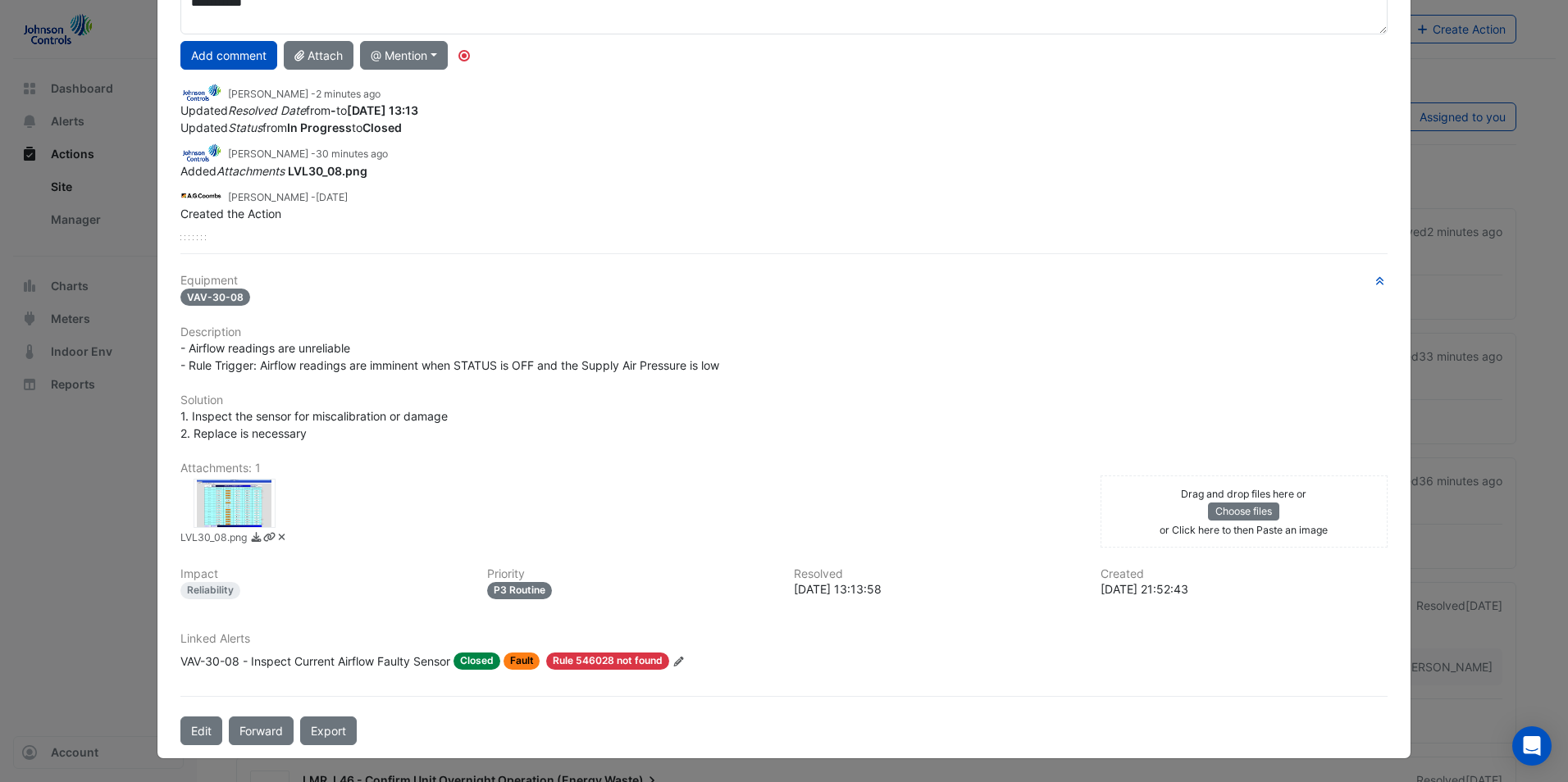
click at [190, 230] on div "[PERSON_NAME] - 2 minutes ago Updated Resolved Date from - to [DATE] 13:13 Upda…" at bounding box center [784, 158] width 1207 height 164
click at [190, 241] on div "**********" at bounding box center [784, 343] width 1227 height 803
click at [192, 221] on div "Created the Action" at bounding box center [784, 213] width 1207 height 17
click at [195, 732] on button "Edit" at bounding box center [201, 731] width 42 height 29
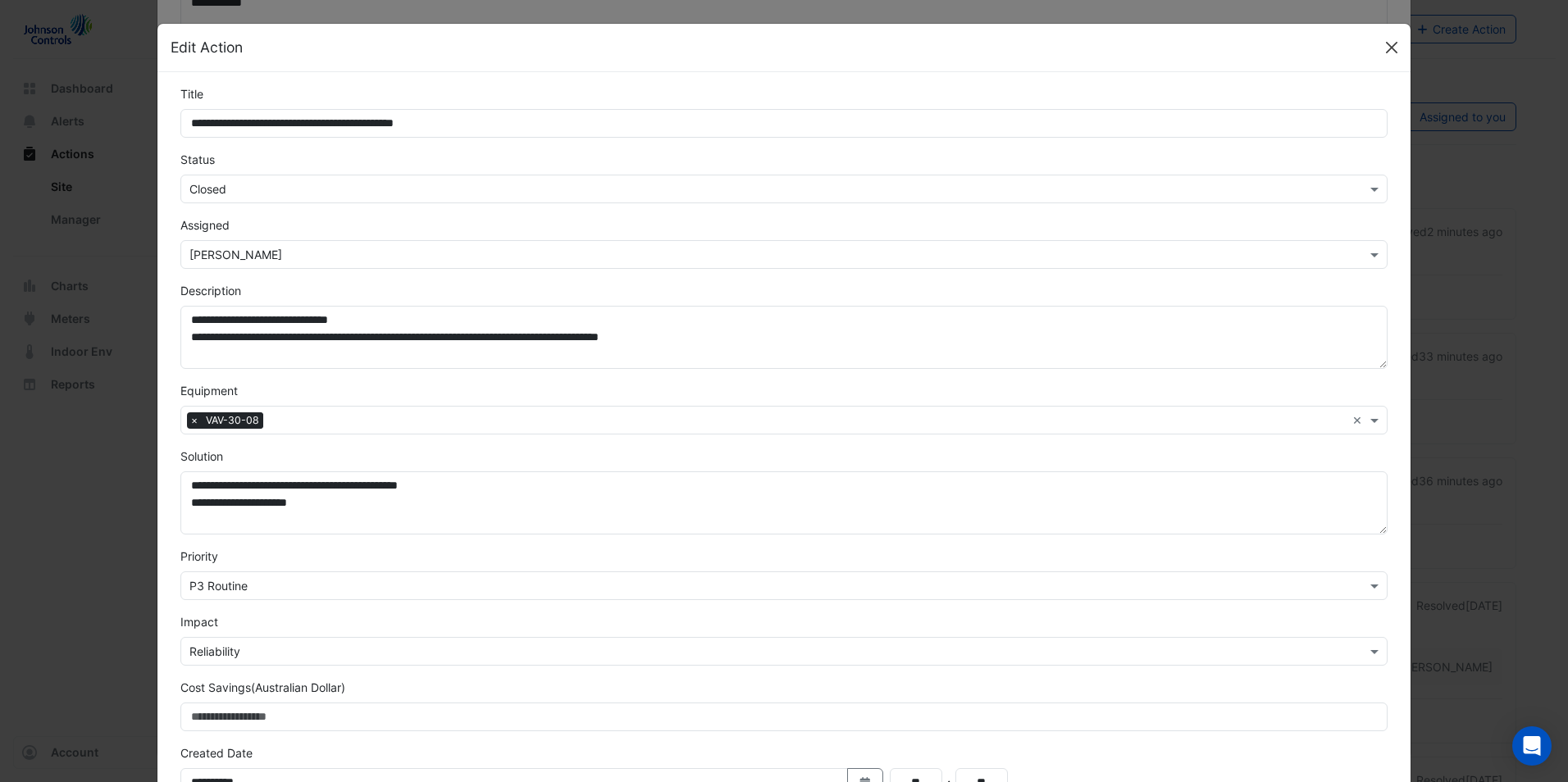
click at [1379, 47] on button "Close" at bounding box center [1391, 47] width 25 height 25
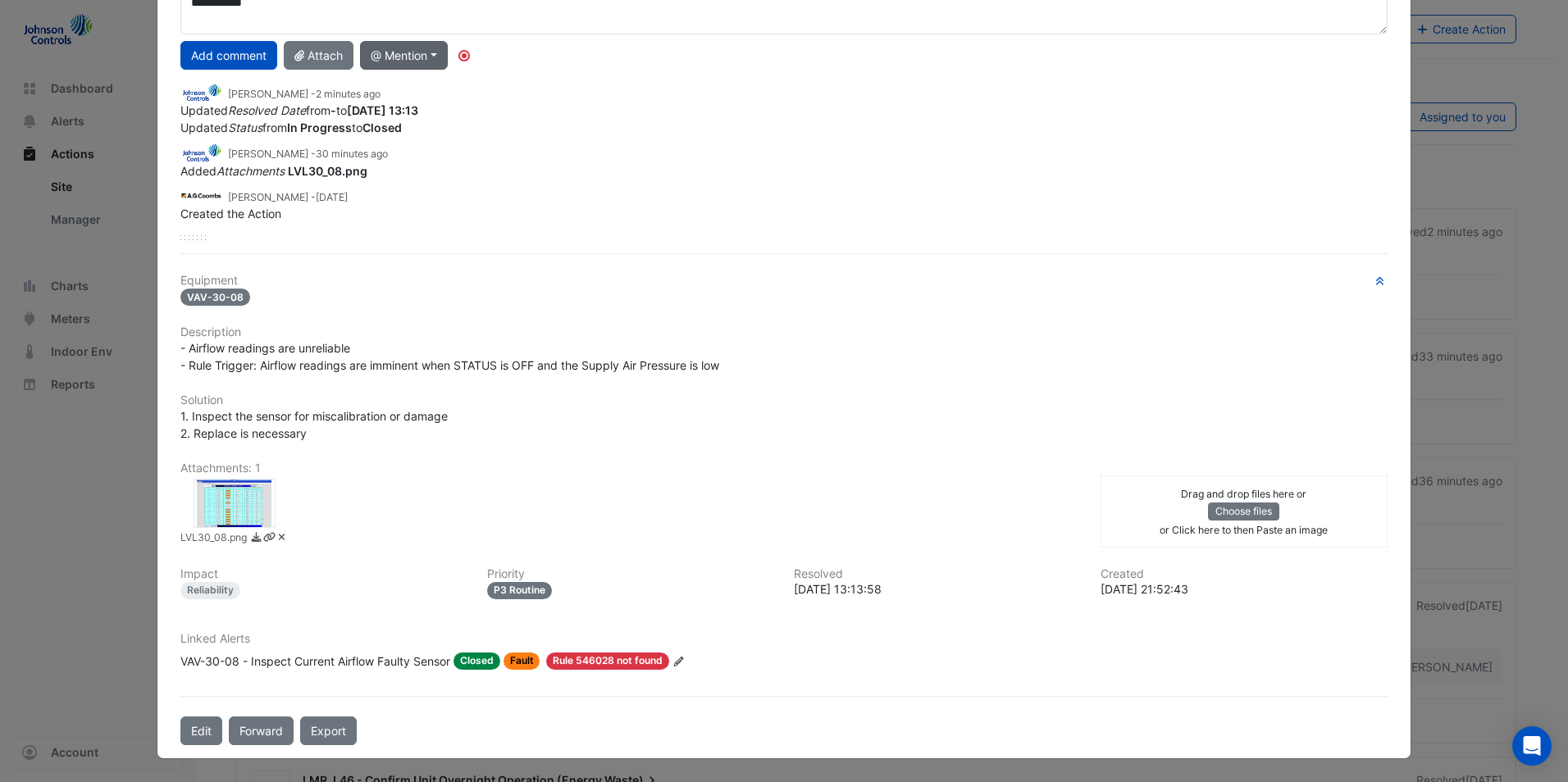
click at [424, 55] on button "@ Mention" at bounding box center [404, 56] width 87 height 29
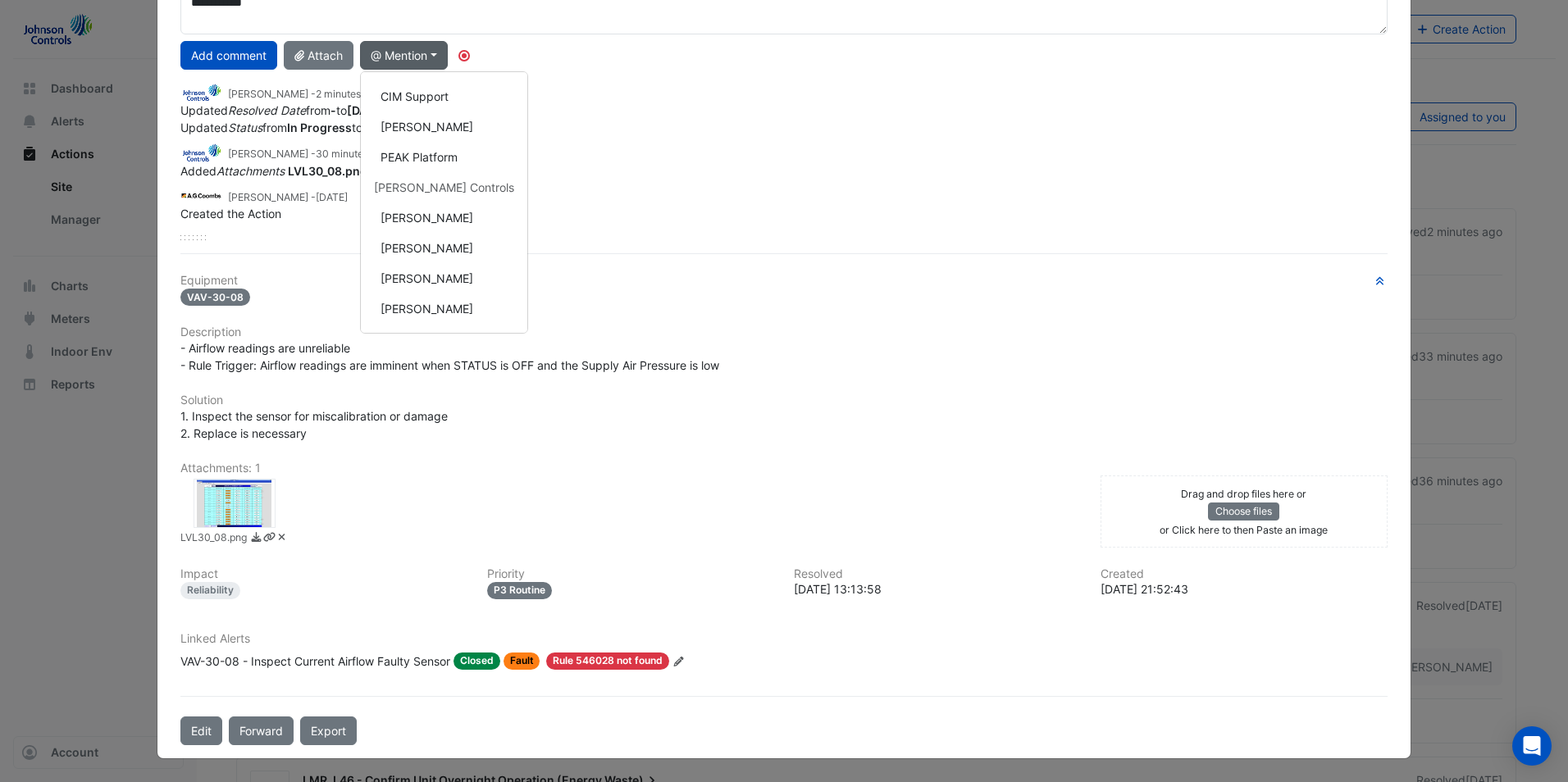
scroll to position [329, 0]
click at [741, 302] on div "VAV-30-08" at bounding box center [784, 297] width 1207 height 19
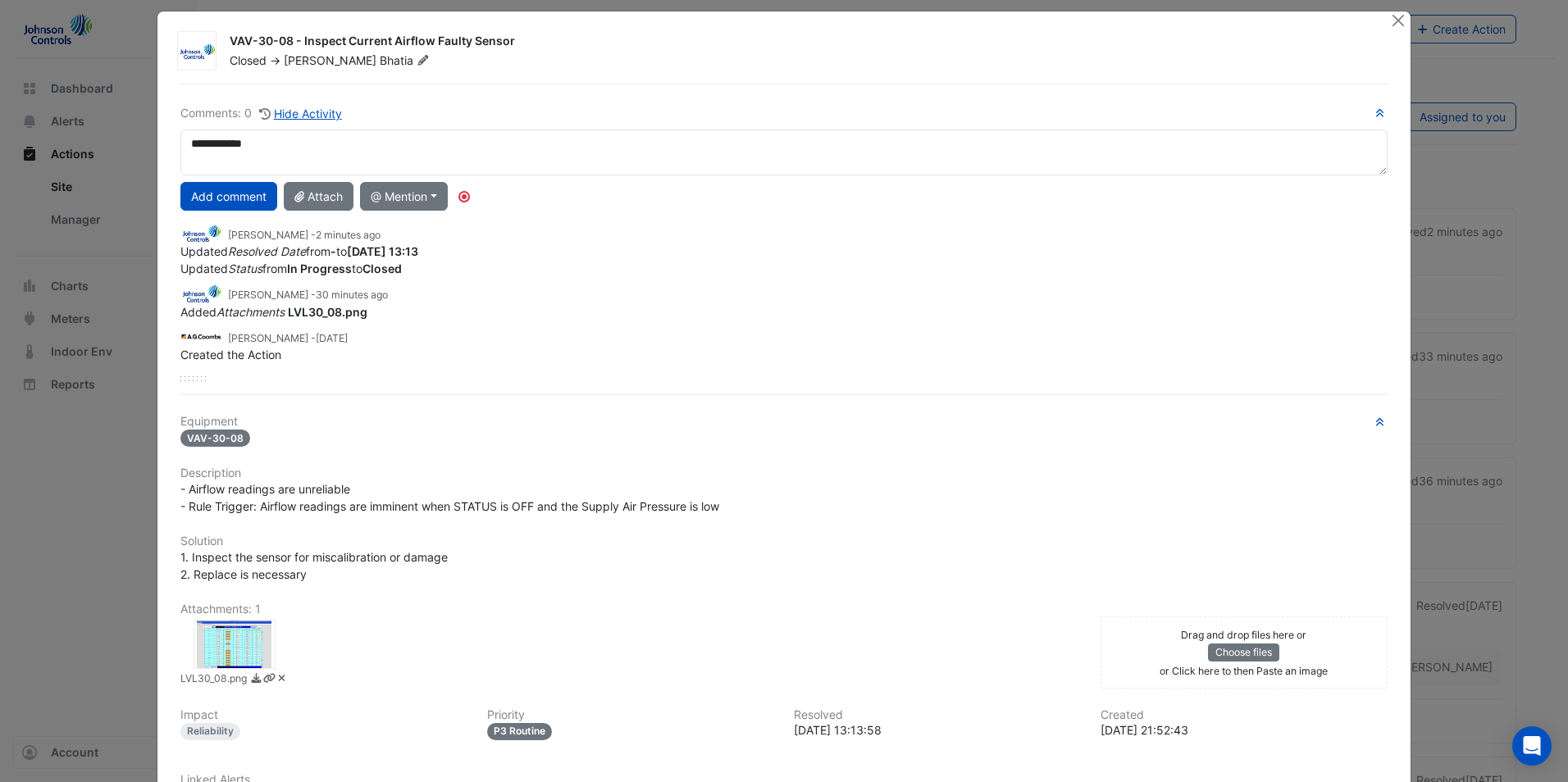
scroll to position [0, 0]
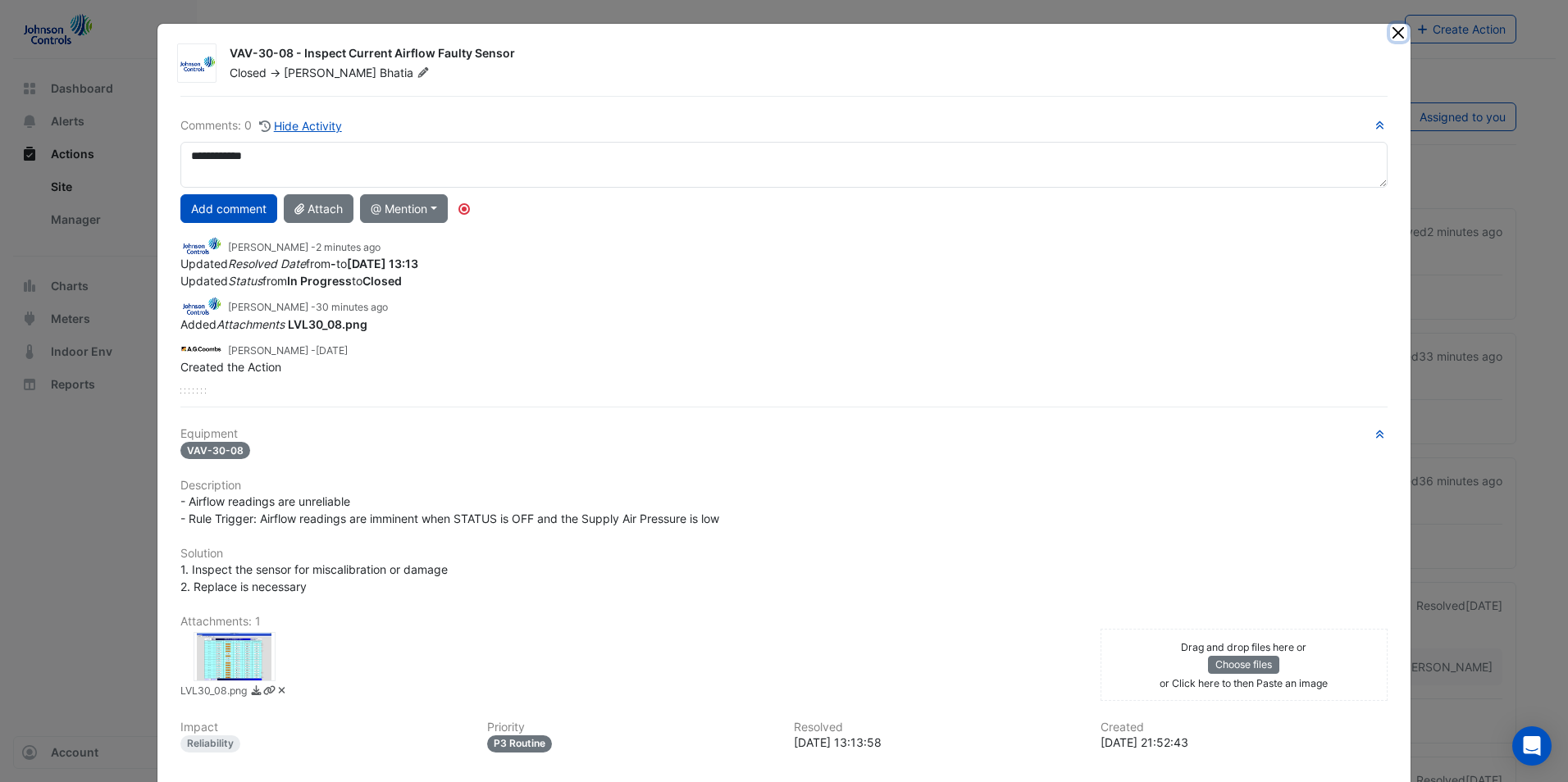
click at [1390, 33] on button "Close" at bounding box center [1398, 33] width 17 height 17
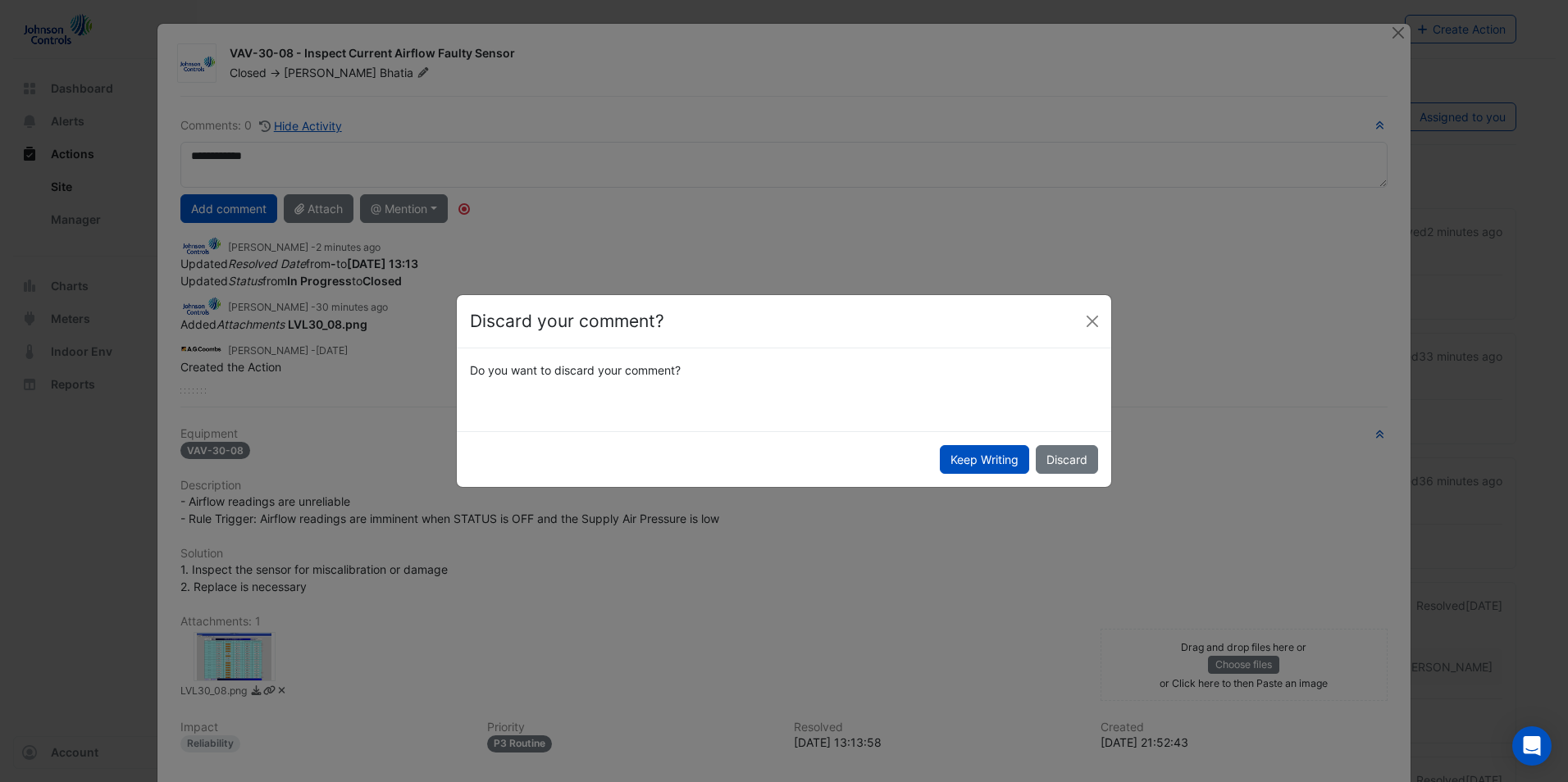
click at [672, 363] on div "Do you want to discard your comment?" at bounding box center [784, 370] width 648 height 17
click at [667, 373] on div "Do you want to discard your comment?" at bounding box center [784, 370] width 648 height 17
click at [956, 462] on button "Keep Writing" at bounding box center [984, 460] width 89 height 29
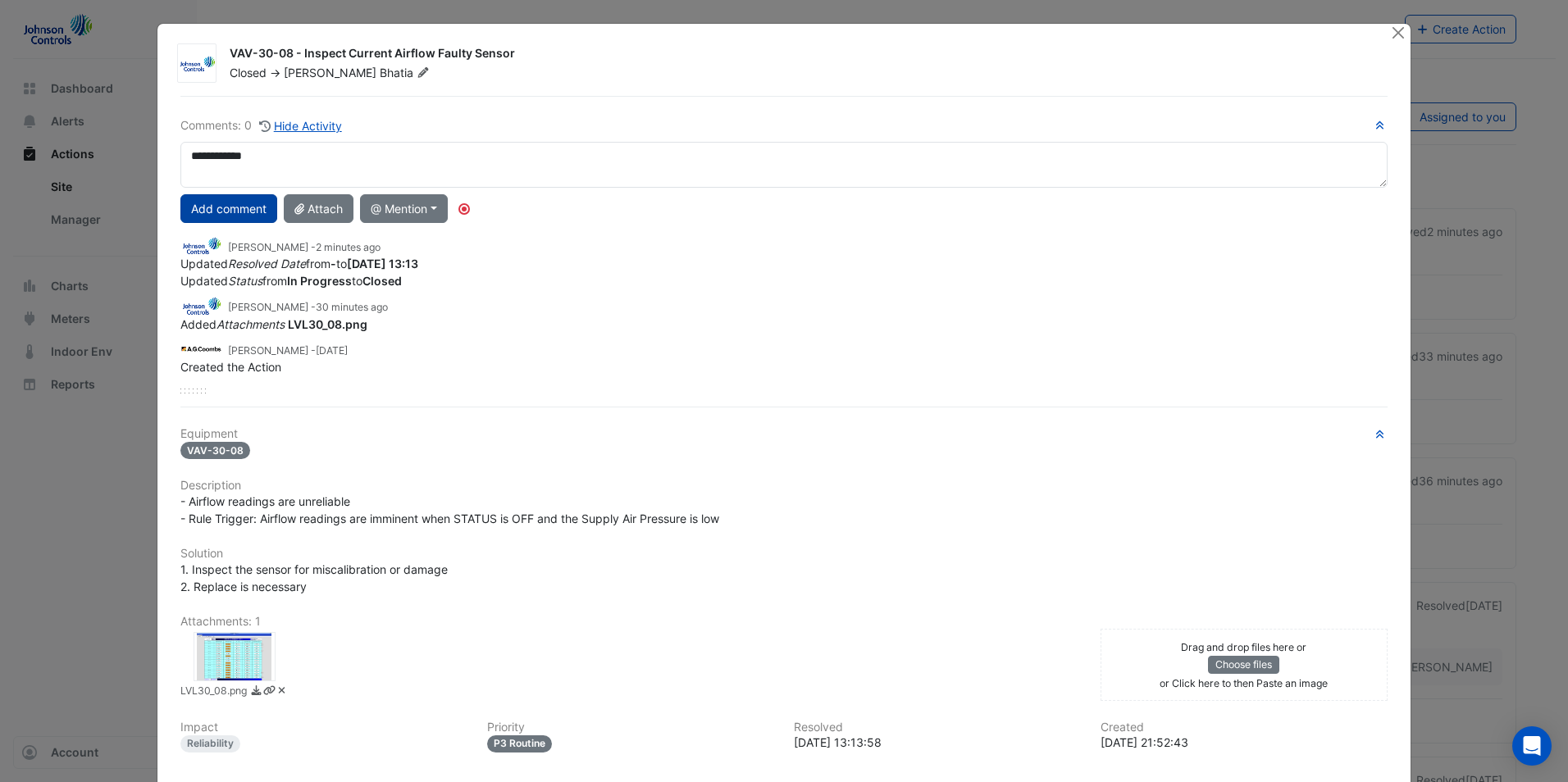
click at [214, 207] on button "Add comment" at bounding box center [229, 209] width 97 height 29
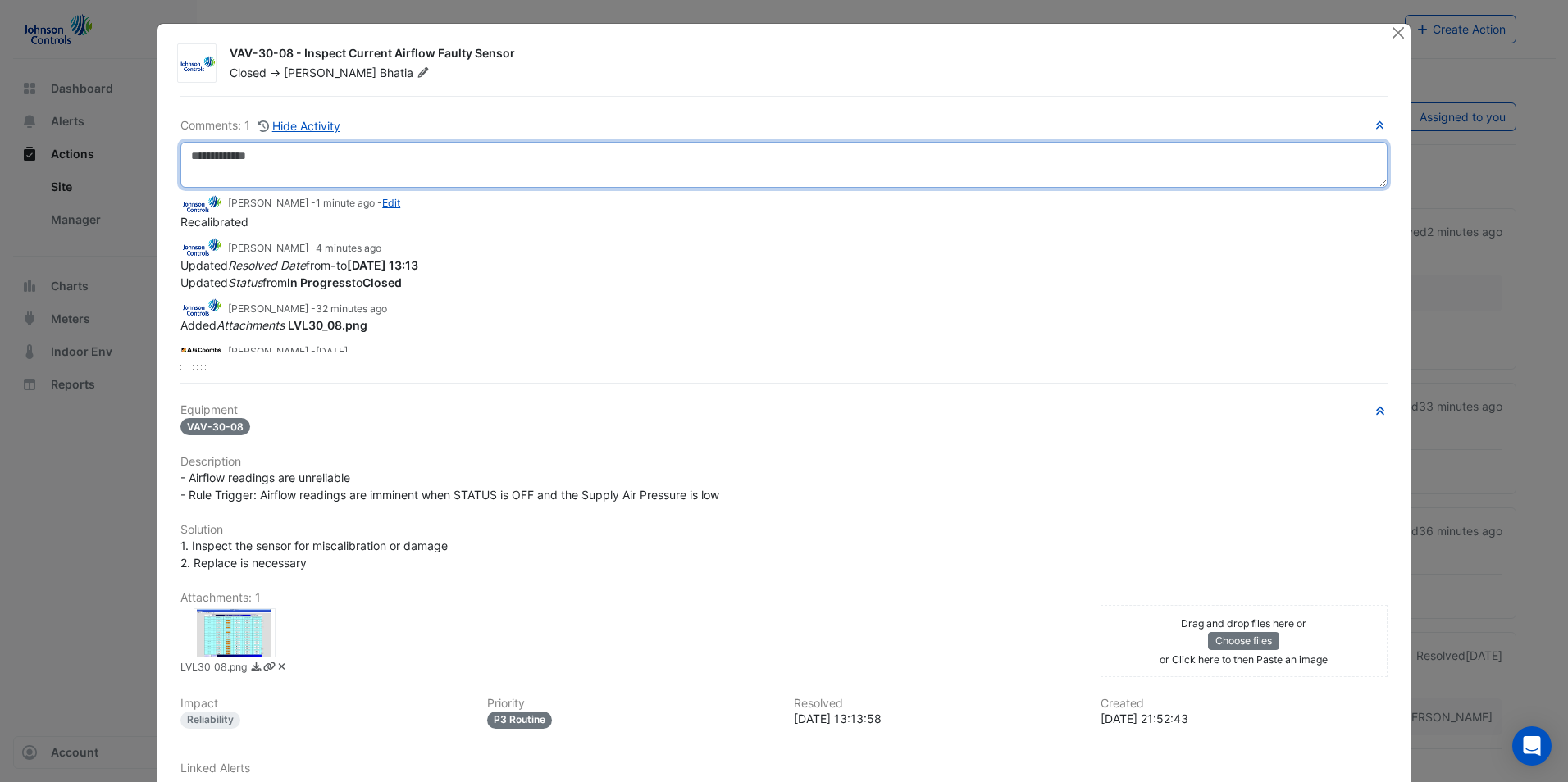
click at [323, 167] on textarea at bounding box center [784, 165] width 1207 height 46
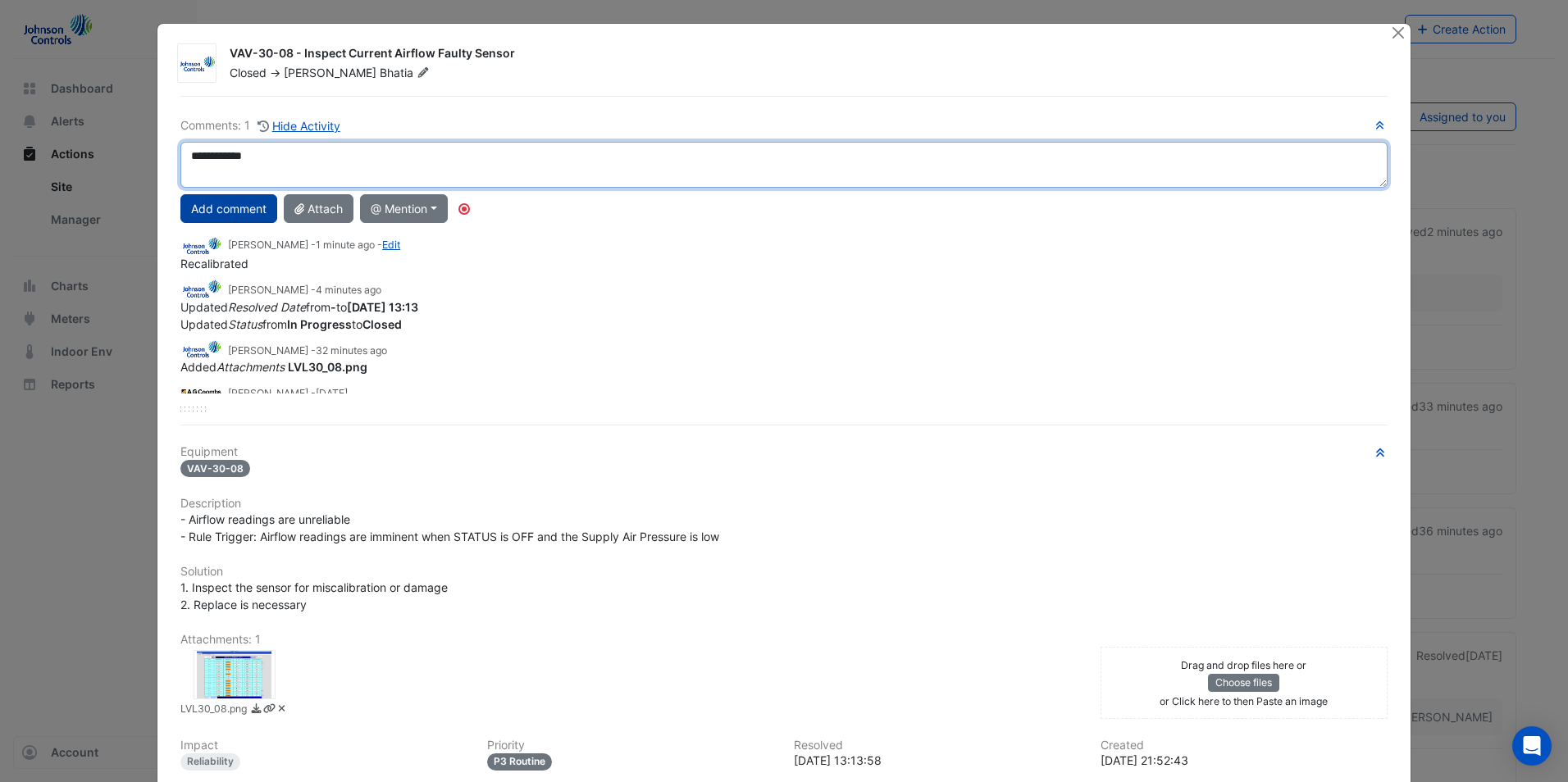
type textarea "**********"
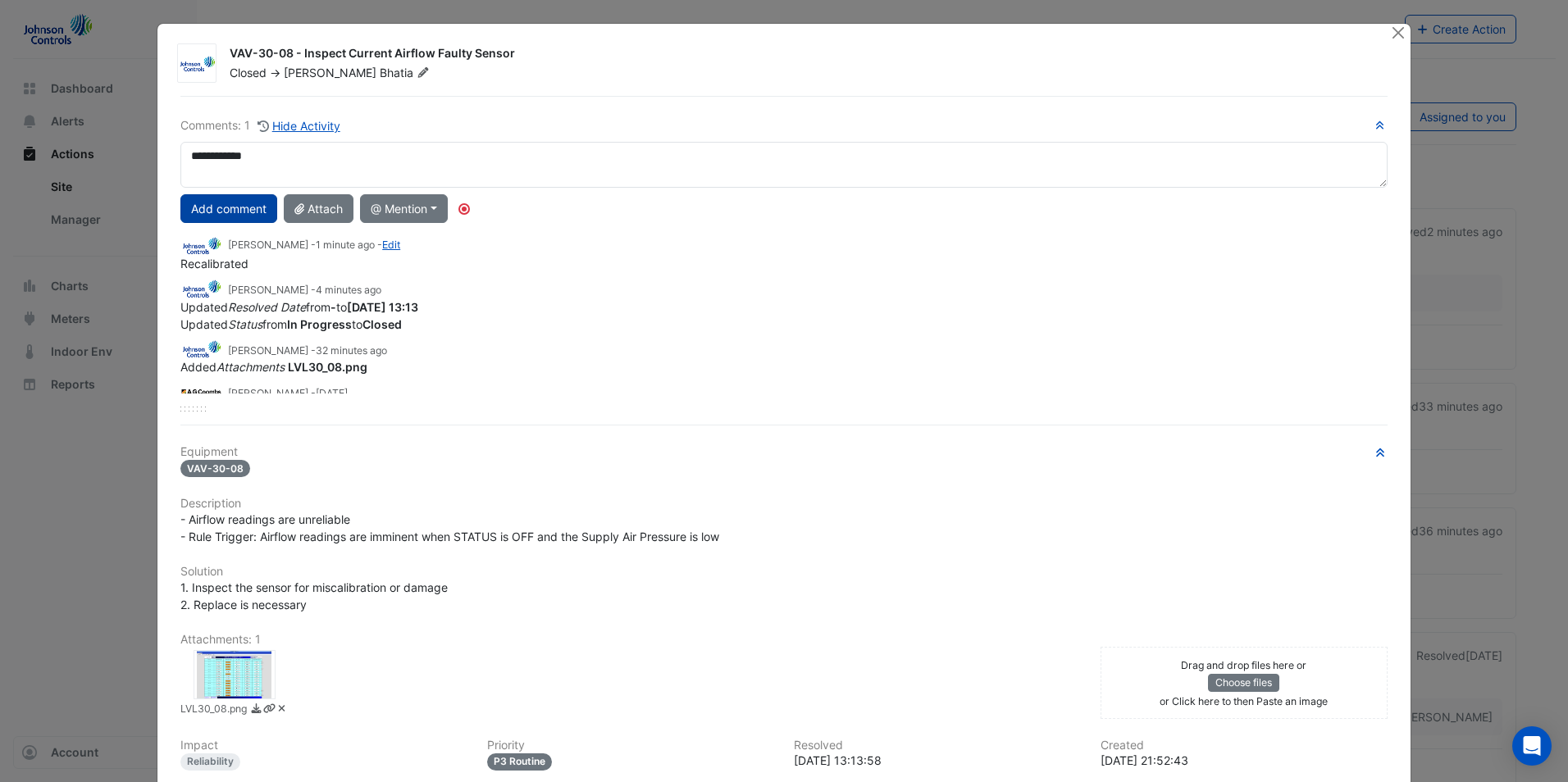
click at [230, 212] on button "Add comment" at bounding box center [229, 209] width 97 height 29
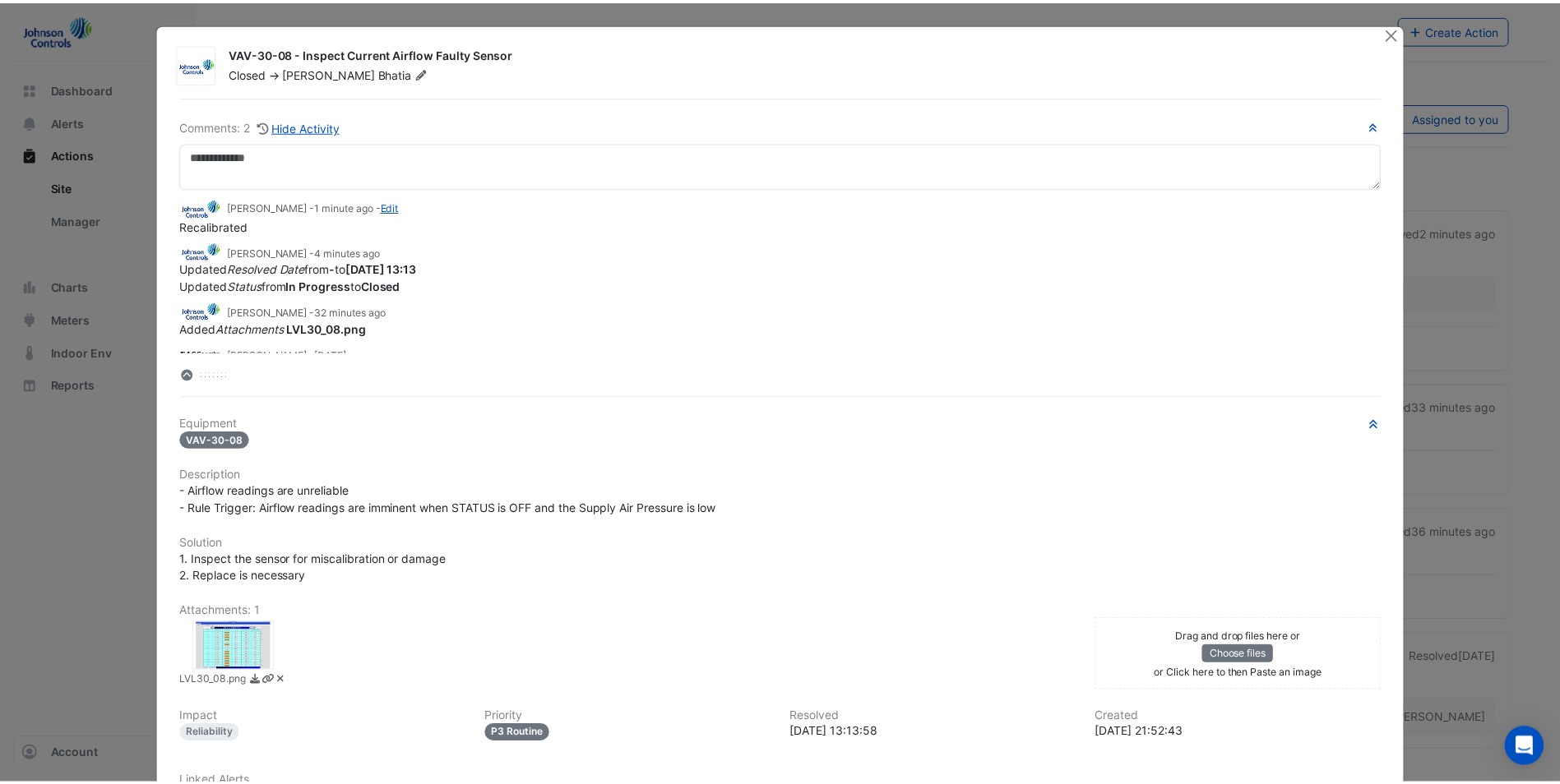
scroll to position [67, 0]
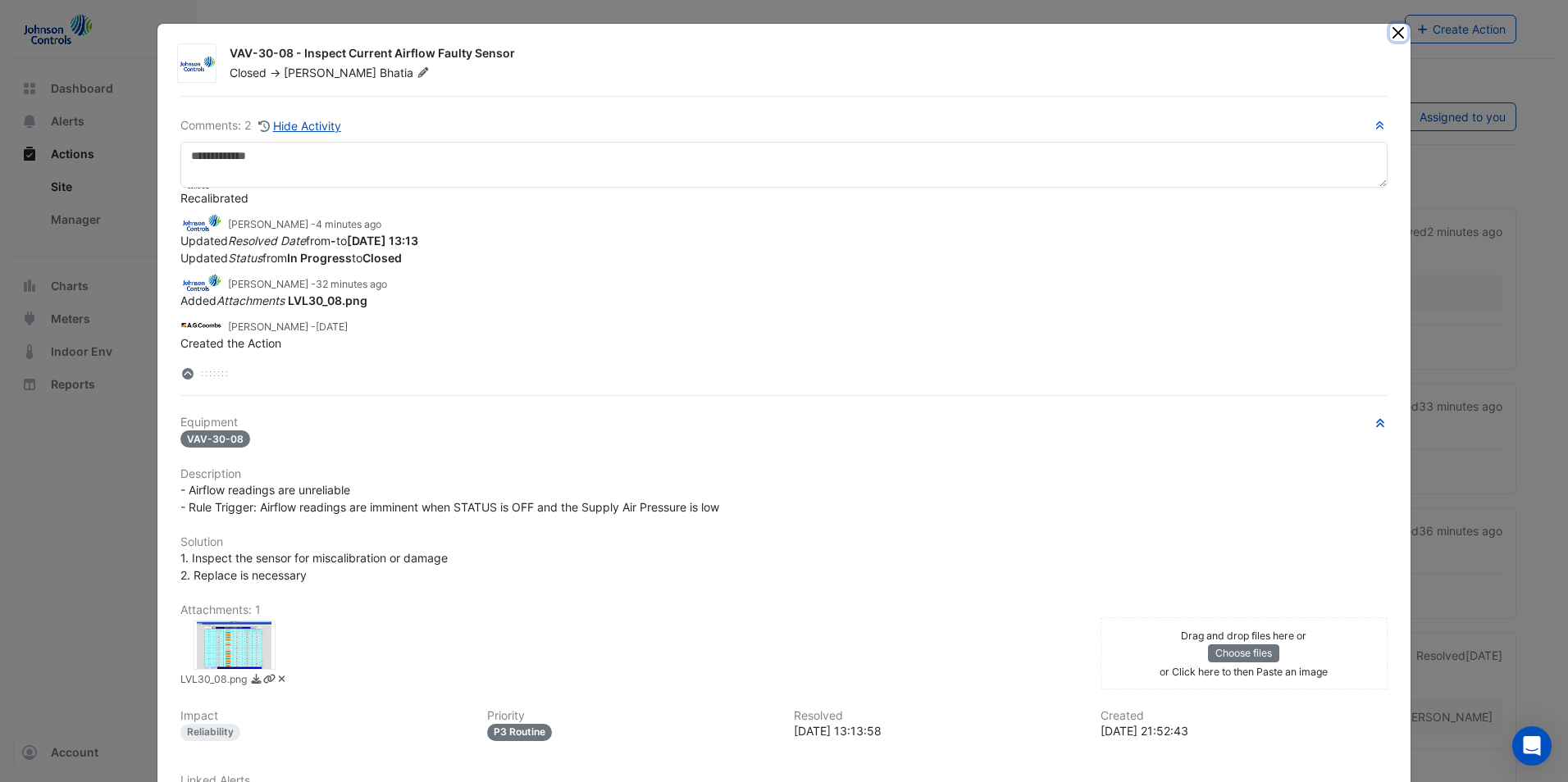
click at [1390, 26] on button "Close" at bounding box center [1398, 33] width 17 height 17
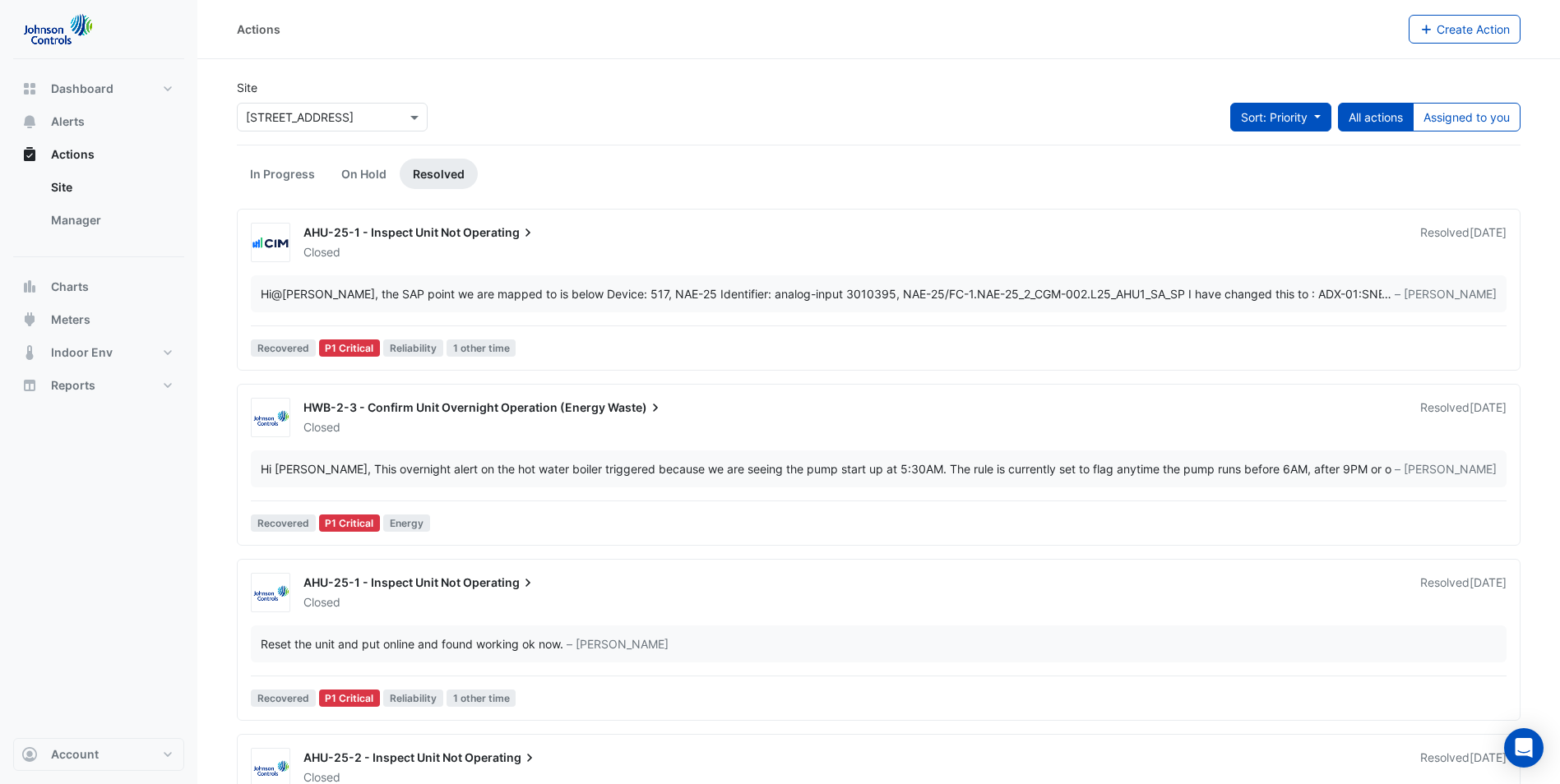
click at [1304, 125] on button "Sort: Priority" at bounding box center [1281, 118] width 101 height 29
click at [1264, 174] on li "Updated" at bounding box center [1263, 176] width 130 height 24
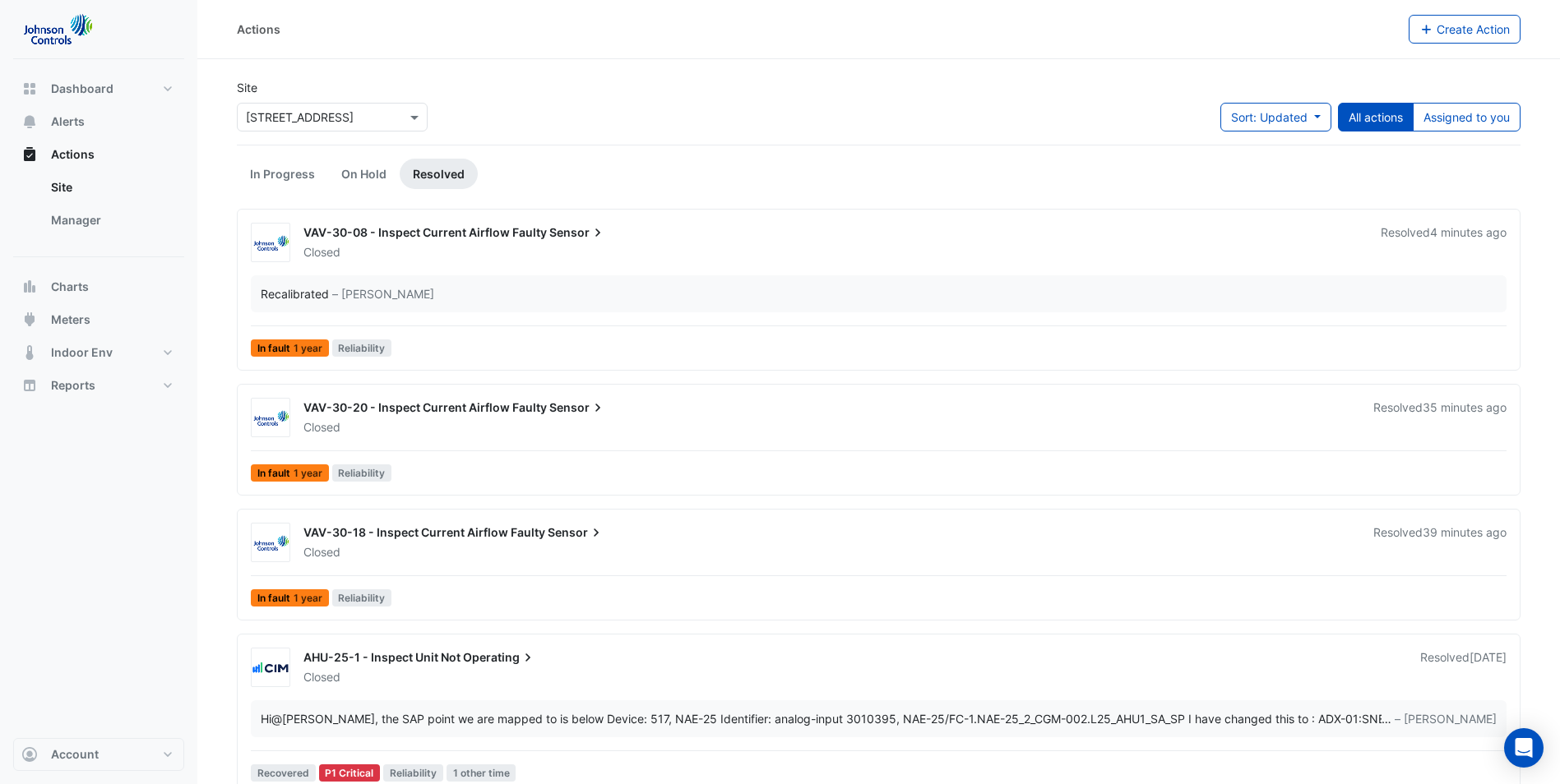
click at [820, 256] on div "Closed" at bounding box center [832, 252] width 1061 height 16
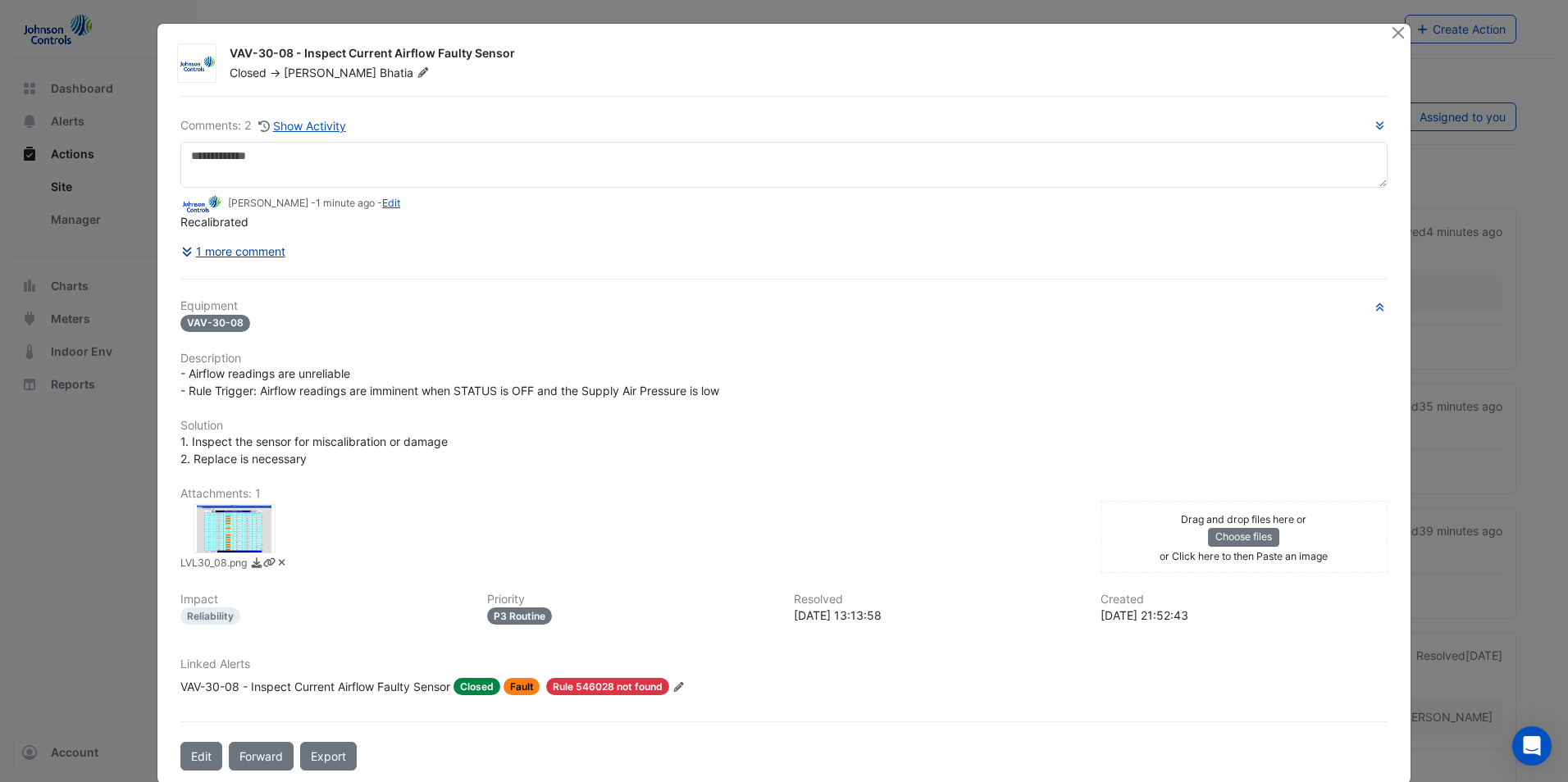
click at [258, 254] on button "1 more comment" at bounding box center [233, 252] width 105 height 29
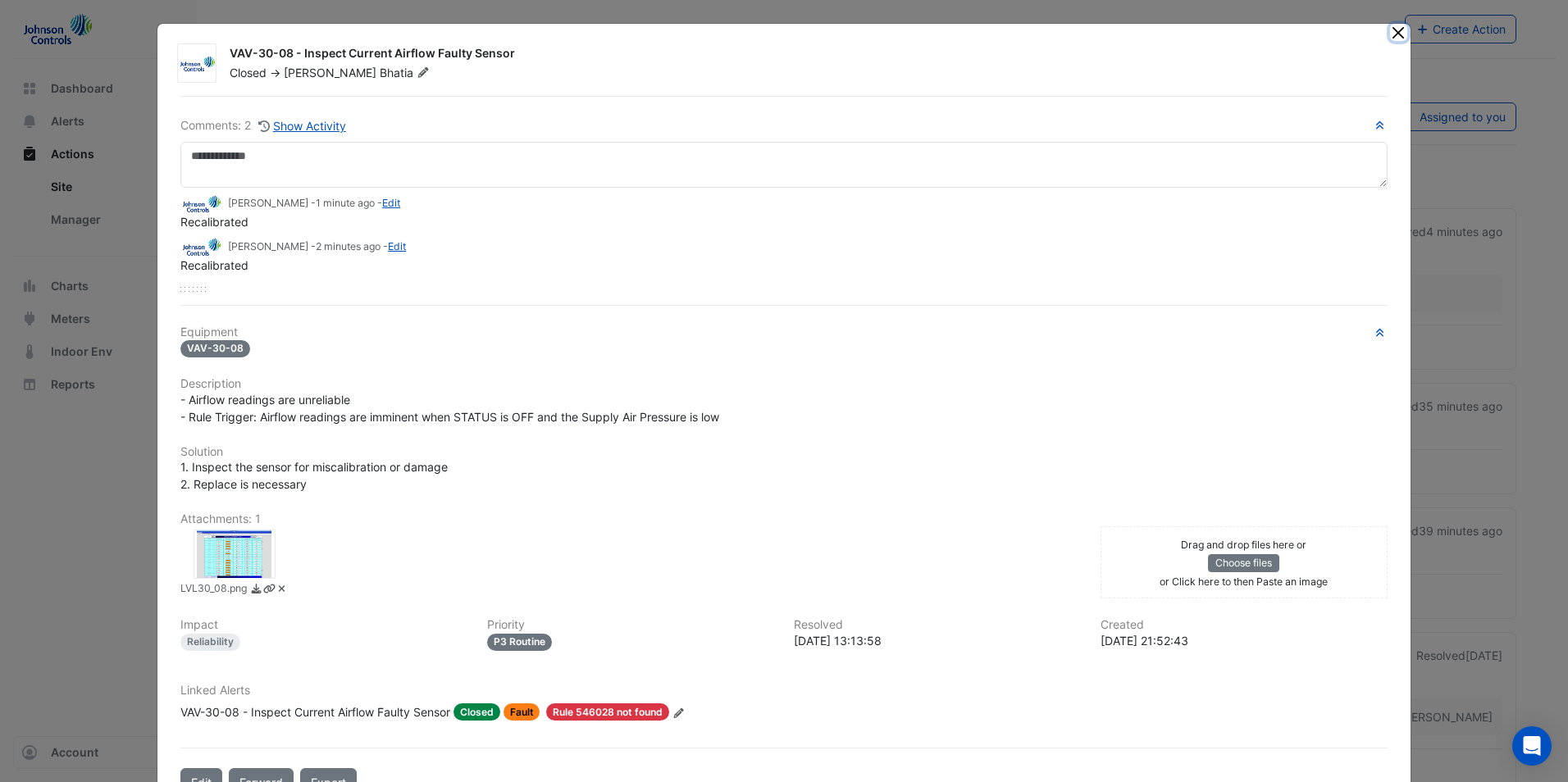
click at [1394, 33] on button "Close" at bounding box center [1398, 33] width 17 height 17
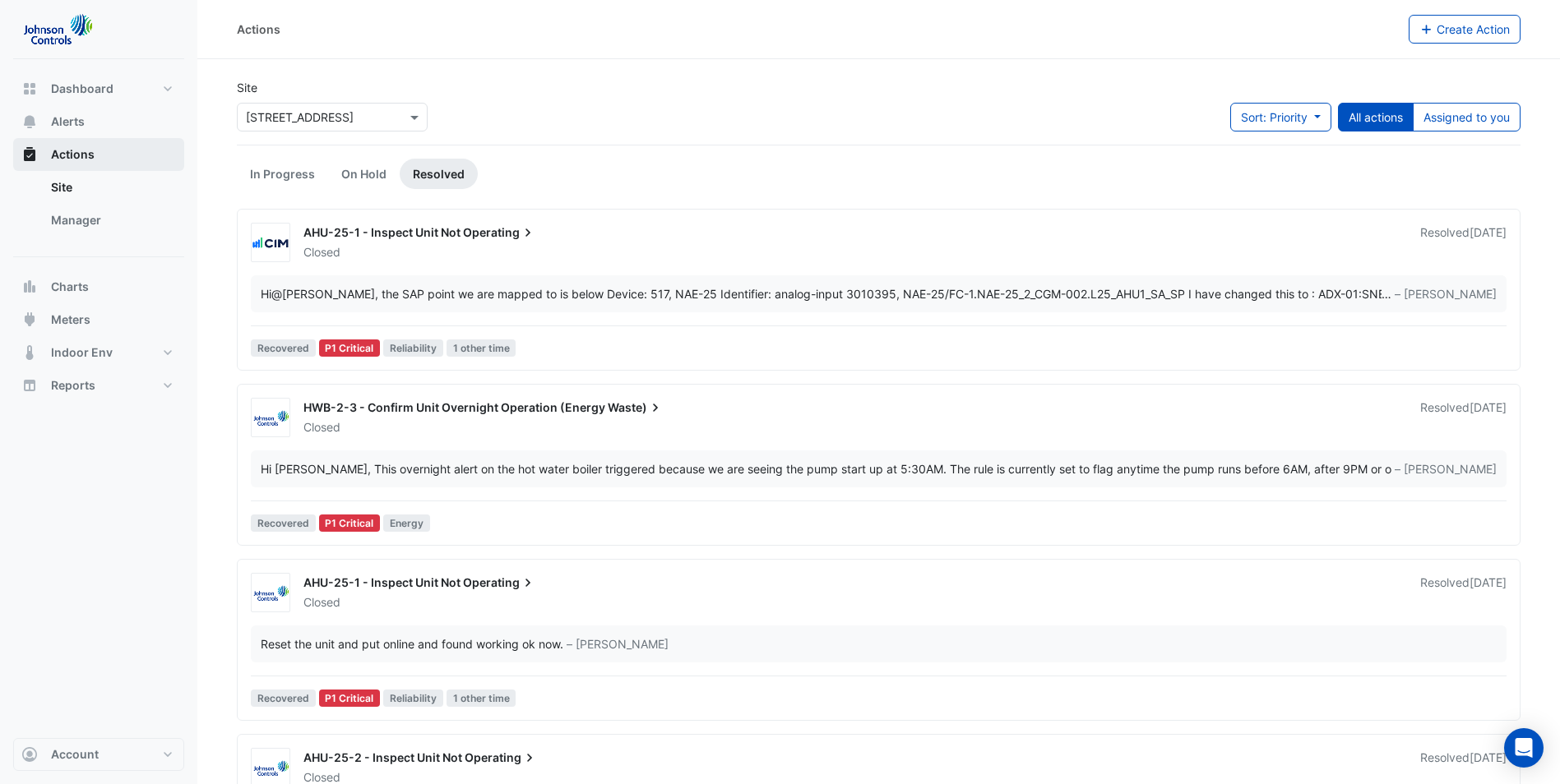
click at [78, 153] on span "Actions" at bounding box center [72, 154] width 44 height 16
click at [67, 125] on span "Alerts" at bounding box center [67, 121] width 34 height 16
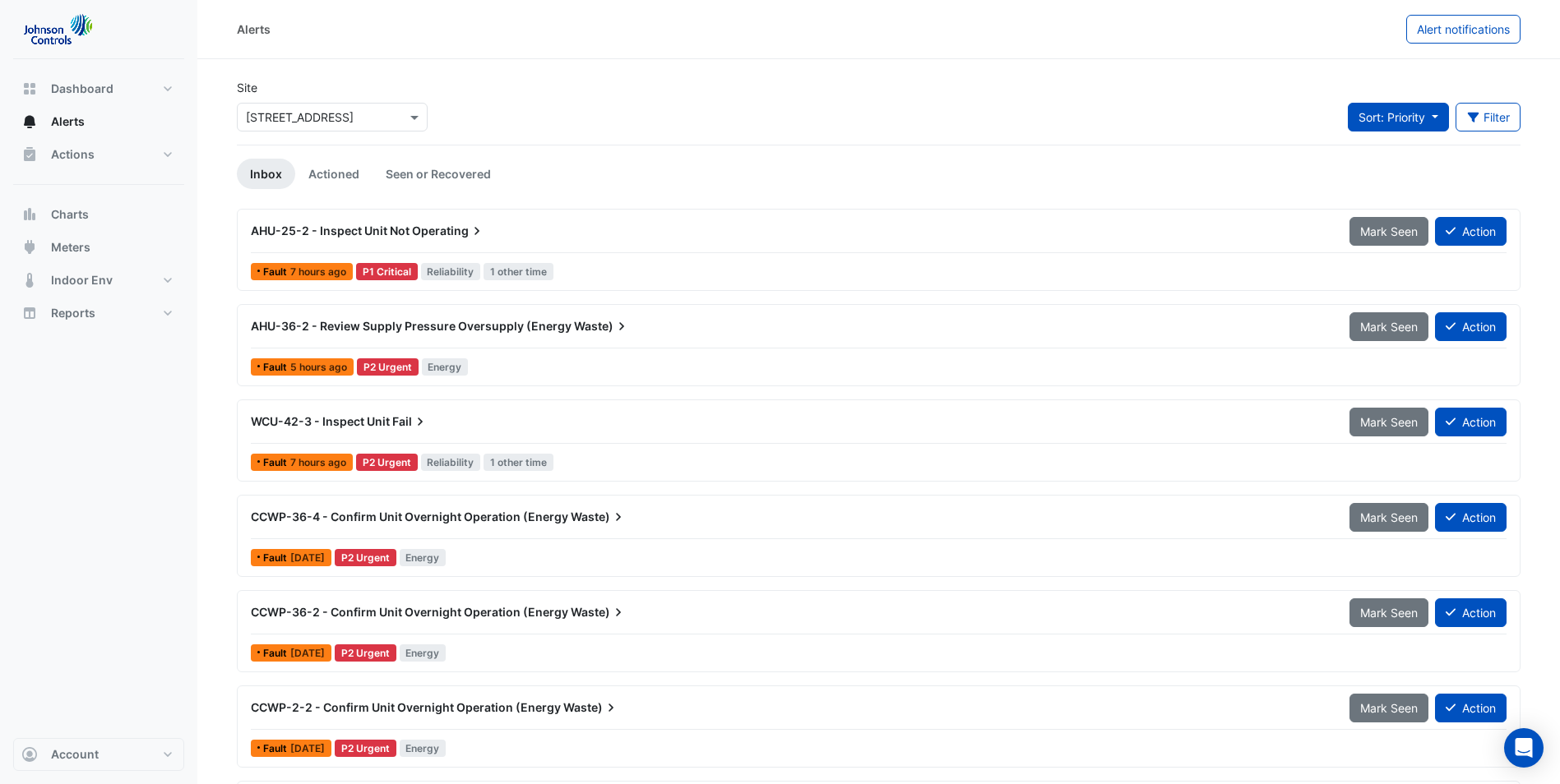
click at [1431, 117] on button "Sort: Priority" at bounding box center [1399, 118] width 101 height 29
click at [1502, 104] on button "Filter" at bounding box center [1488, 118] width 66 height 29
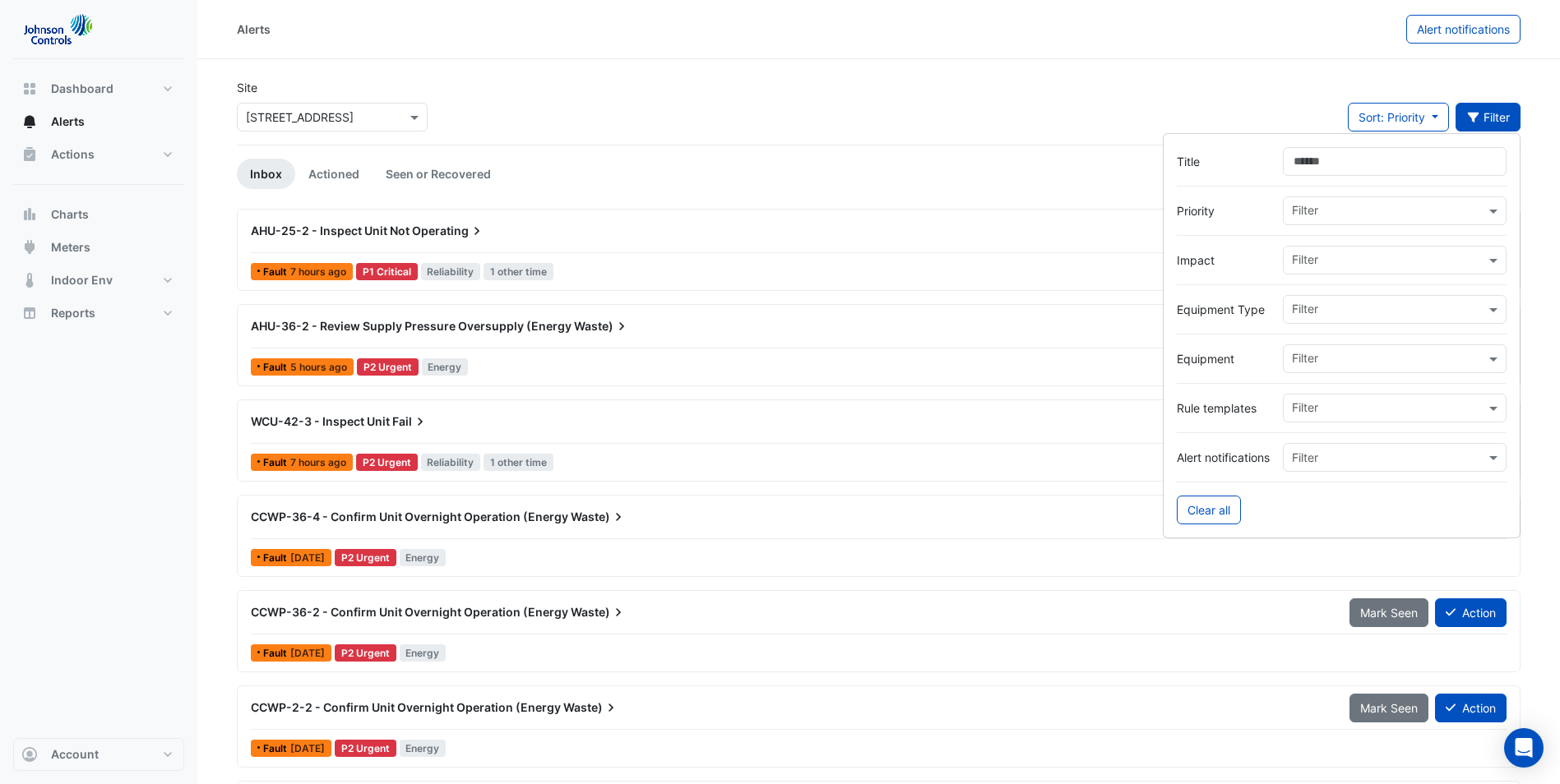
click at [1502, 104] on button "Filter" at bounding box center [1488, 118] width 66 height 29
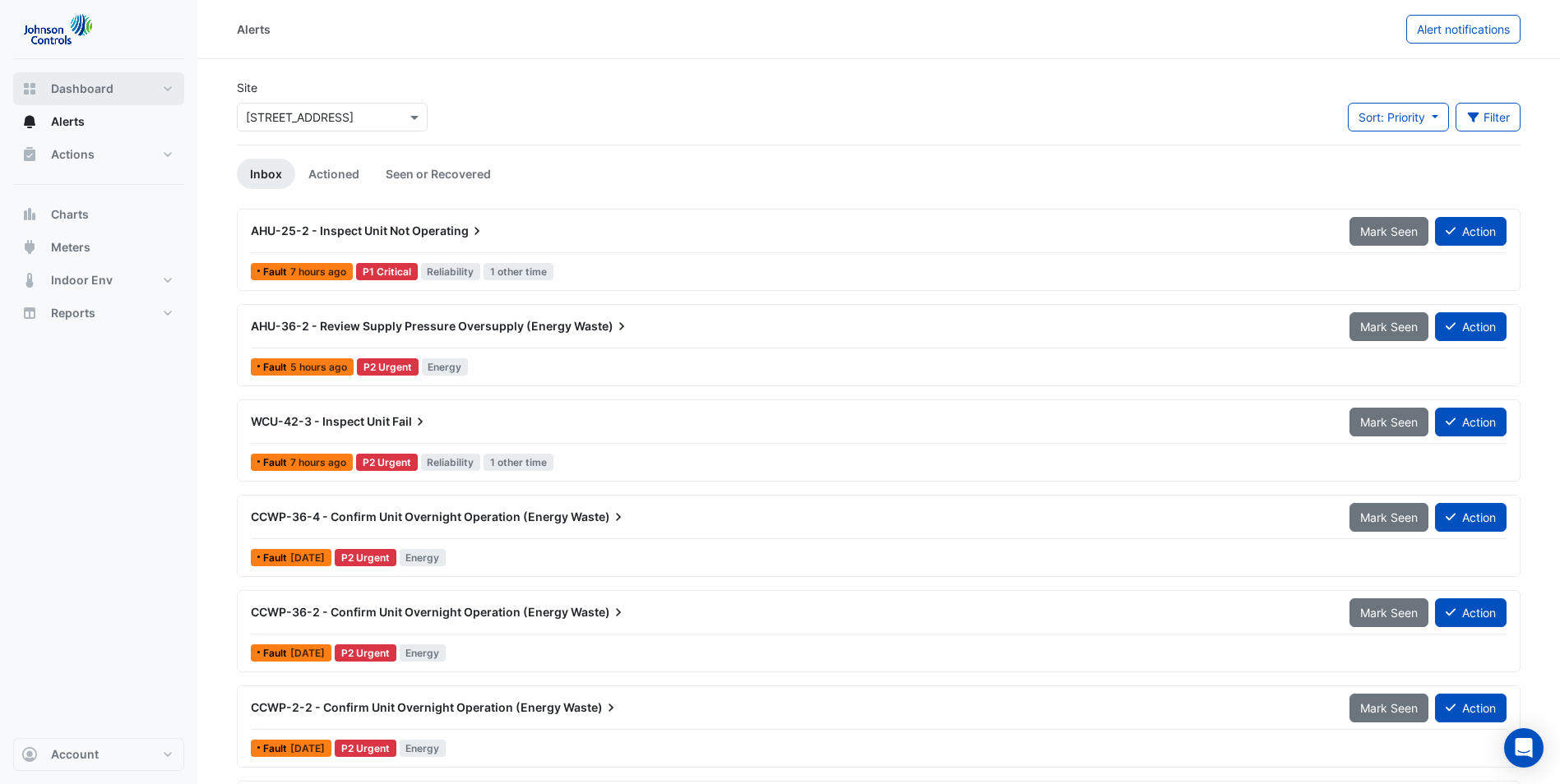
click at [87, 94] on span "Dashboard" at bounding box center [82, 88] width 63 height 16
select select "**"
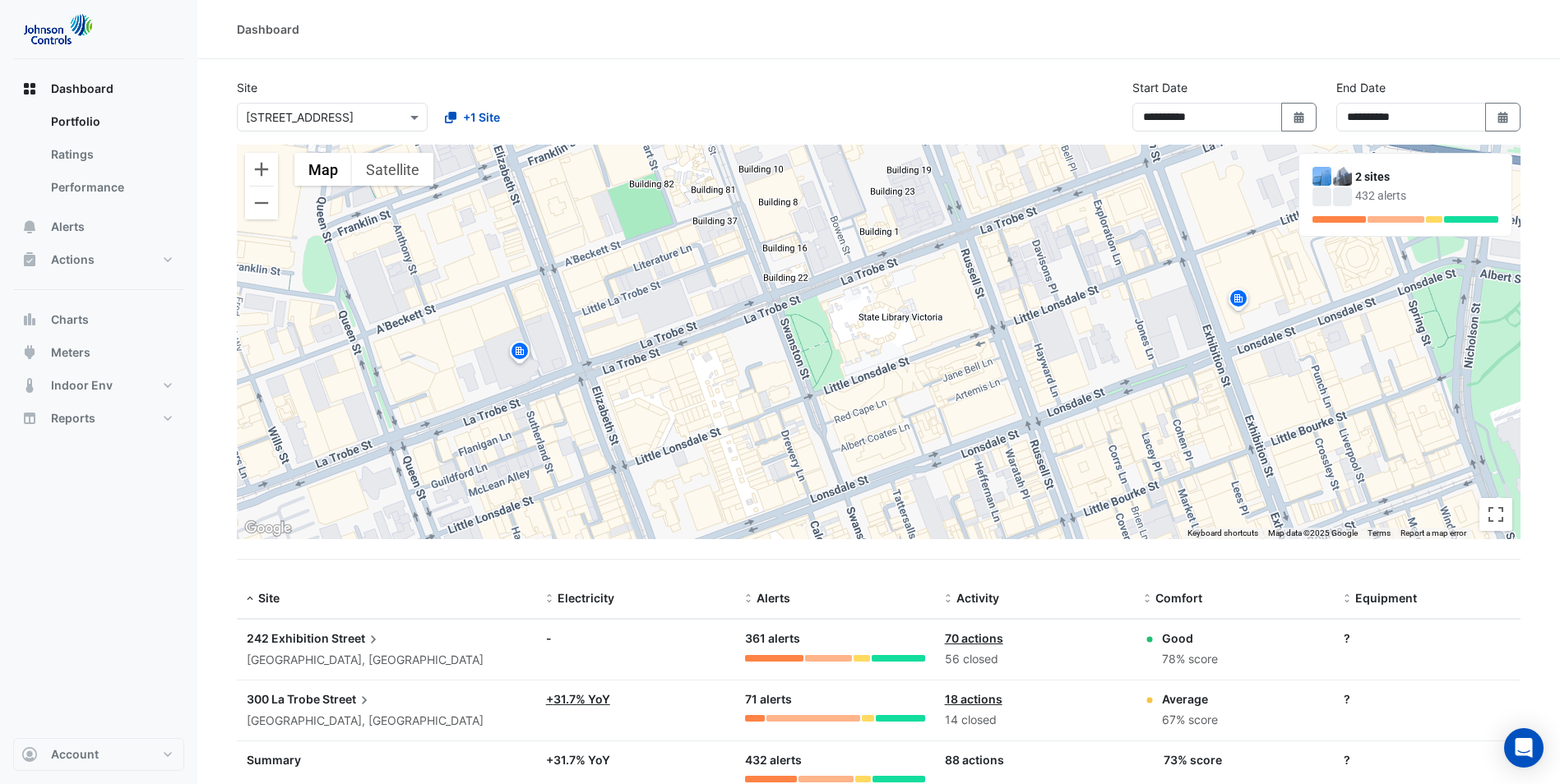
click at [255, 647] on div "242 Exhibition Street" at bounding box center [386, 638] width 279 height 18
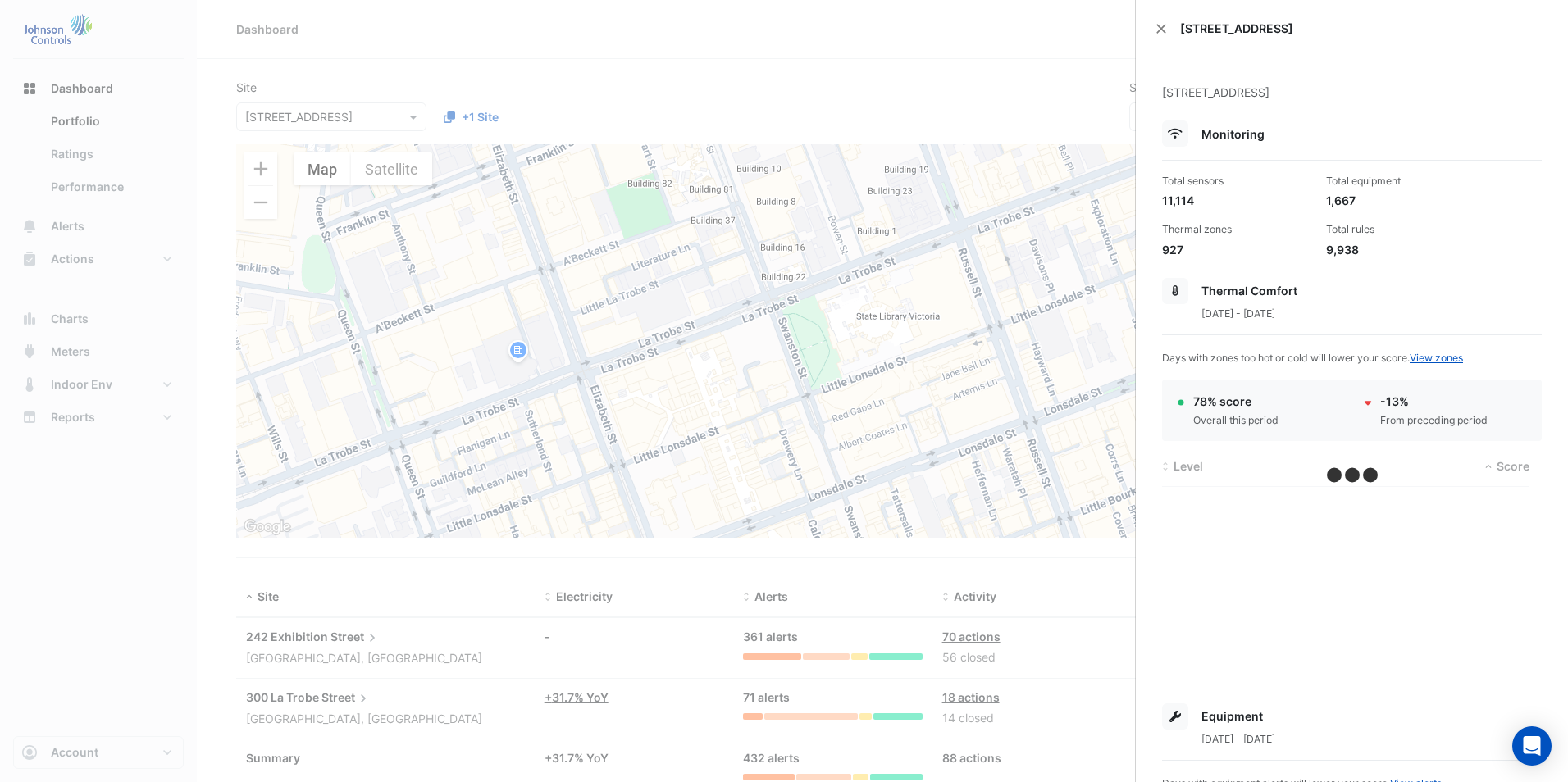
click at [165, 542] on ngb-offcanvas-backdrop at bounding box center [784, 391] width 1568 height 782
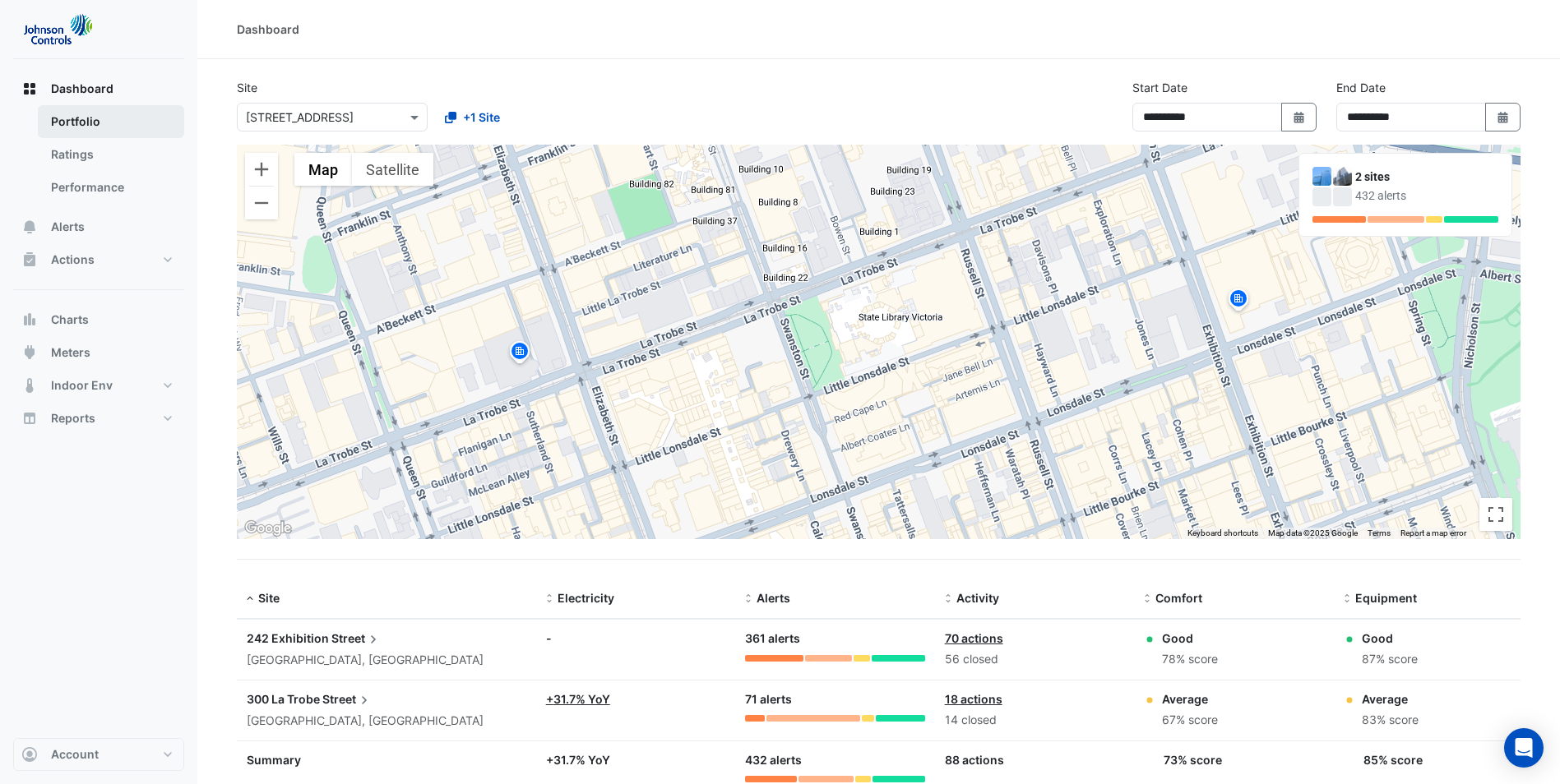
click at [76, 126] on link "Portfolio" at bounding box center [111, 122] width 146 height 33
click at [85, 75] on button "Dashboard" at bounding box center [98, 88] width 171 height 33
click at [84, 75] on button "Dashboard" at bounding box center [98, 88] width 171 height 33
click at [66, 264] on span "Actions" at bounding box center [72, 259] width 44 height 16
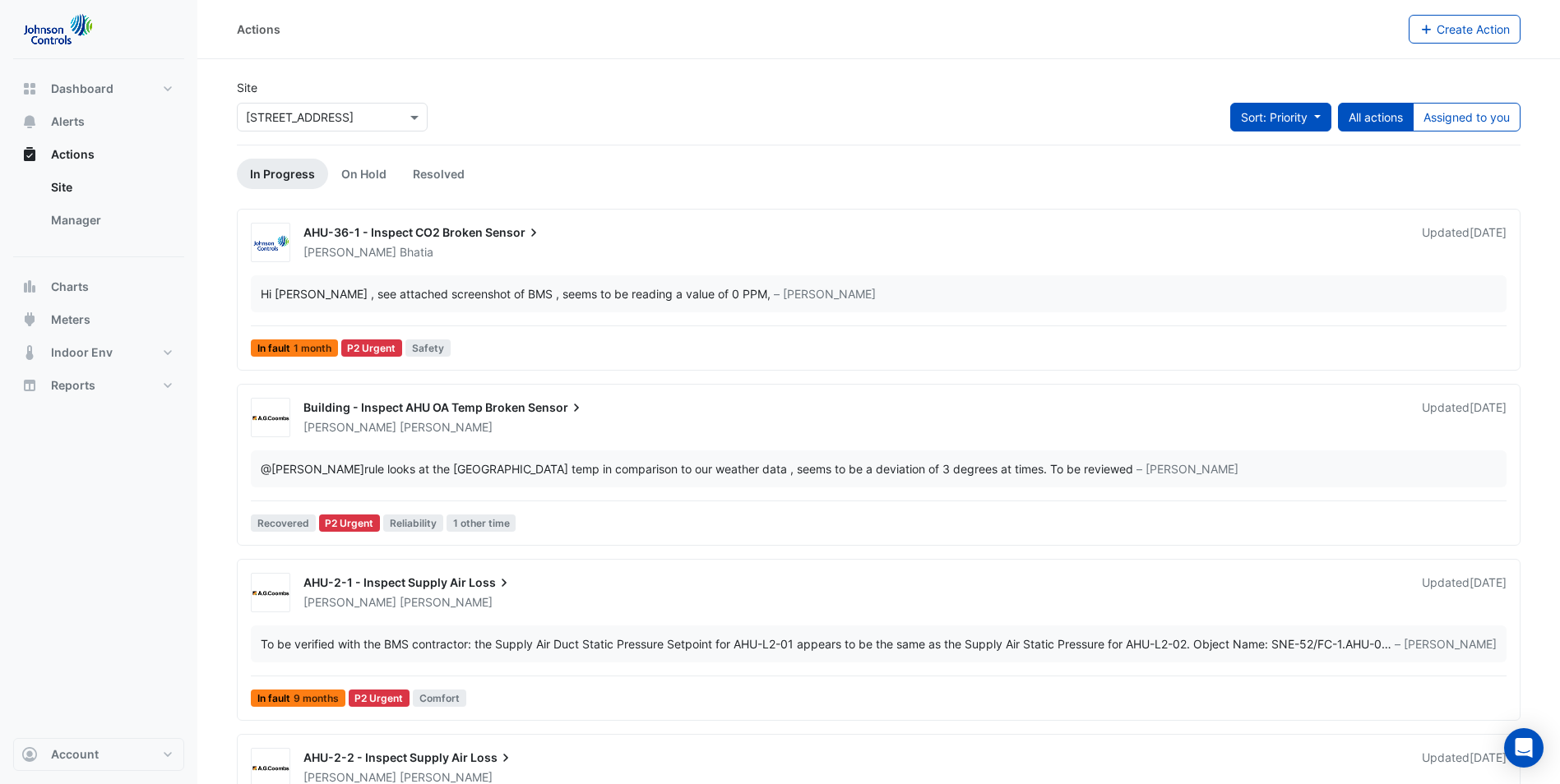
click at [1318, 121] on button "Sort: Priority" at bounding box center [1281, 118] width 101 height 29
click at [1318, 120] on button "Sort: Priority" at bounding box center [1281, 118] width 101 height 29
click at [1453, 118] on button "Assigned to you" at bounding box center [1466, 118] width 107 height 29
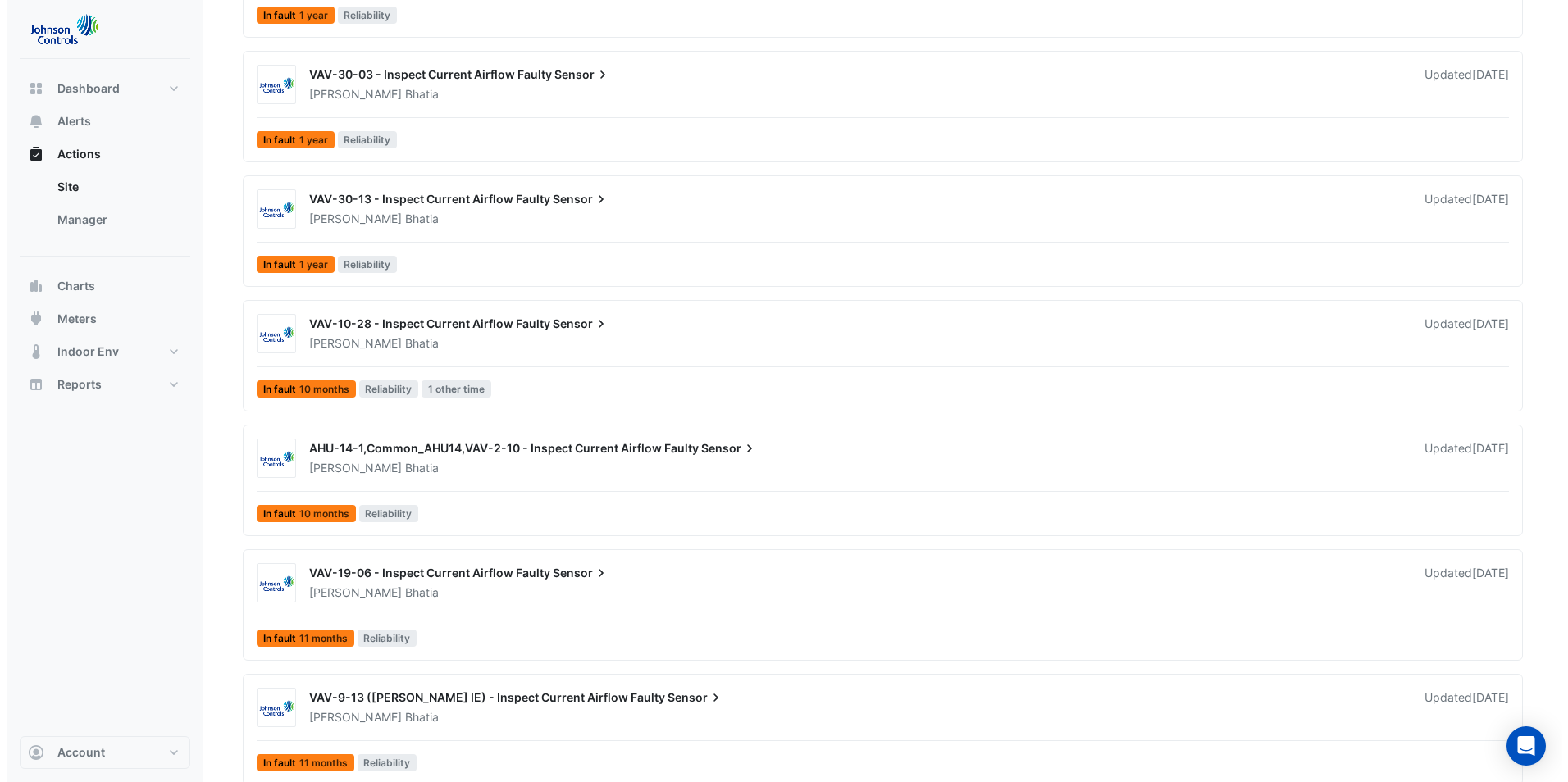
scroll to position [963, 0]
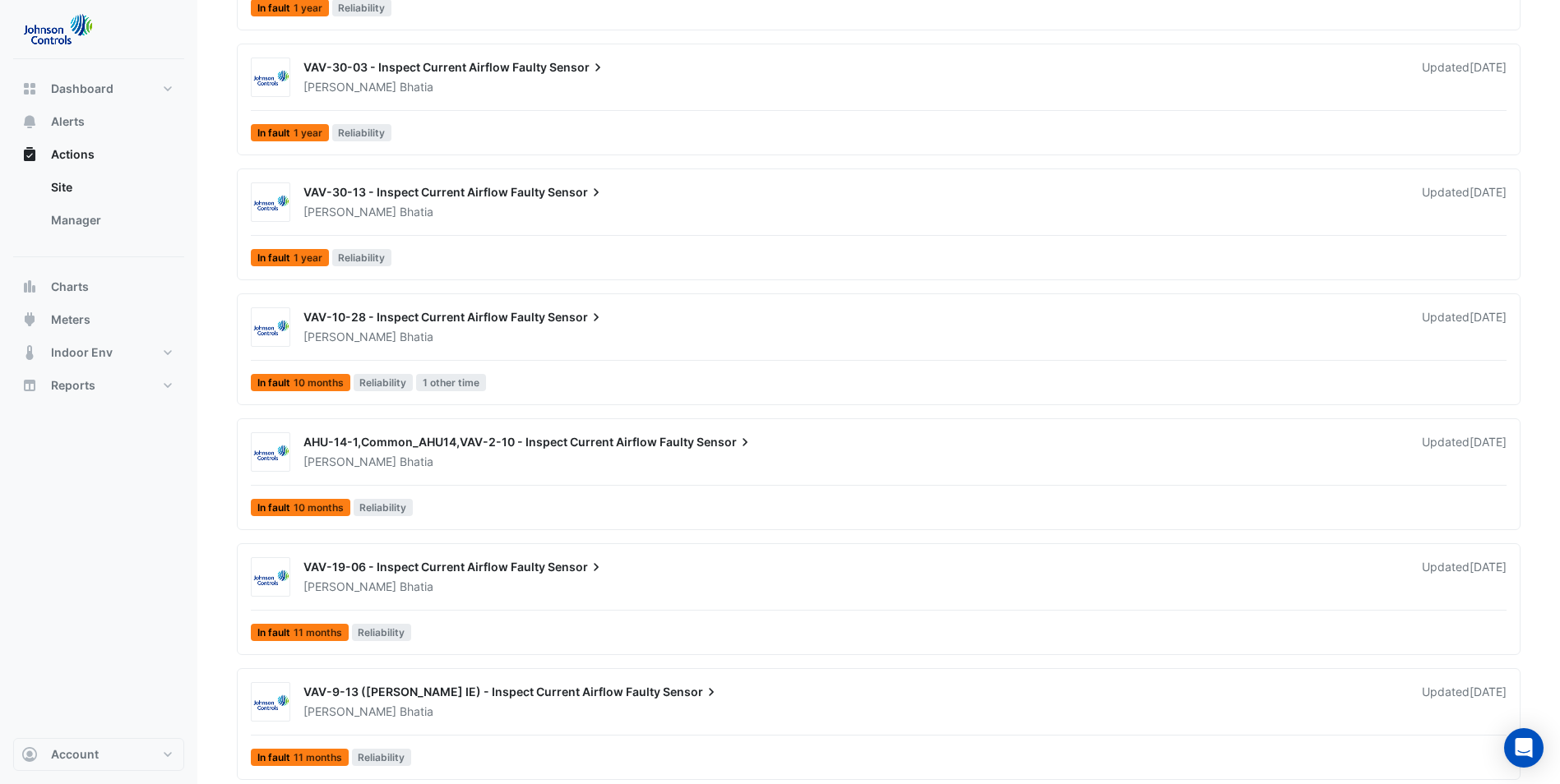
click at [738, 199] on div "VAV-30-13 - Inspect Current Airflow Faulty Sensor" at bounding box center [852, 193] width 1099 height 20
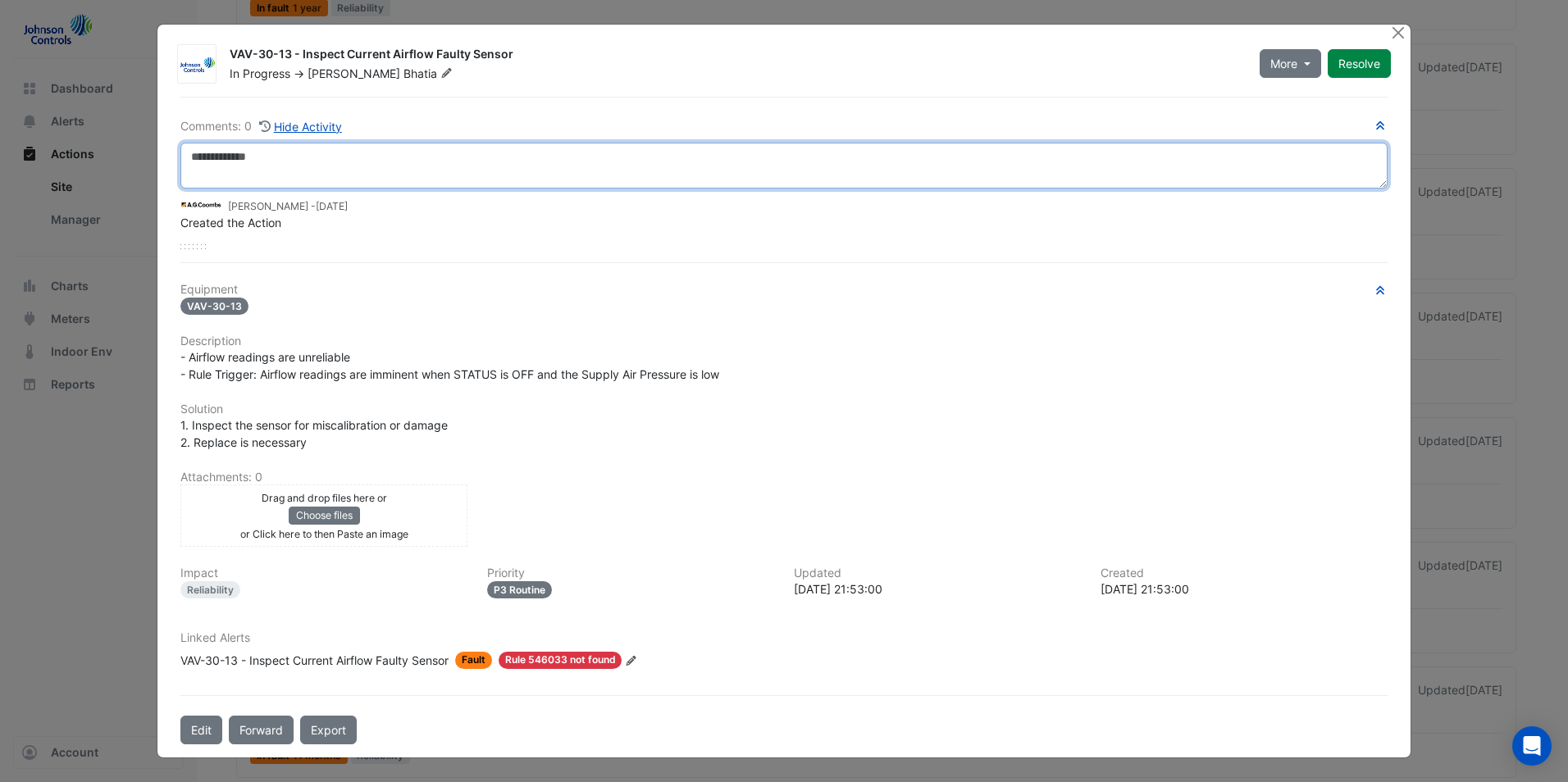
click at [531, 163] on textarea at bounding box center [784, 166] width 1207 height 46
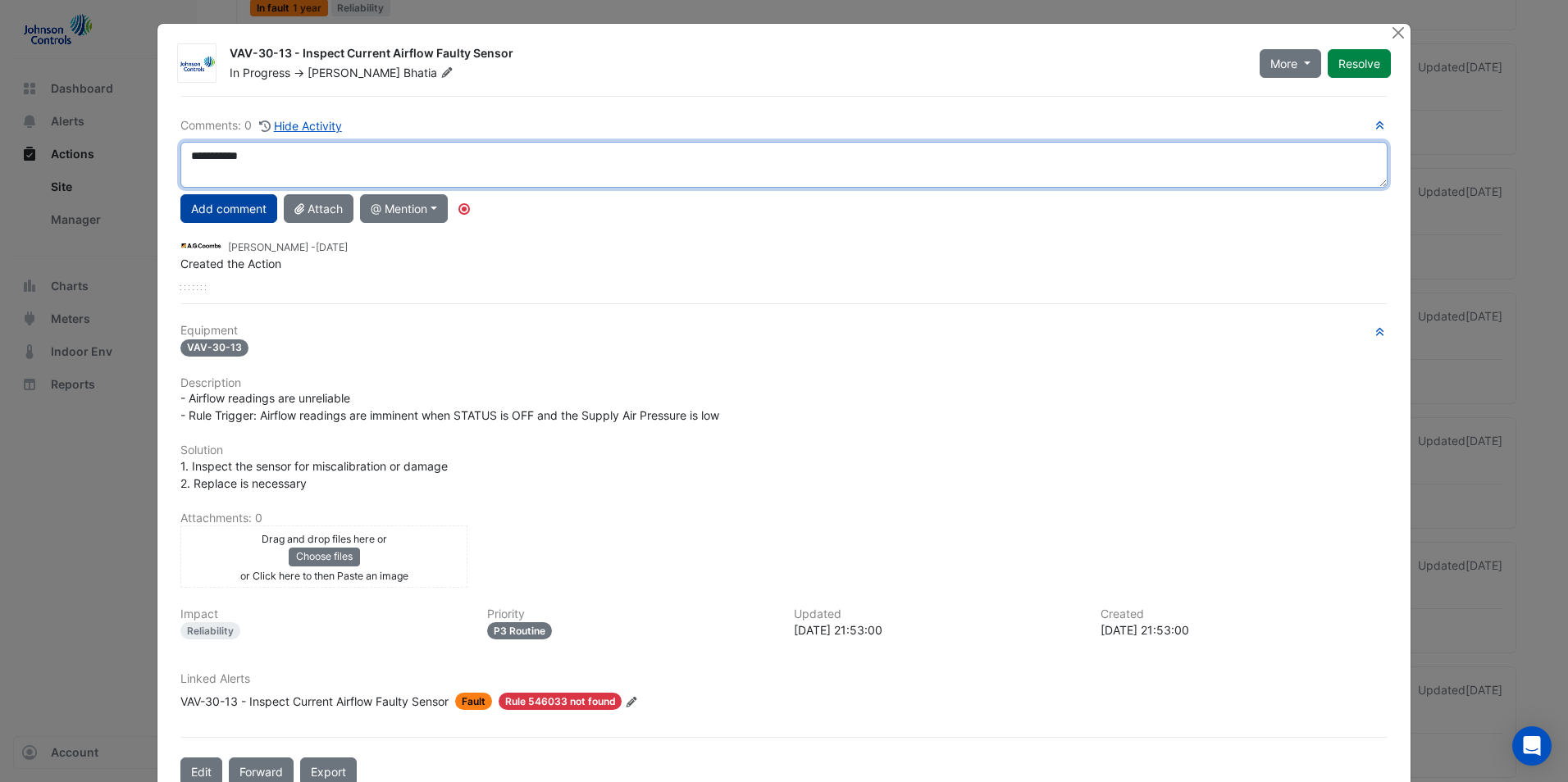
type textarea "**********"
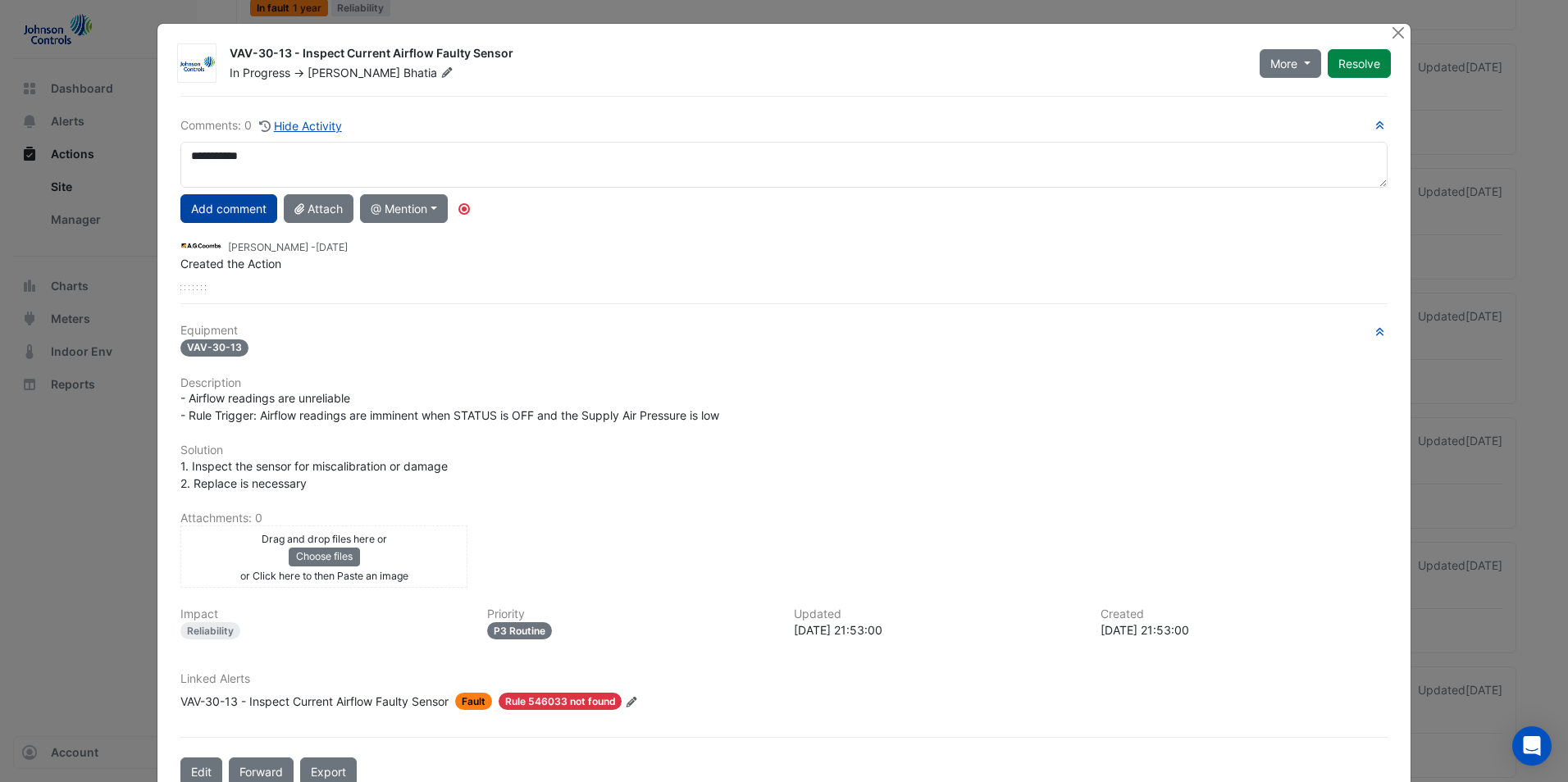
click at [196, 220] on button "Add comment" at bounding box center [229, 209] width 97 height 29
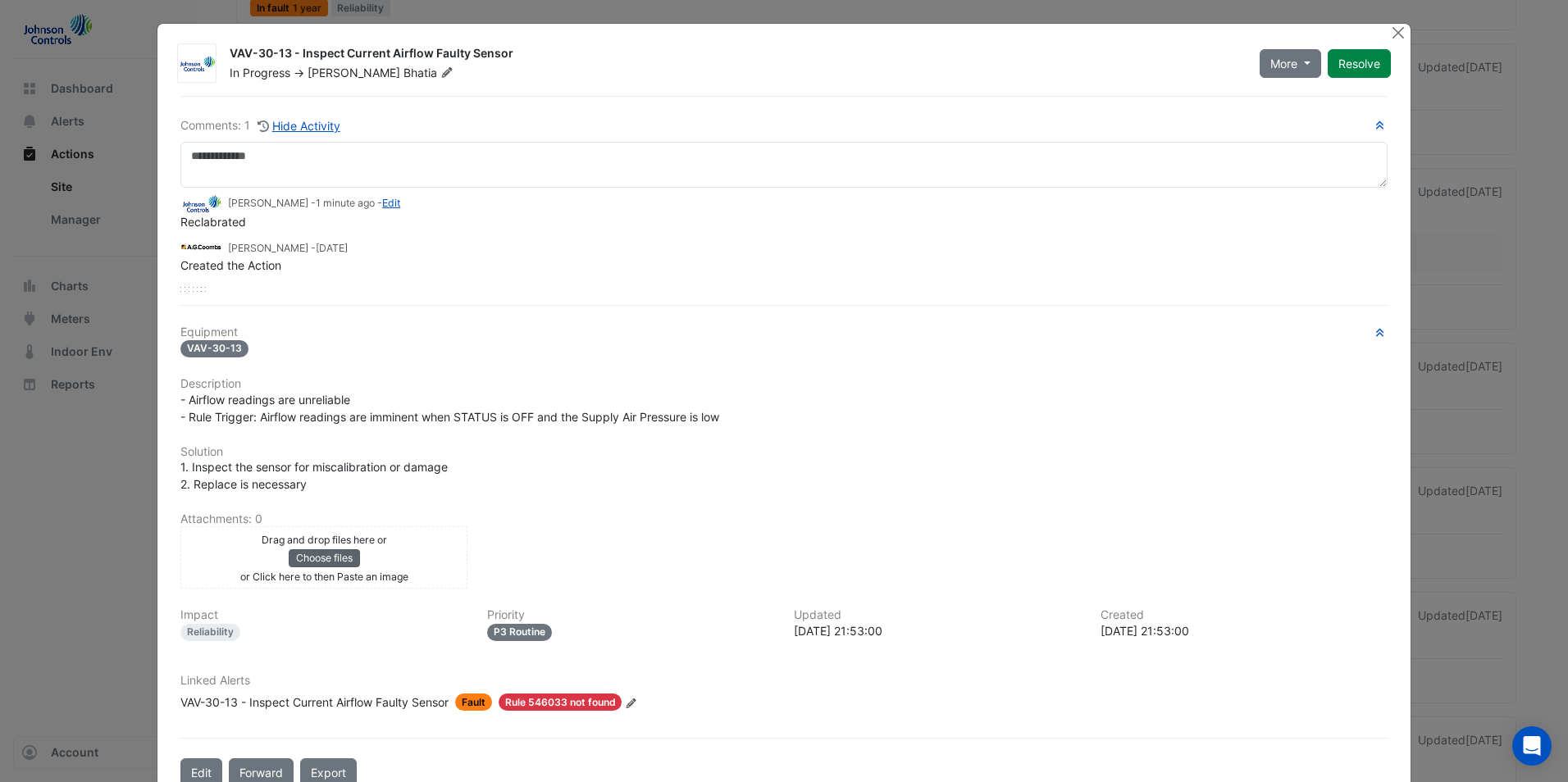
click at [318, 549] on button "Choose files" at bounding box center [324, 558] width 71 height 18
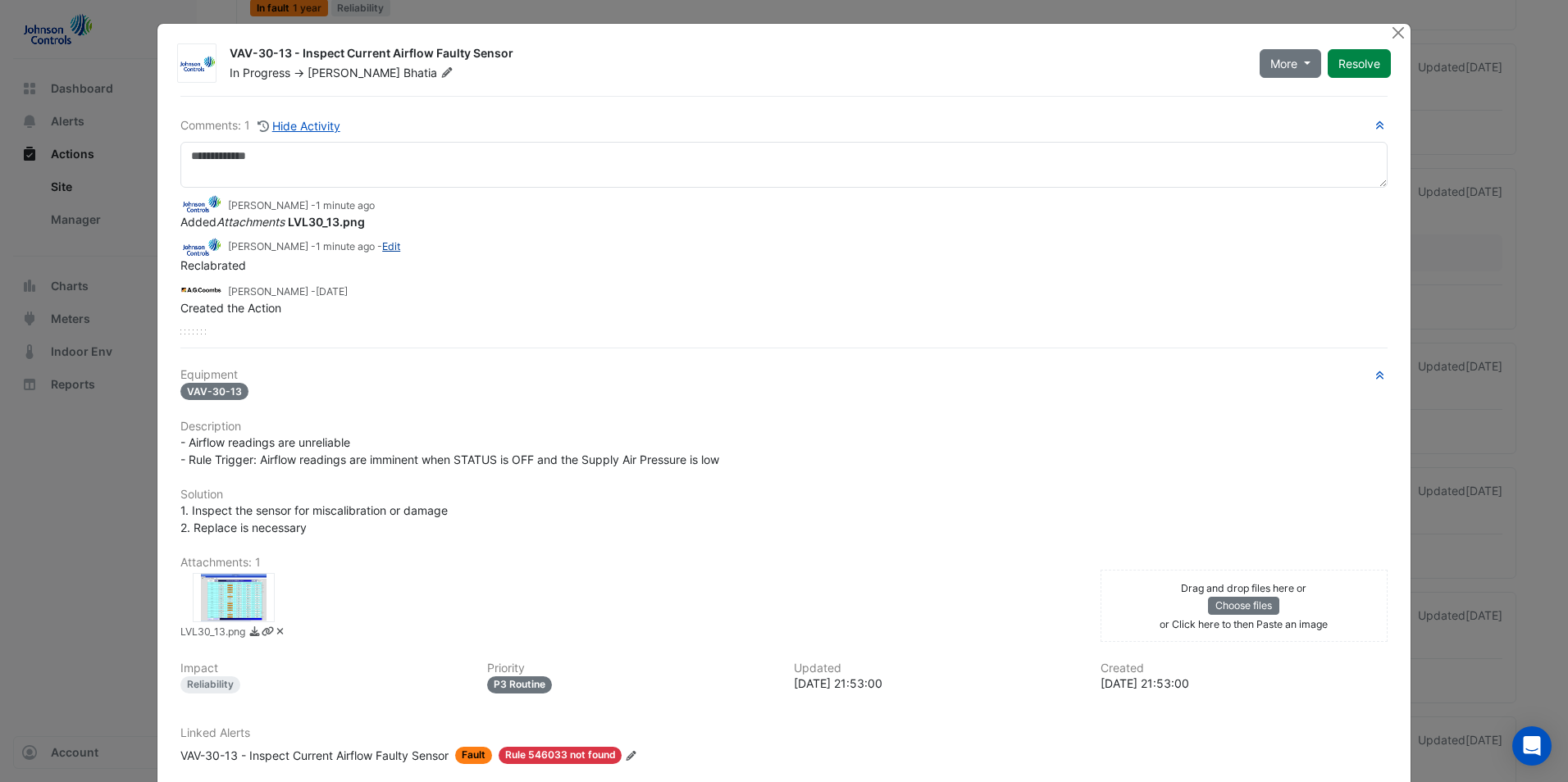
click at [394, 244] on link "Edit" at bounding box center [391, 246] width 18 height 12
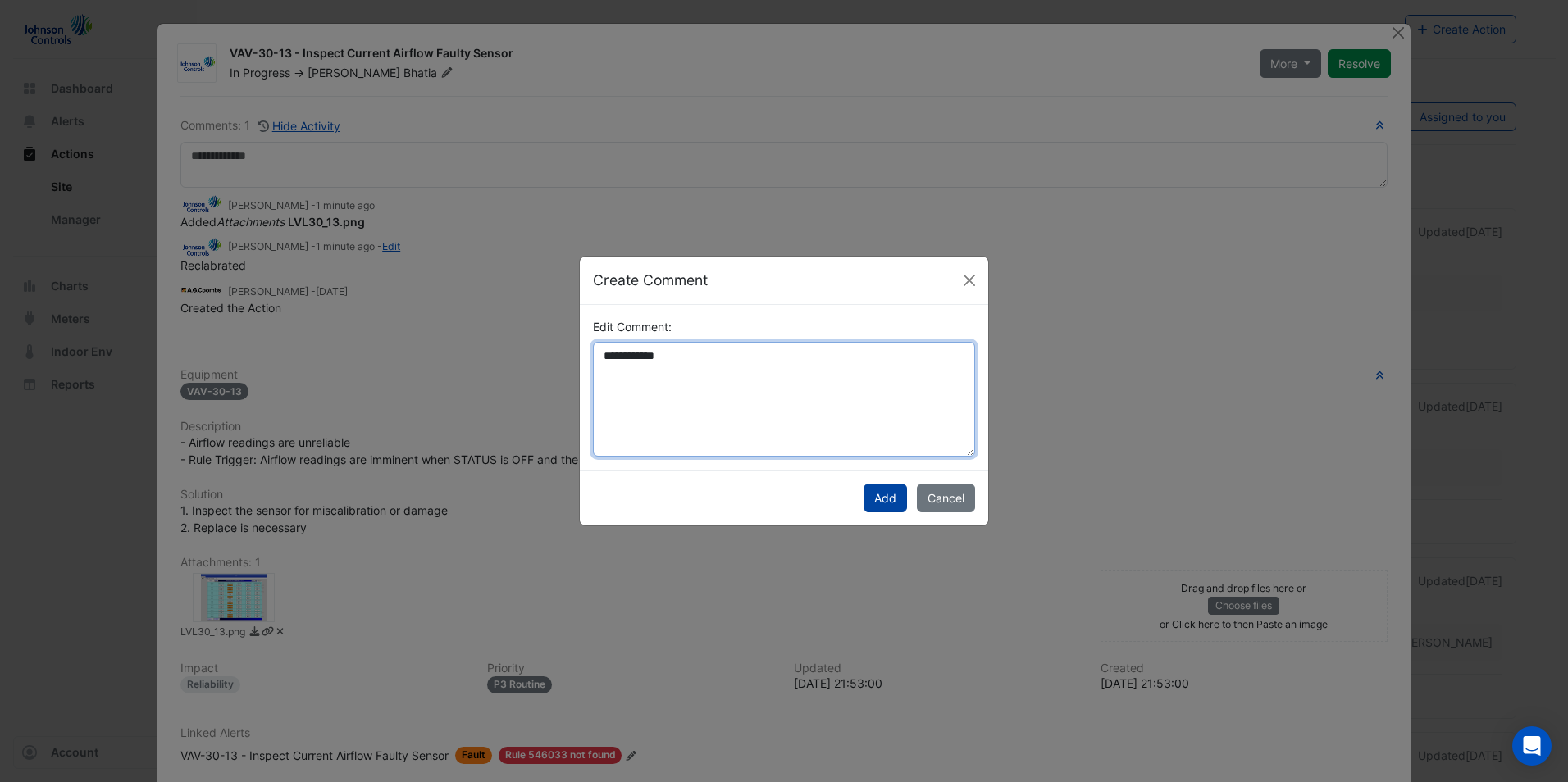
type textarea "**********"
click at [896, 495] on button "Add" at bounding box center [885, 498] width 44 height 29
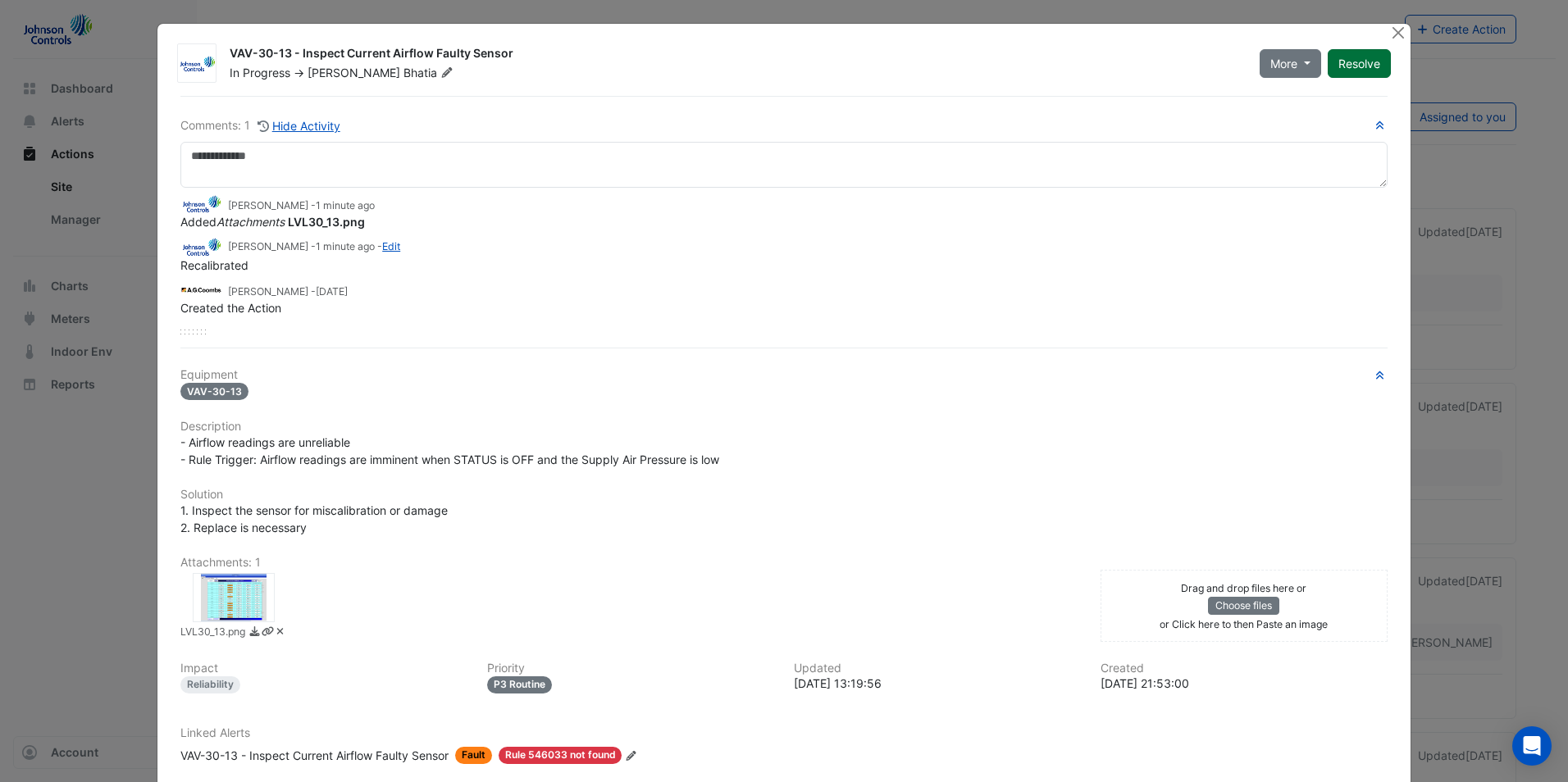
click at [1360, 58] on button "Resolve" at bounding box center [1360, 63] width 63 height 29
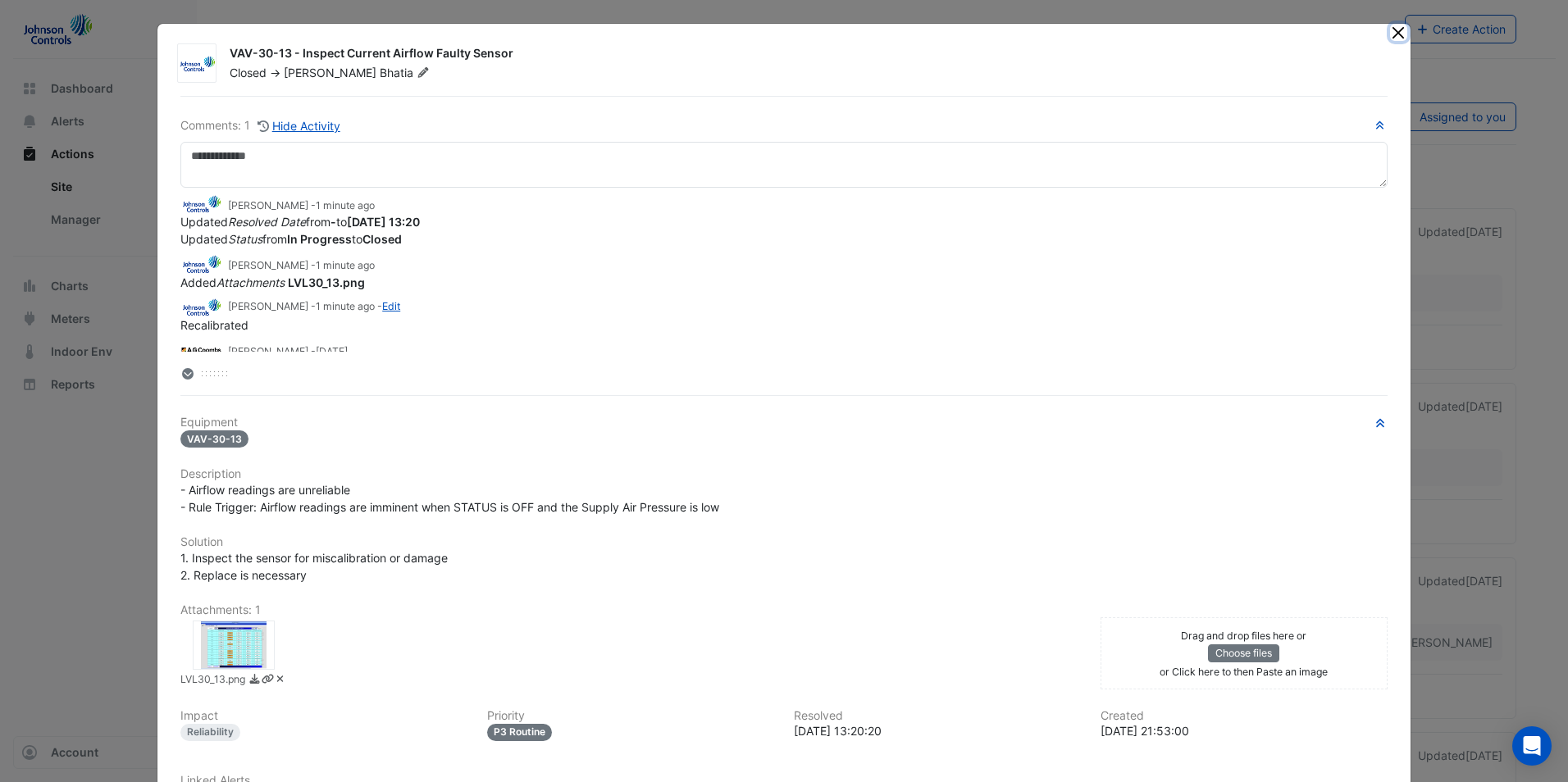
click at [1397, 38] on button "Close" at bounding box center [1398, 33] width 17 height 17
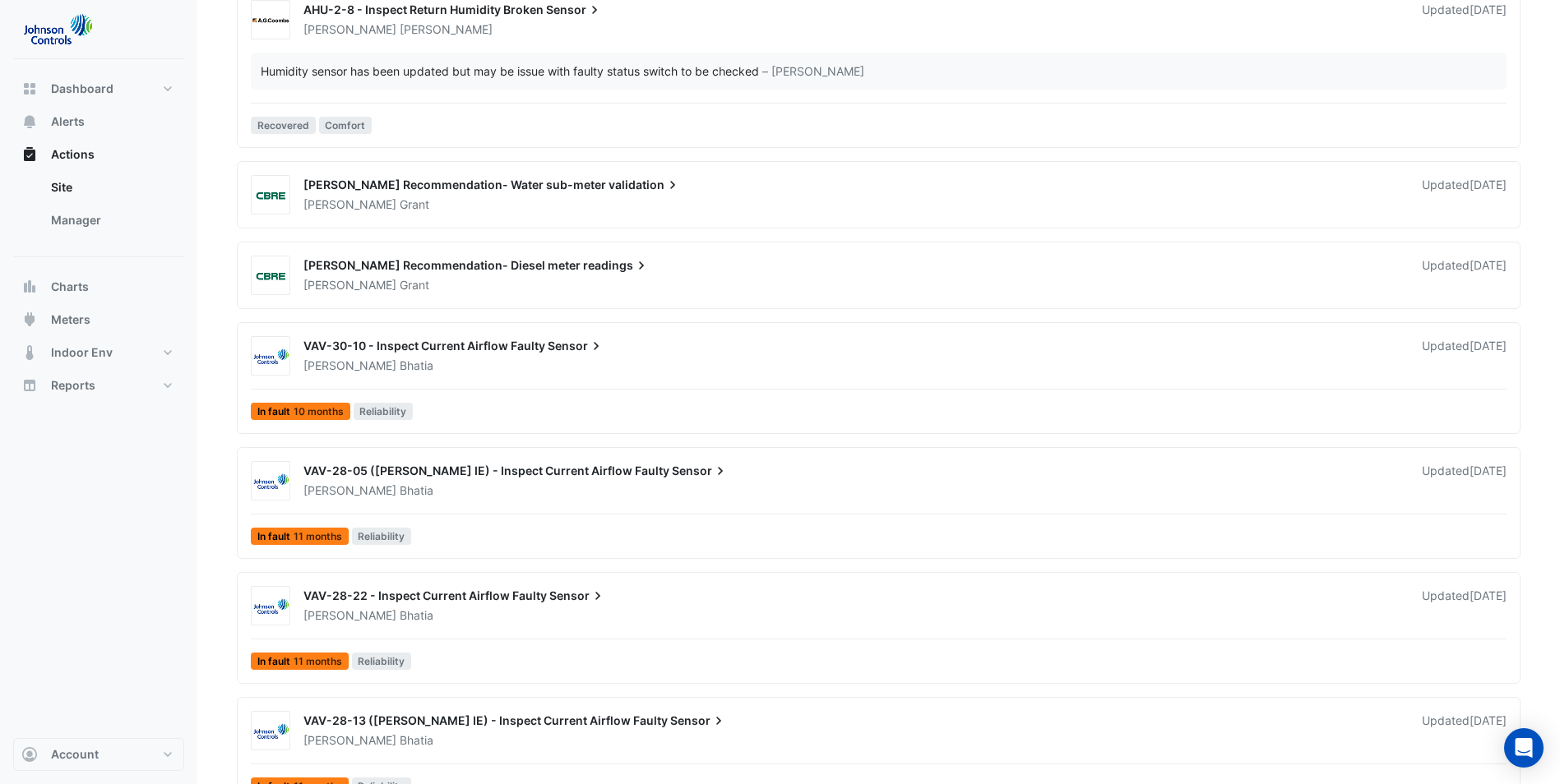
scroll to position [1093, 0]
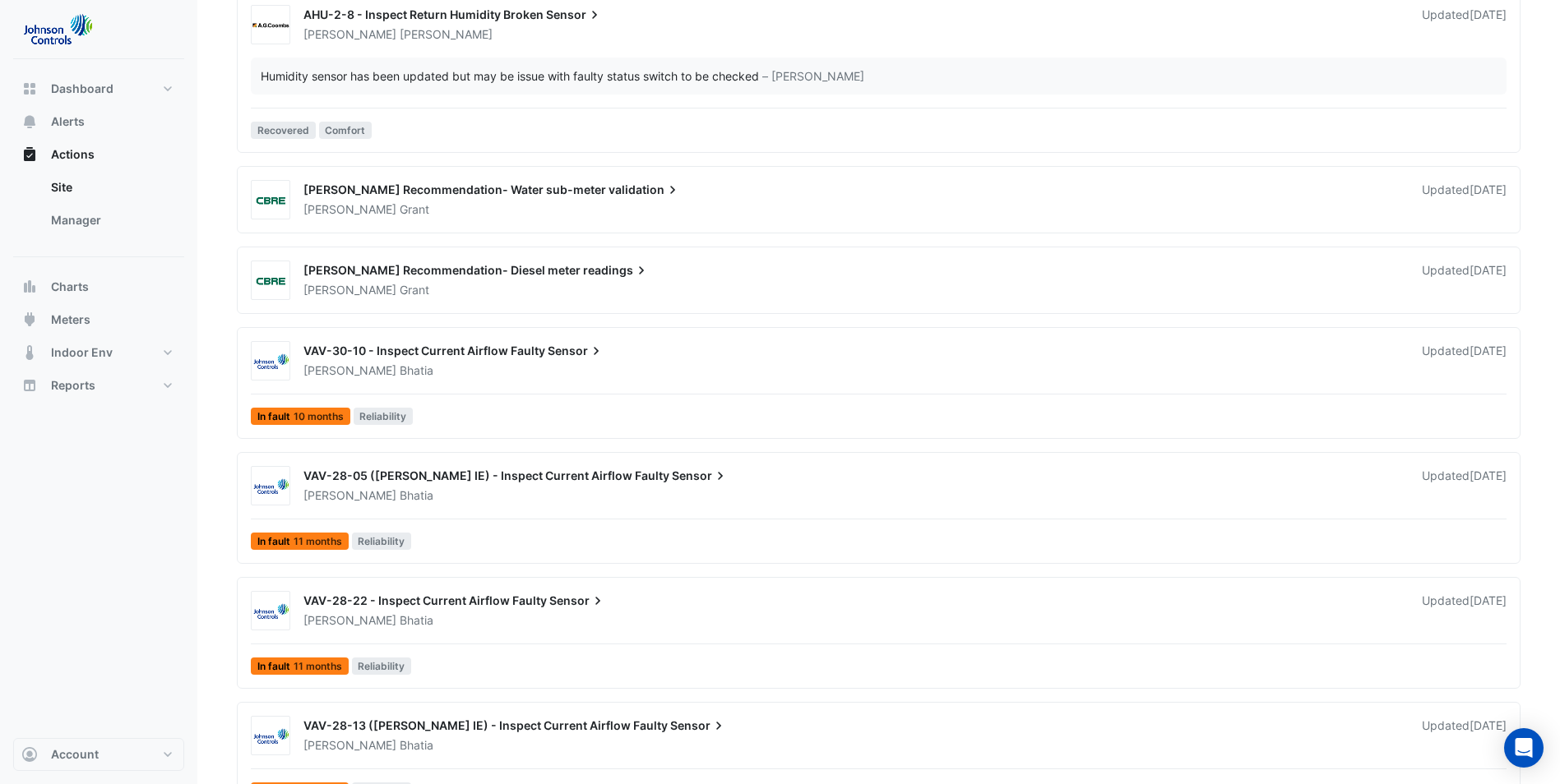
click at [654, 372] on div "[PERSON_NAME]" at bounding box center [852, 370] width 1102 height 16
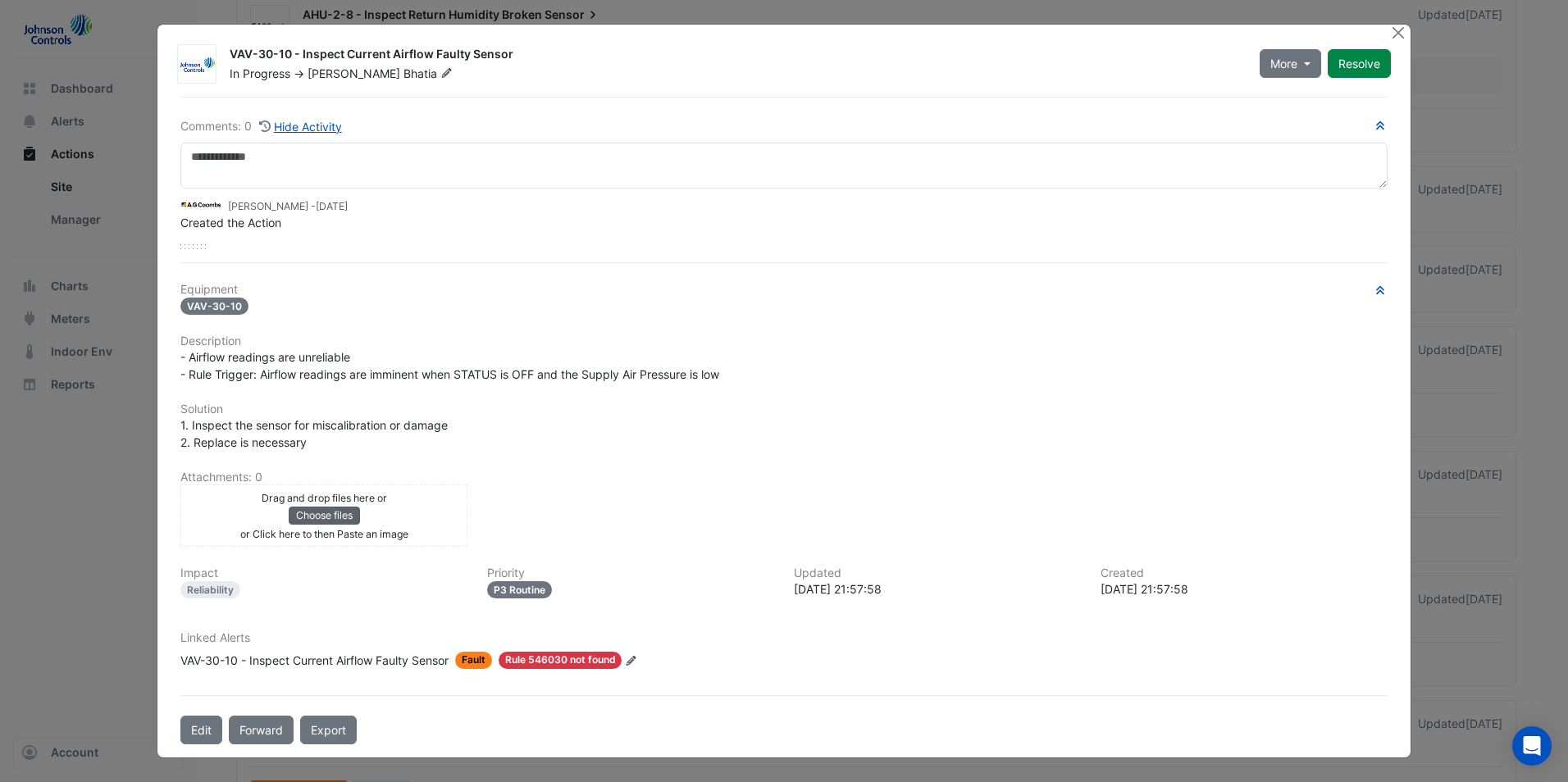
click at [344, 520] on button "Choose files" at bounding box center [324, 516] width 71 height 18
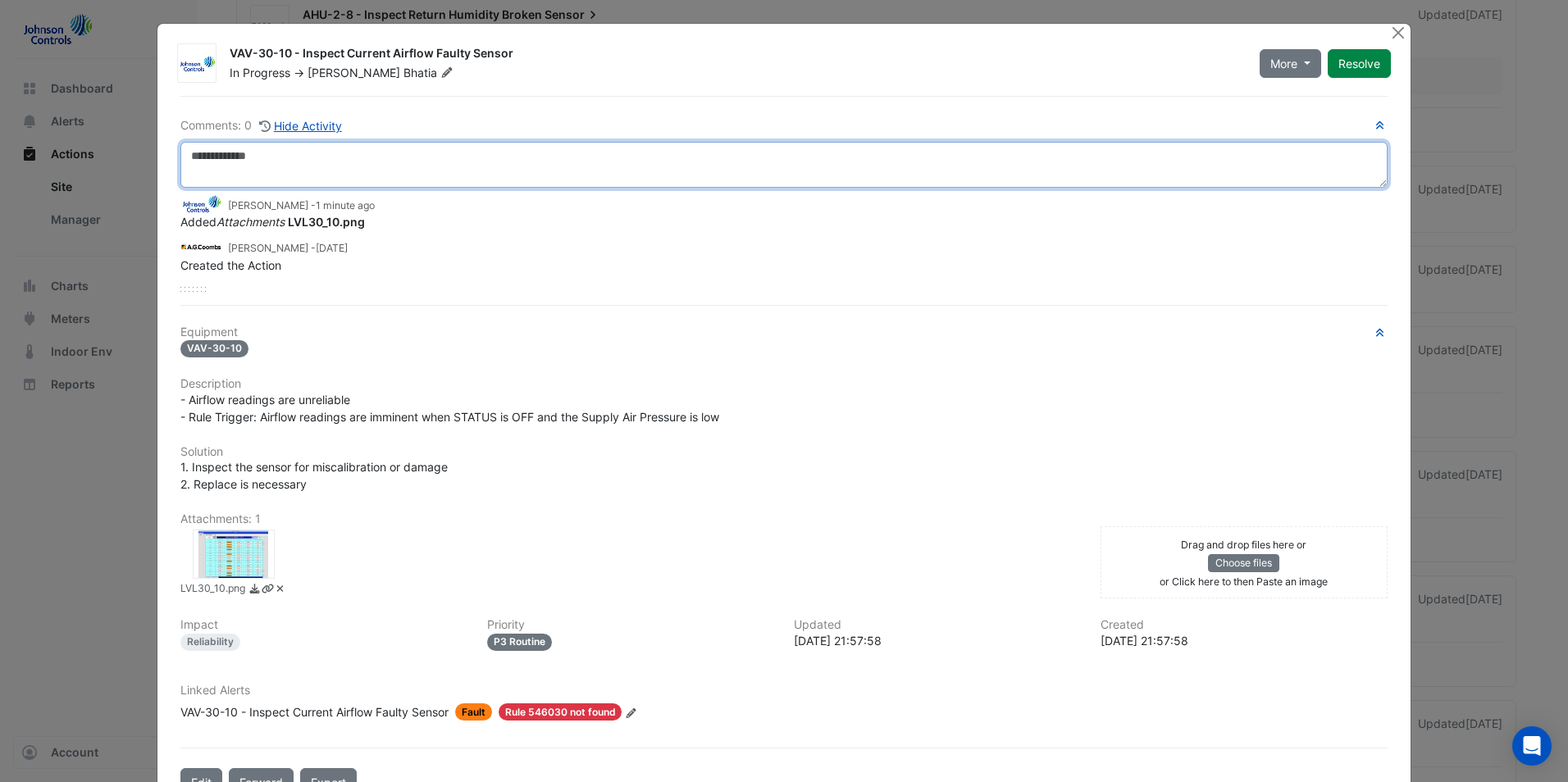
click at [273, 150] on textarea at bounding box center [784, 165] width 1207 height 46
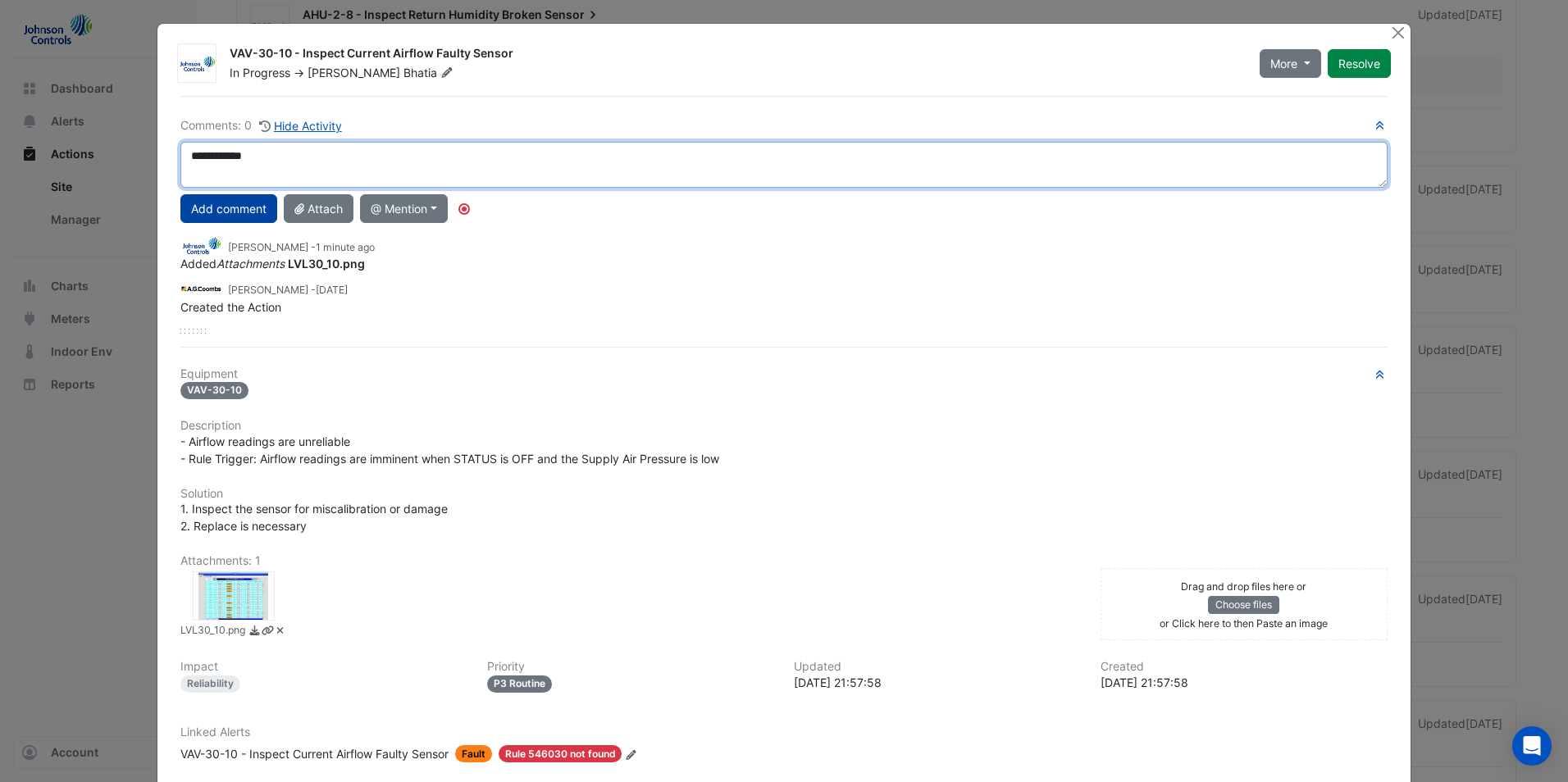
type textarea "**********"
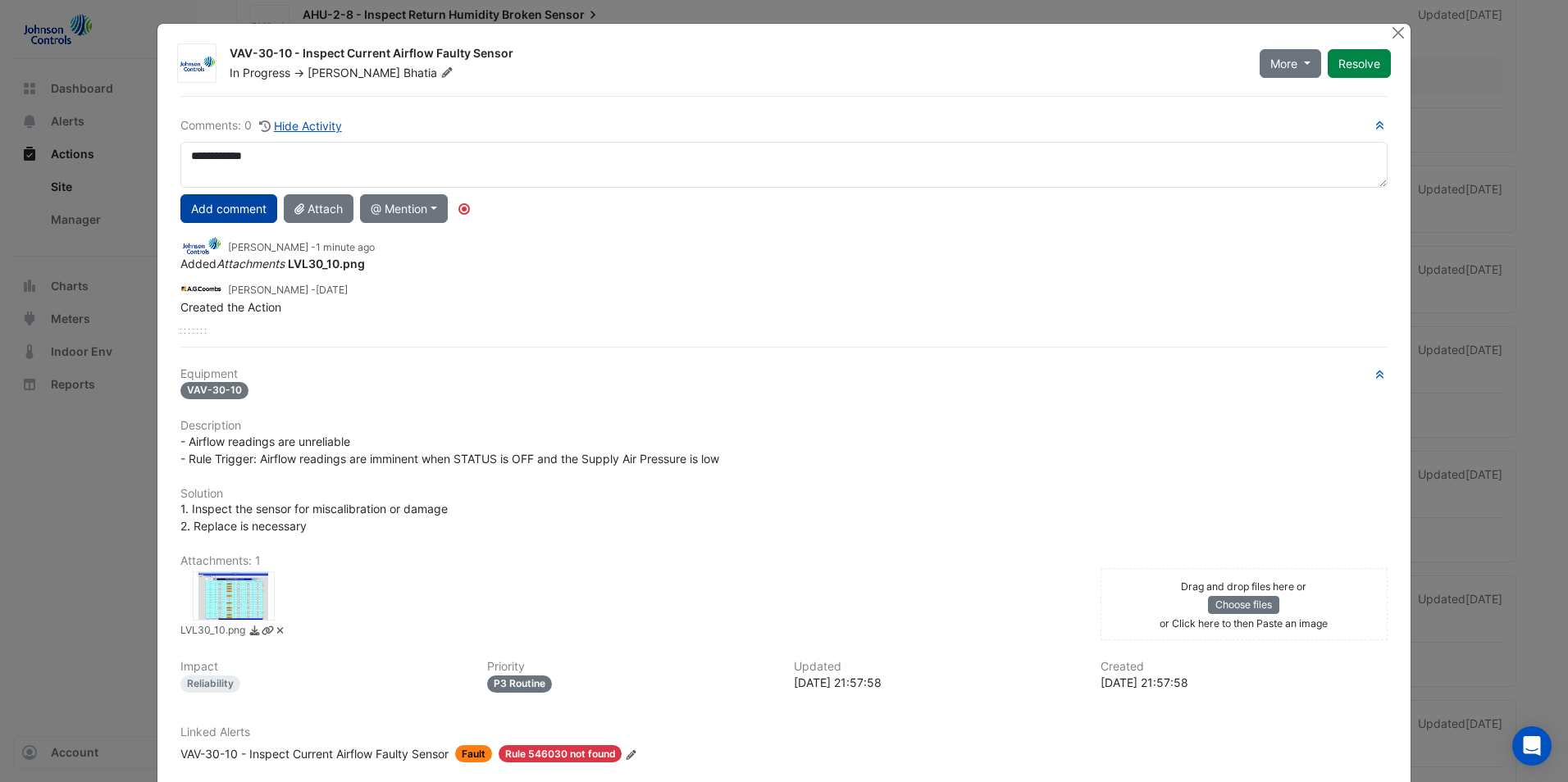
click at [217, 214] on button "Add comment" at bounding box center [229, 209] width 97 height 29
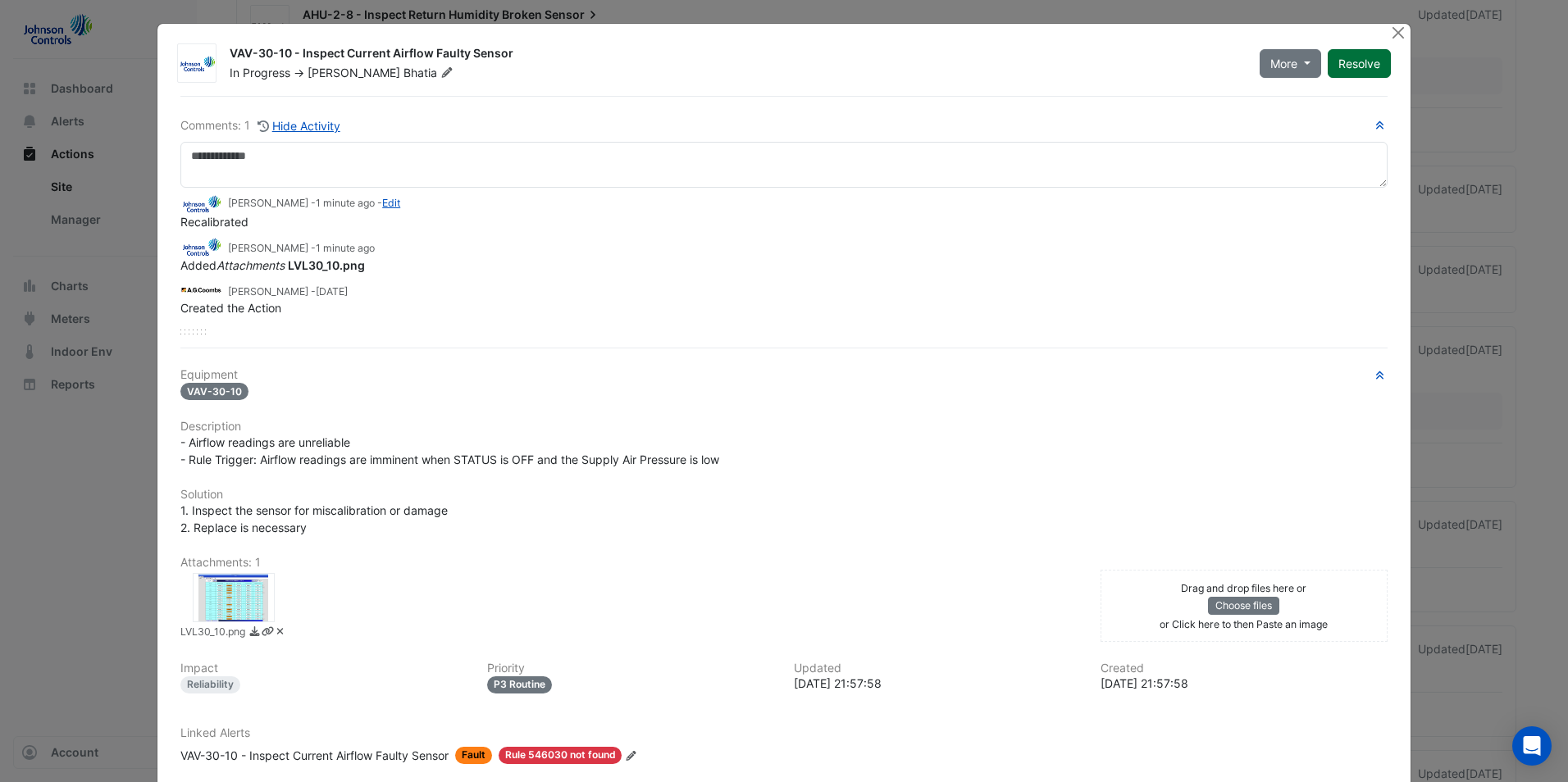
click at [1347, 67] on button "Resolve" at bounding box center [1360, 63] width 63 height 29
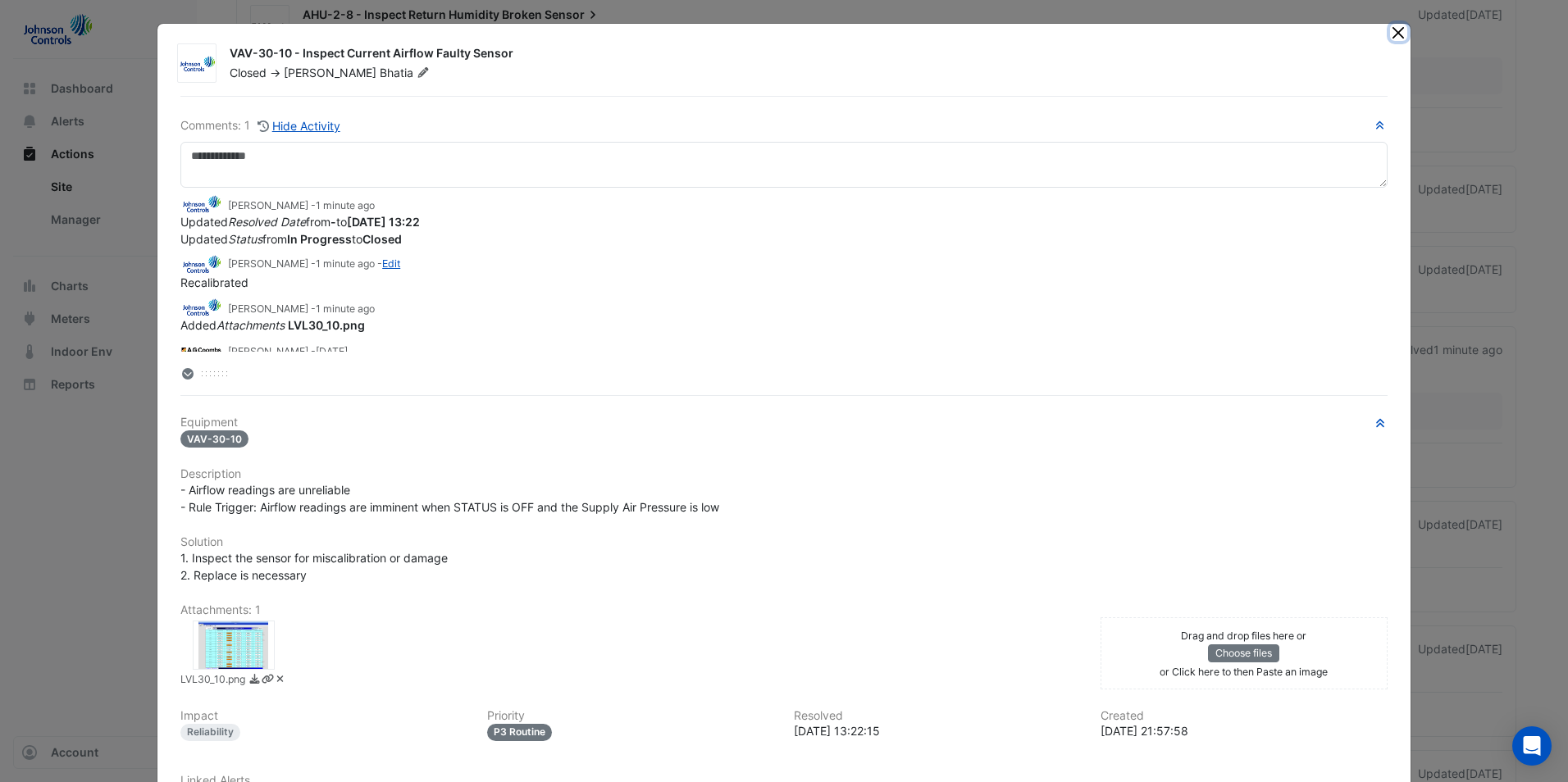
click at [1401, 29] on button "Close" at bounding box center [1398, 33] width 17 height 17
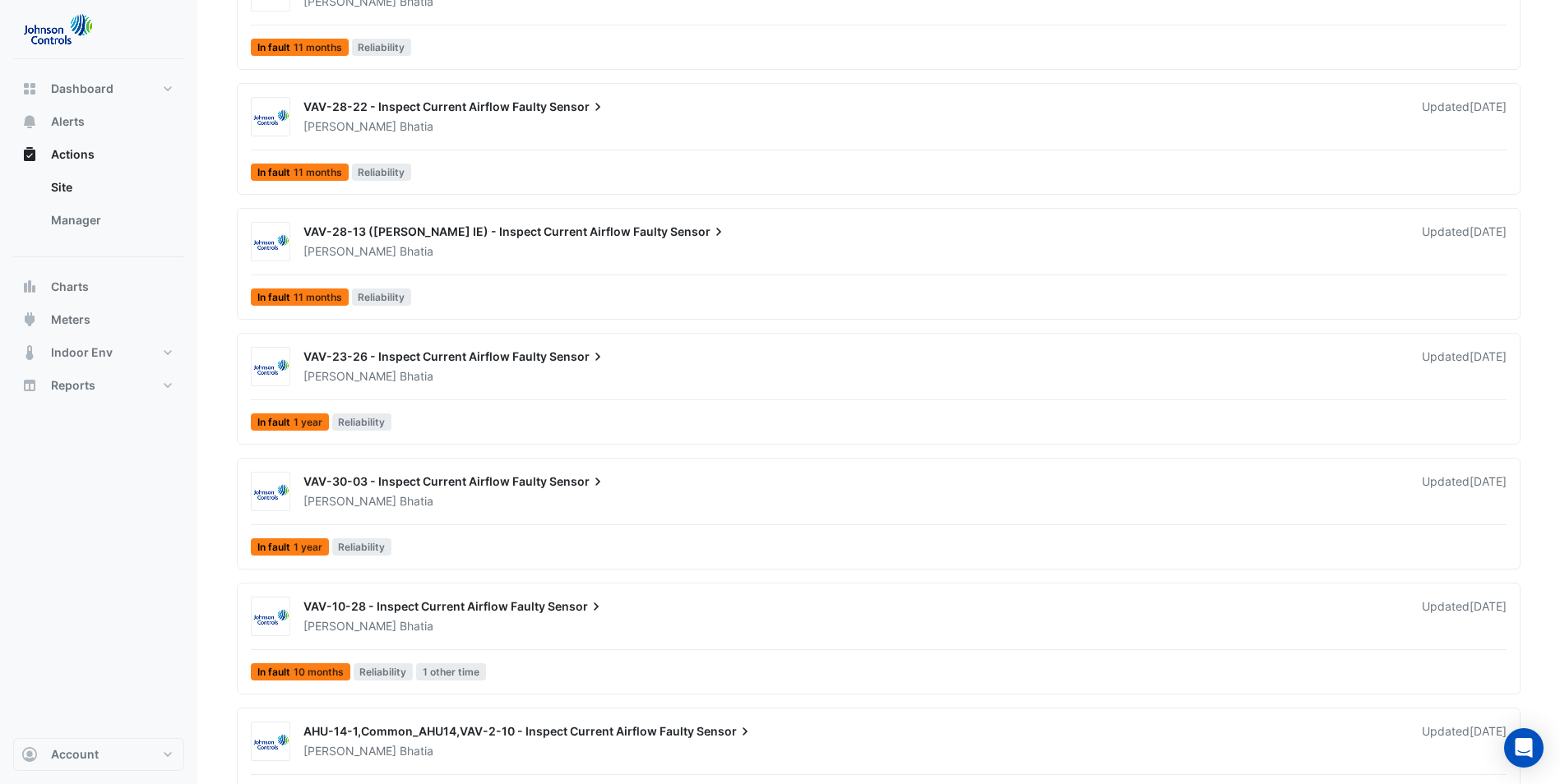
scroll to position [1688, 0]
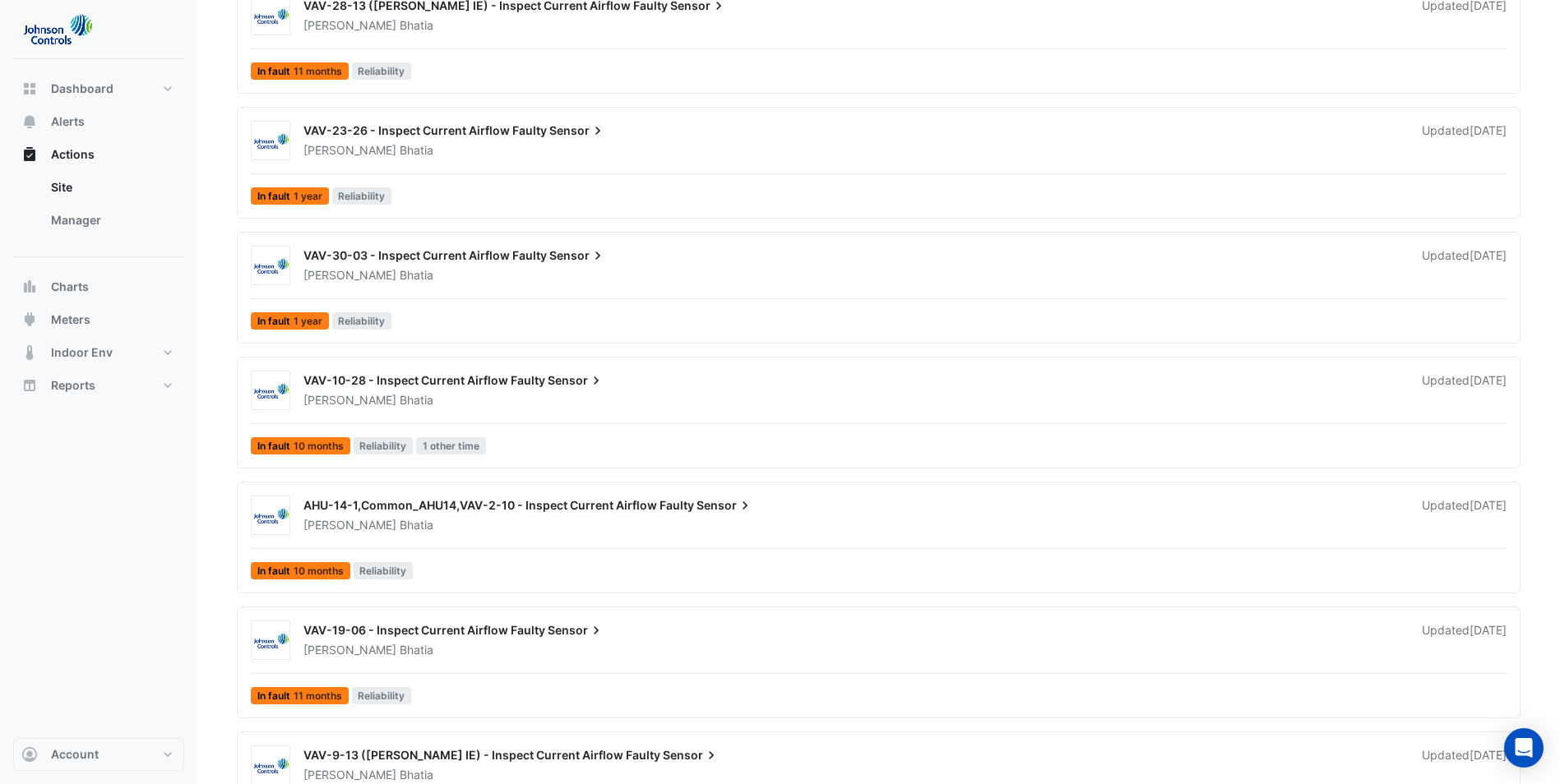
click at [679, 256] on div "VAV-30-03 - Inspect Current Airflow Faulty Sensor" at bounding box center [852, 257] width 1099 height 20
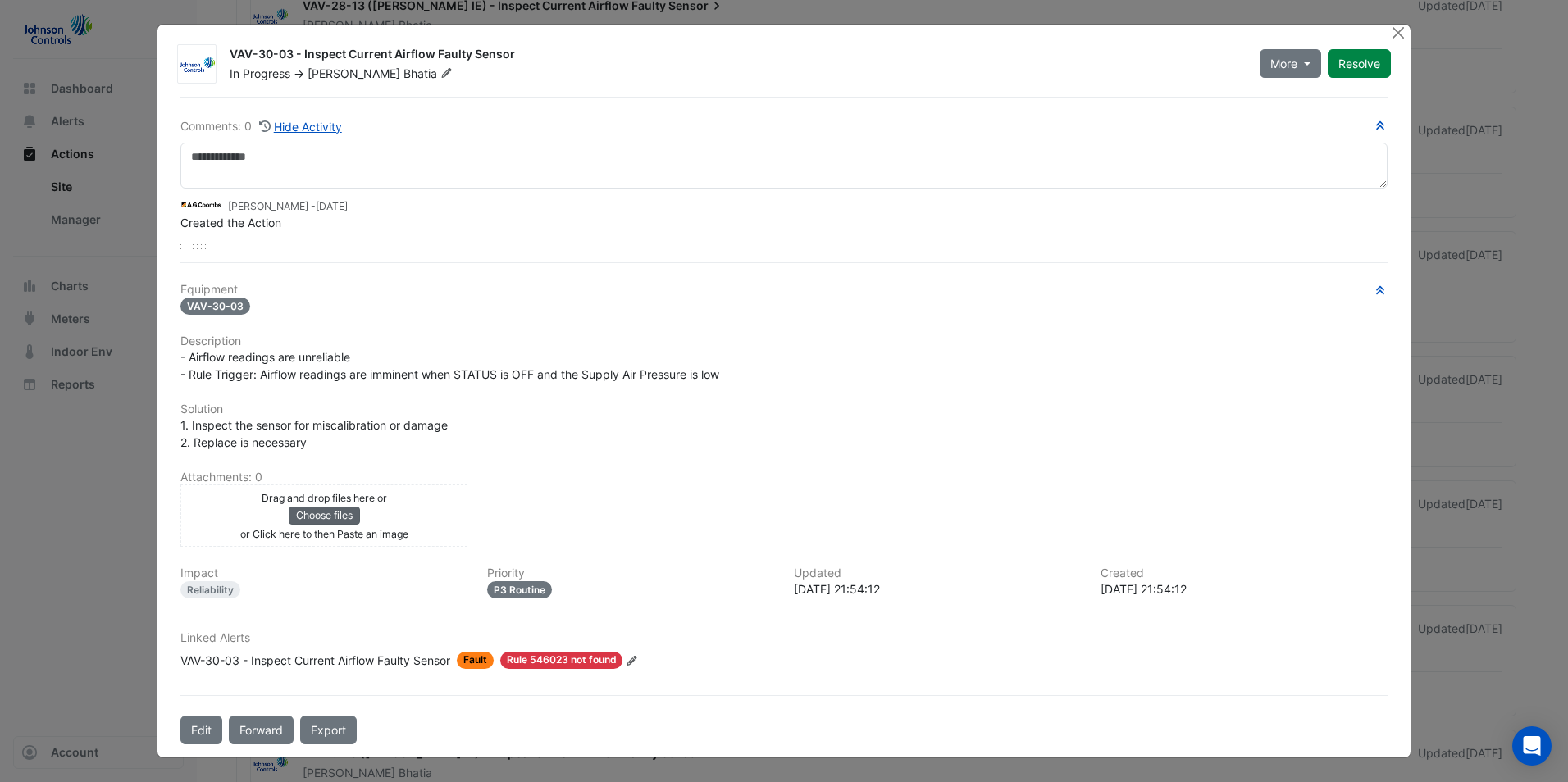
click at [338, 516] on button "Choose files" at bounding box center [324, 516] width 71 height 18
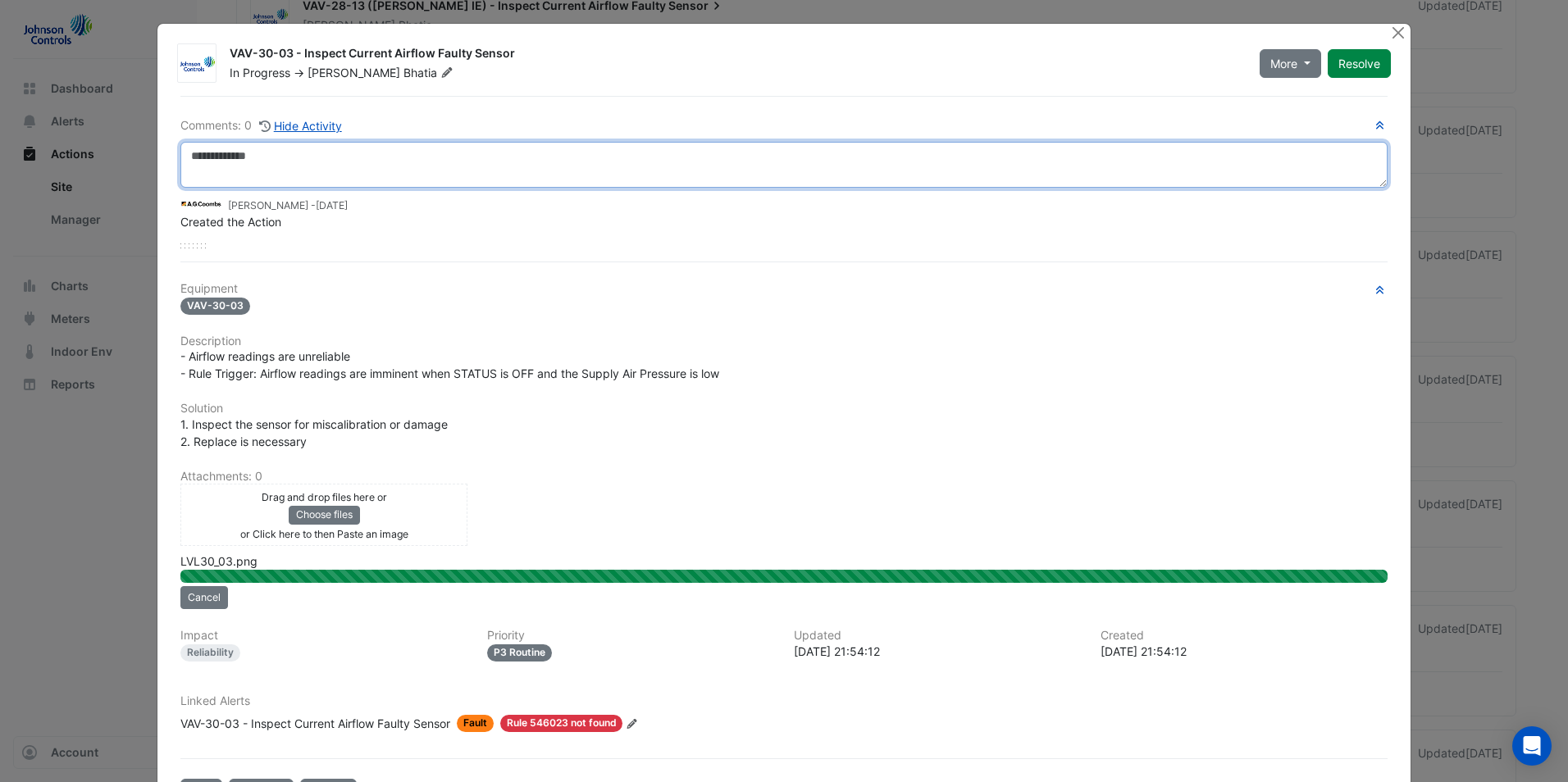
click at [358, 162] on textarea at bounding box center [784, 165] width 1207 height 46
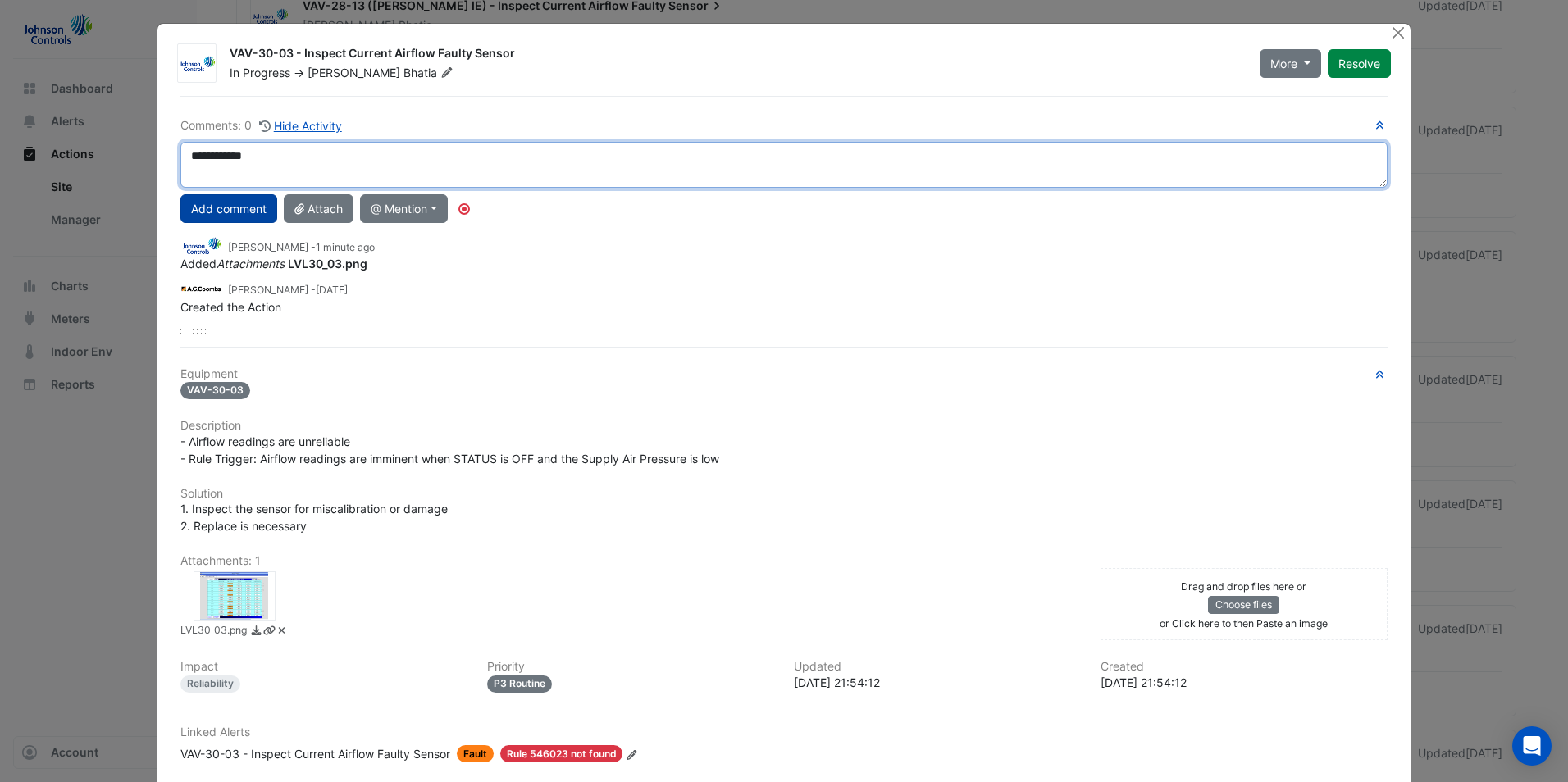
type textarea "**********"
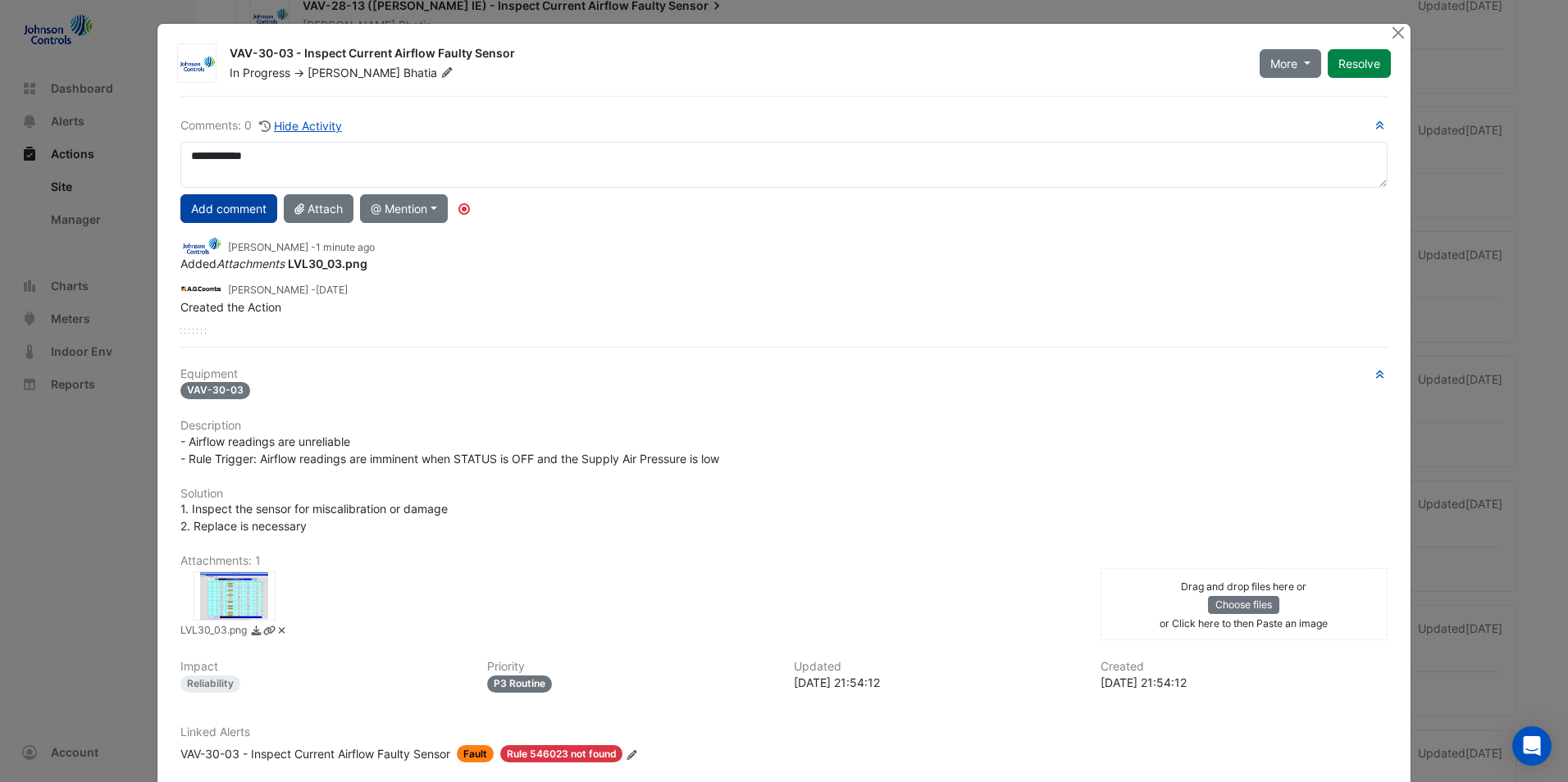
click at [234, 195] on button "Add comment" at bounding box center [229, 209] width 97 height 29
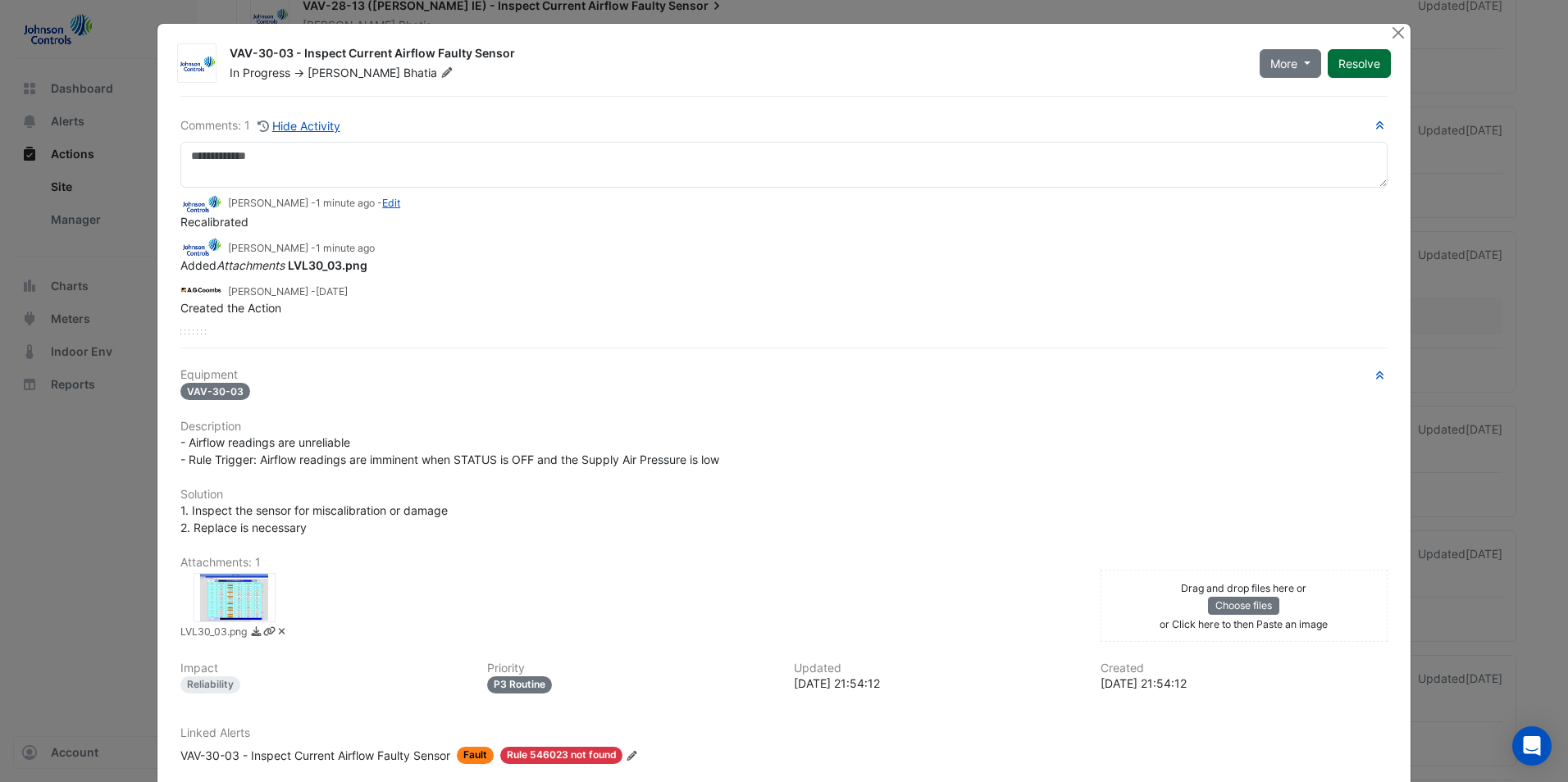
click at [1359, 67] on button "Resolve" at bounding box center [1360, 63] width 63 height 29
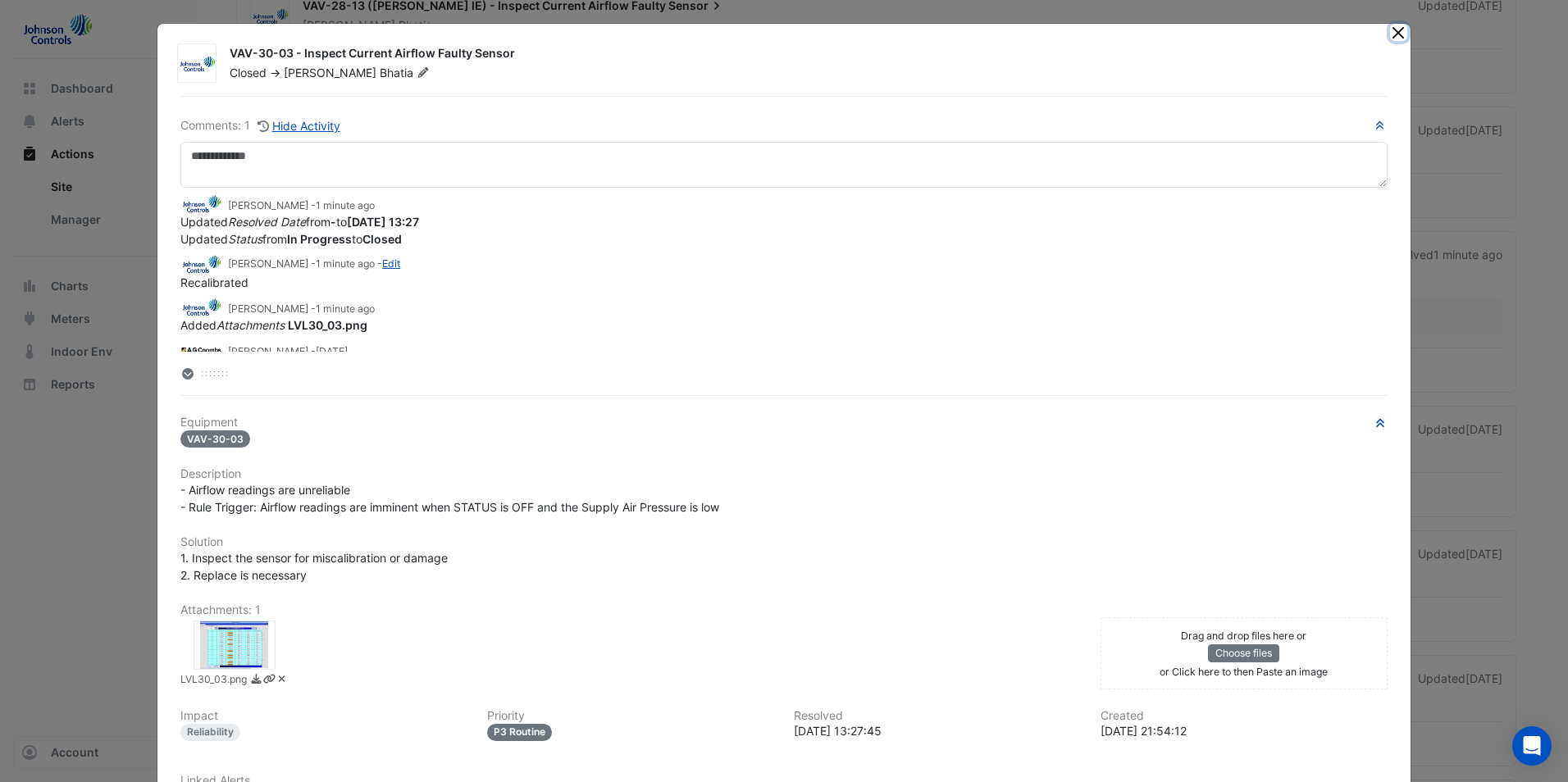
click at [1398, 36] on button "Close" at bounding box center [1398, 33] width 17 height 17
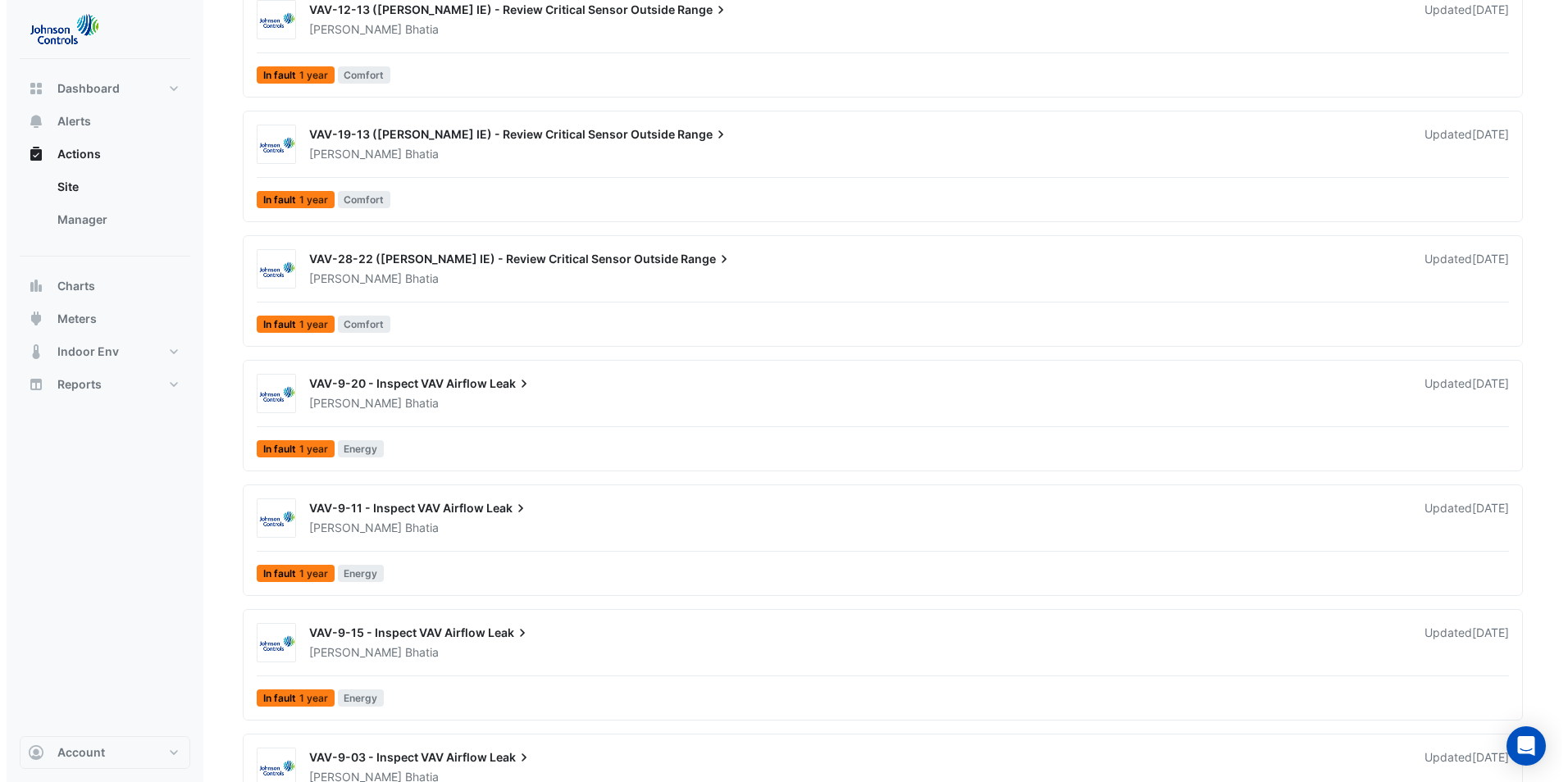
scroll to position [3304, 0]
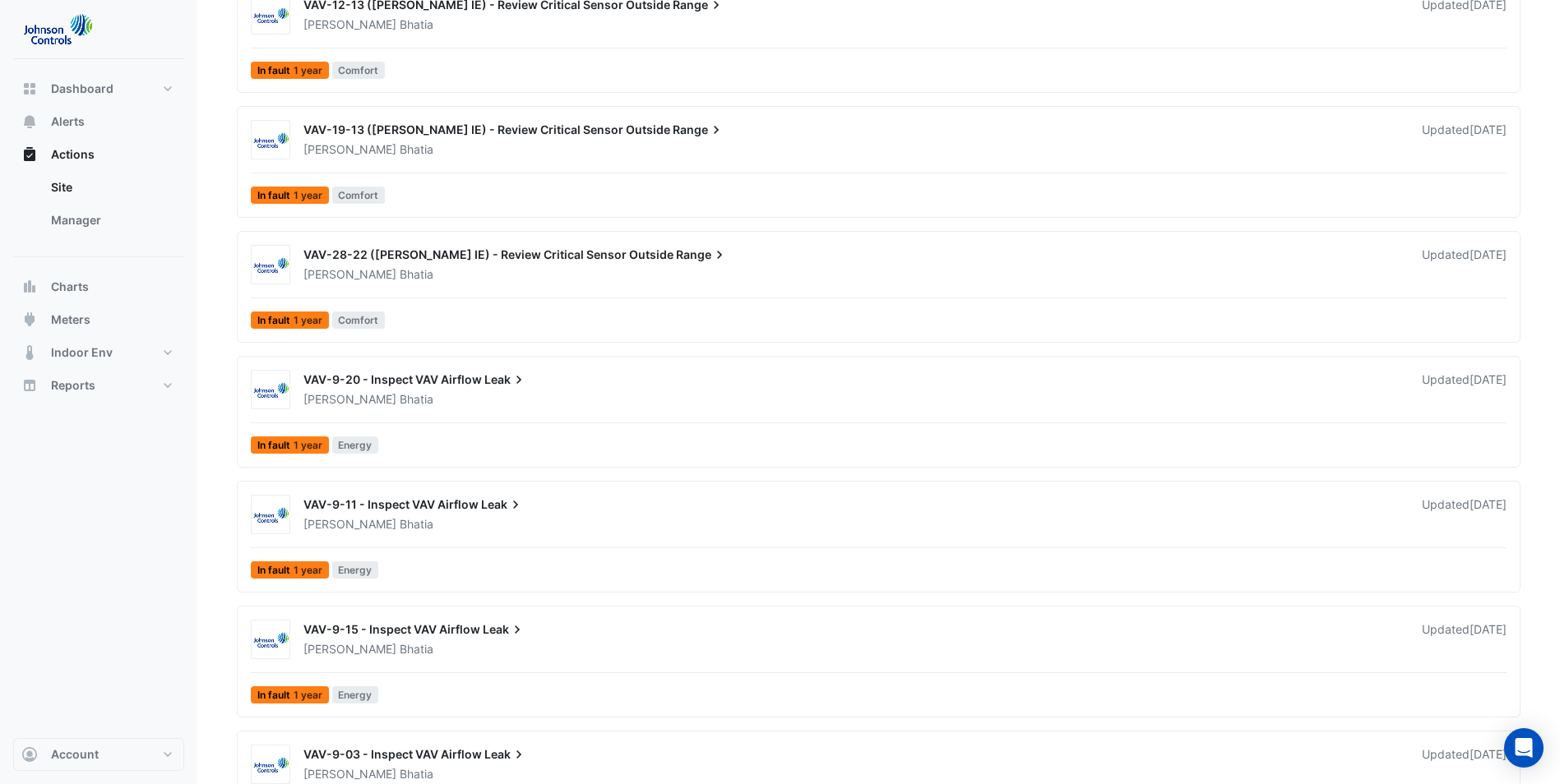
click at [680, 386] on div "VAV-9-20 - Inspect VAV Airflow Leak" at bounding box center [852, 381] width 1099 height 20
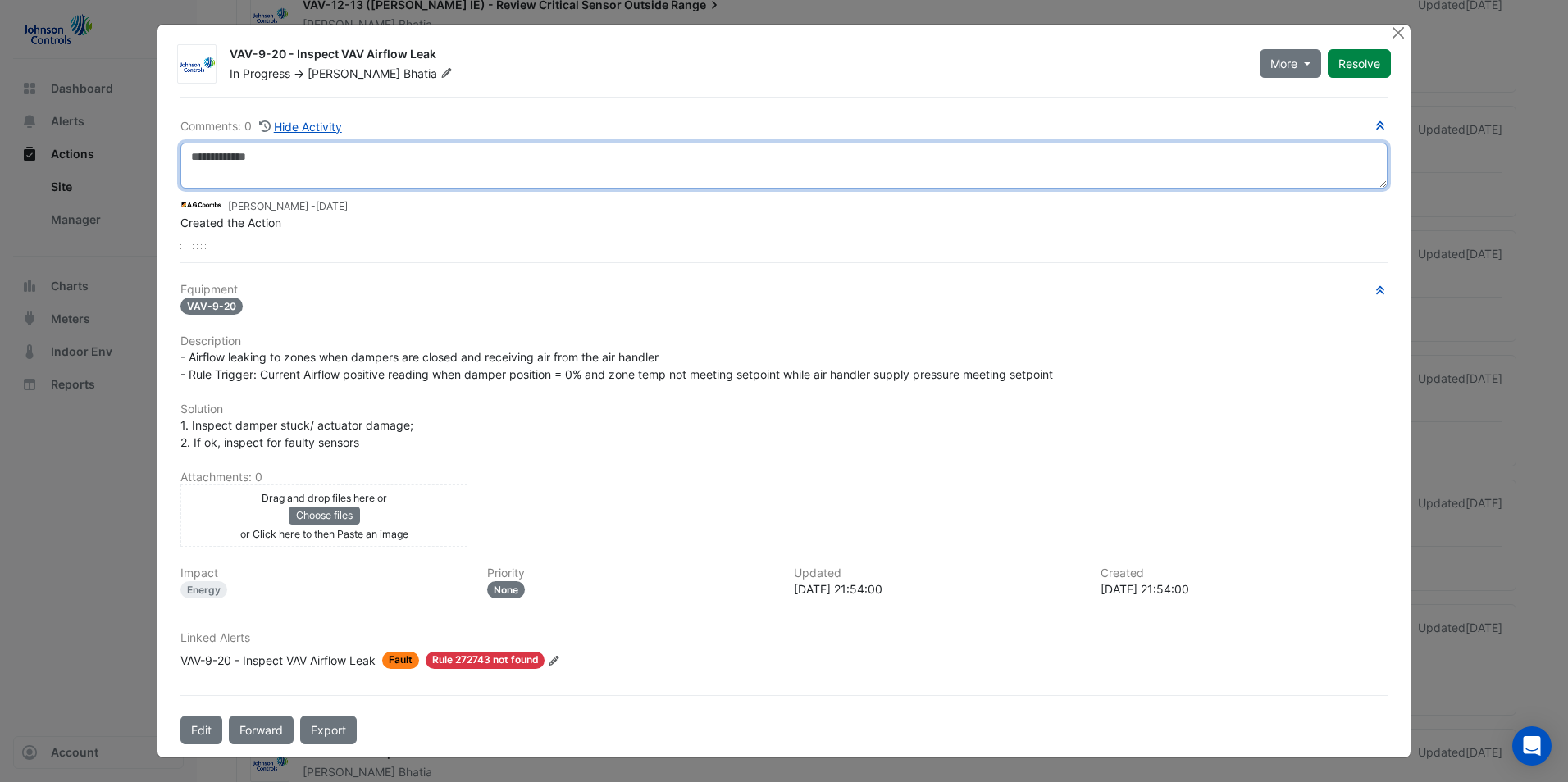
click at [274, 146] on textarea at bounding box center [784, 166] width 1207 height 46
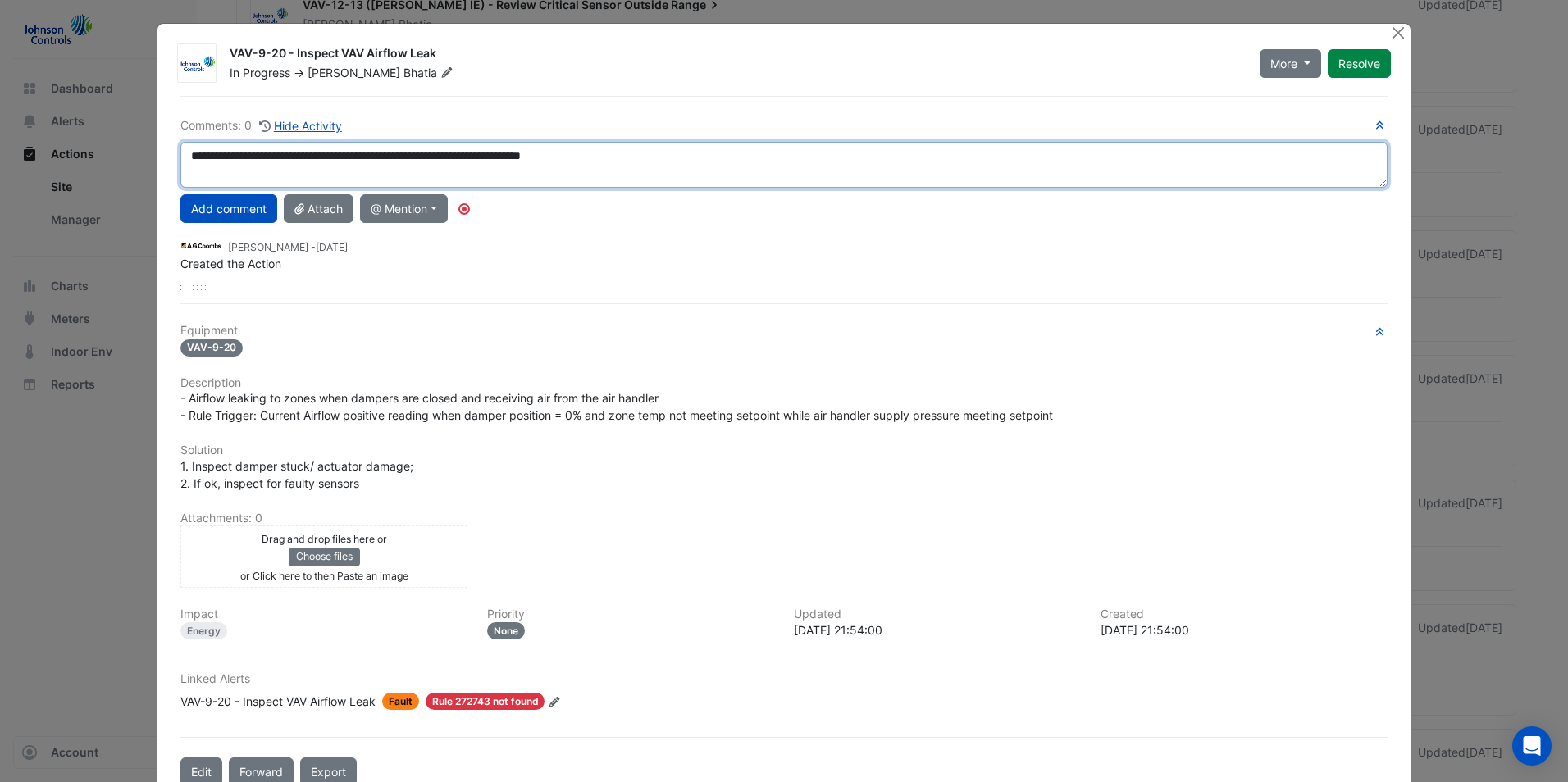
drag, startPoint x: 631, startPoint y: 164, endPoint x: 183, endPoint y: 163, distance: 448.0
click at [183, 163] on textarea "**********" at bounding box center [784, 165] width 1207 height 46
click at [258, 158] on textarea "**********" at bounding box center [784, 165] width 1207 height 46
type textarea "**********"
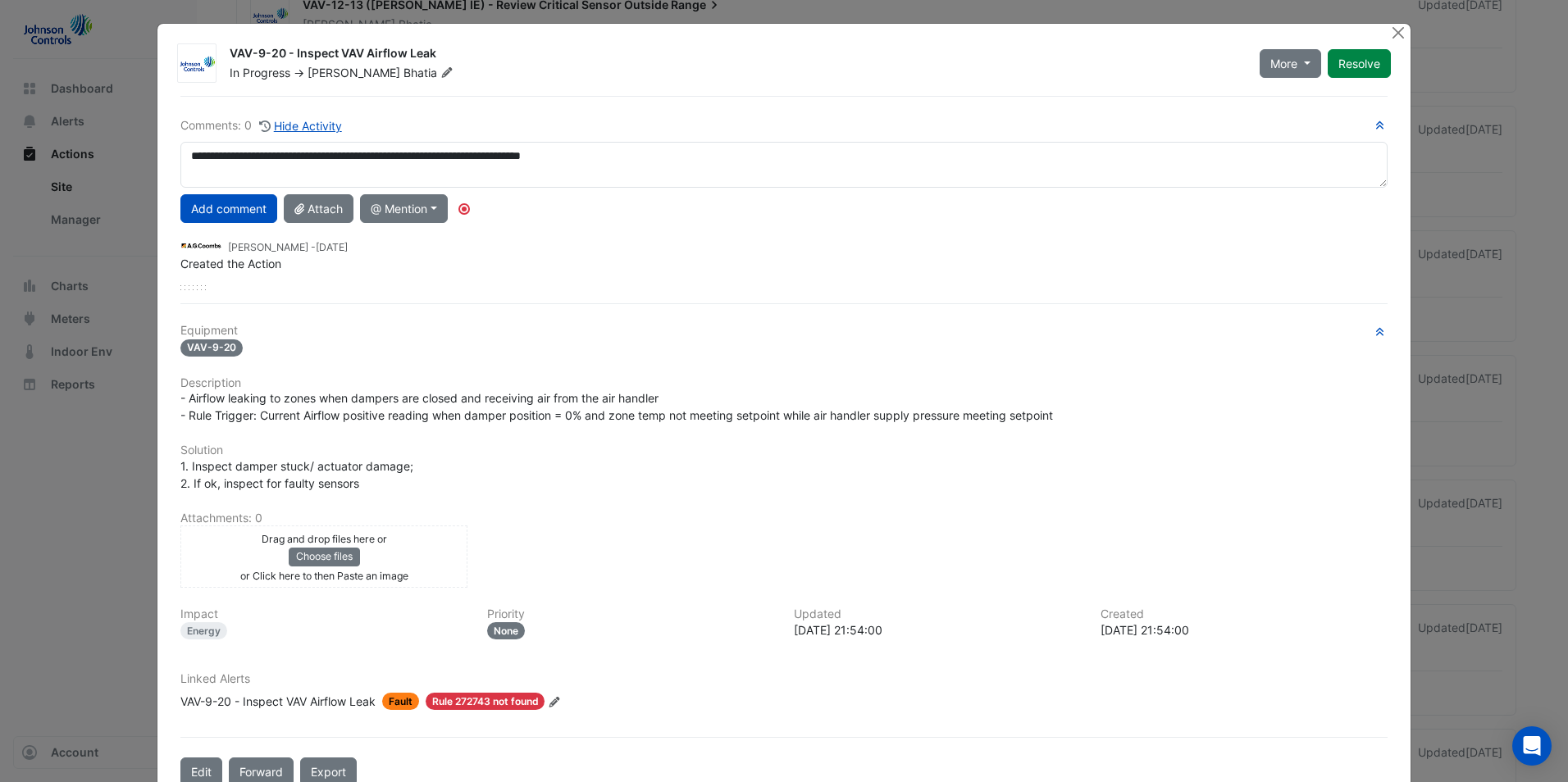
drag, startPoint x: 258, startPoint y: 158, endPoint x: 245, endPoint y: 272, distance: 114.7
click at [245, 272] on div "Created the Action" at bounding box center [784, 264] width 1207 height 17
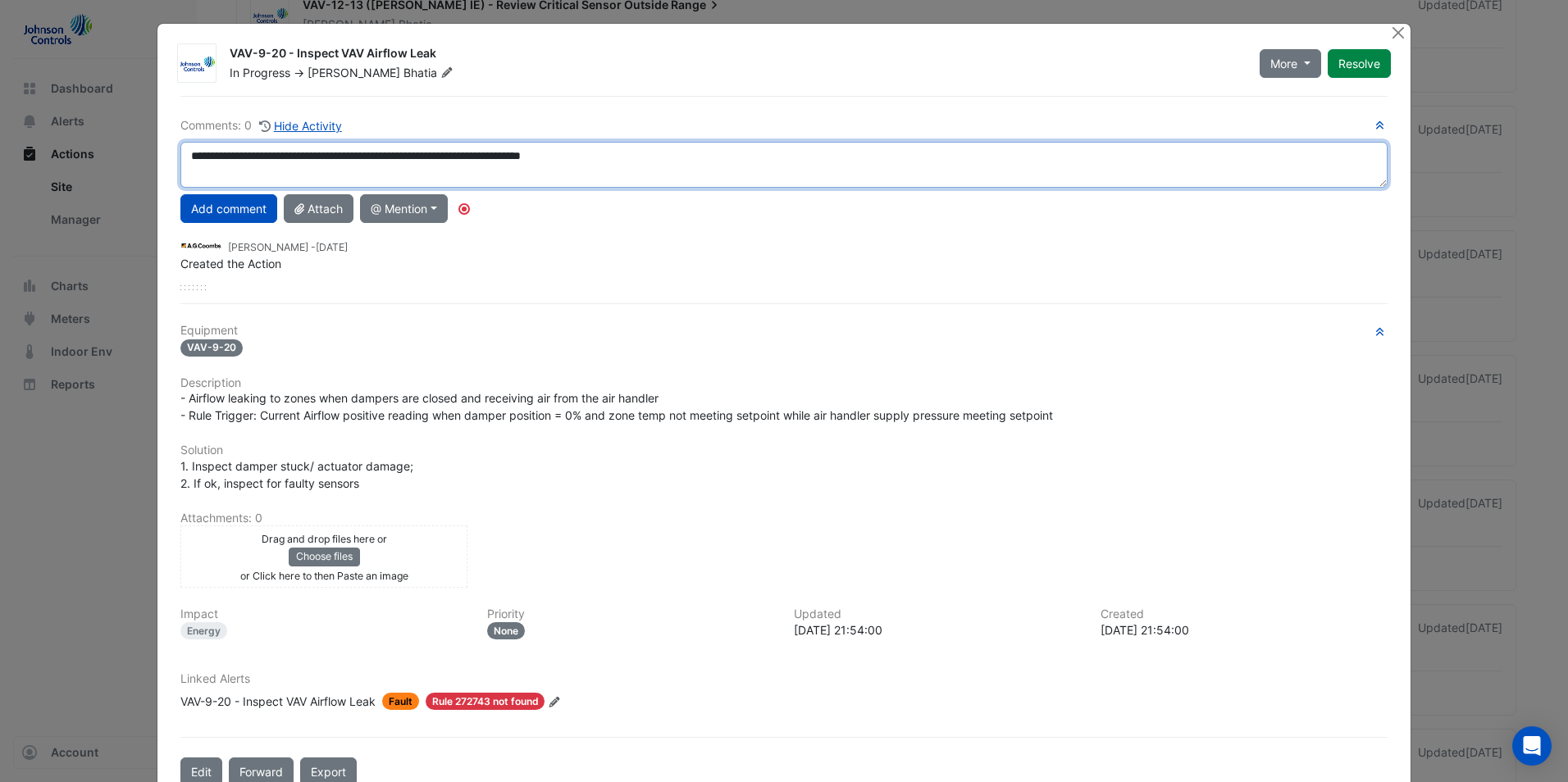
drag, startPoint x: 183, startPoint y: 151, endPoint x: 643, endPoint y: 188, distance: 461.5
click at [643, 188] on div "**********" at bounding box center [784, 203] width 1207 height 174
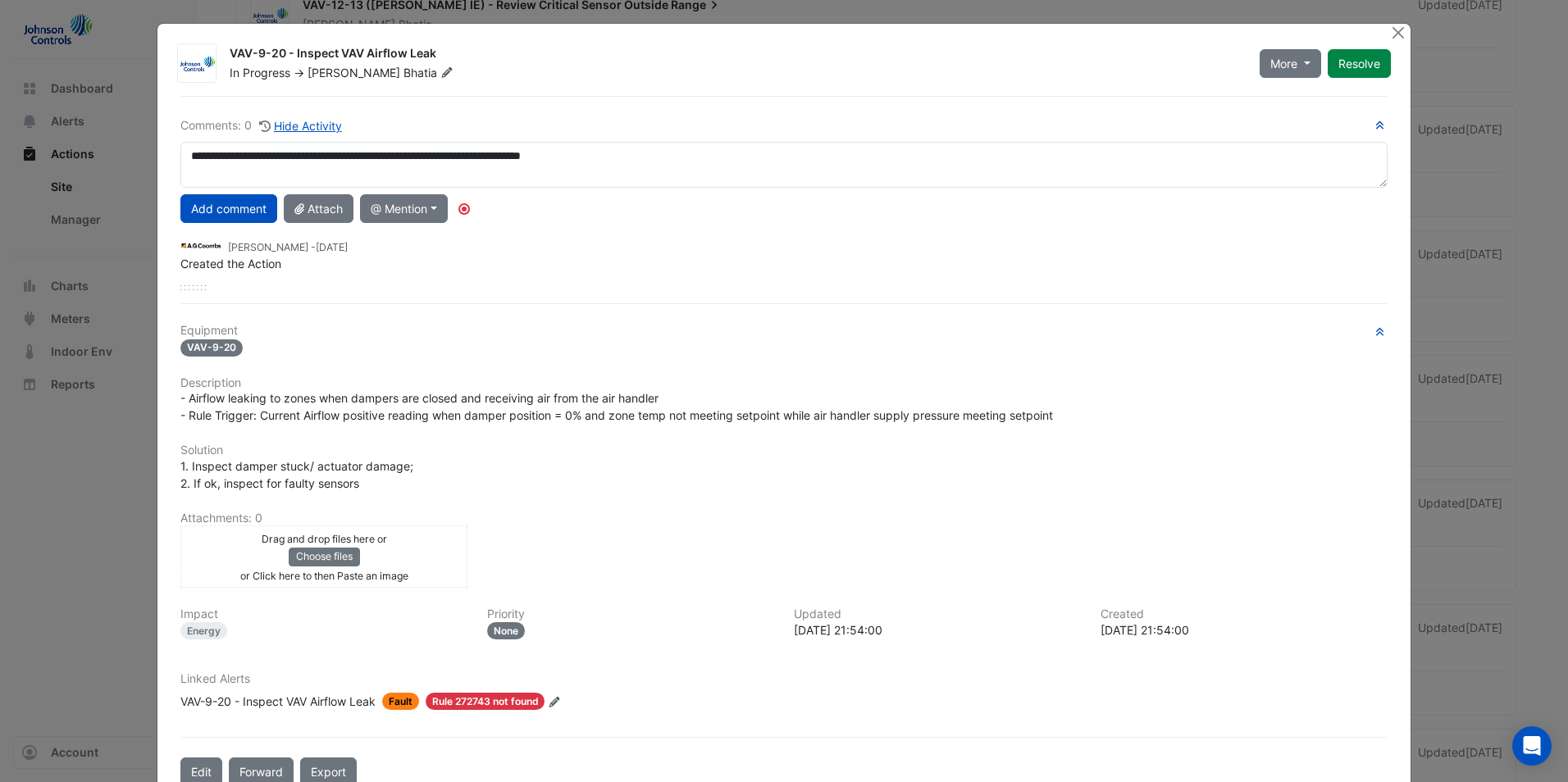
click at [200, 206] on button "Add comment" at bounding box center [229, 209] width 97 height 29
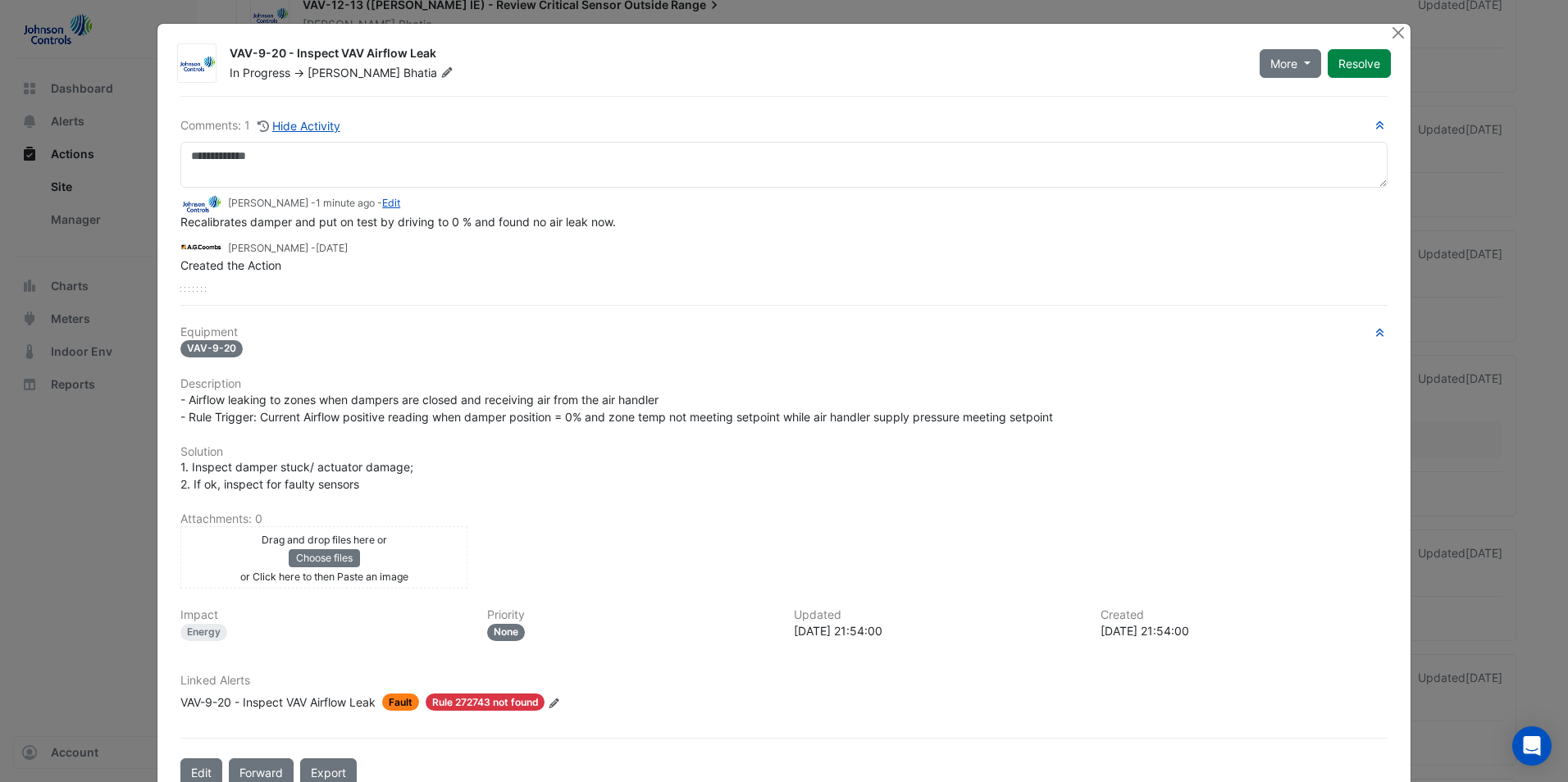
click at [356, 555] on div "Drag and drop files here or Choose files or Click here to then Paste an image" at bounding box center [323, 557] width 278 height 54
click at [355, 555] on div "Drag and drop files here or Choose files or an Paste image" at bounding box center [323, 557] width 278 height 54
click at [332, 558] on button "Choose files" at bounding box center [324, 558] width 71 height 18
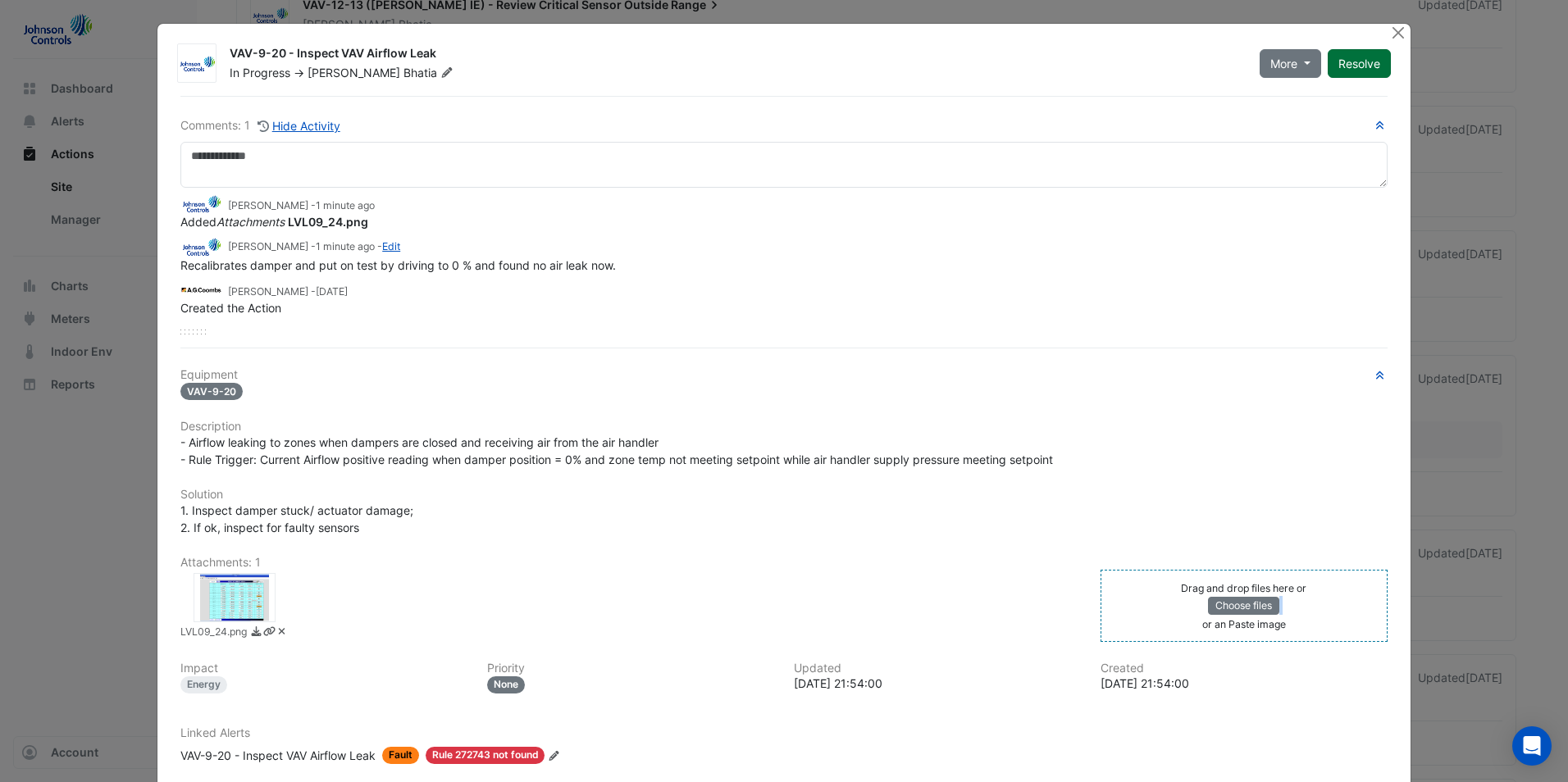
click at [1360, 68] on button "Resolve" at bounding box center [1360, 63] width 63 height 29
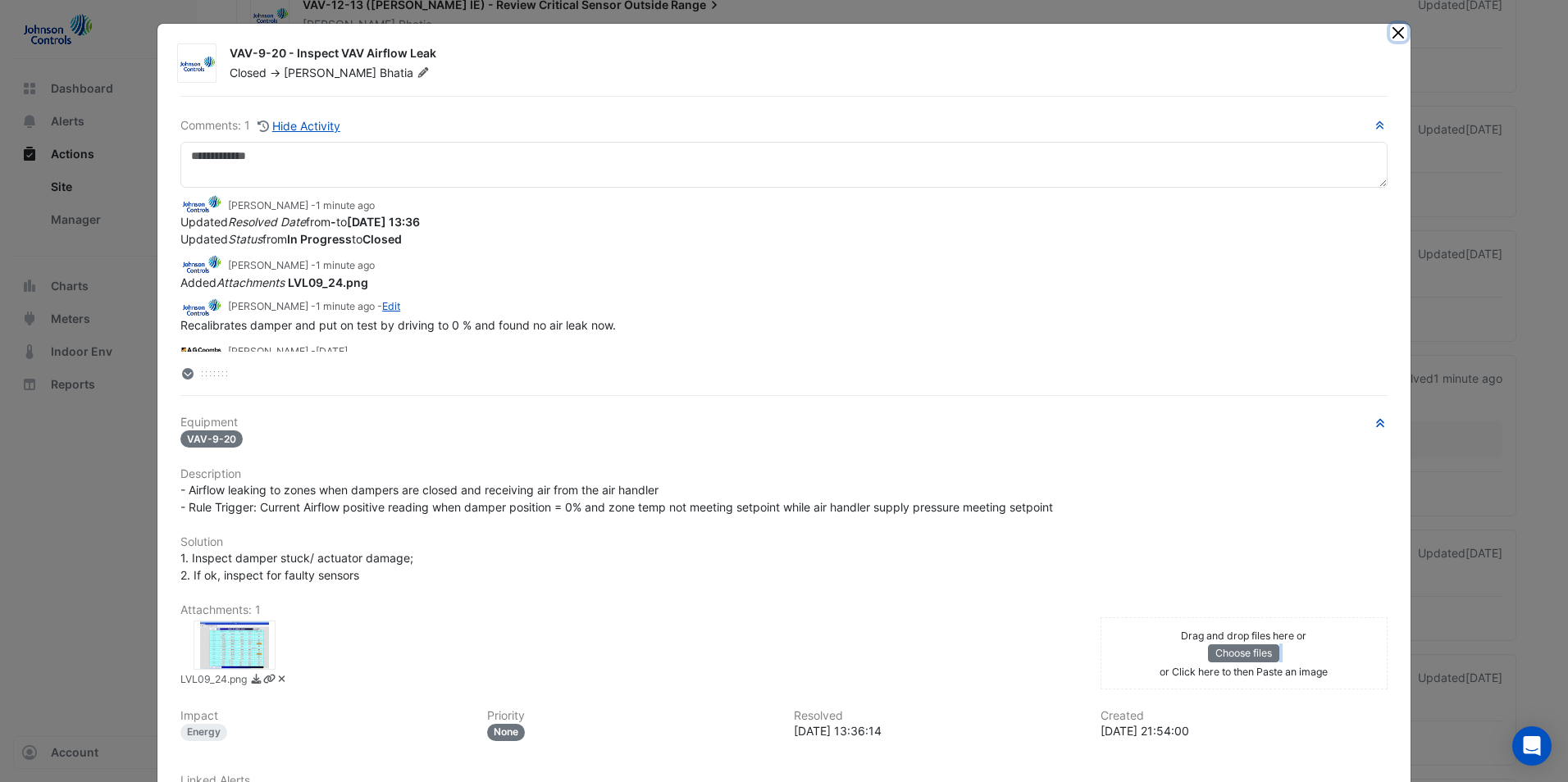
click at [1391, 30] on button "Close" at bounding box center [1398, 33] width 17 height 17
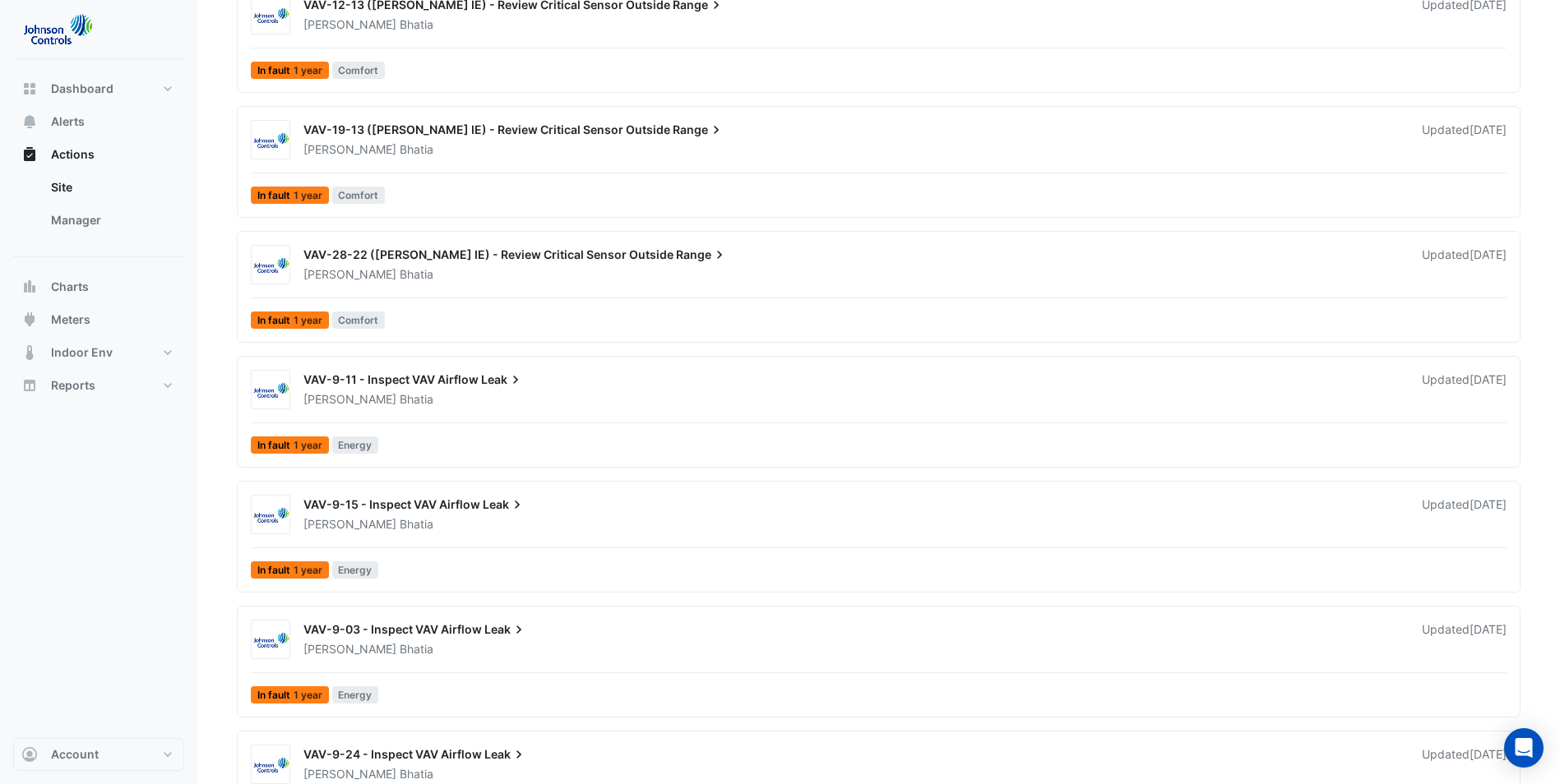
click at [1064, 758] on div "VAV-9-24 - Inspect VAV Airflow Leak" at bounding box center [852, 756] width 1099 height 20
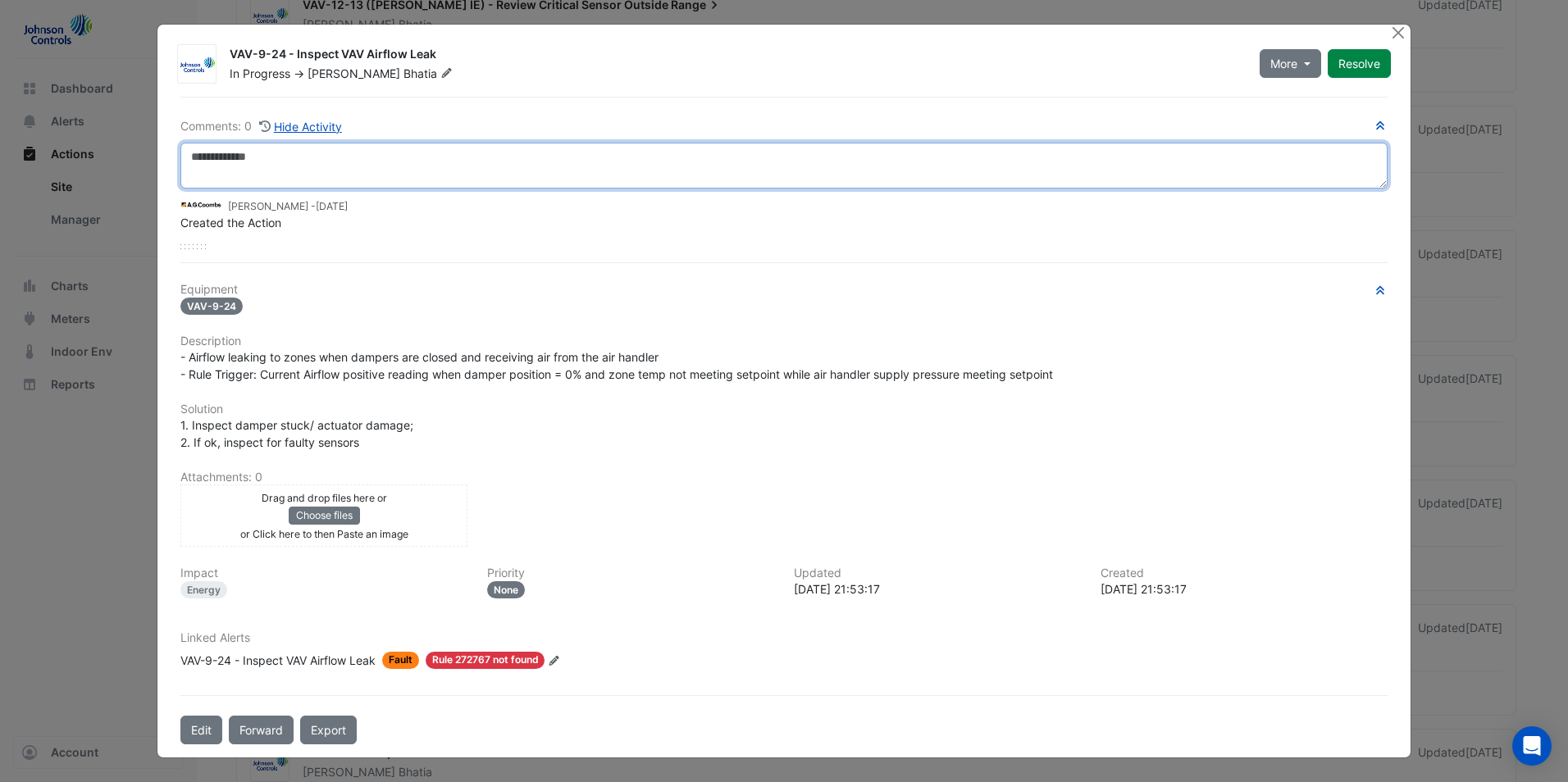
click at [320, 162] on textarea at bounding box center [784, 166] width 1207 height 46
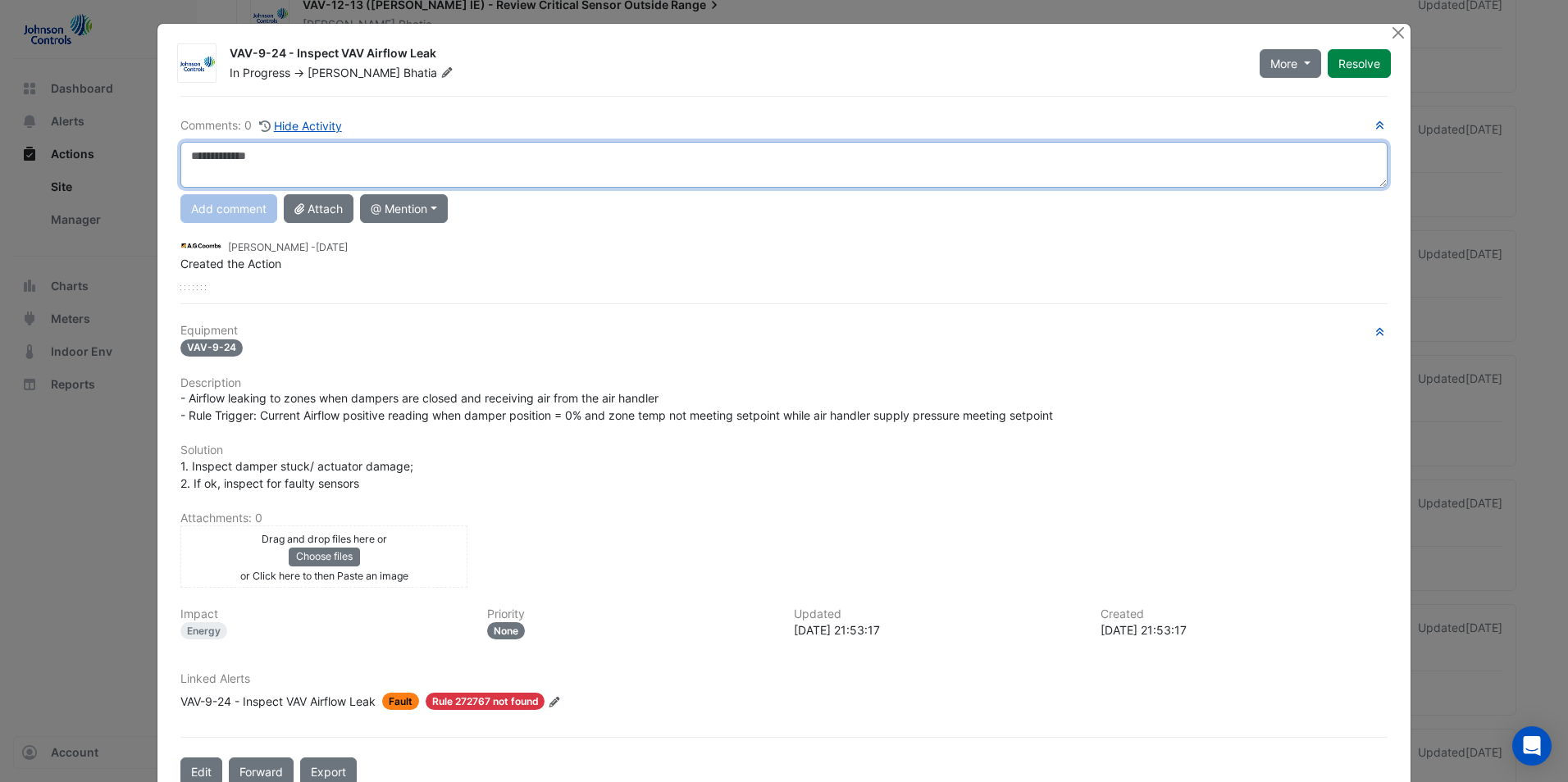
paste textarea "**********"
type textarea "**********"
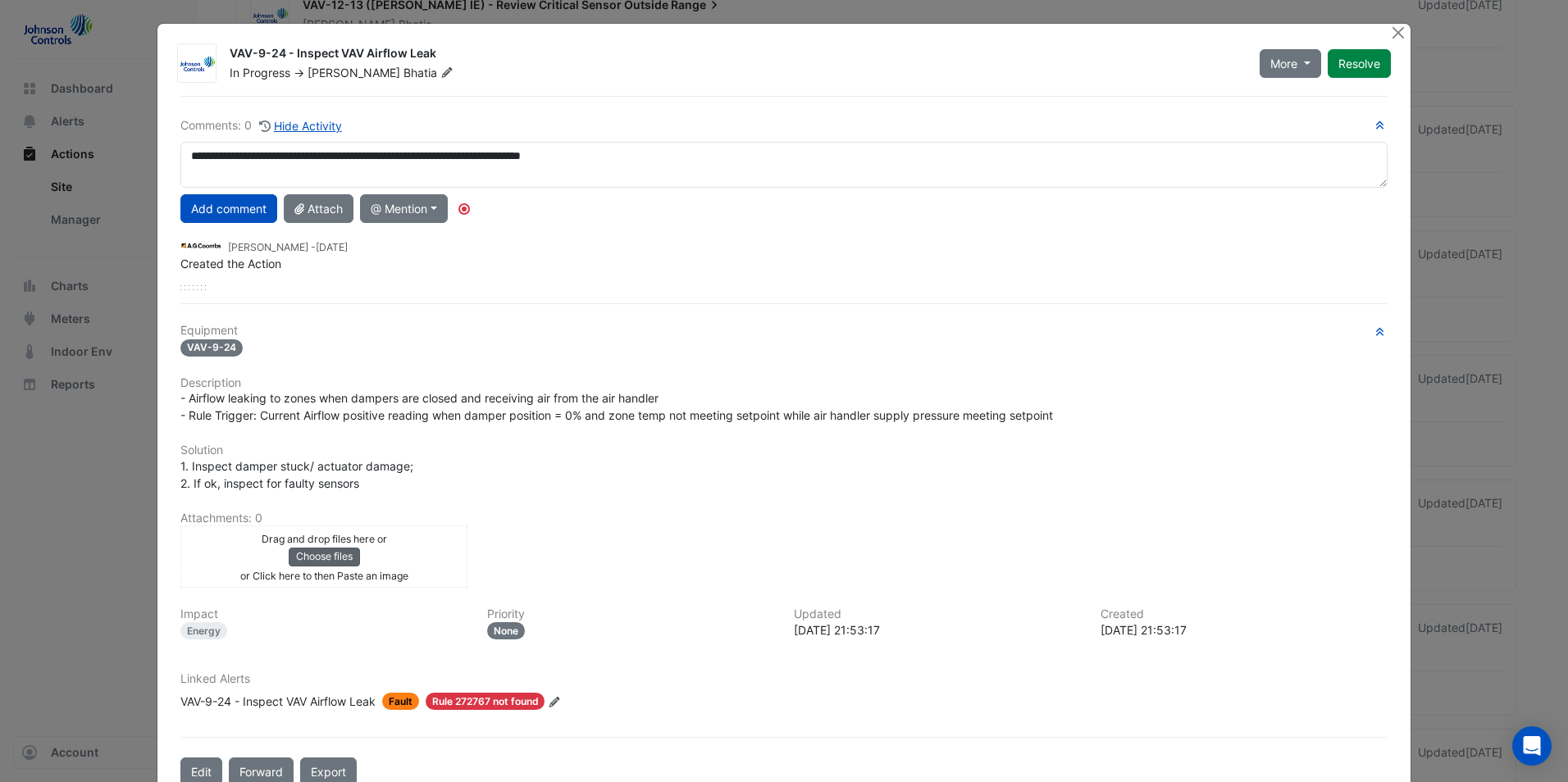
click at [314, 556] on button "Choose files" at bounding box center [324, 556] width 71 height 18
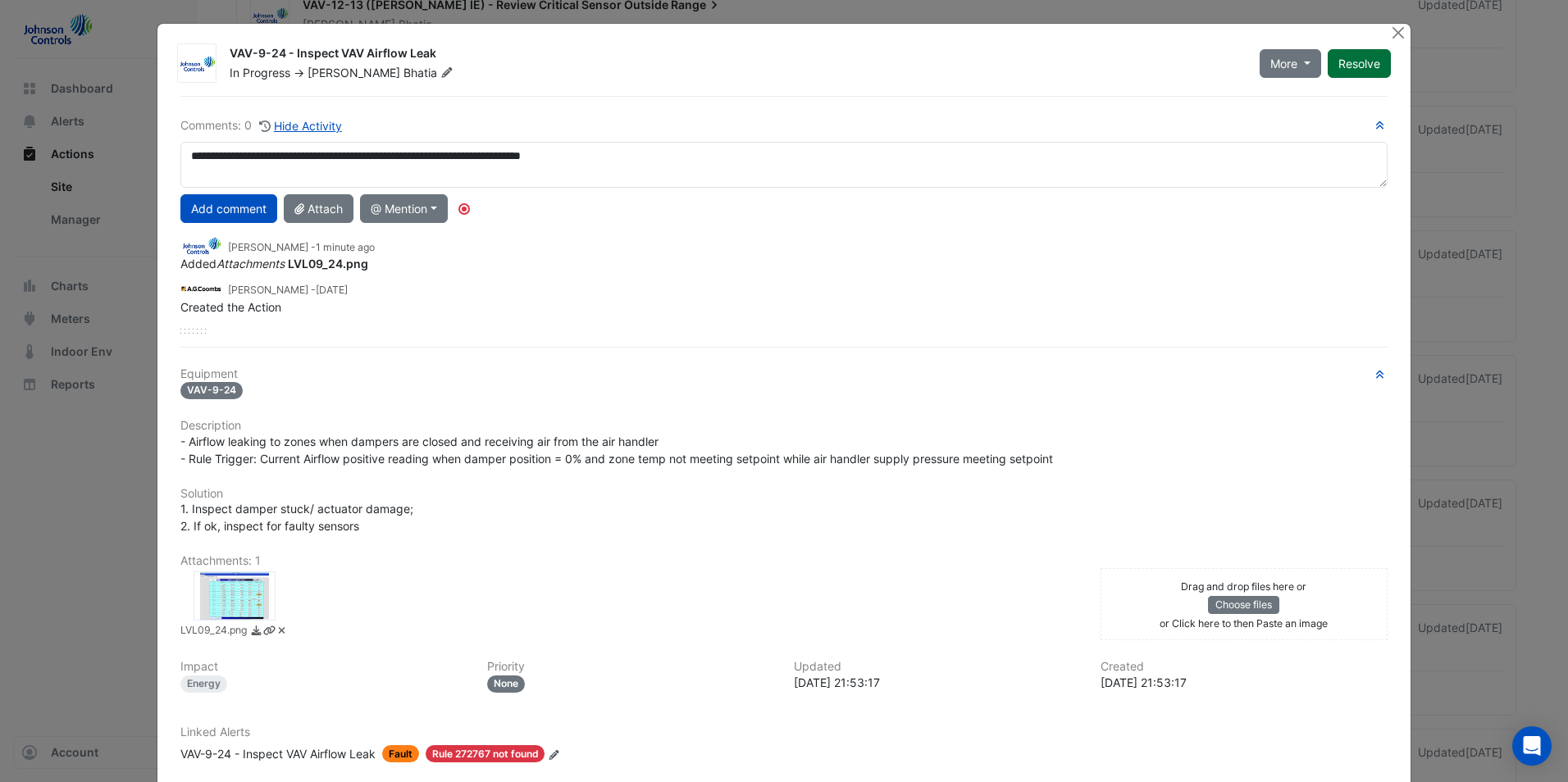
click at [1356, 73] on button "Resolve" at bounding box center [1360, 63] width 63 height 29
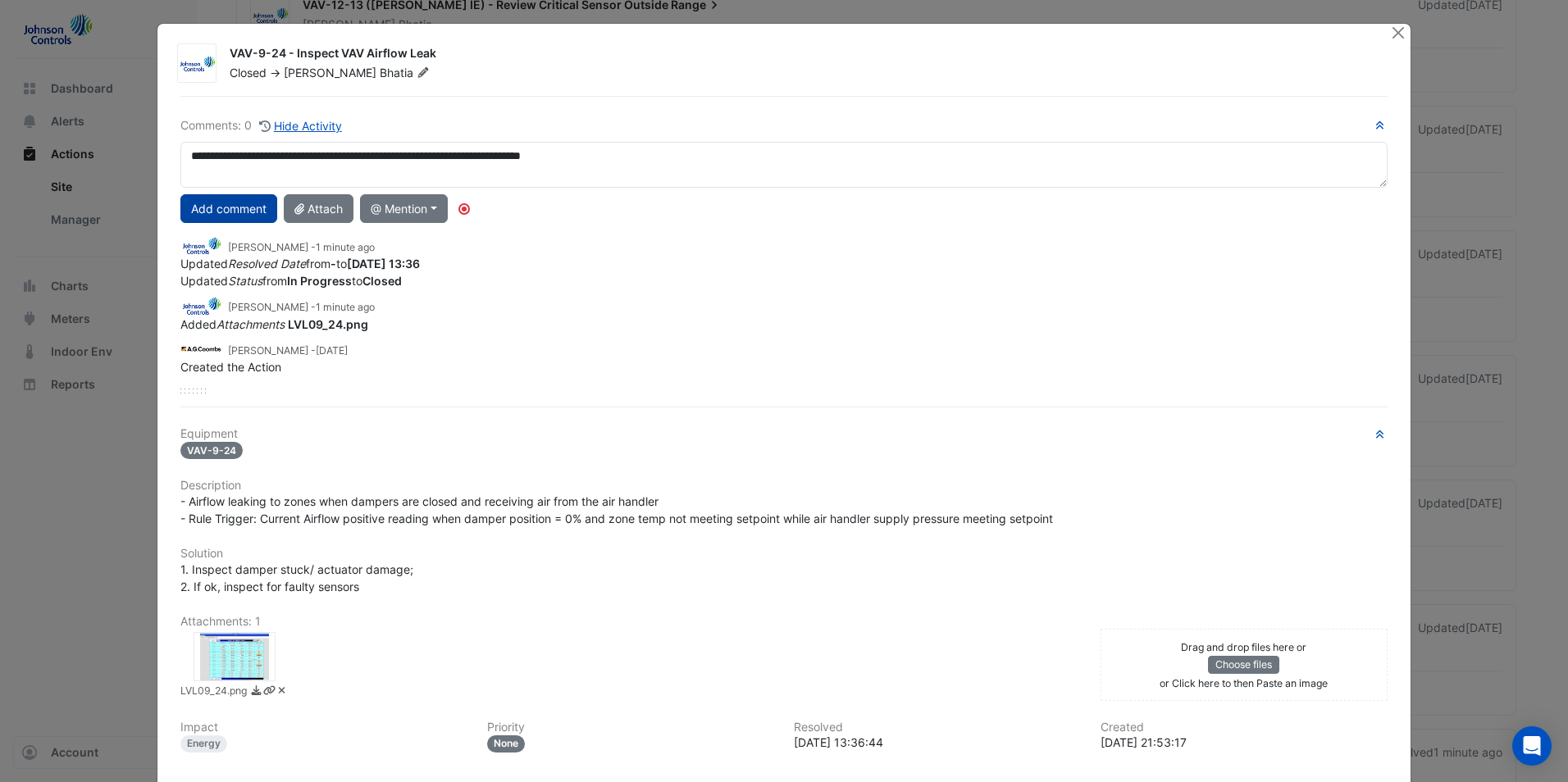
click at [221, 212] on button "Add comment" at bounding box center [229, 209] width 97 height 29
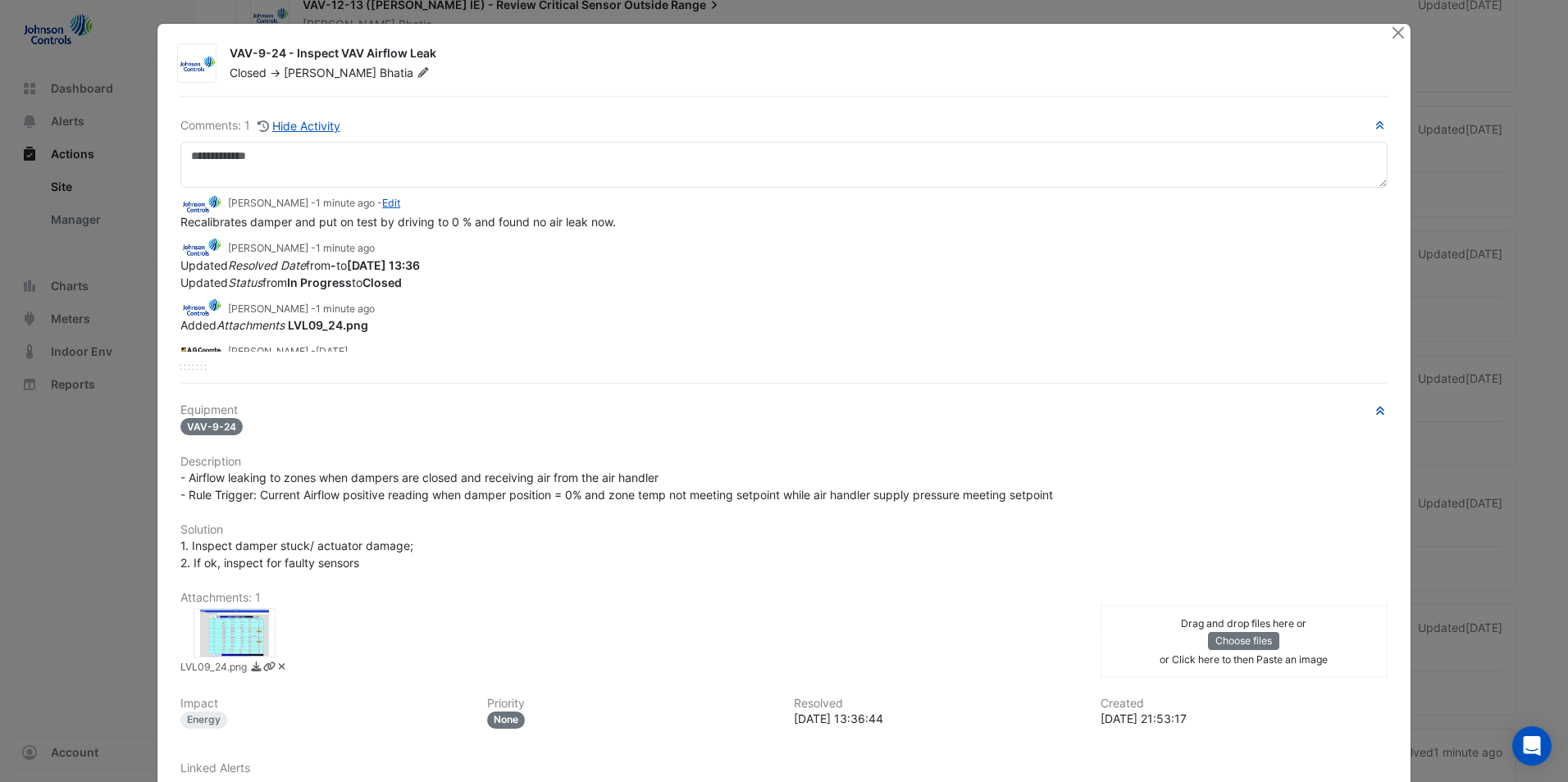
click at [1402, 31] on div at bounding box center [1400, 33] width 21 height 19
click at [1391, 32] on button "Close" at bounding box center [1398, 33] width 17 height 17
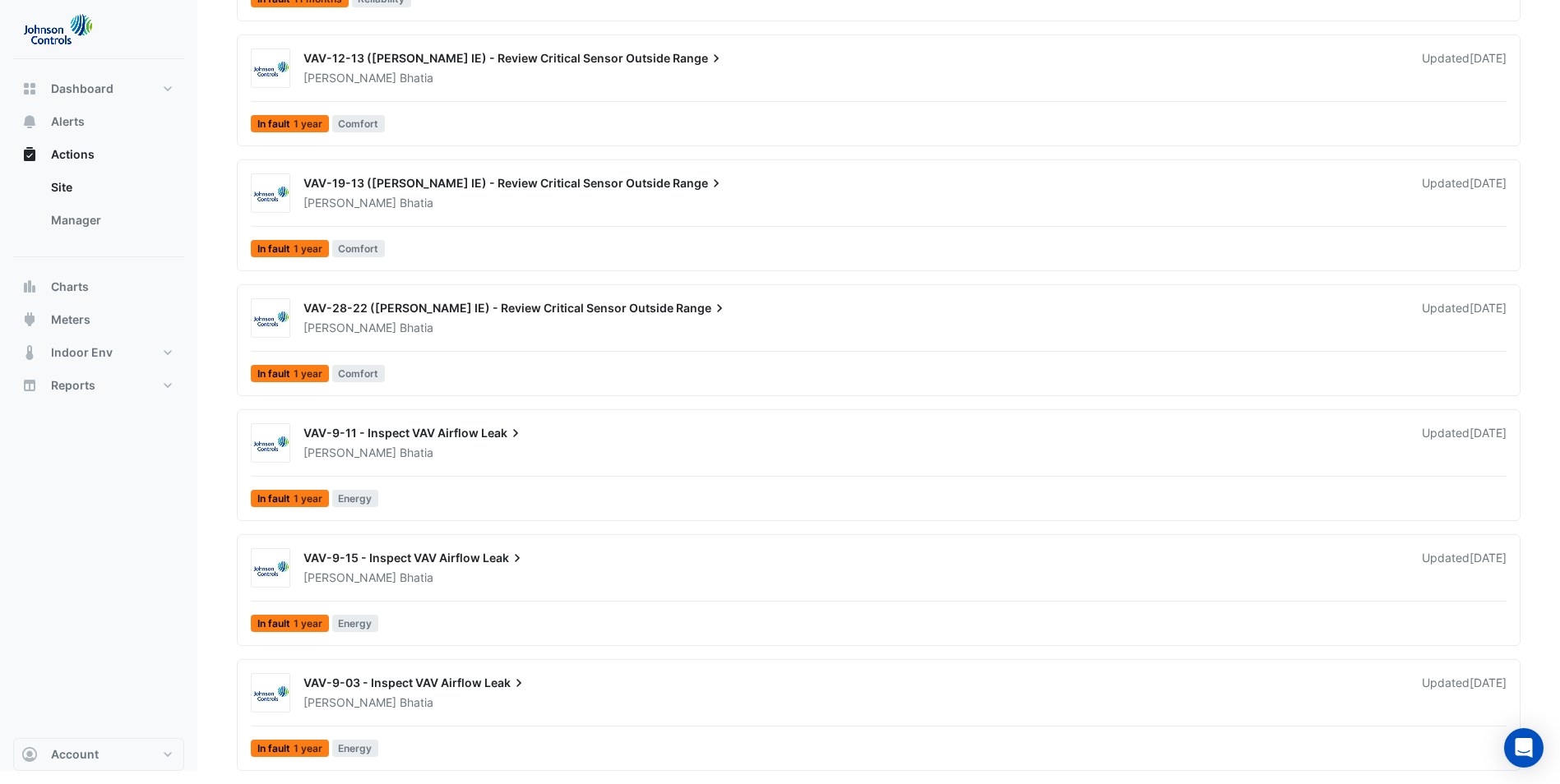
click at [625, 569] on div "[PERSON_NAME]" at bounding box center [852, 577] width 1102 height 16
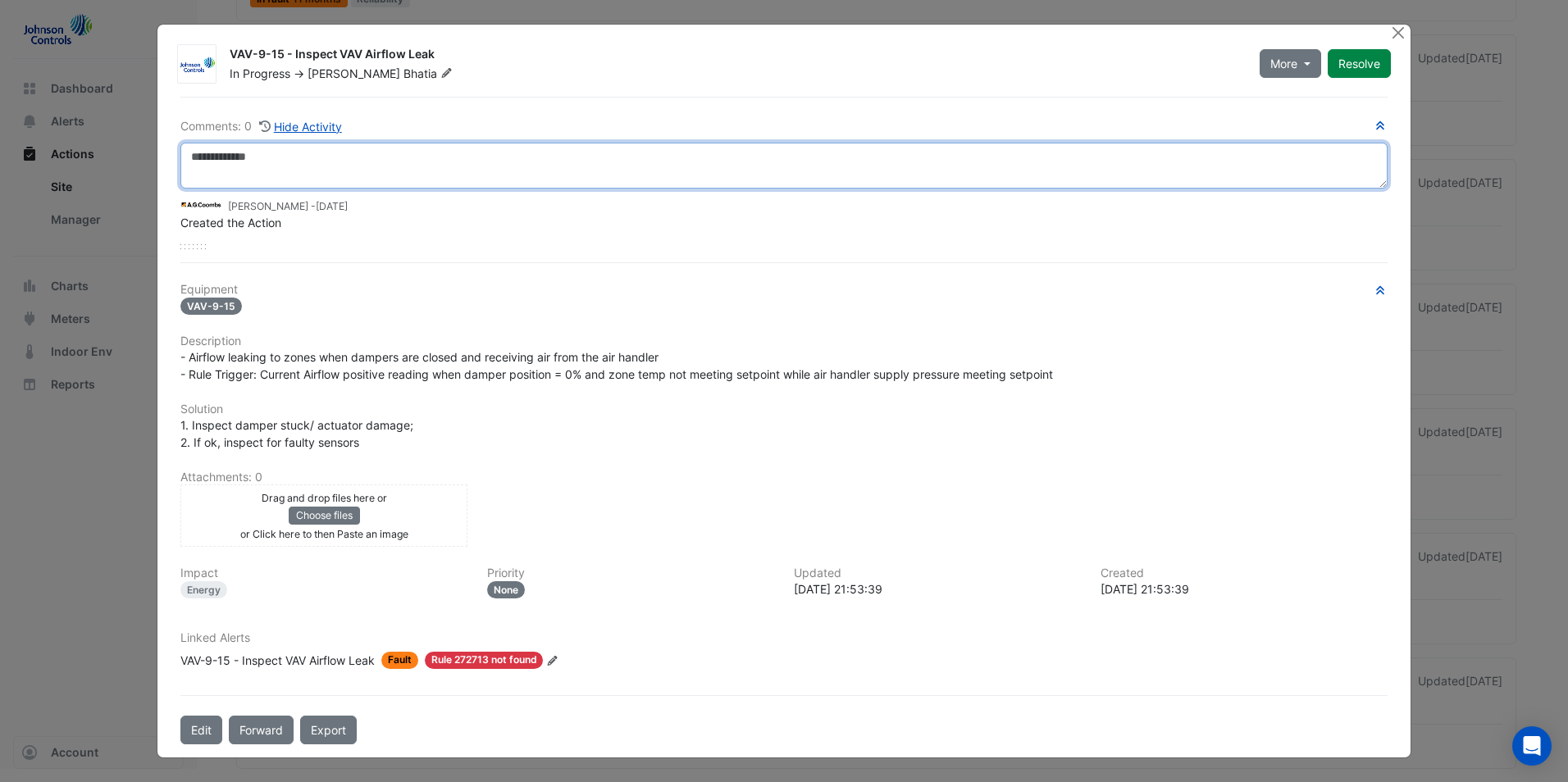
click at [309, 159] on textarea at bounding box center [784, 166] width 1207 height 46
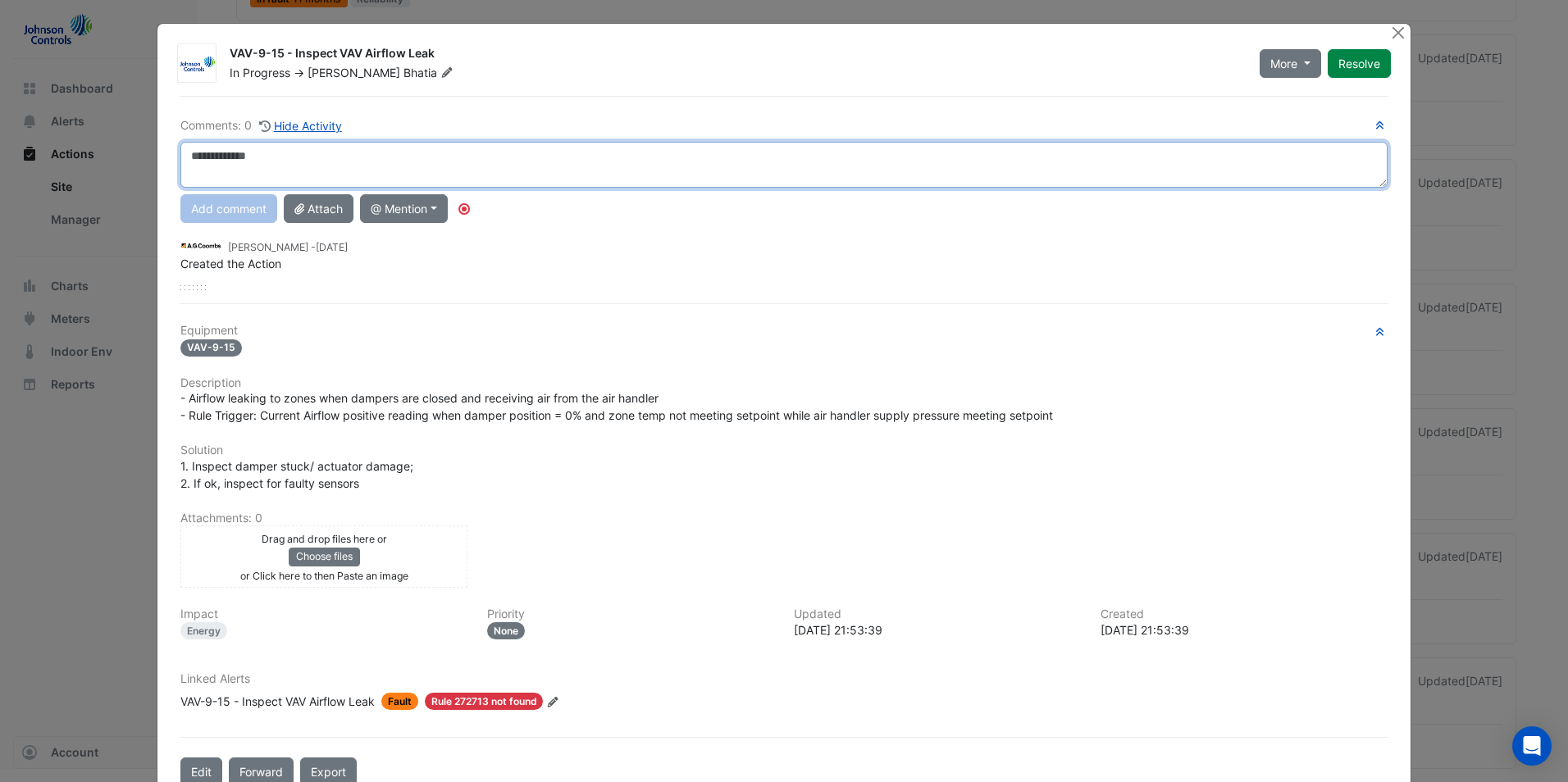
click at [299, 165] on textarea at bounding box center [784, 165] width 1207 height 46
click at [270, 151] on textarea at bounding box center [784, 165] width 1207 height 46
drag, startPoint x: 683, startPoint y: 153, endPoint x: 181, endPoint y: 144, distance: 502.1
click at [181, 140] on div "**********" at bounding box center [784, 203] width 1207 height 174
type textarea "**********"
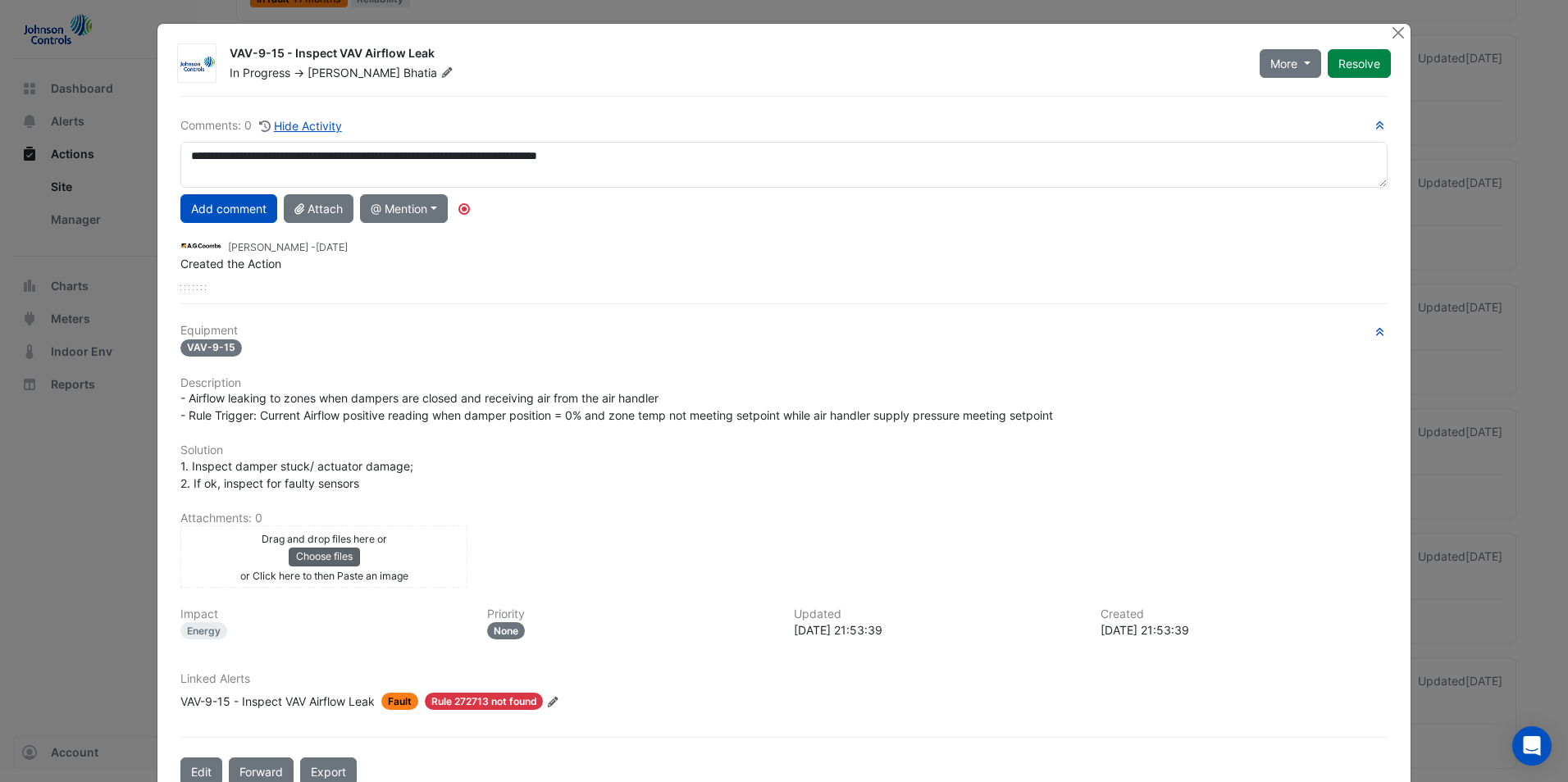
click at [324, 556] on button "Choose files" at bounding box center [324, 556] width 71 height 18
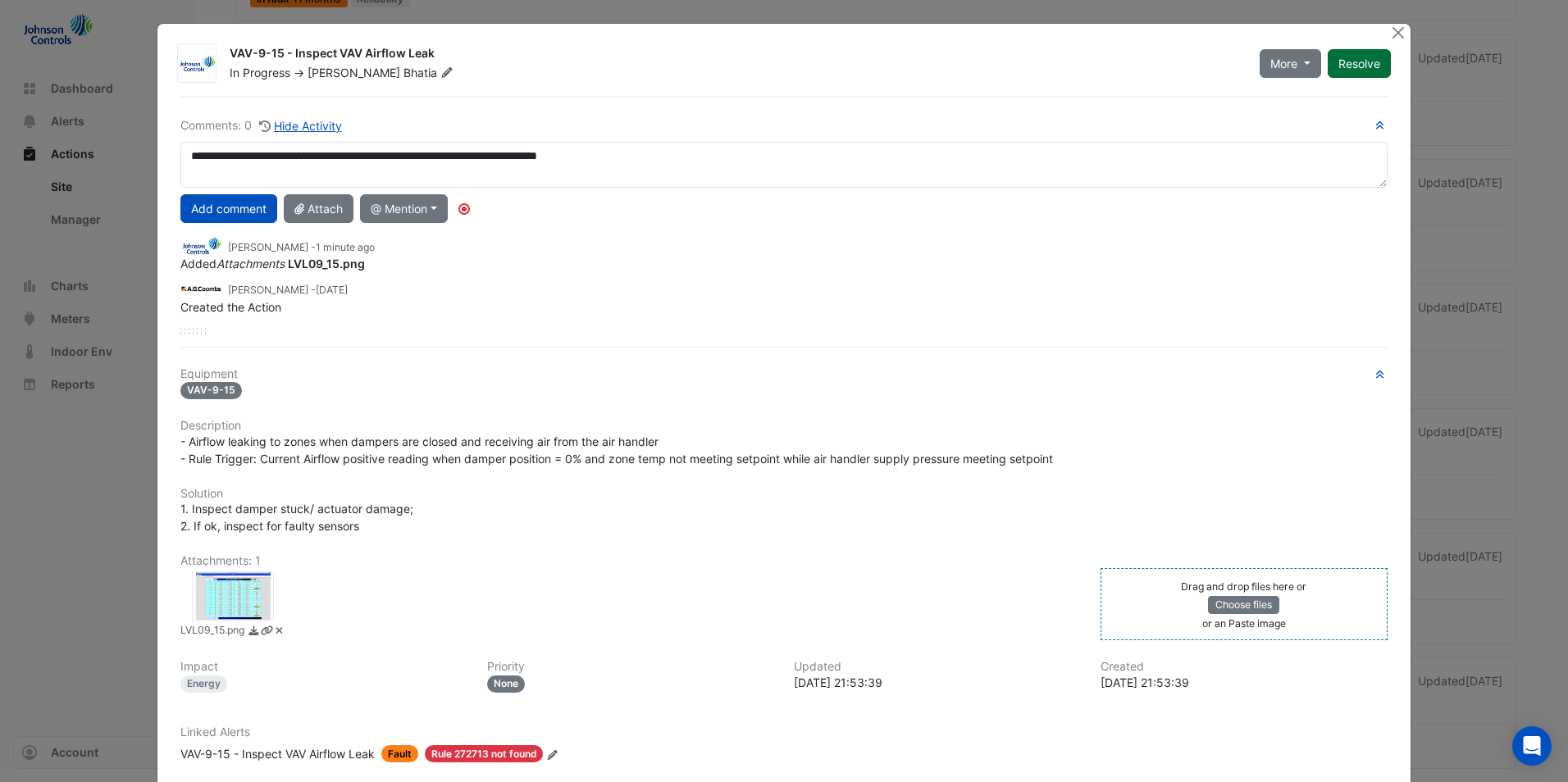
click at [1366, 65] on button "Resolve" at bounding box center [1360, 63] width 63 height 29
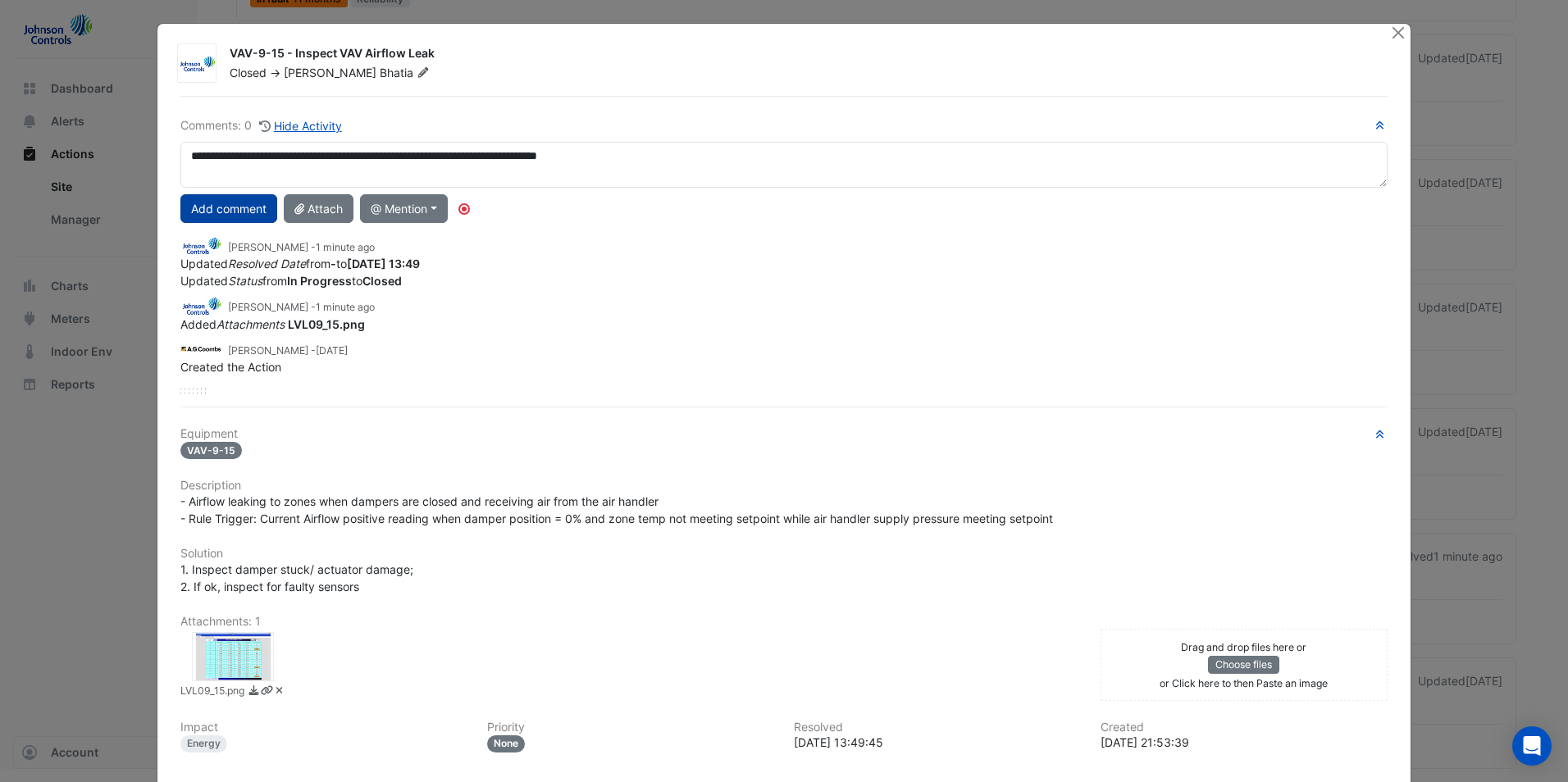
click at [214, 206] on button "Add comment" at bounding box center [229, 209] width 97 height 29
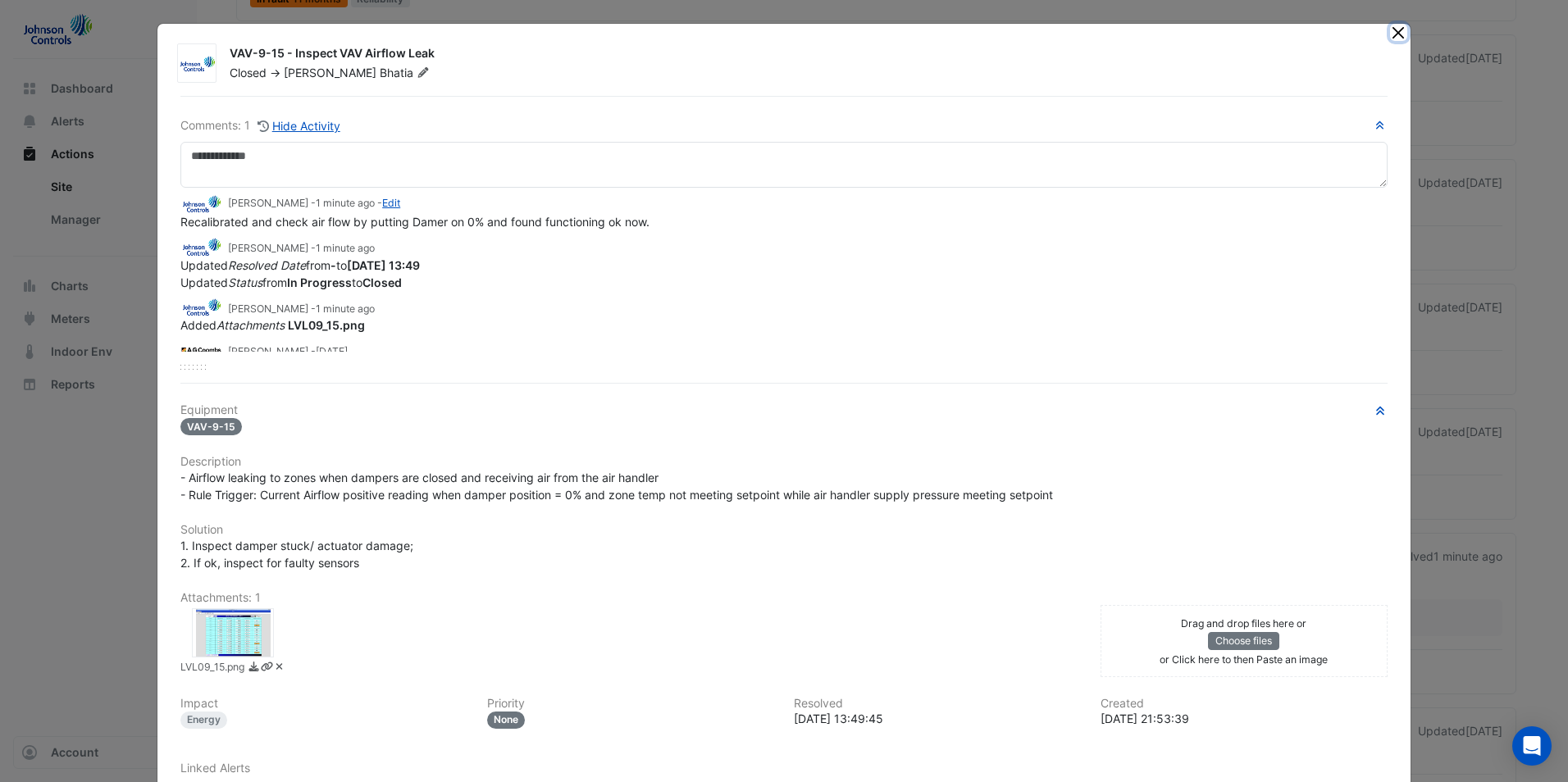
click at [1390, 37] on button "Close" at bounding box center [1398, 33] width 17 height 17
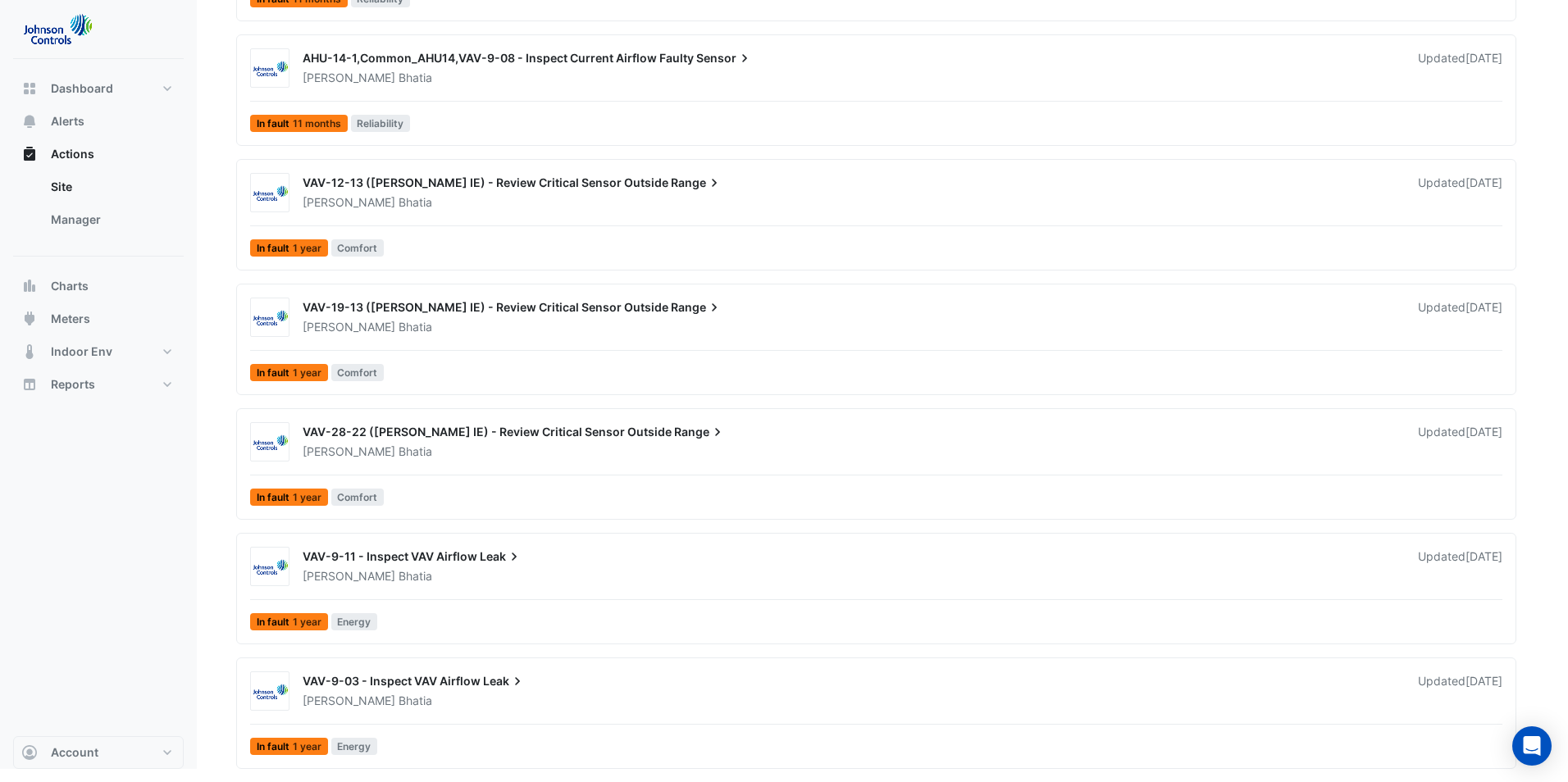
scroll to position [3127, 0]
click at [637, 570] on div "[PERSON_NAME]" at bounding box center [850, 576] width 1099 height 16
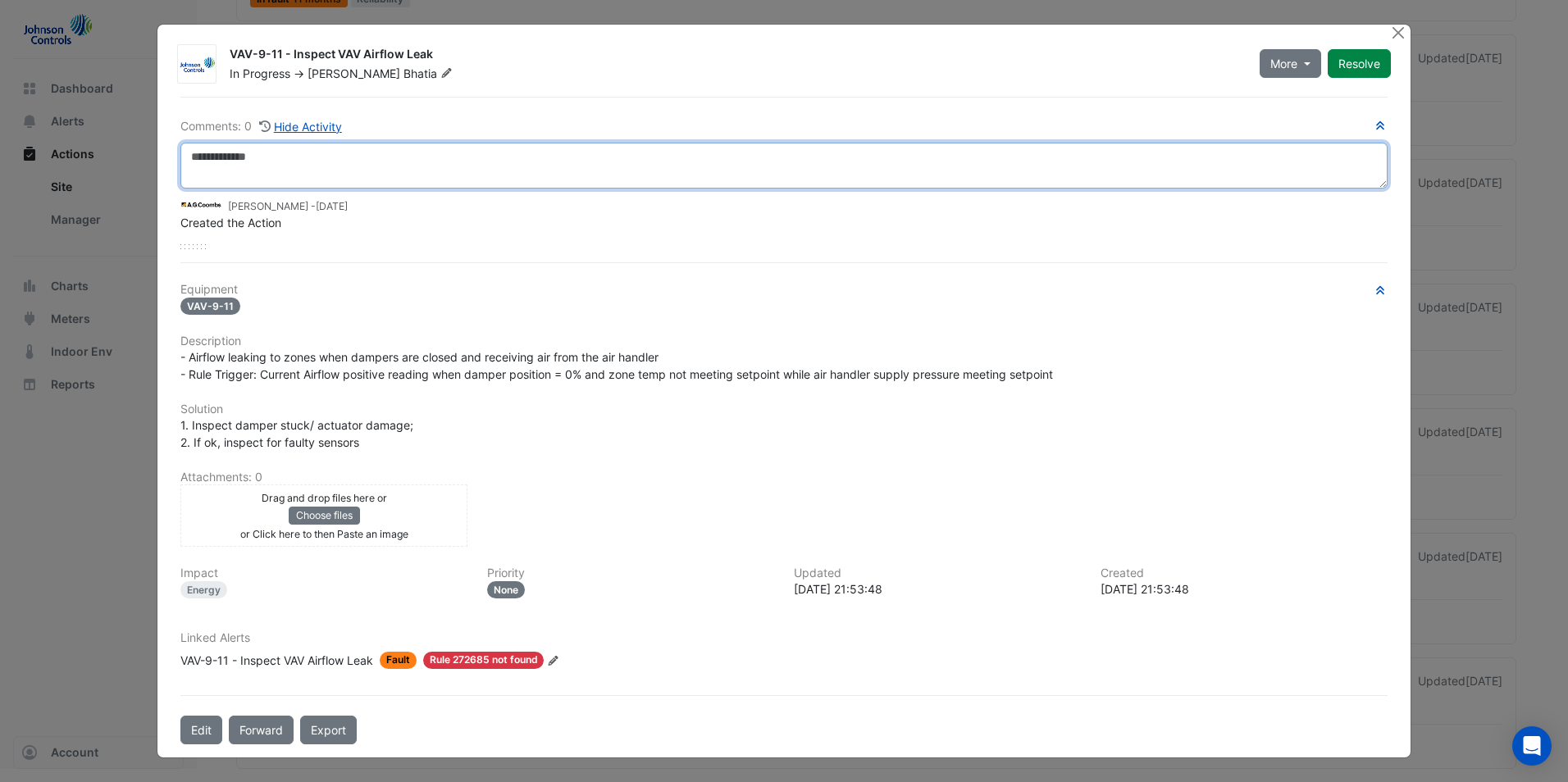
click at [382, 165] on textarea at bounding box center [784, 166] width 1207 height 46
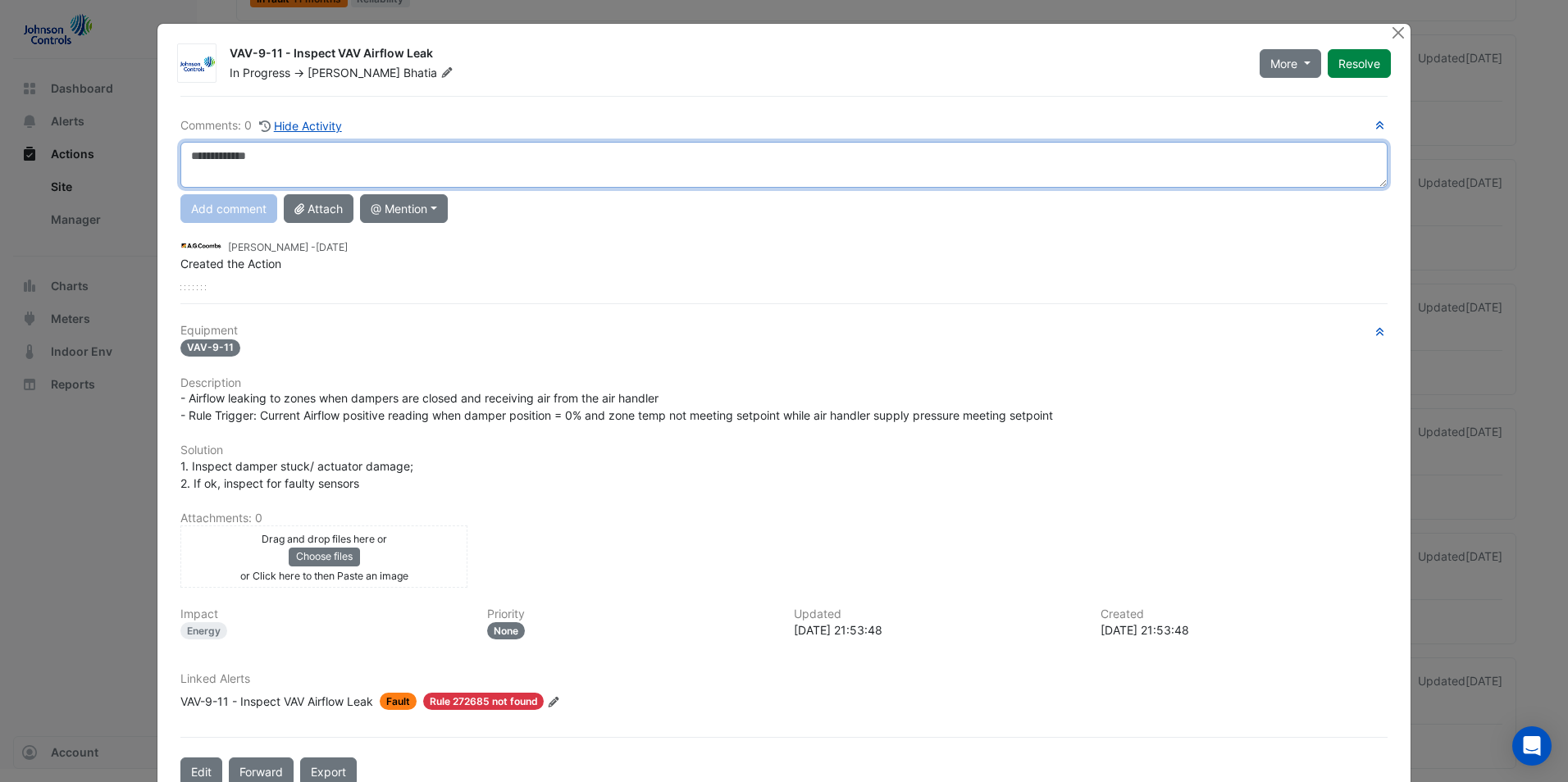
paste textarea "**********"
type textarea "**********"
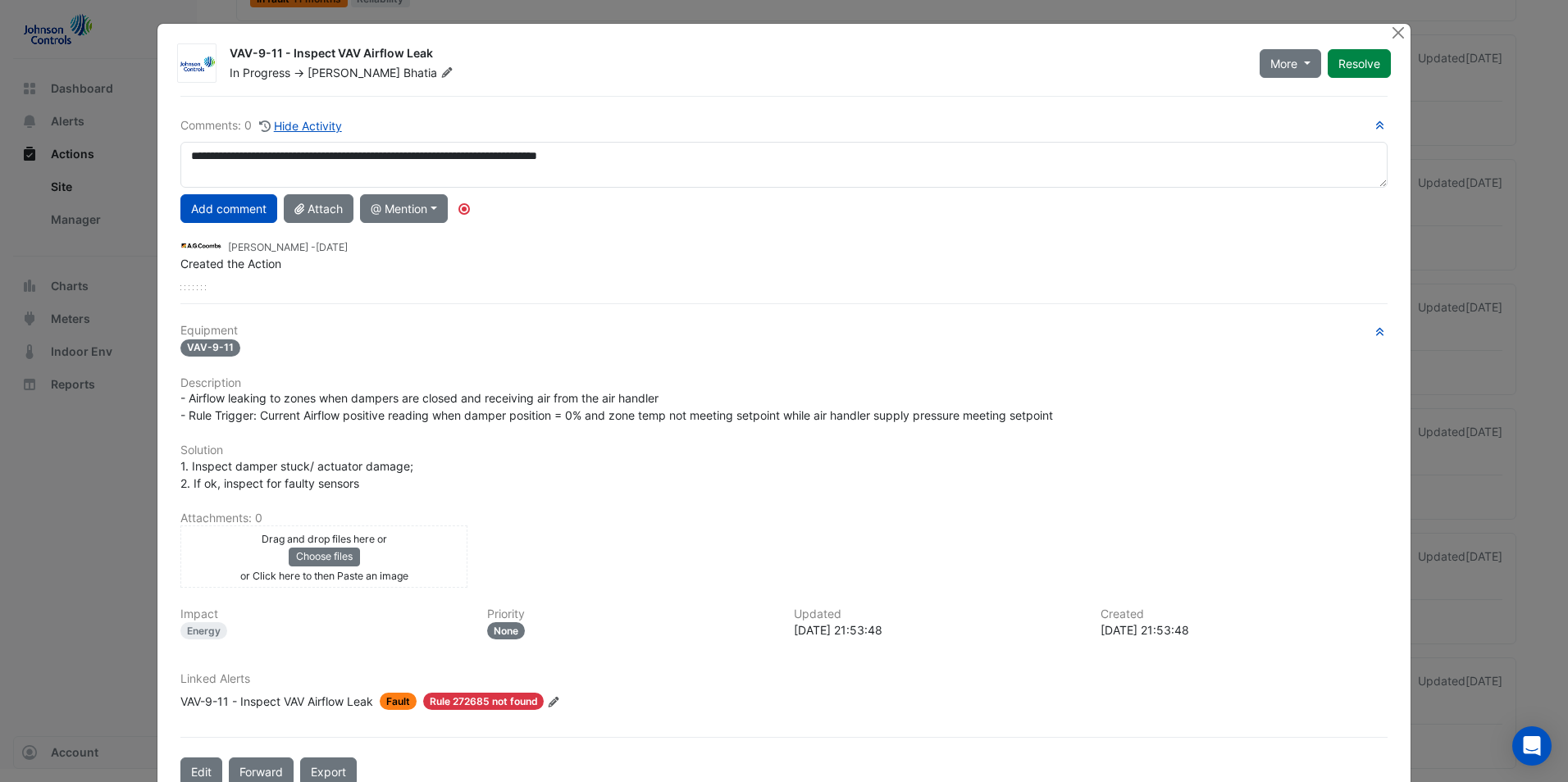
click at [239, 213] on button "Add comment" at bounding box center [229, 209] width 97 height 29
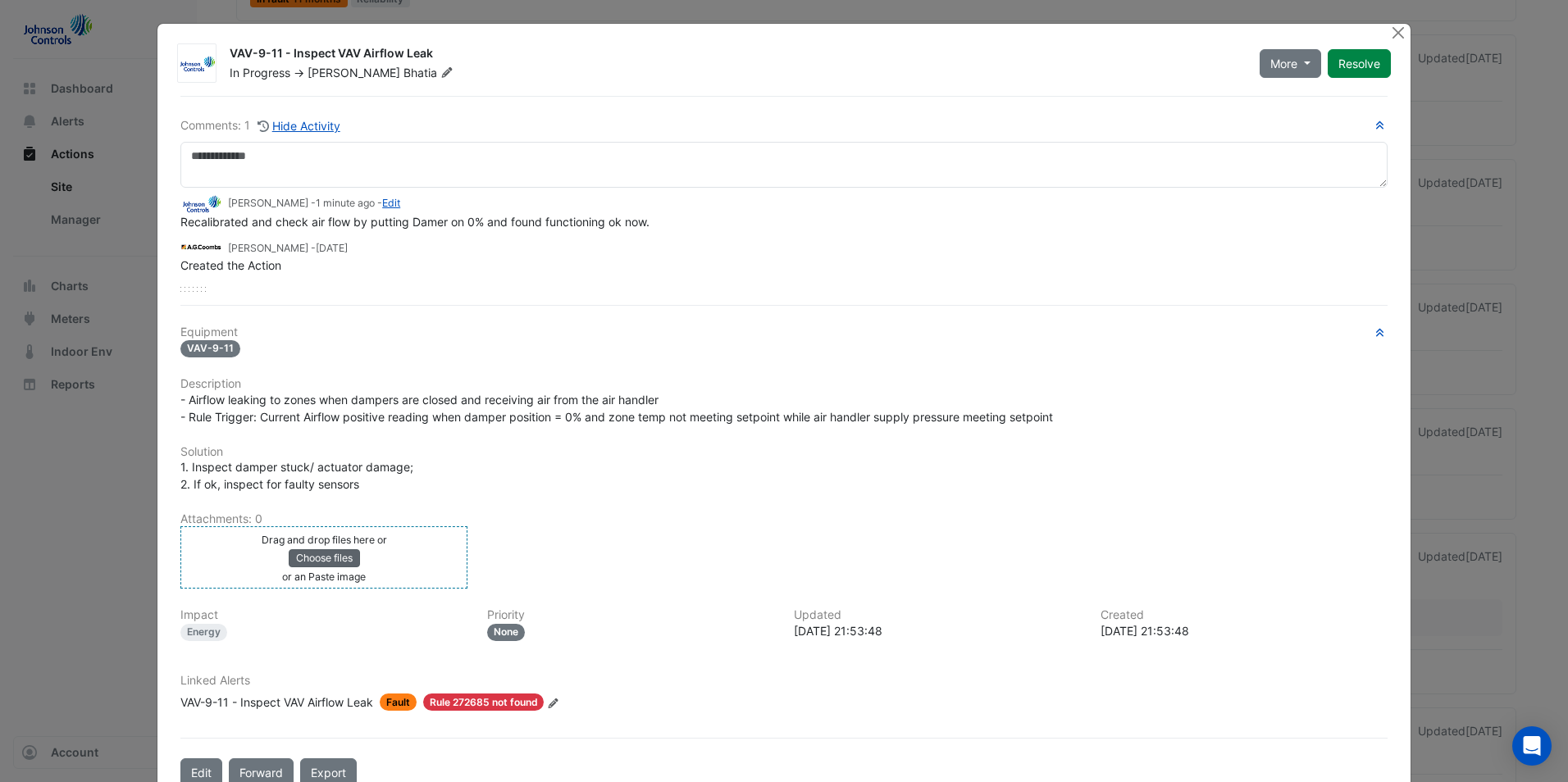
click at [333, 561] on button "Choose files" at bounding box center [324, 558] width 71 height 18
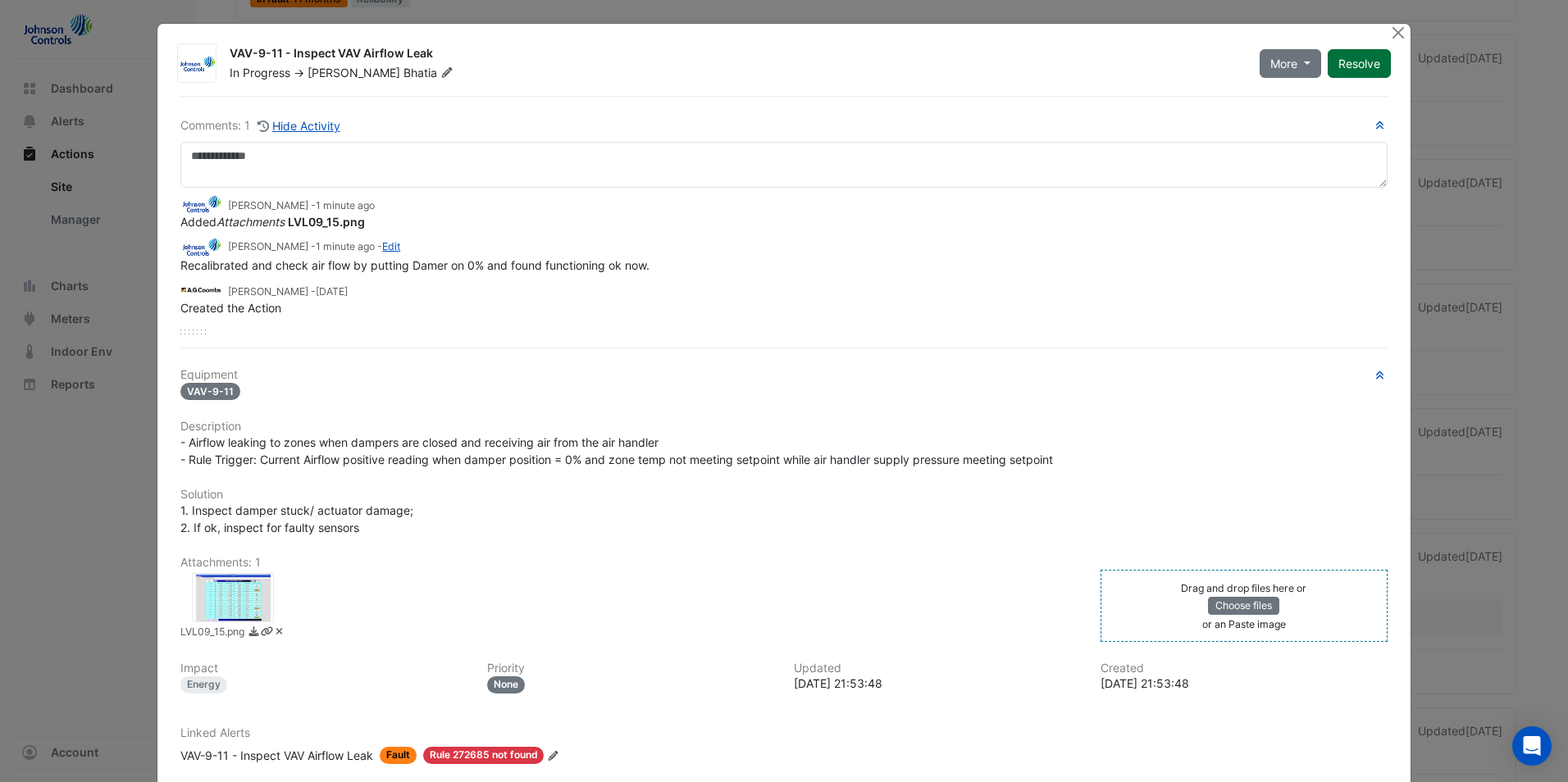
click at [1352, 63] on button "Resolve" at bounding box center [1360, 63] width 63 height 29
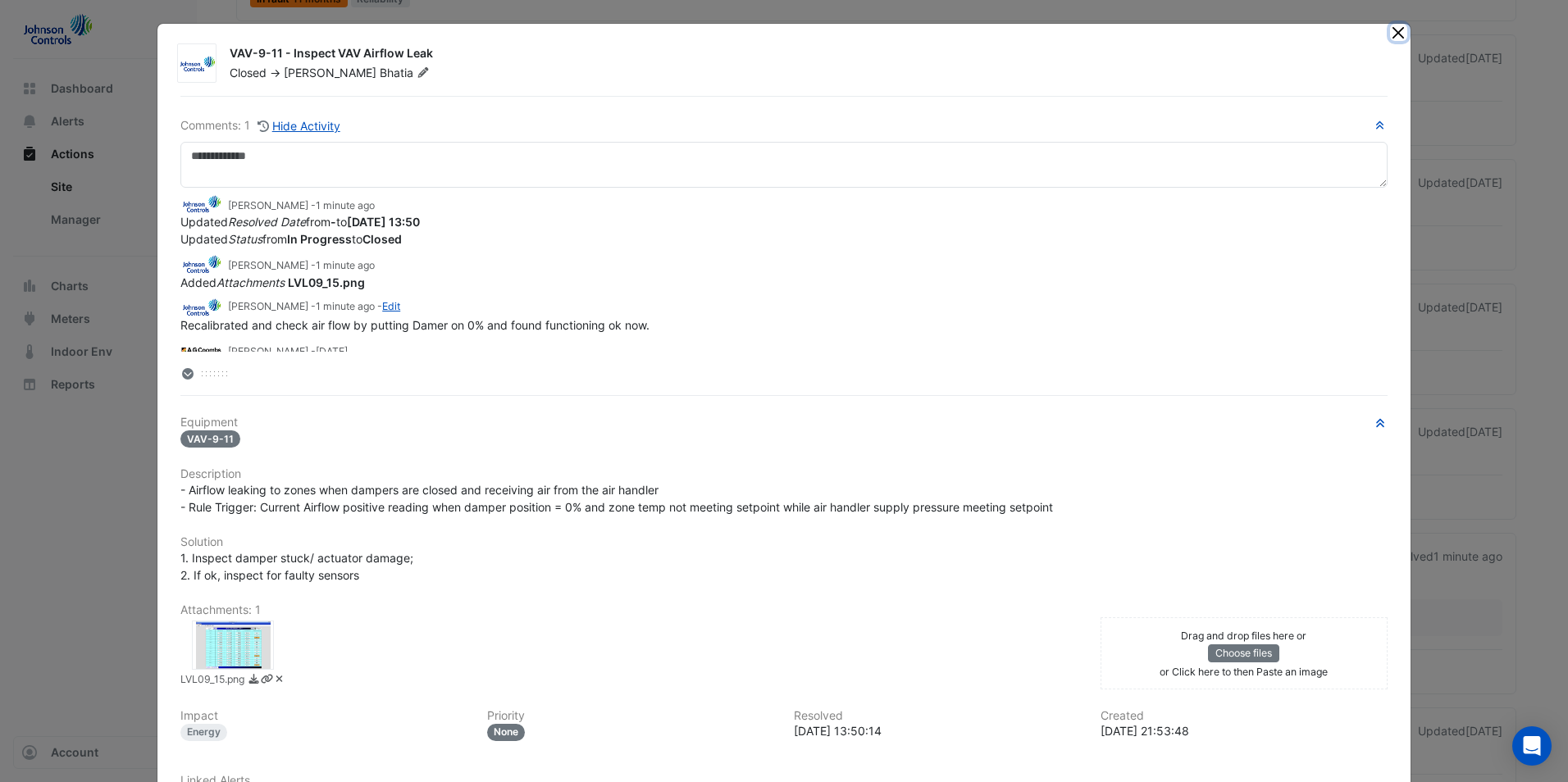
click at [1392, 32] on button "Close" at bounding box center [1398, 33] width 17 height 17
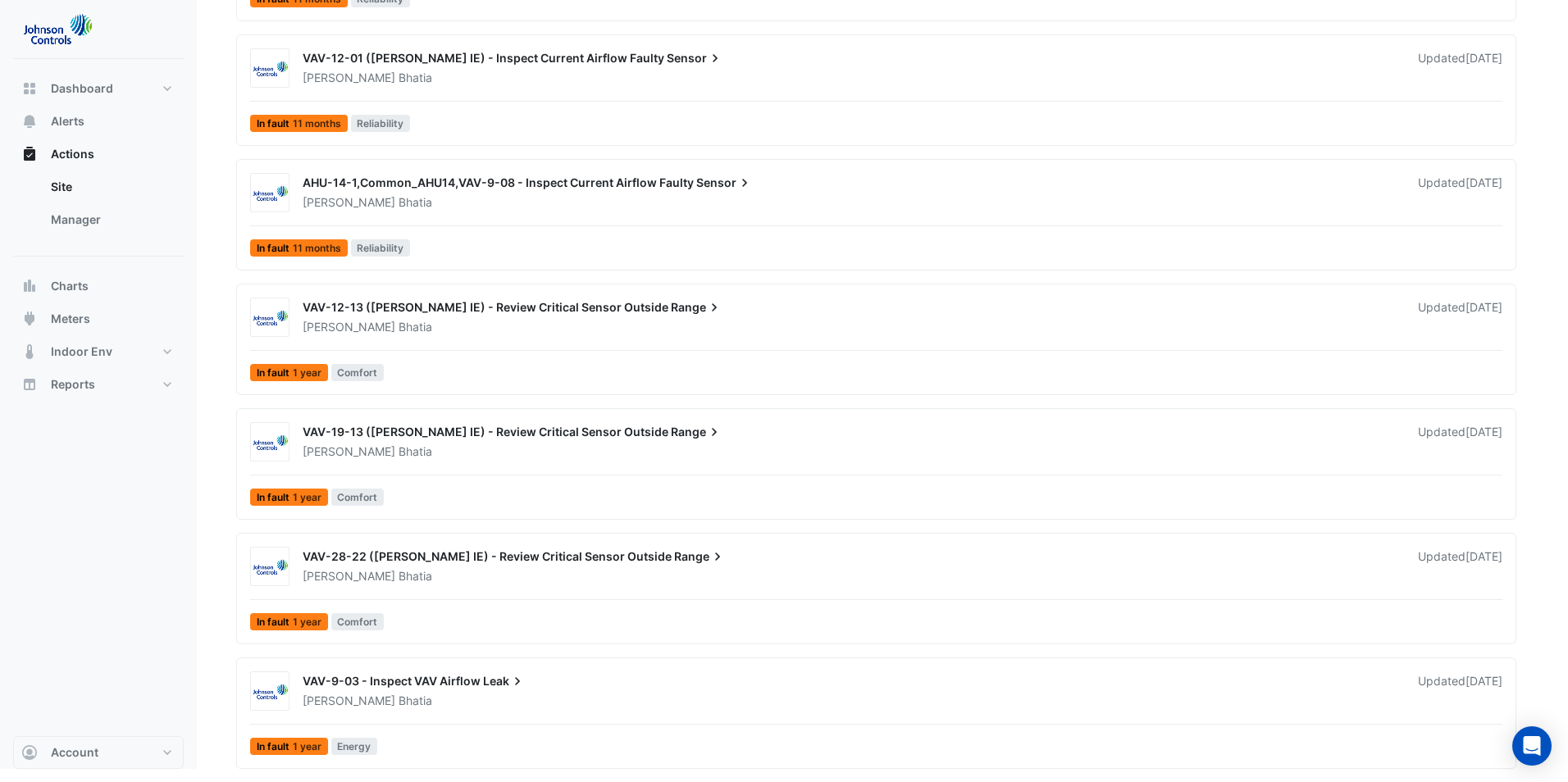
scroll to position [3002, 0]
click at [531, 681] on div "VAV-9-03 - Inspect VAV Airflow Leak" at bounding box center [850, 683] width 1096 height 20
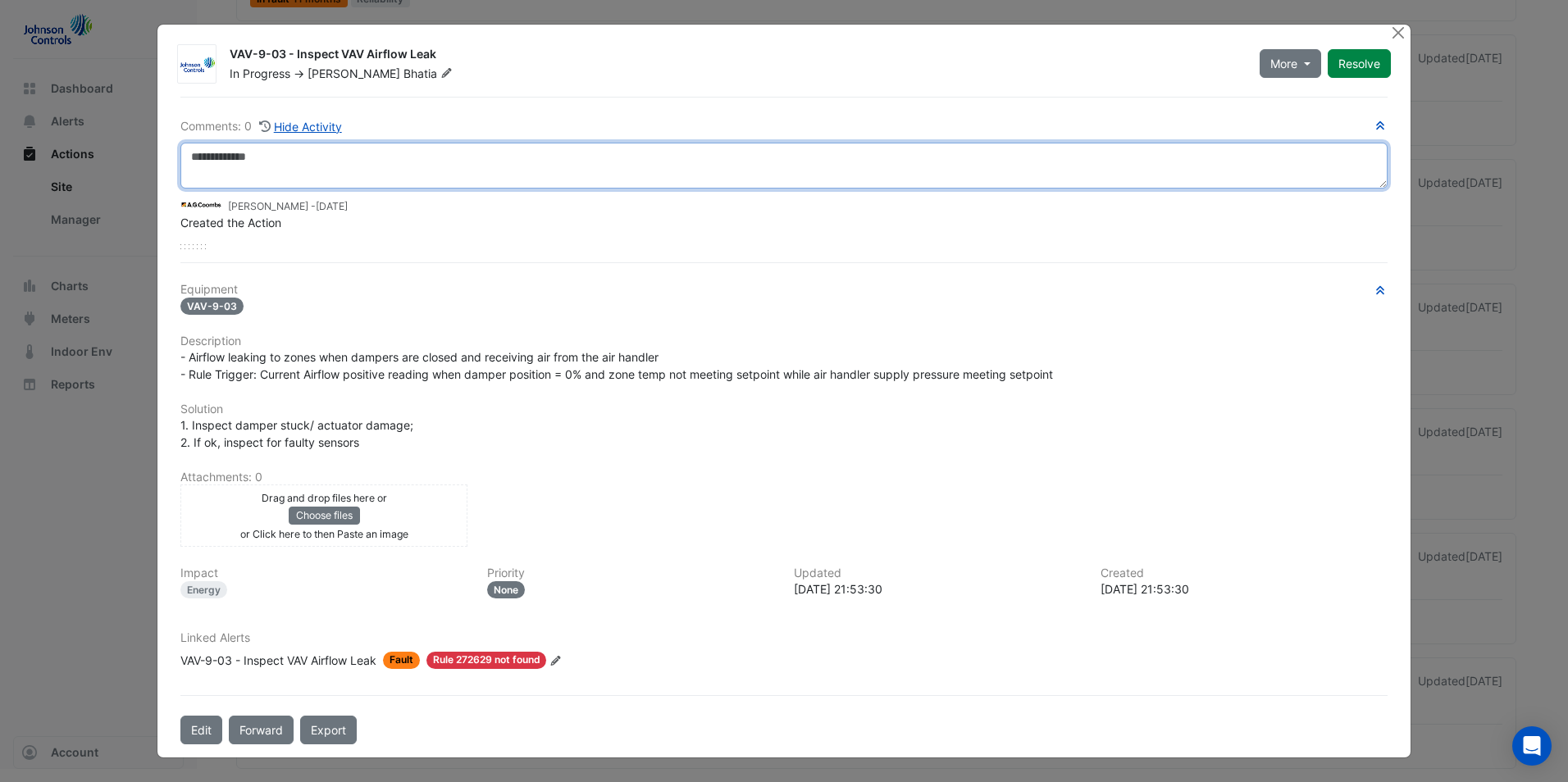
click at [316, 156] on textarea at bounding box center [784, 166] width 1207 height 46
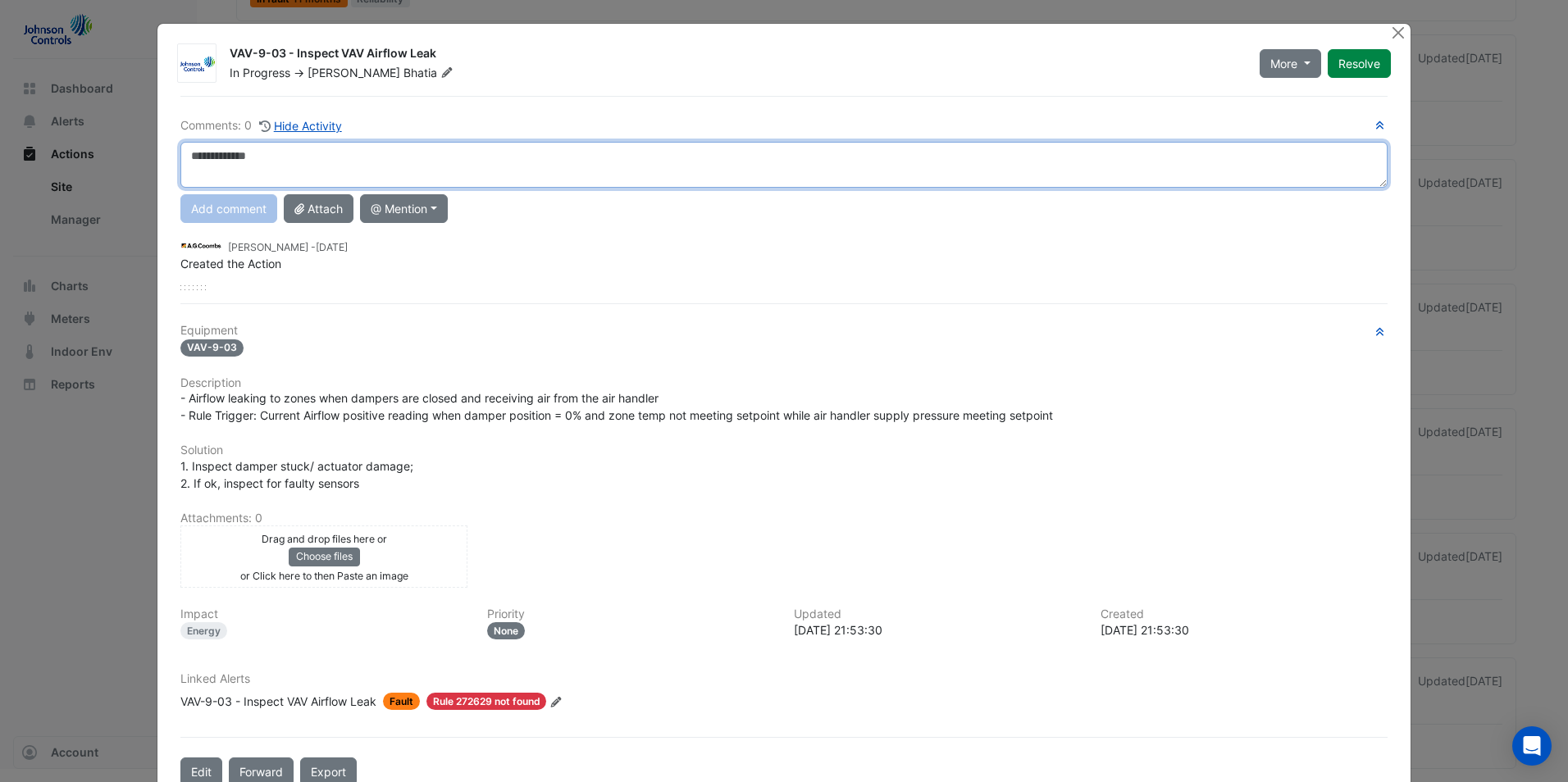
paste textarea "**********"
type textarea "**********"
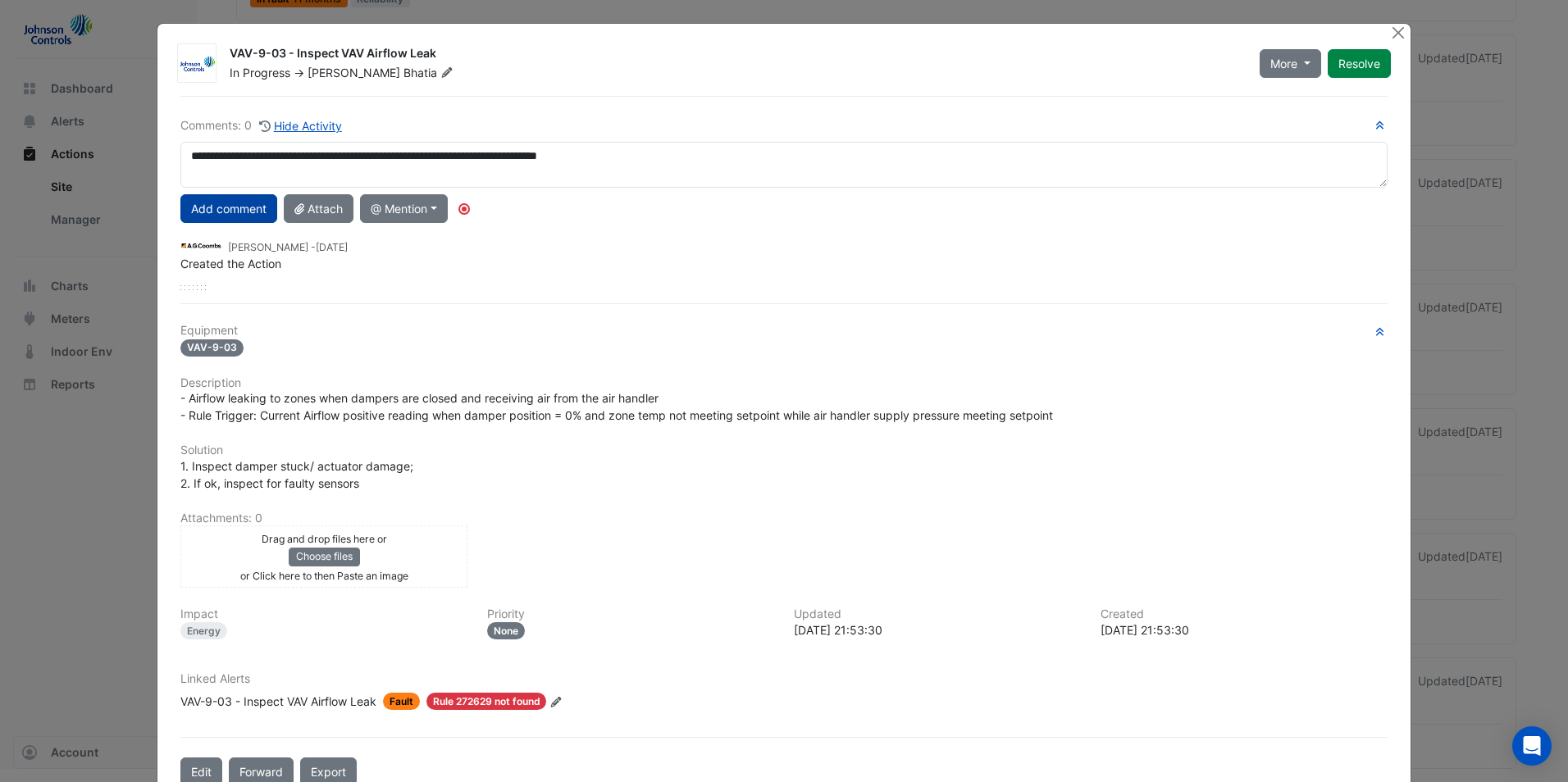
click at [234, 209] on button "Add comment" at bounding box center [229, 209] width 97 height 29
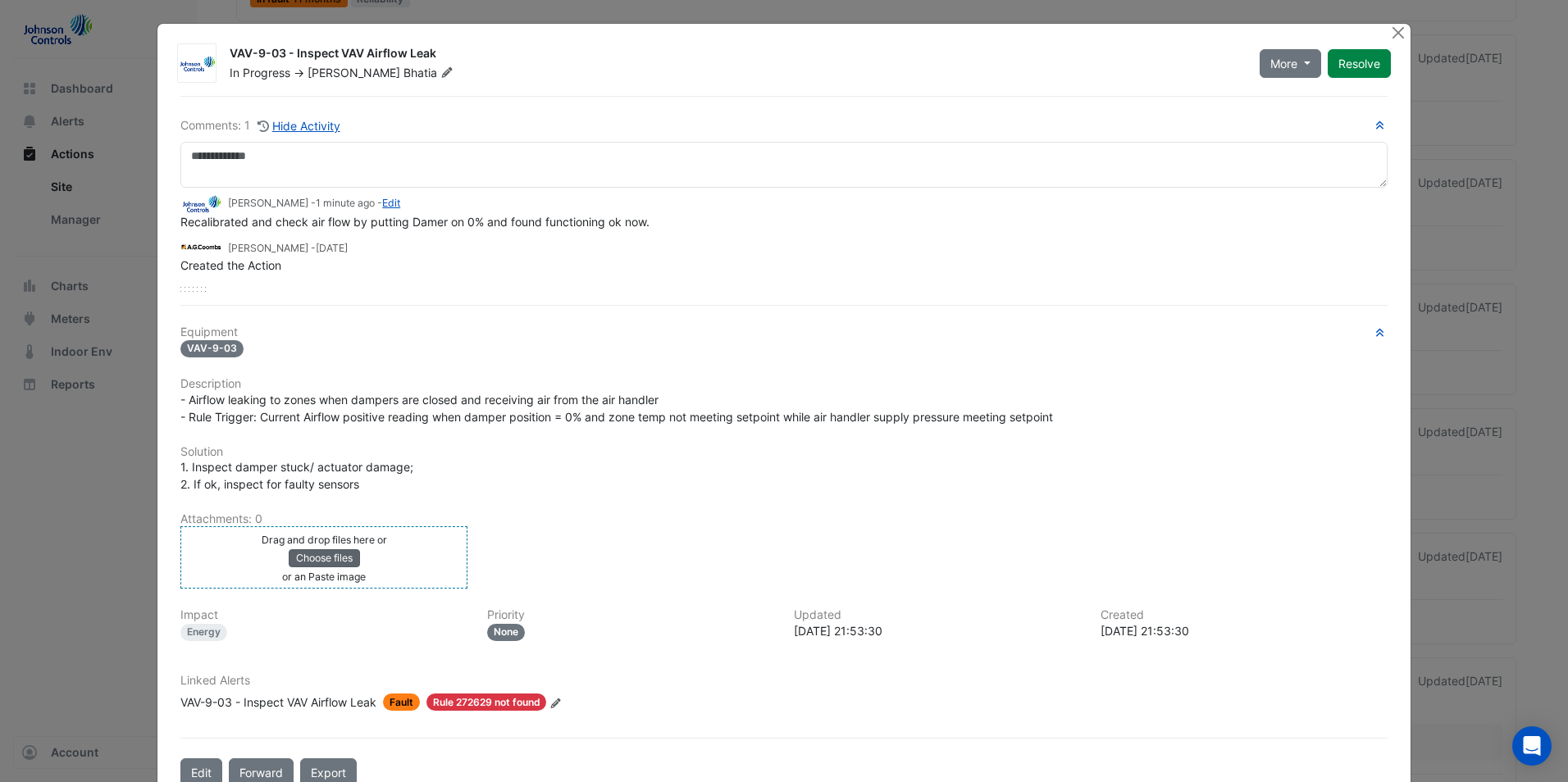
click at [332, 564] on button "Choose files" at bounding box center [324, 558] width 71 height 18
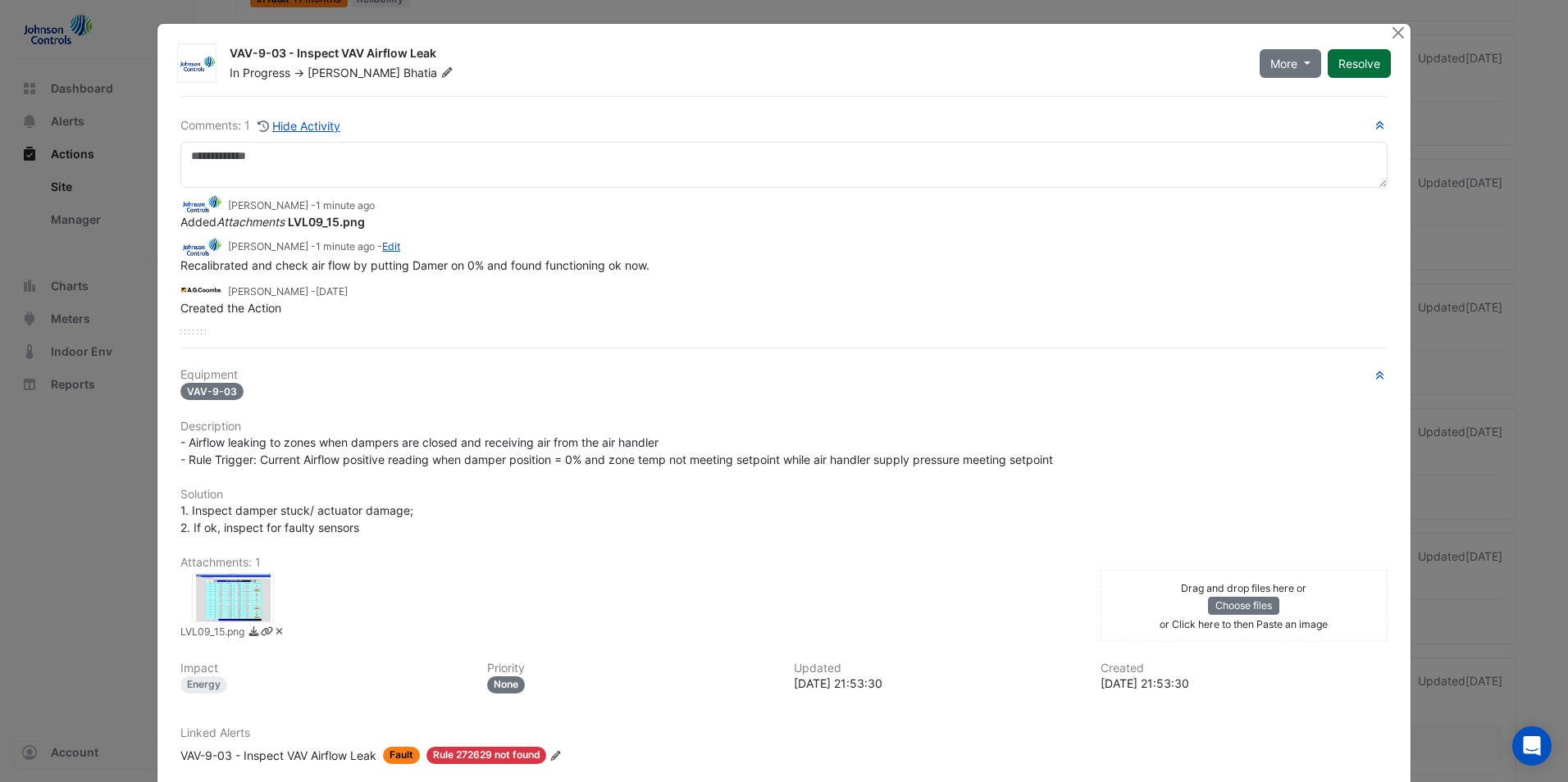
click at [1359, 64] on button "Resolve" at bounding box center [1360, 63] width 63 height 29
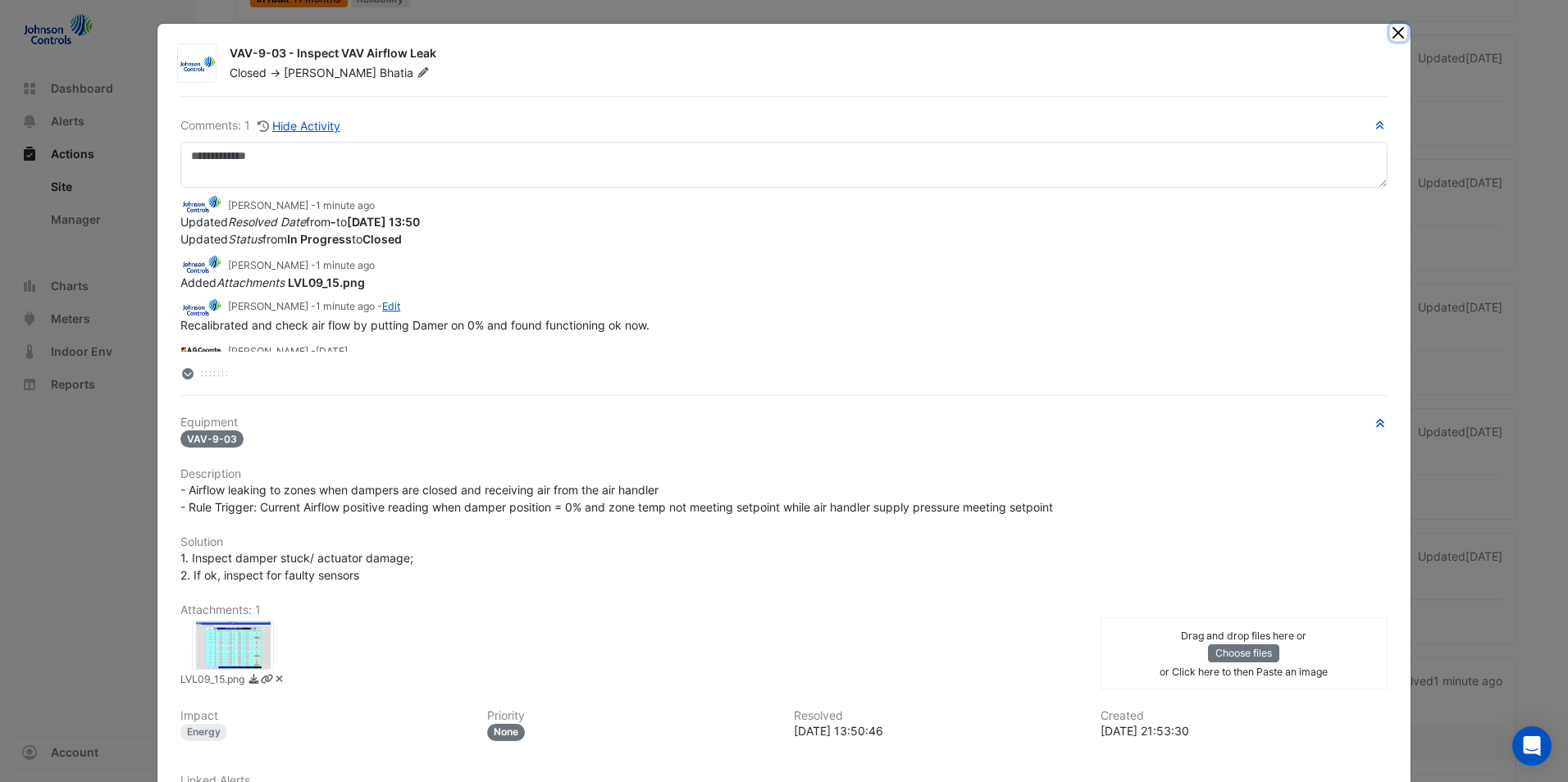
click at [1391, 35] on button "Close" at bounding box center [1398, 33] width 17 height 17
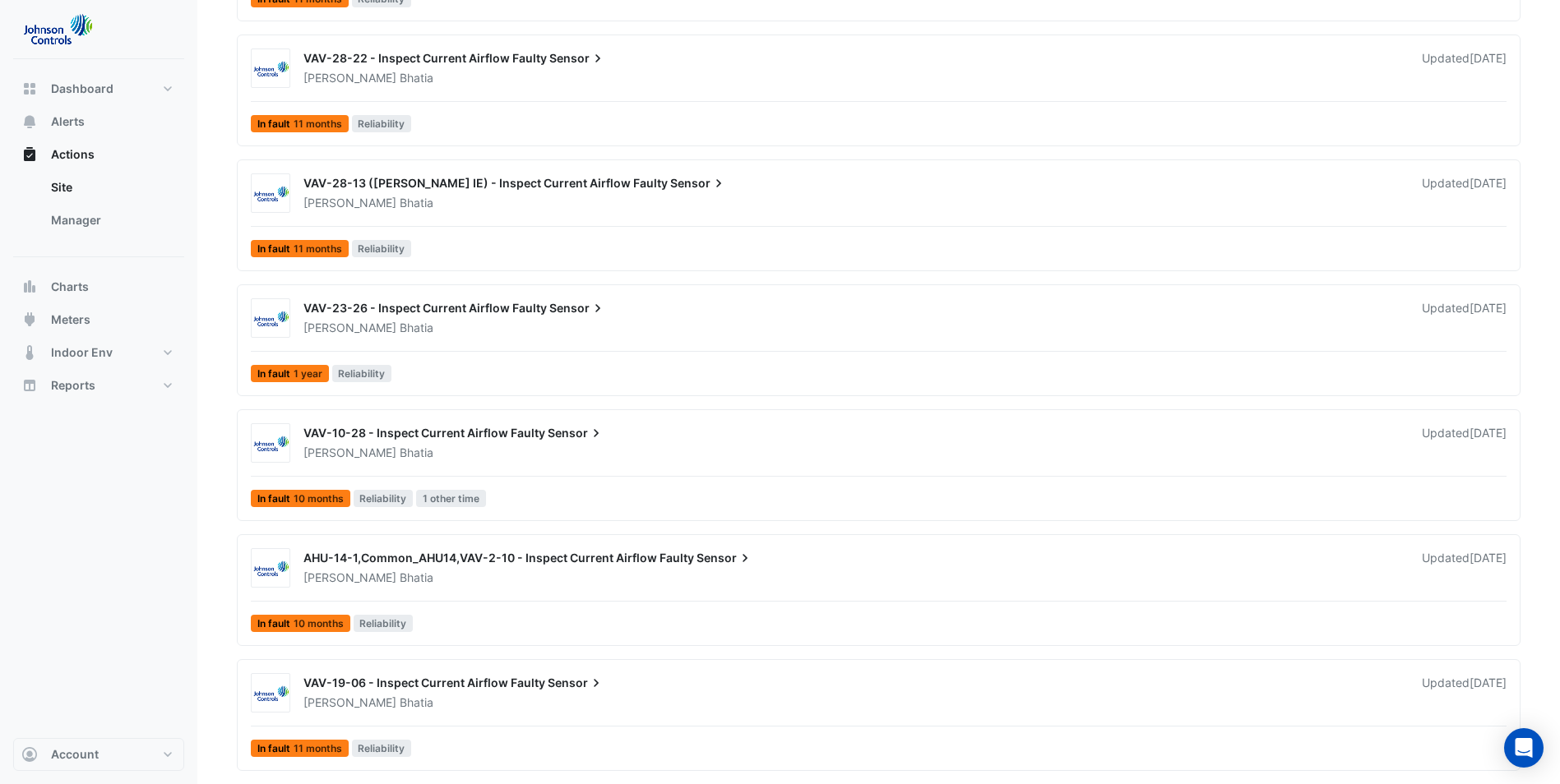
scroll to position [1401, 0]
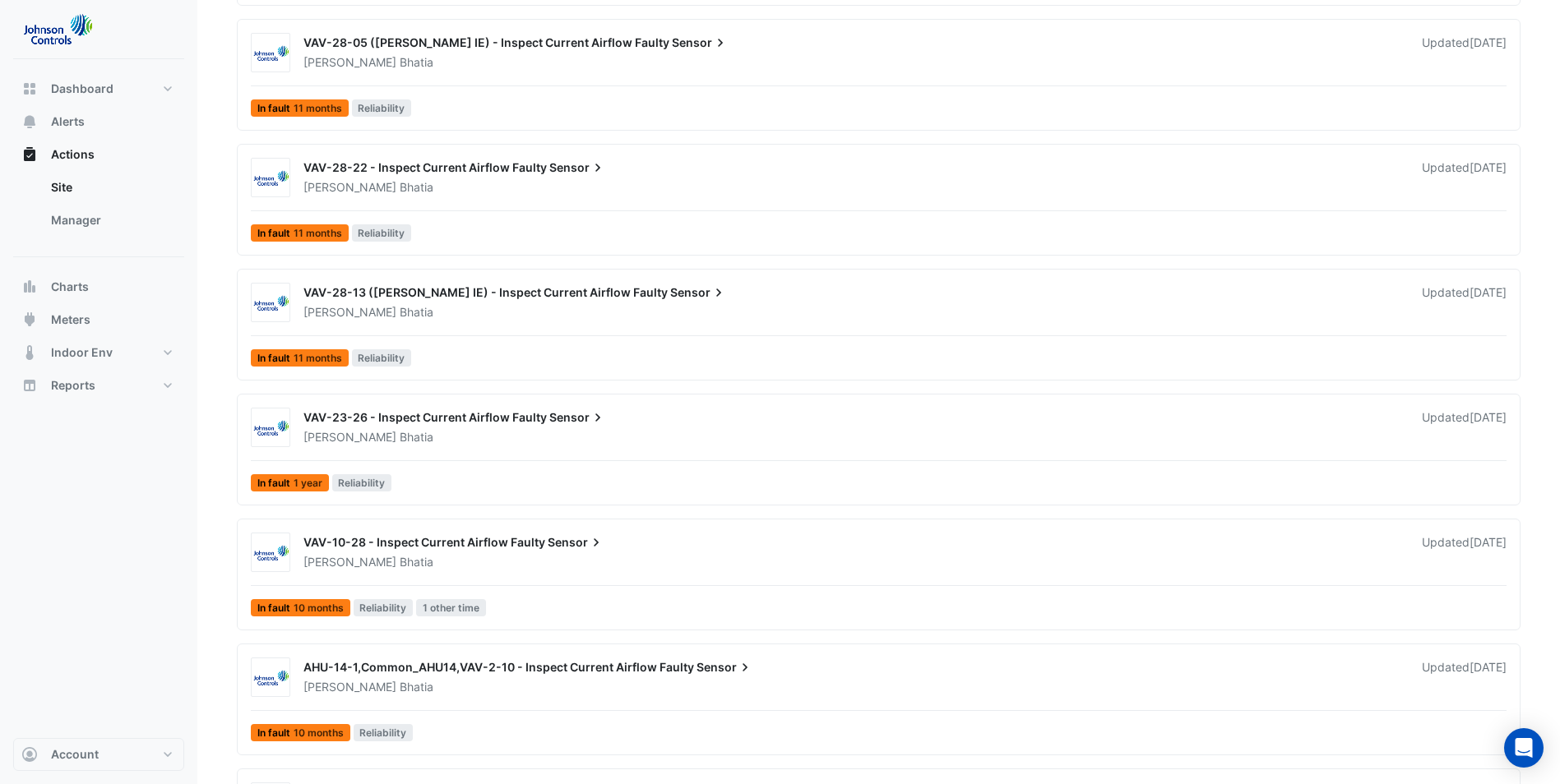
click at [795, 424] on div "VAV-23-26 - Inspect Current Airflow Faulty Sensor" at bounding box center [852, 419] width 1099 height 20
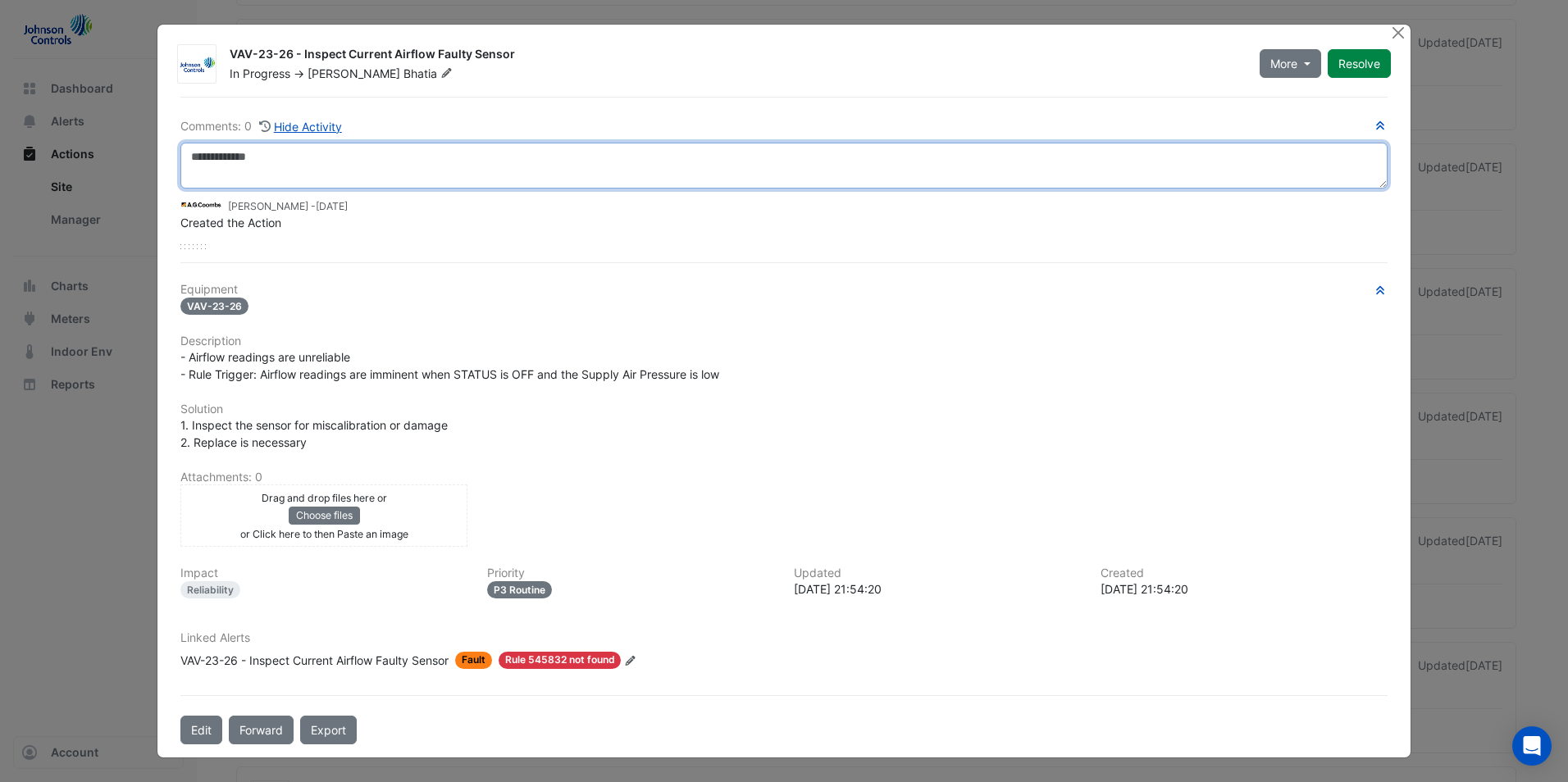
click at [303, 170] on textarea at bounding box center [784, 166] width 1207 height 46
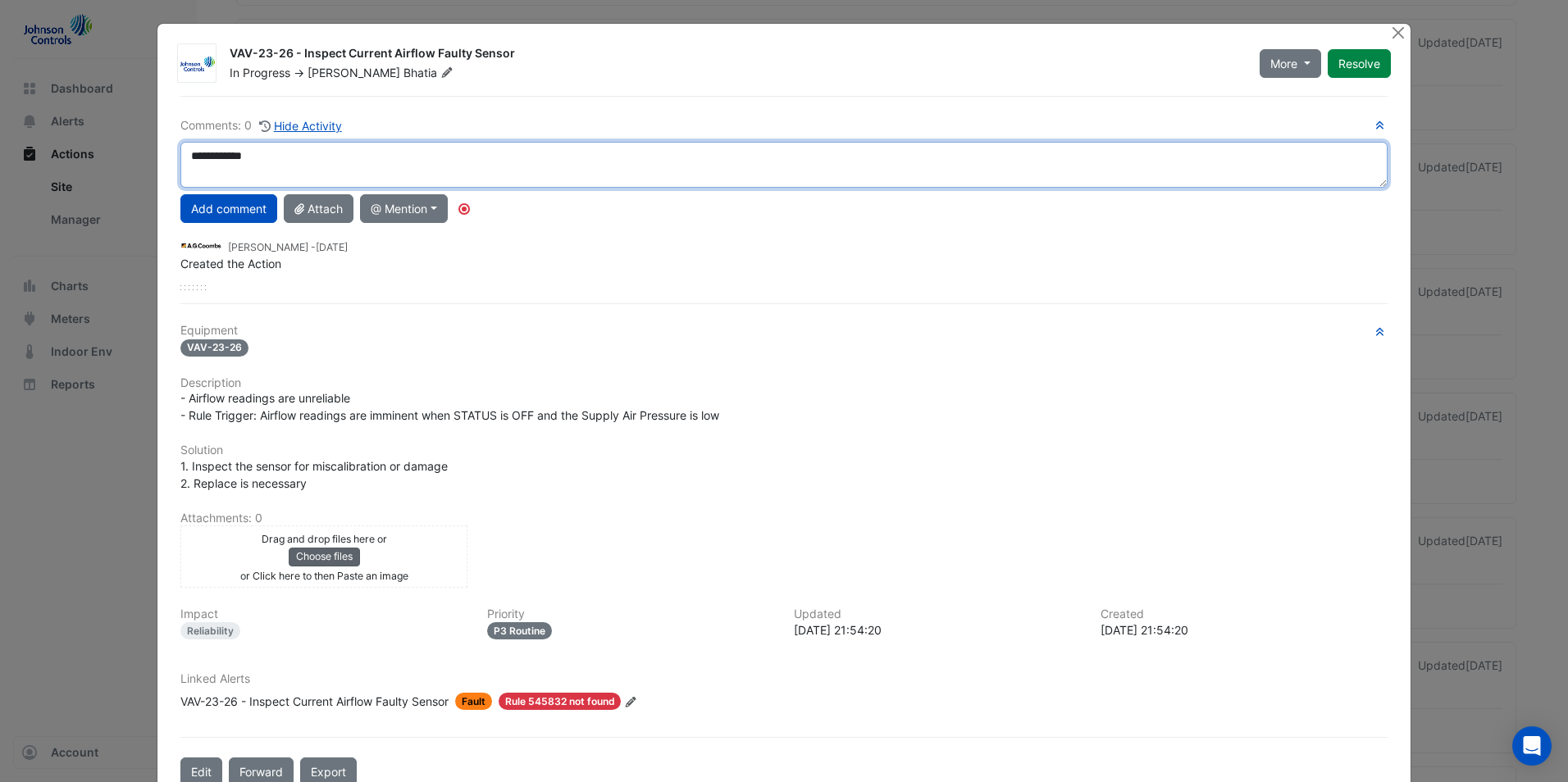
type textarea "**********"
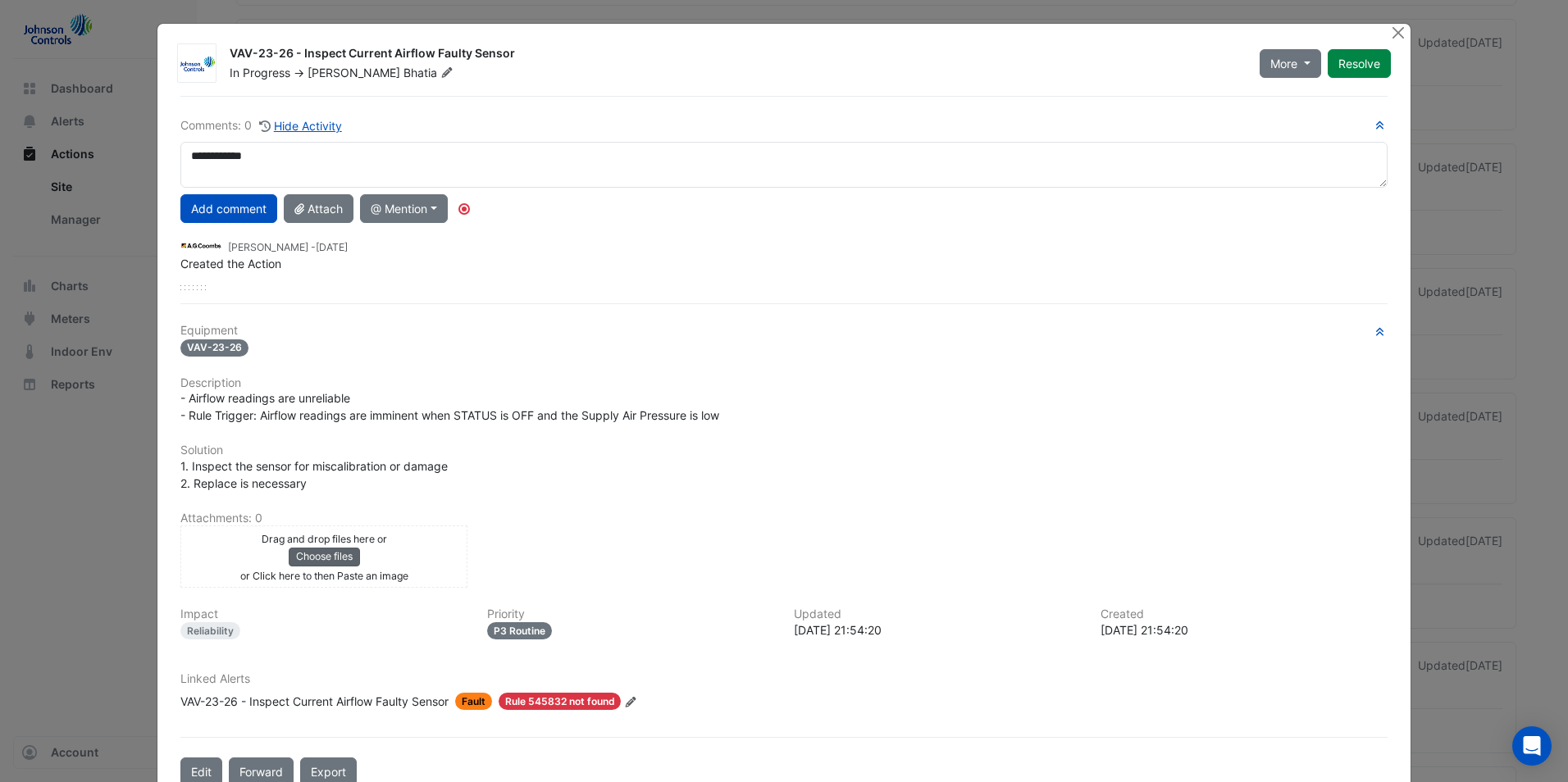
click at [316, 559] on button "Choose files" at bounding box center [324, 556] width 71 height 18
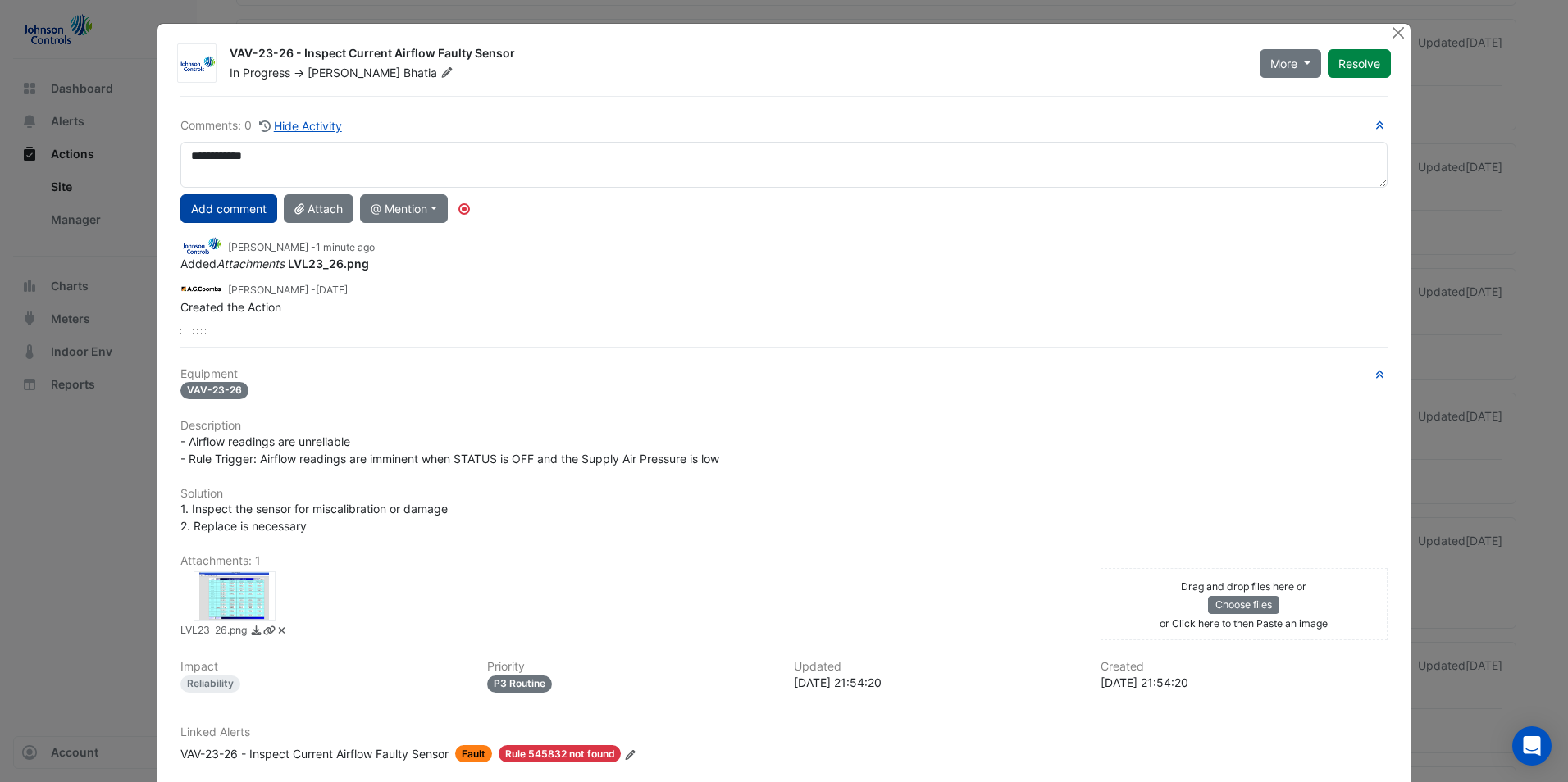
click at [197, 205] on button "Add comment" at bounding box center [229, 209] width 97 height 29
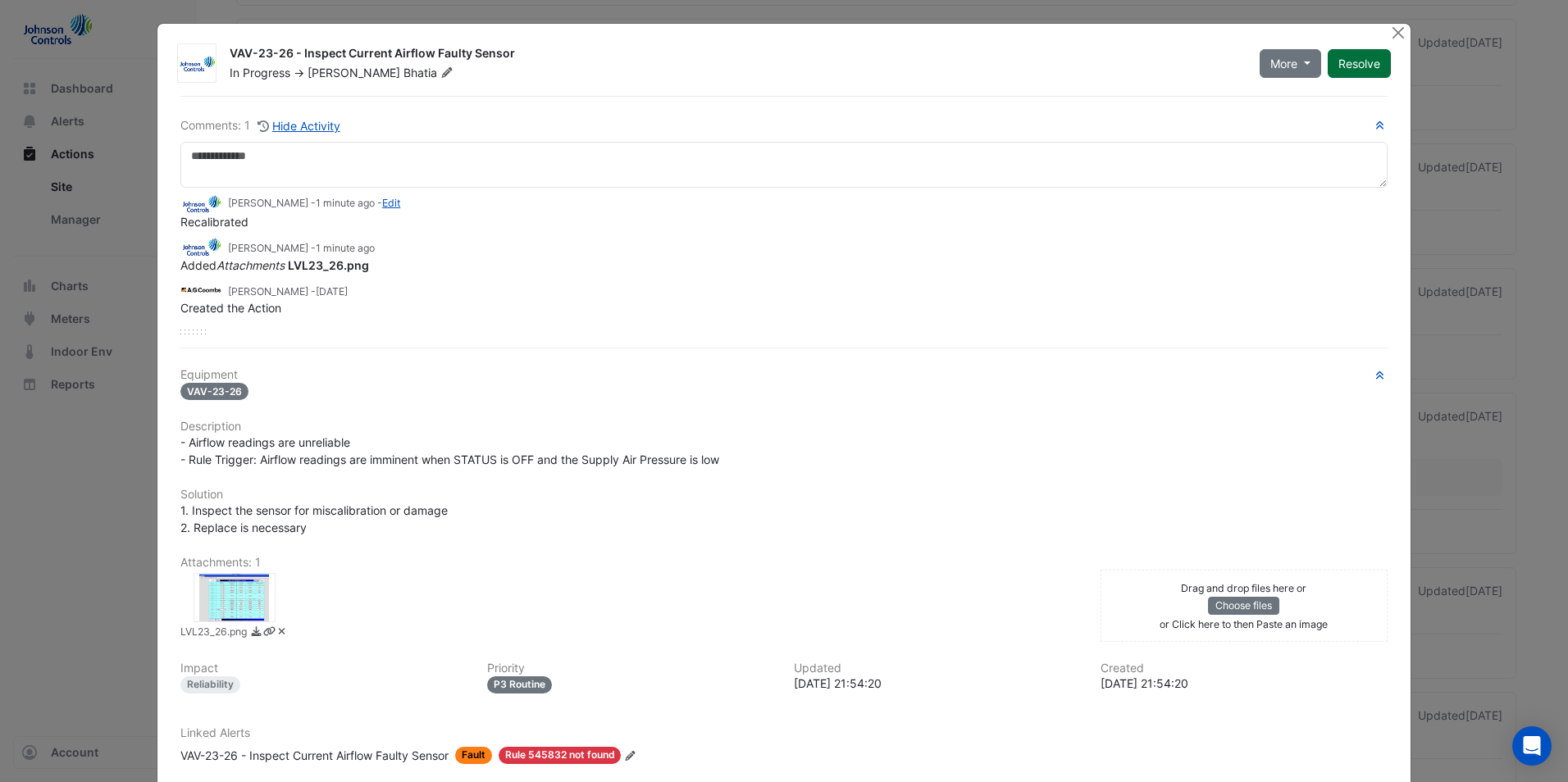
click at [1356, 73] on button "Resolve" at bounding box center [1360, 63] width 63 height 29
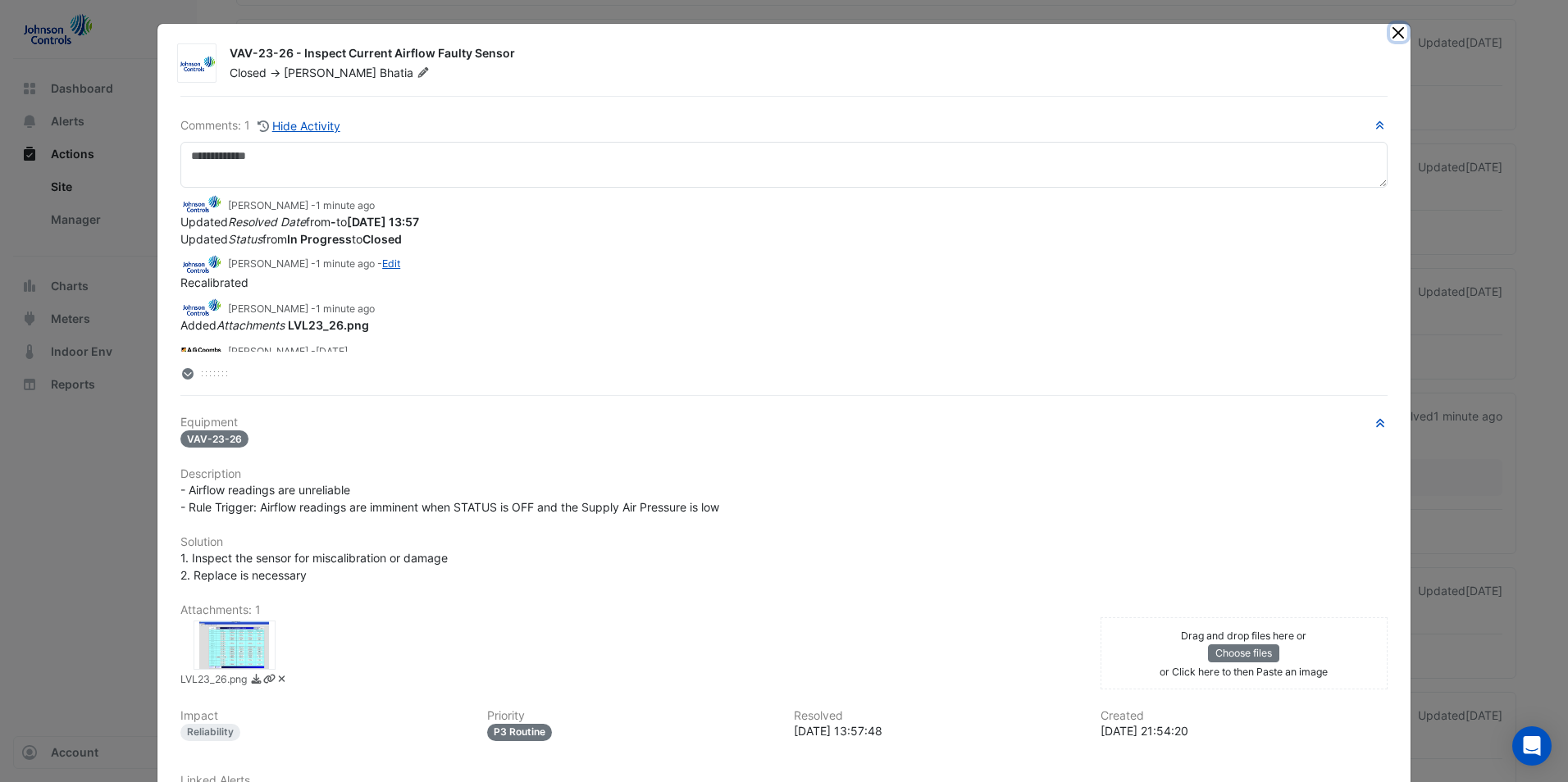
click at [1391, 38] on button "Close" at bounding box center [1398, 33] width 17 height 17
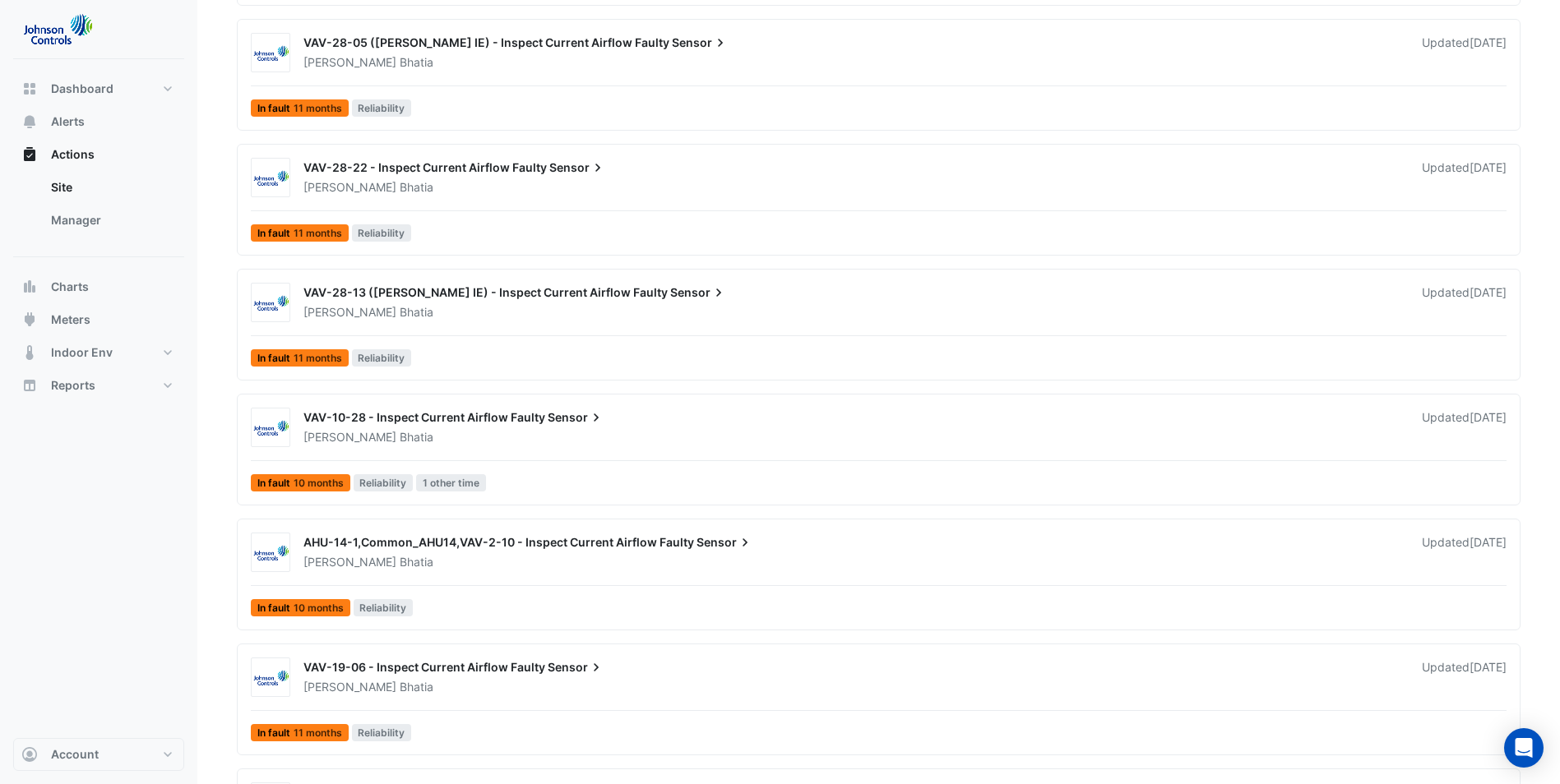
drag, startPoint x: 1557, startPoint y: 337, endPoint x: 1571, endPoint y: 6, distance: 331.3
click at [1560, 0] on html "Actions Create Action Site Select a Site × [STREET_ADDRESS] Sort: Priority Prio…" at bounding box center [780, 364] width 1560 height 3531
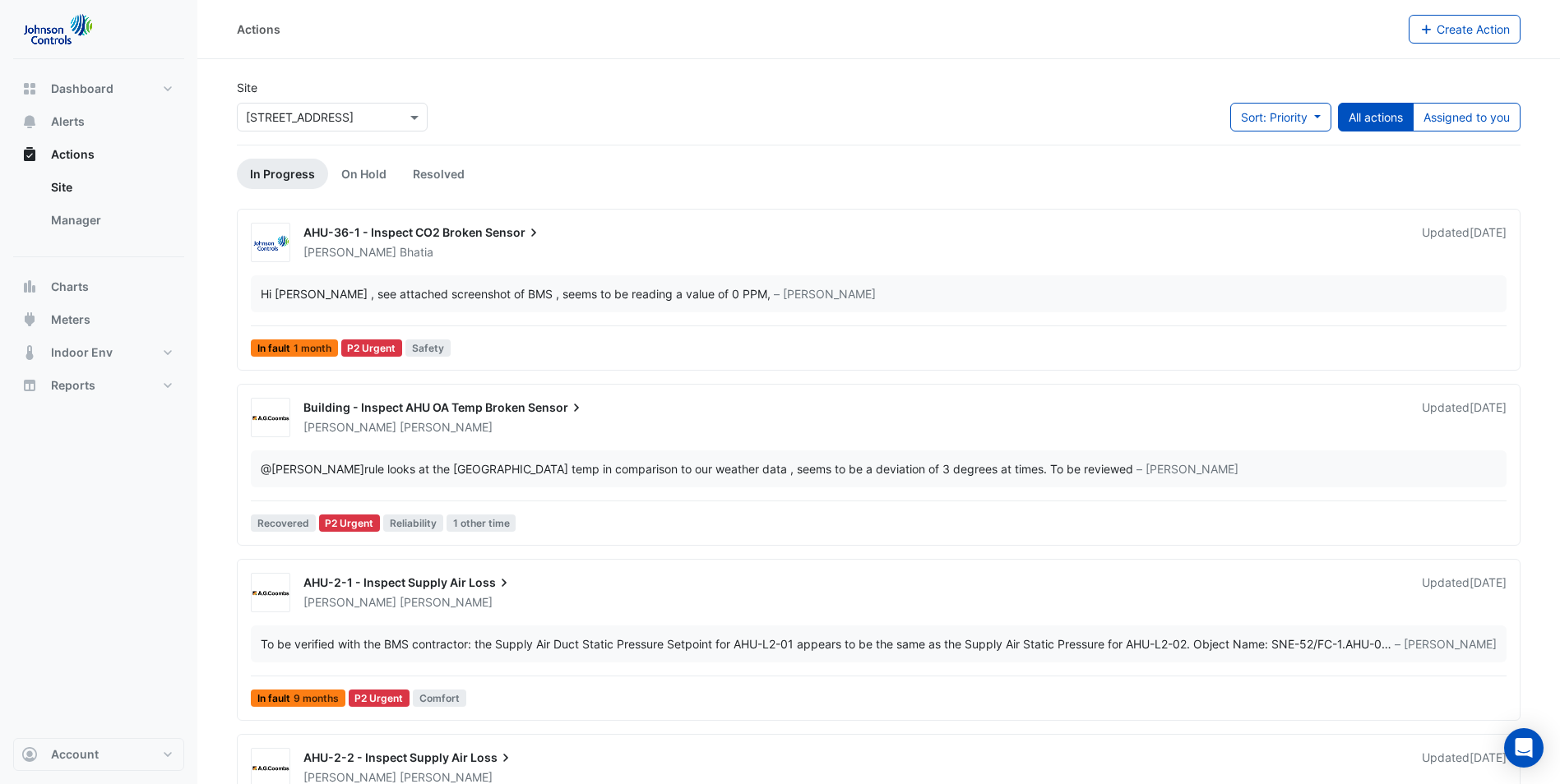
click at [586, 302] on div "Hi [PERSON_NAME] , see attached screenshot of BMS , seems to be reading a value…" at bounding box center [879, 294] width 1256 height 37
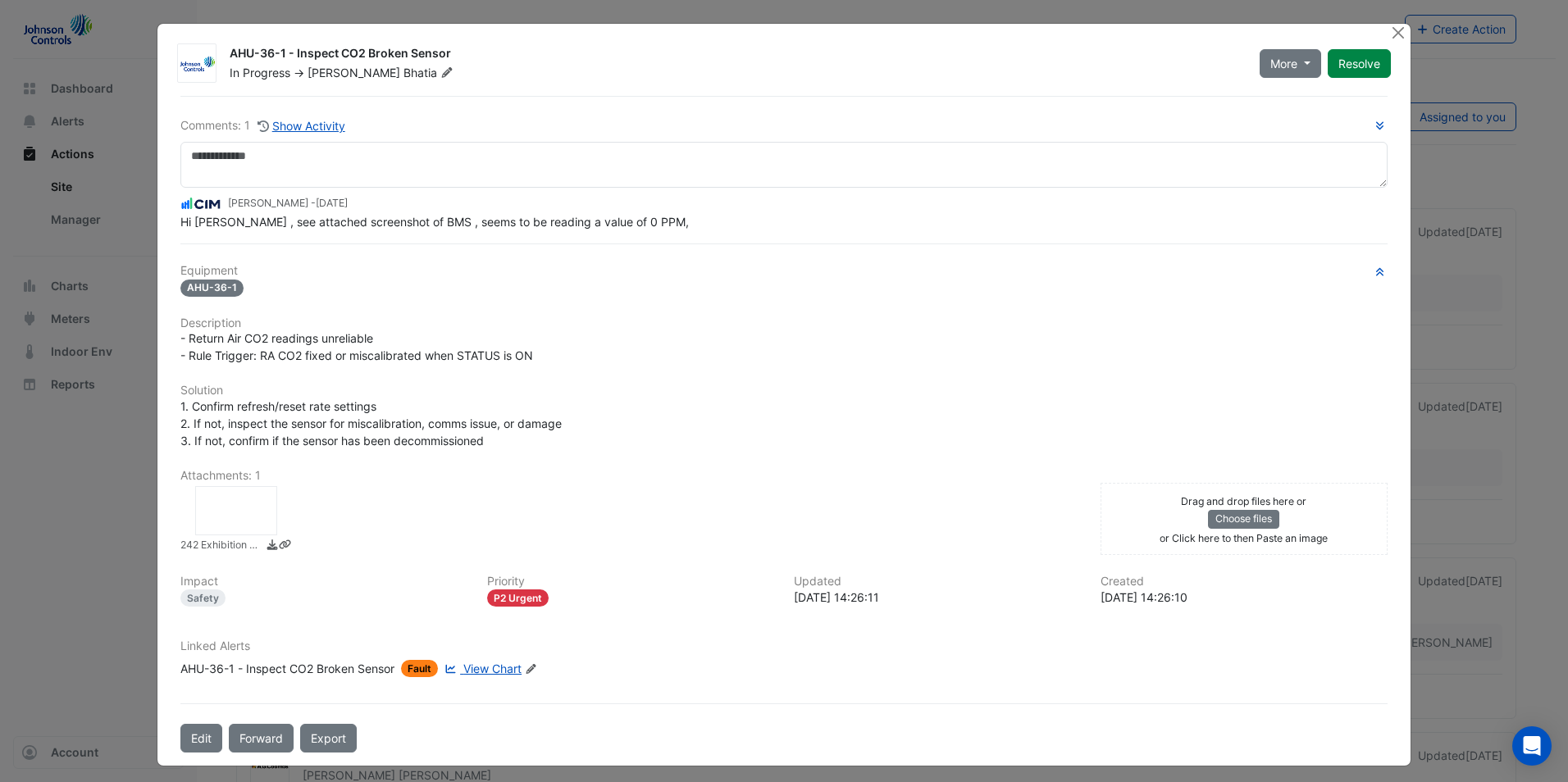
click at [680, 508] on div "242 Exhibition St AHU-36.1 C02.png" at bounding box center [631, 521] width 920 height 69
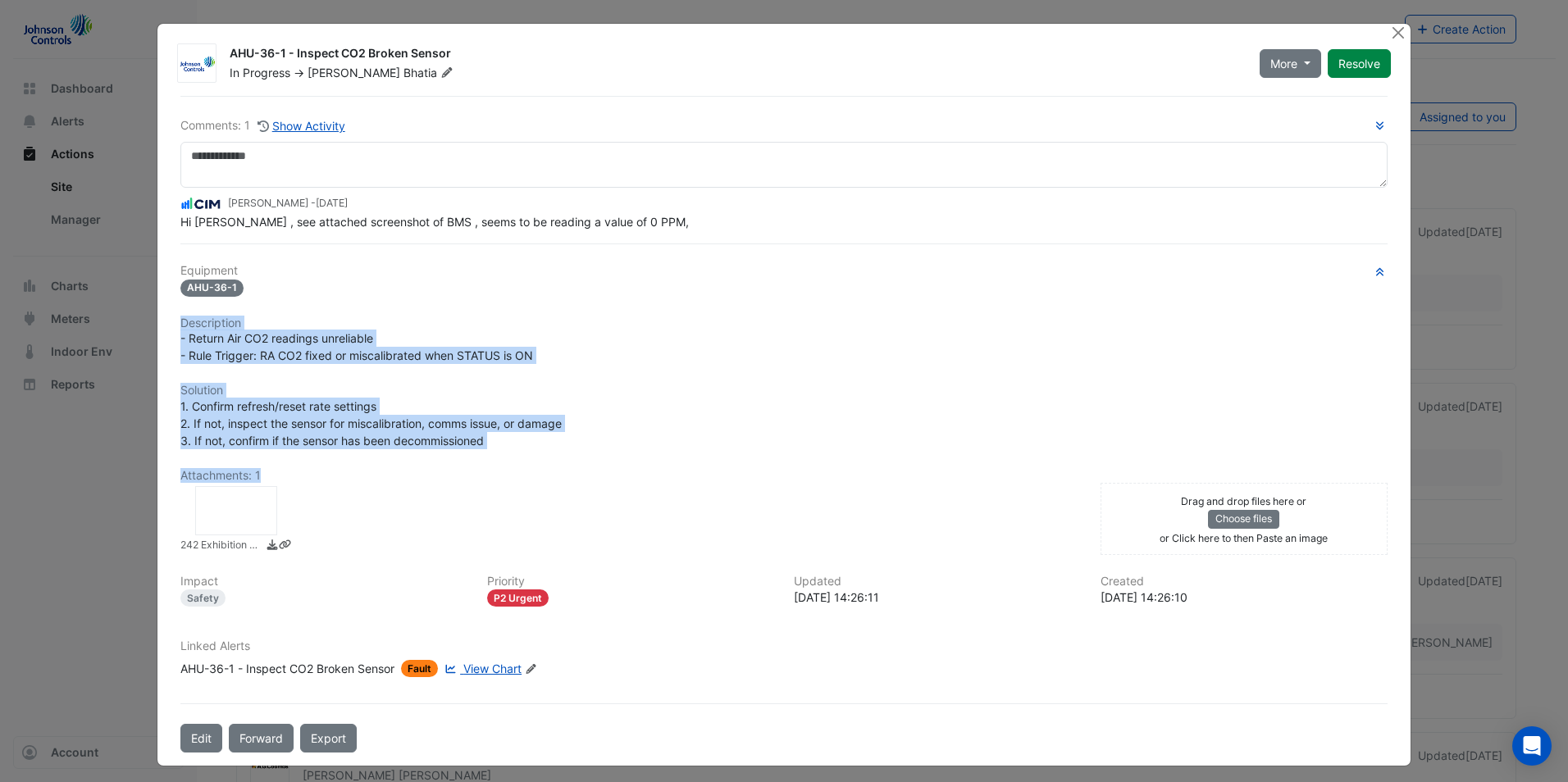
drag, startPoint x: 680, startPoint y: 508, endPoint x: 177, endPoint y: 317, distance: 538.0
click at [181, 317] on div "Equipment AHU-36-1 Description - Return Air CO2 readings unreliable - Rule Trig…" at bounding box center [784, 477] width 1207 height 427
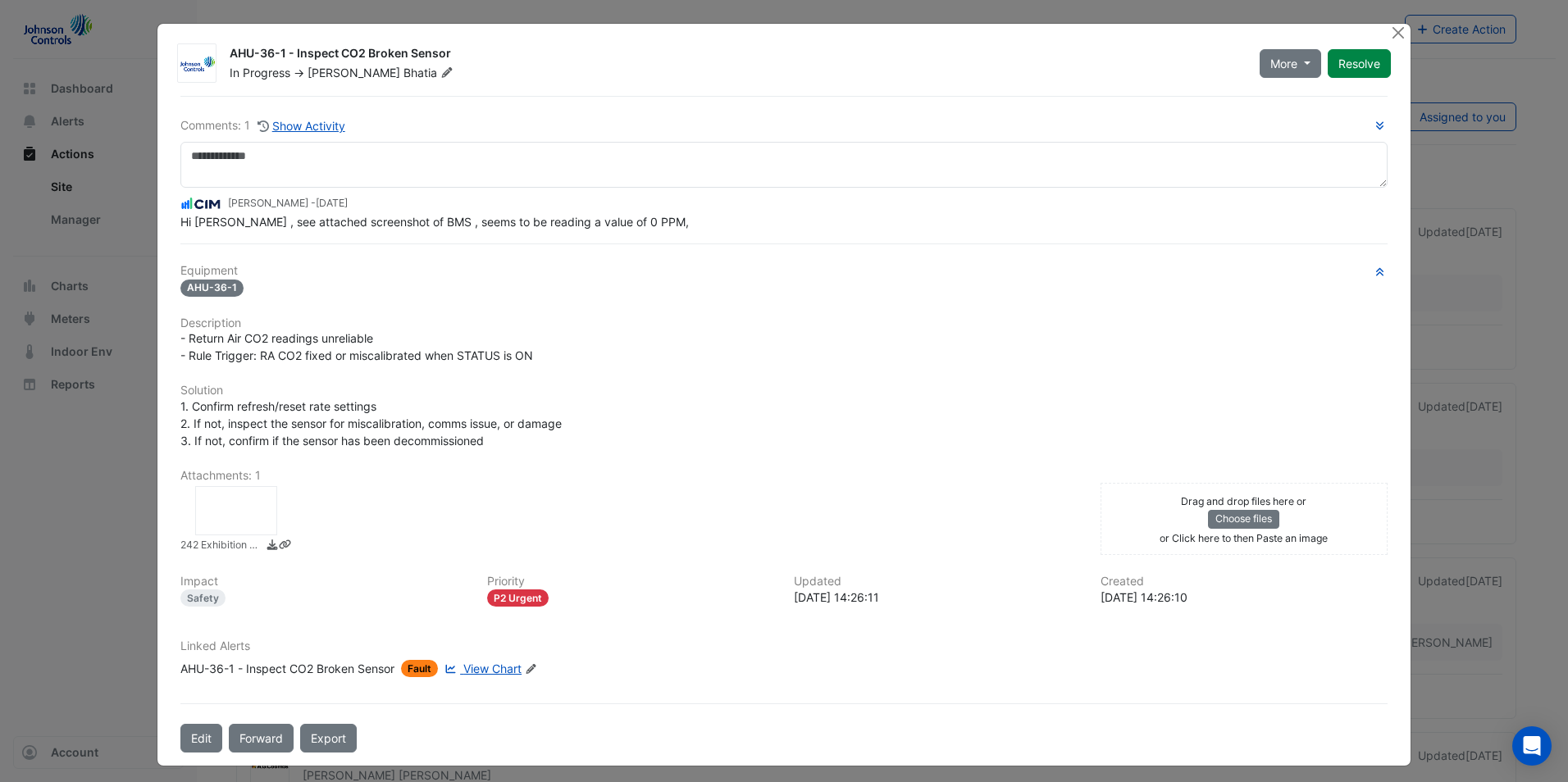
drag, startPoint x: 177, startPoint y: 317, endPoint x: 320, endPoint y: 287, distance: 146.1
click at [320, 287] on div "AHU-36-1" at bounding box center [784, 287] width 1207 height 19
click at [207, 282] on span "AHU-36-1" at bounding box center [212, 288] width 63 height 17
click at [238, 512] on div at bounding box center [236, 510] width 82 height 49
